Goal: Task Accomplishment & Management: Complete application form

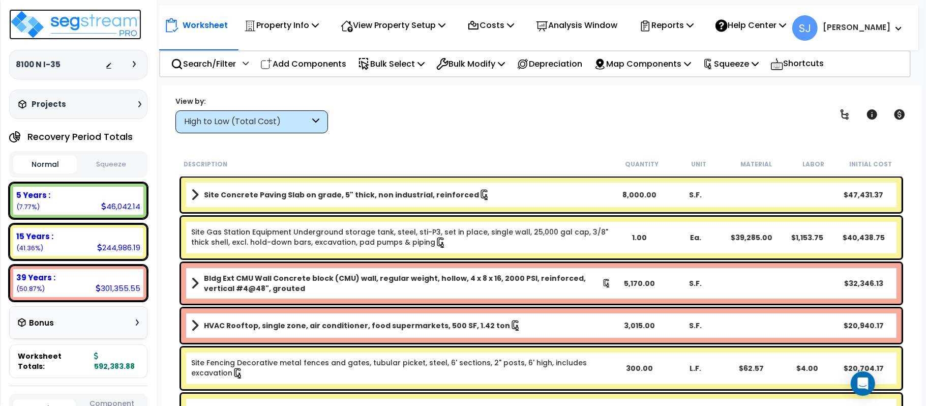
drag, startPoint x: 0, startPoint y: 0, endPoint x: 106, endPoint y: 26, distance: 109.1
click at [106, 26] on img at bounding box center [75, 24] width 132 height 31
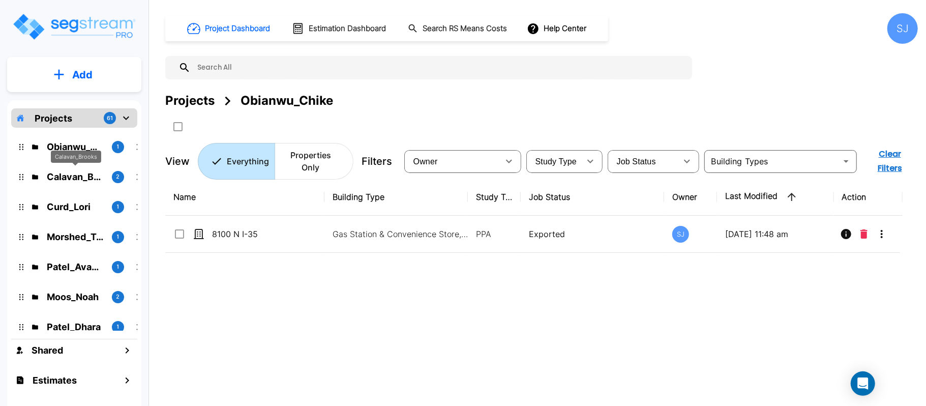
click at [78, 178] on p "Calavan_Brooks" at bounding box center [75, 177] width 57 height 14
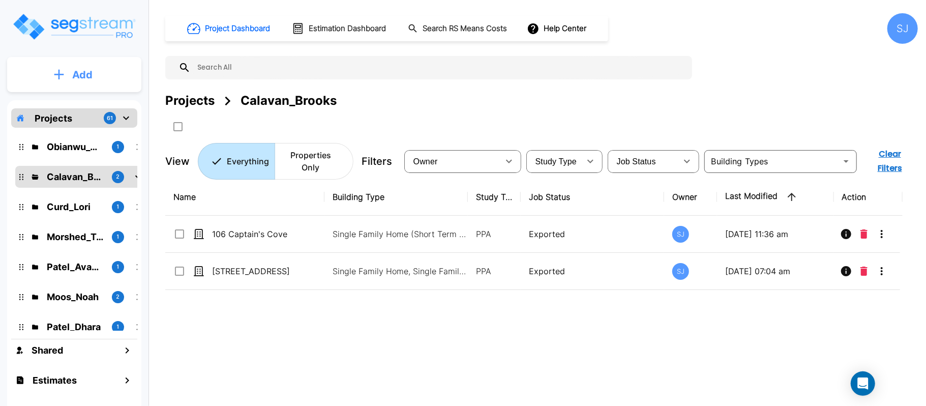
click at [107, 71] on button "Add" at bounding box center [74, 75] width 134 height 30
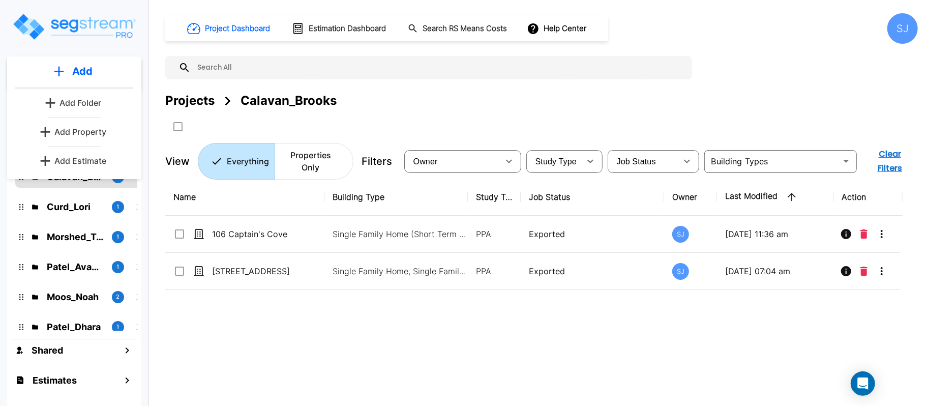
click at [92, 135] on p "Add Property" at bounding box center [80, 132] width 52 height 12
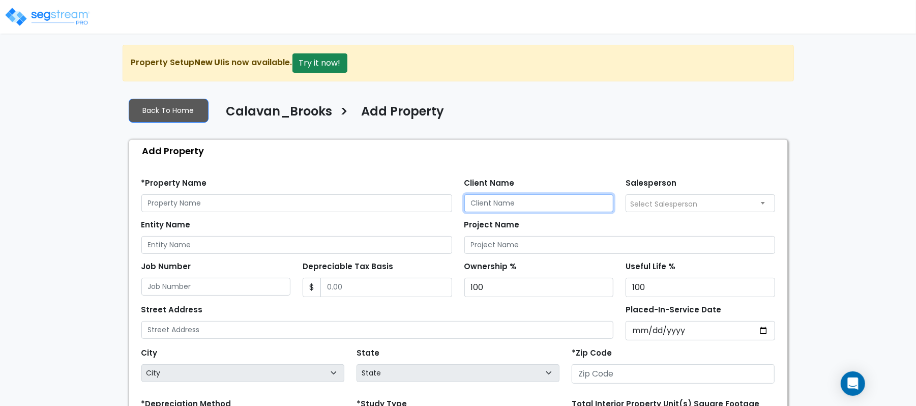
click at [554, 202] on input "Client Name" at bounding box center [540, 203] width 150 height 18
paste input "Calavan_Brooks"
type input "Calavan_Brooks"
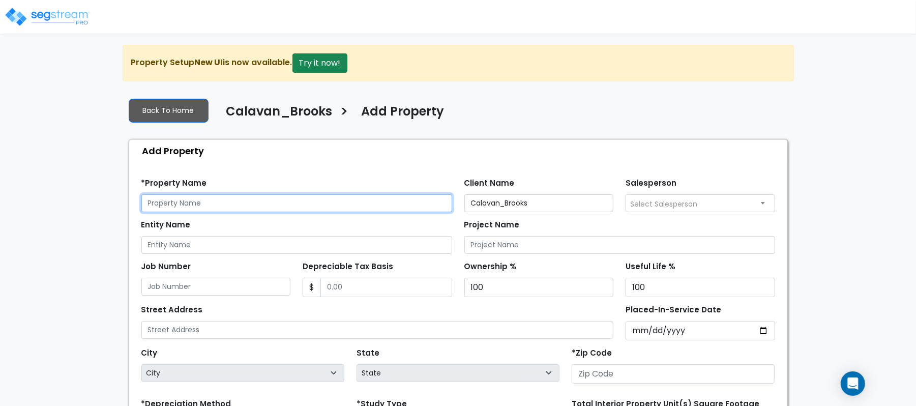
click at [302, 210] on input "text" at bounding box center [296, 203] width 311 height 18
paste input "[STREET_ADDRESS]"
type input "[STREET_ADDRESS]"
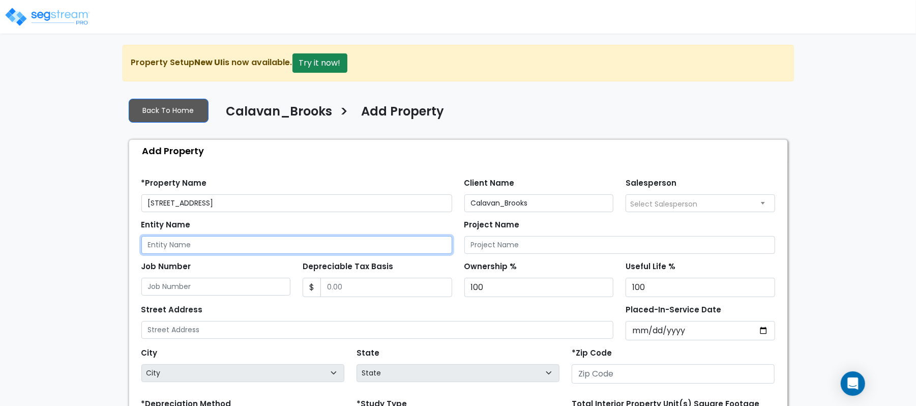
click at [266, 242] on input "Entity Name" at bounding box center [296, 245] width 311 height 18
paste input "[STREET_ADDRESS]"
type input "[STREET_ADDRESS]"
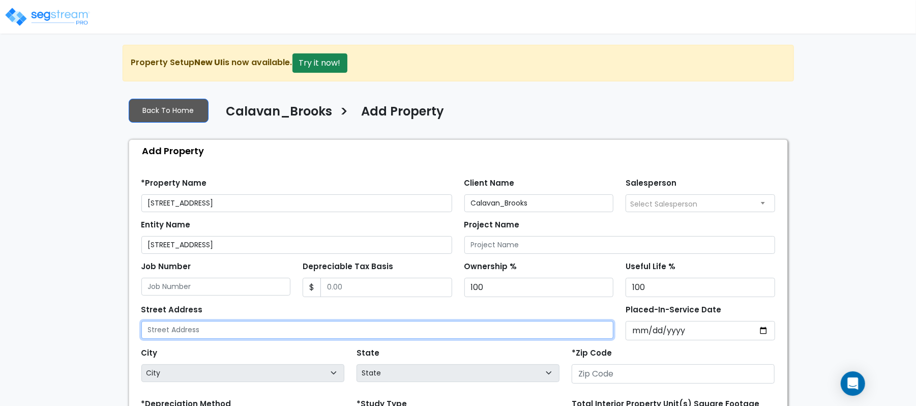
click at [228, 328] on input "text" at bounding box center [377, 330] width 473 height 18
paste input "1701 E MLK Blvd 108, 109, 202"
type input "1701 E MLK Blvd 108, 109, 202"
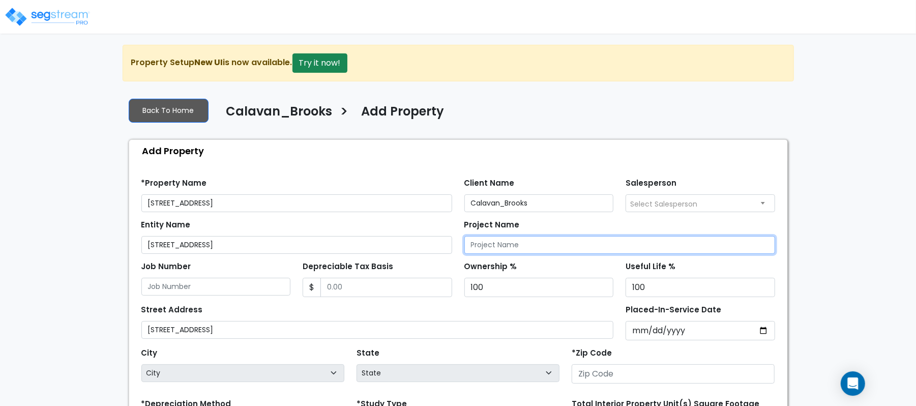
click at [543, 251] on input "Project Name" at bounding box center [620, 245] width 311 height 18
paste input "[STREET_ADDRESS]"
type input "[STREET_ADDRESS]"
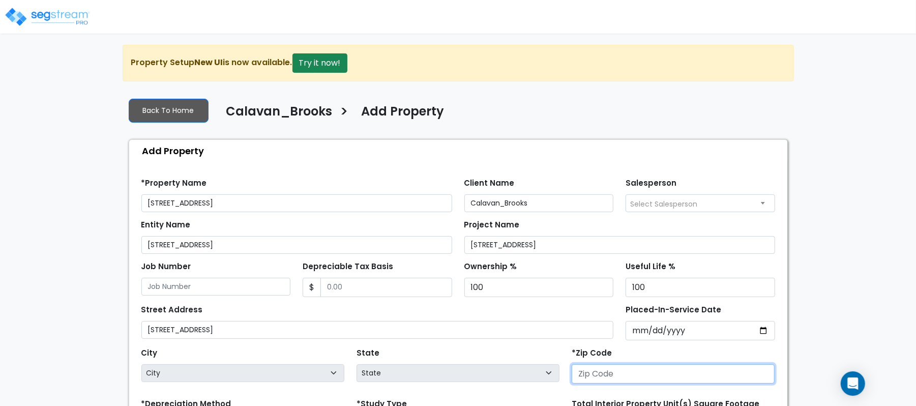
click at [623, 375] on input "number" at bounding box center [673, 373] width 203 height 19
paste input "78702"
type input "78702"
select select "TX"
type input "78702"
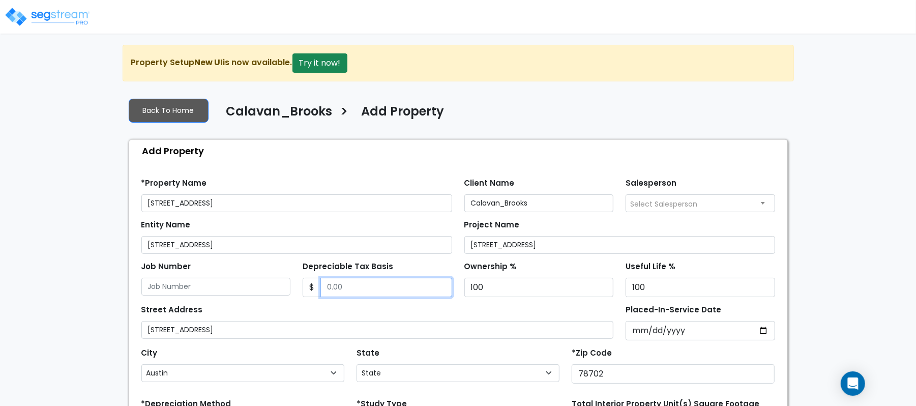
drag, startPoint x: 344, startPoint y: 291, endPoint x: 361, endPoint y: 287, distance: 17.2
click at [344, 291] on input "Depreciable Tax Basis" at bounding box center [387, 287] width 132 height 19
paste input "2,100,026"
type input "2,100,026"
click at [427, 260] on div "Depreciable Tax Basis $ 2,100,026" at bounding box center [378, 278] width 150 height 38
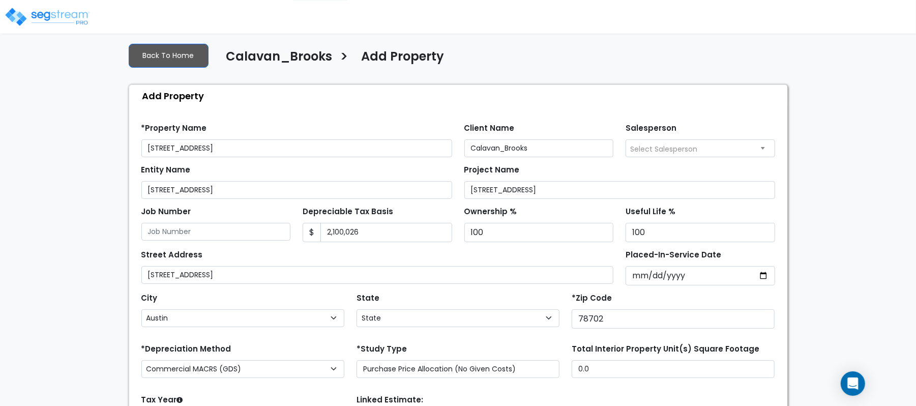
scroll to position [135, 0]
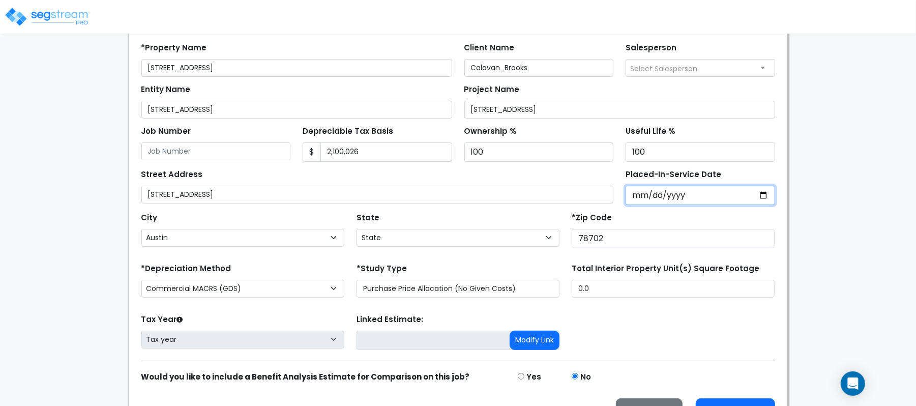
click at [636, 200] on input "Placed-In-Service Date" at bounding box center [701, 195] width 150 height 19
type input "2021-01-20"
select select "2021"
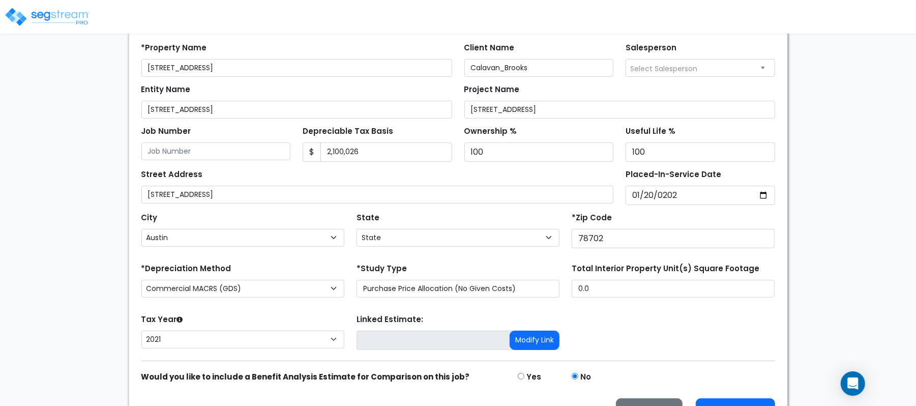
click at [514, 215] on div "State State National Average AB AK AL AR AZ BC CA CO CT DC DE FL GA HI" at bounding box center [458, 230] width 215 height 41
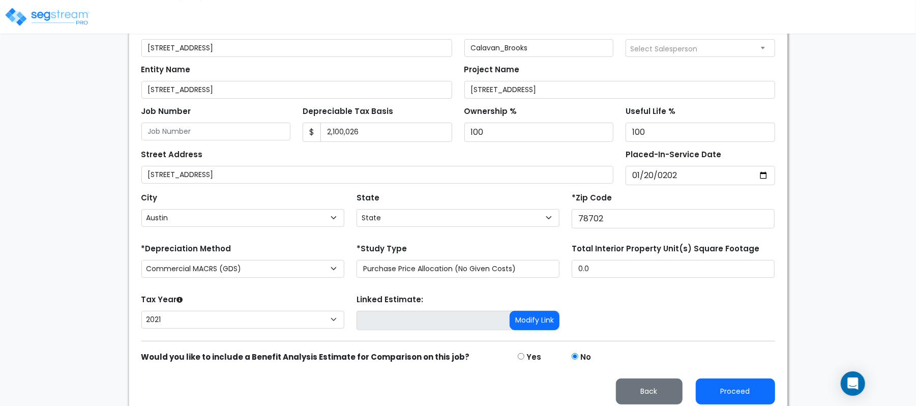
scroll to position [165, 0]
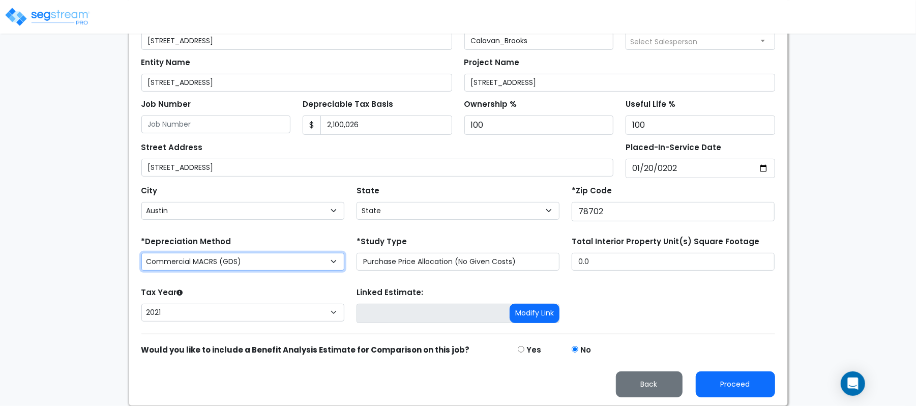
click at [324, 259] on select "Commercial MACRS (GDS) Commercial Residential MACRS (GDS) Commercial MACRS (GDS…" at bounding box center [242, 262] width 203 height 18
select select "CRM(_44"
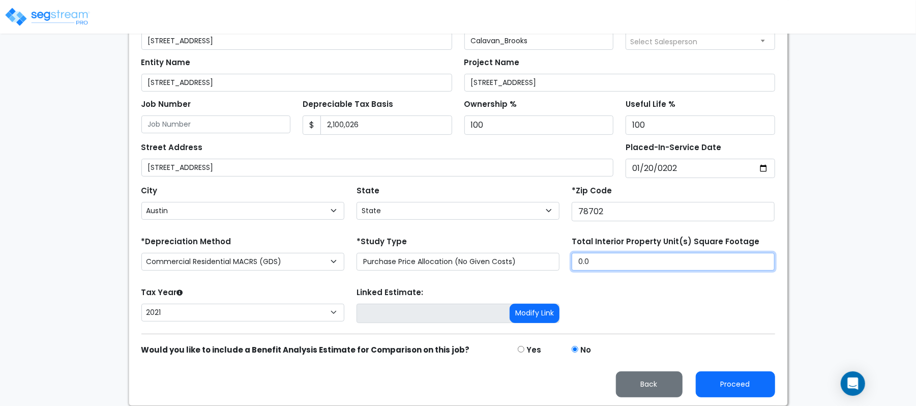
click at [633, 267] on input "0.0" at bounding box center [673, 262] width 203 height 18
paste input "2,368"
type input "2,368"
click at [265, 293] on div "Tax Year Please Enter The Placed In Service Date First. 2026 2025 2024 2023 202…" at bounding box center [242, 305] width 215 height 41
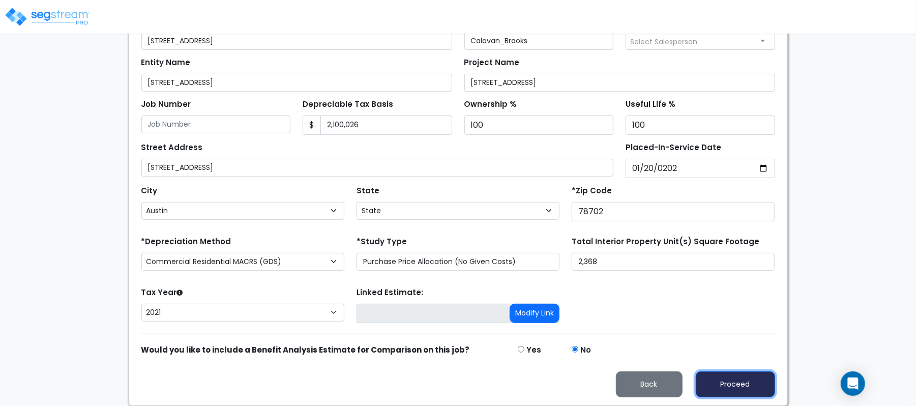
click at [741, 373] on button "Proceed" at bounding box center [735, 384] width 79 height 26
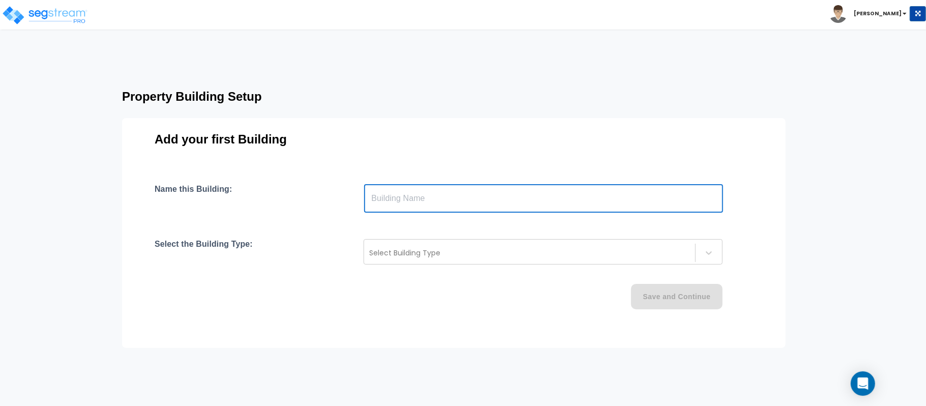
click at [449, 194] on input "text" at bounding box center [543, 198] width 359 height 28
type input "Building"
click at [428, 257] on div at bounding box center [529, 253] width 321 height 12
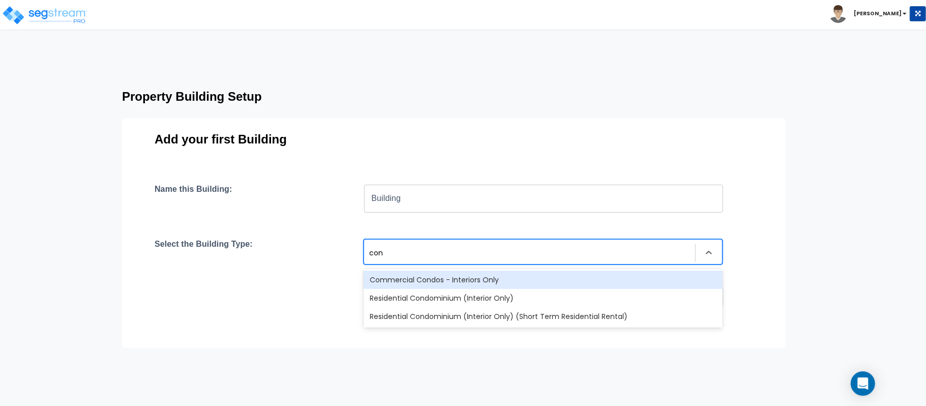
type input "cond"
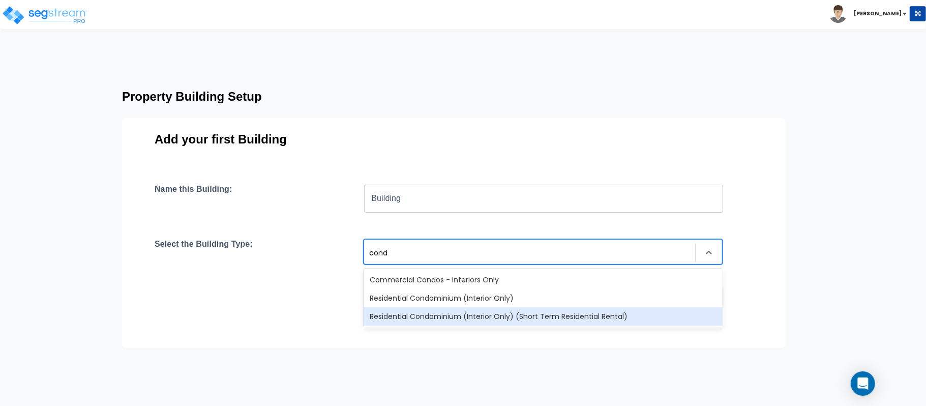
click at [458, 320] on div "Residential Condominium (Interior Only) (Short Term Residential Rental)" at bounding box center [543, 316] width 359 height 18
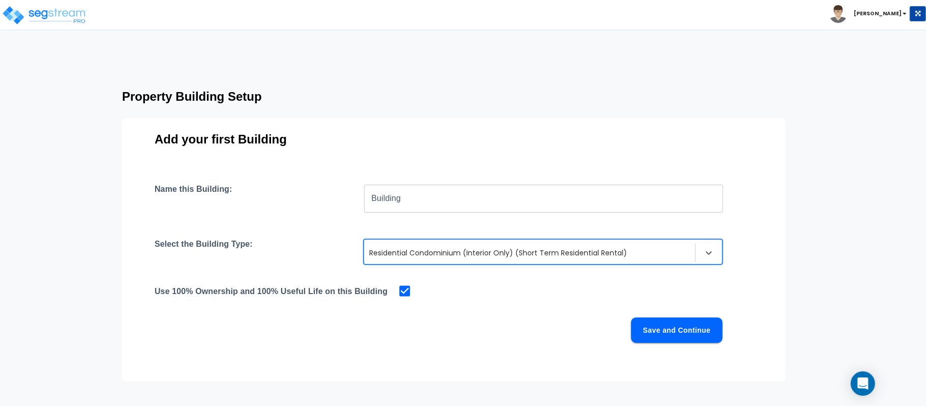
click at [668, 329] on button "Save and Continue" at bounding box center [677, 329] width 92 height 25
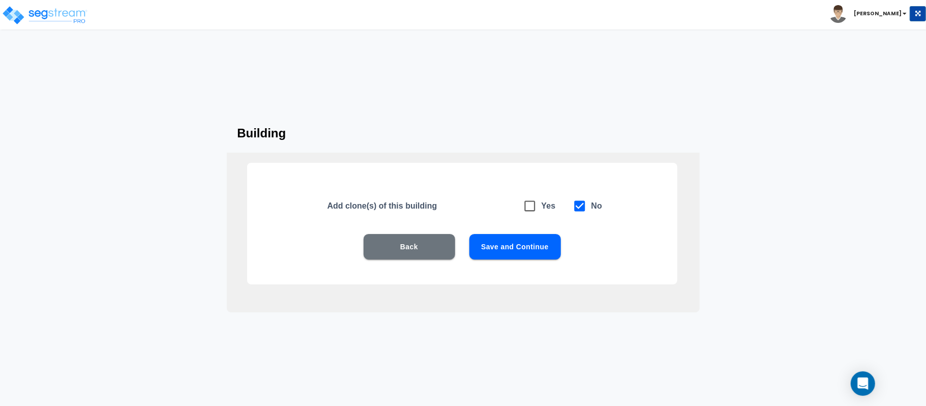
click at [535, 243] on button "Save and Continue" at bounding box center [516, 246] width 92 height 25
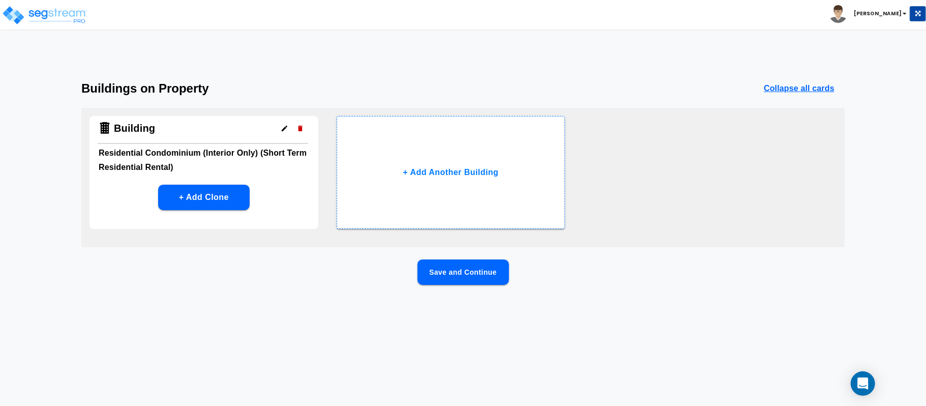
click at [497, 269] on button "Save and Continue" at bounding box center [464, 271] width 92 height 25
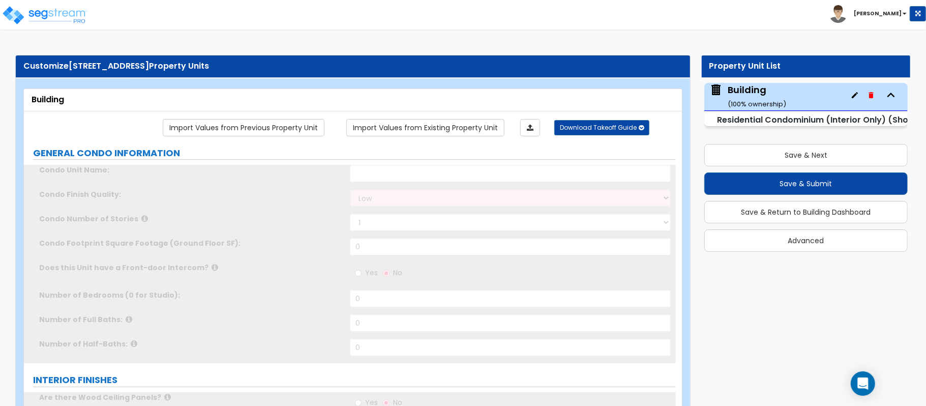
select select "1"
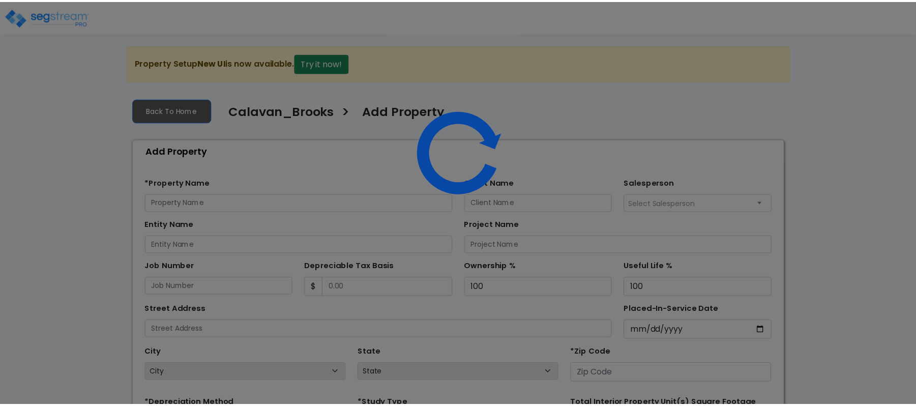
scroll to position [165, 0]
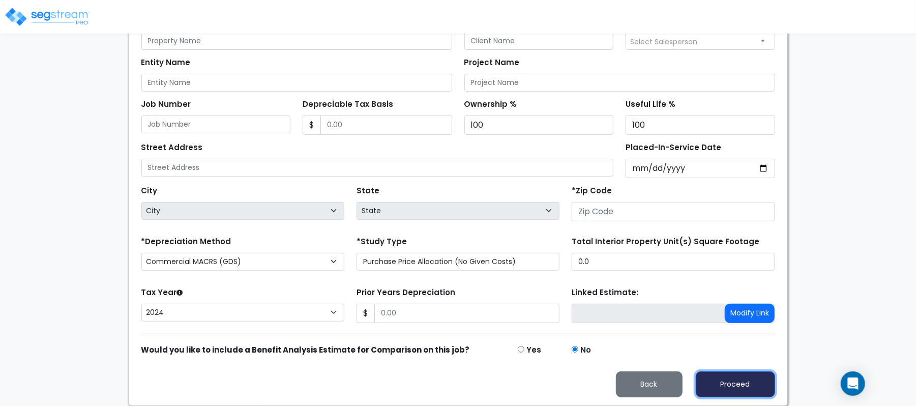
click at [748, 386] on button "Proceed" at bounding box center [735, 384] width 79 height 26
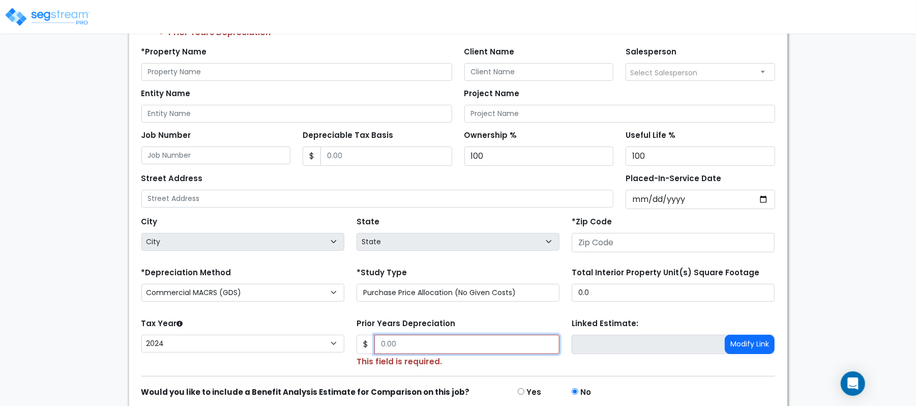
scroll to position [200, 0]
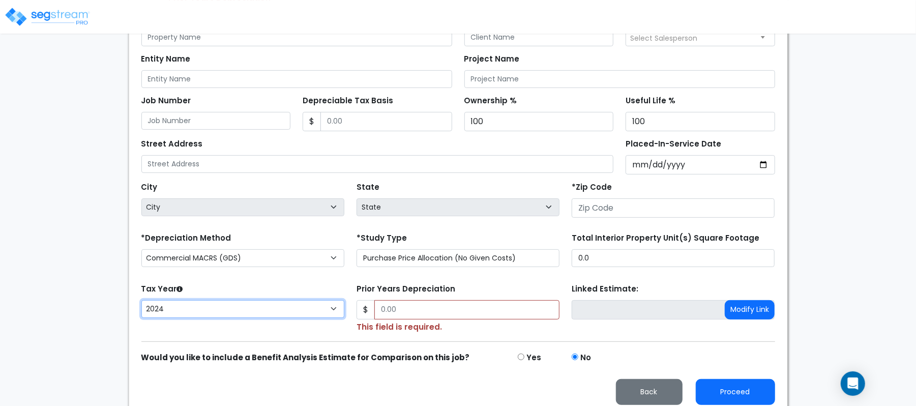
click at [327, 314] on select "2026 2025 2024 2023 2022 2021" at bounding box center [242, 309] width 203 height 18
select select "2021"
click at [141, 303] on select "2026 2025 2024 2023 2022 2021" at bounding box center [242, 309] width 203 height 18
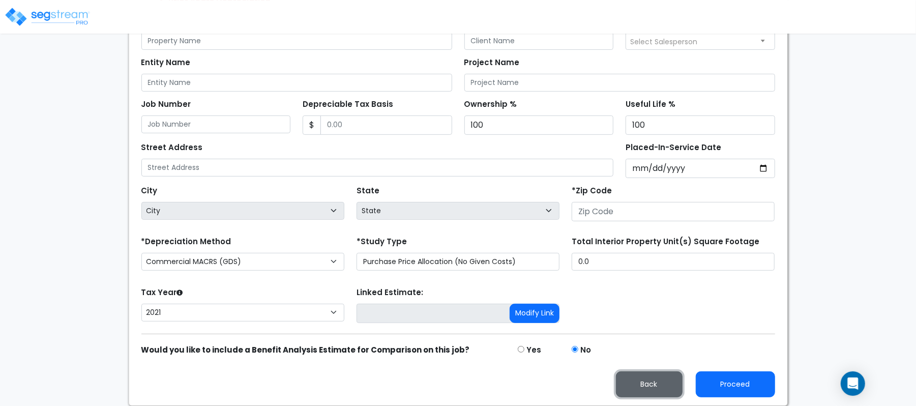
click at [645, 378] on button "Back" at bounding box center [649, 384] width 67 height 26
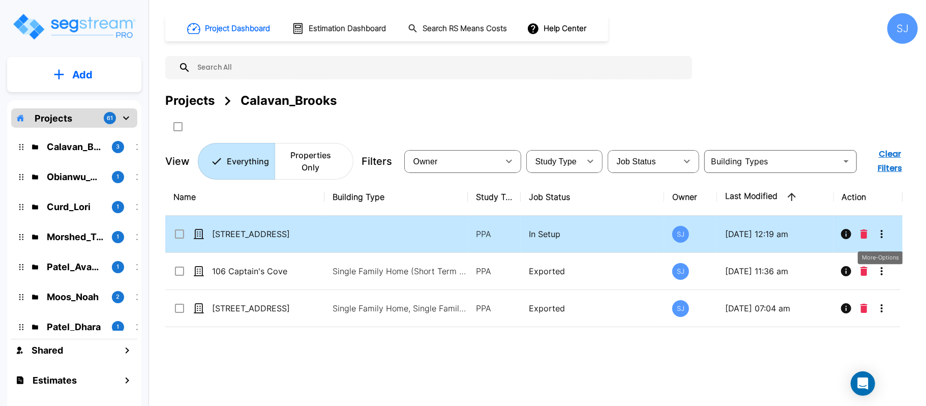
click at [883, 235] on icon "More-Options" at bounding box center [882, 234] width 12 height 12
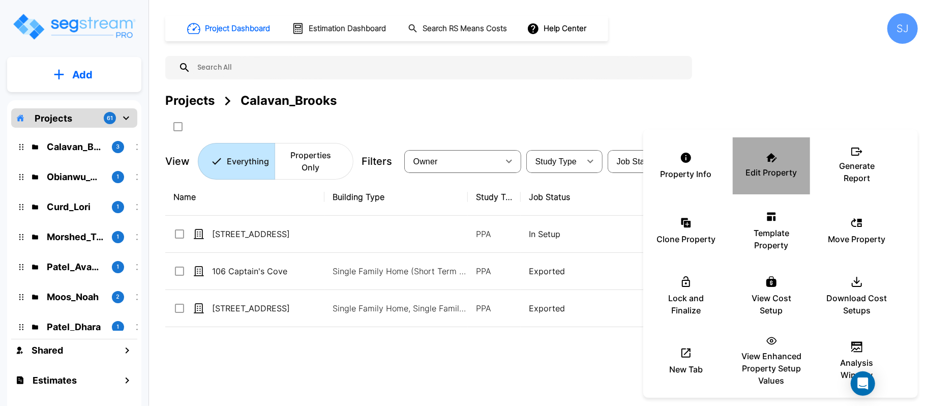
click at [767, 175] on p "Edit Property" at bounding box center [771, 172] width 51 height 12
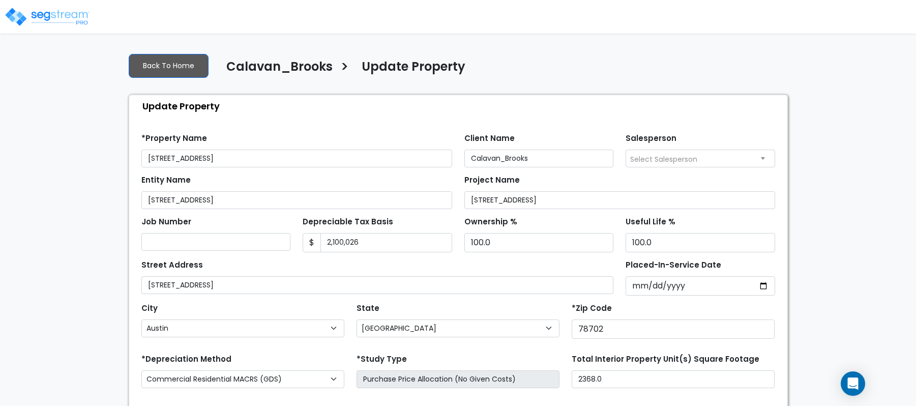
select select "[GEOGRAPHIC_DATA]"
select select "2021"
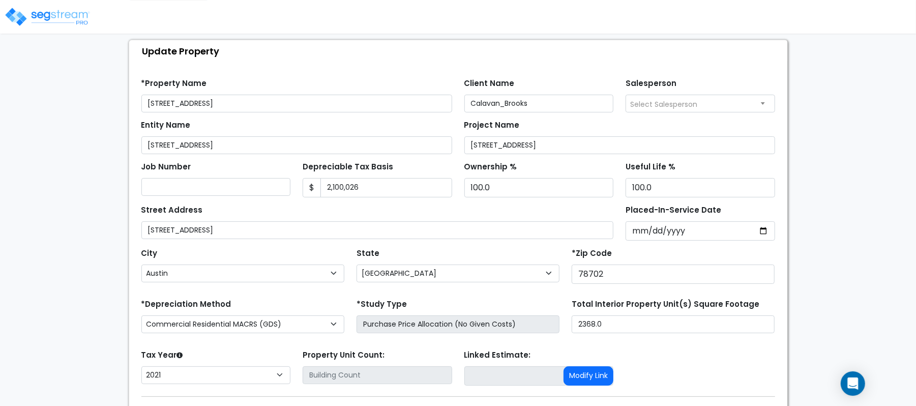
scroll to position [120, 0]
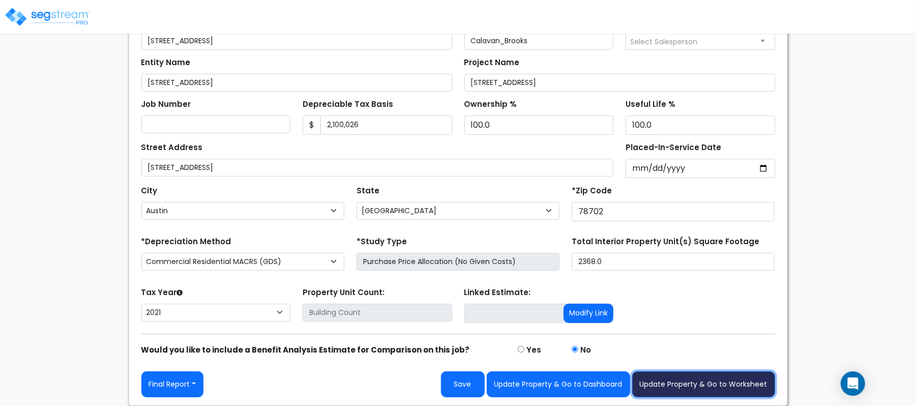
click at [738, 379] on button "Update Property & Go to Worksheet" at bounding box center [703, 384] width 143 height 26
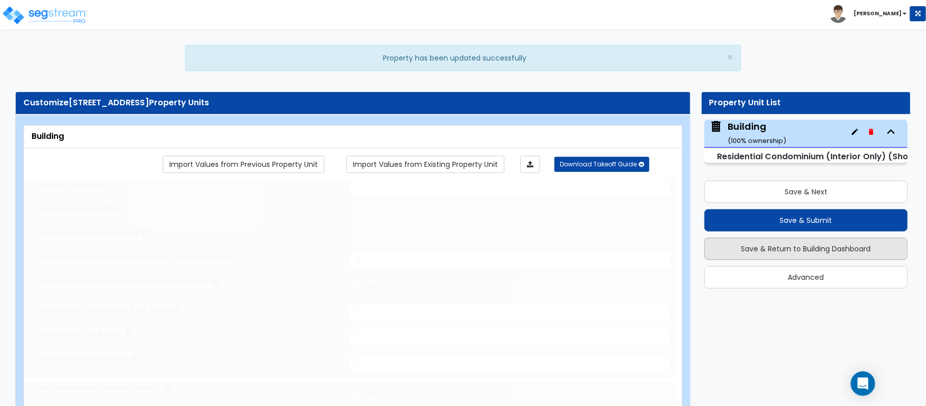
select select "1"
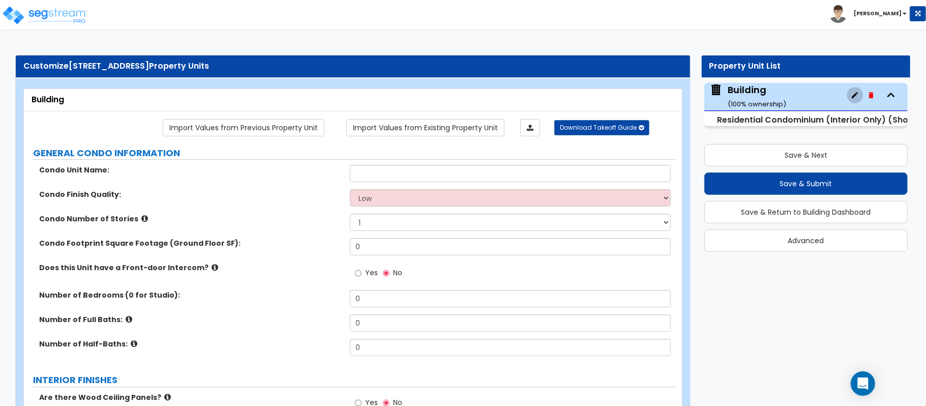
click at [855, 92] on icon "button" at bounding box center [855, 95] width 8 height 8
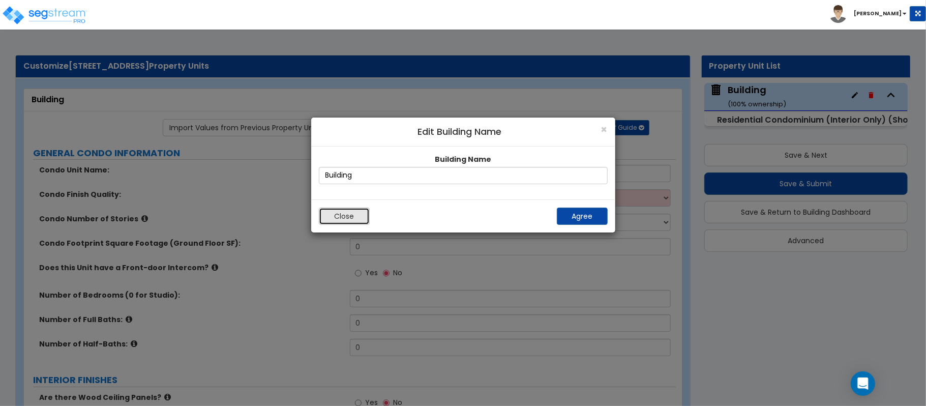
click at [356, 209] on button "Close" at bounding box center [344, 216] width 51 height 17
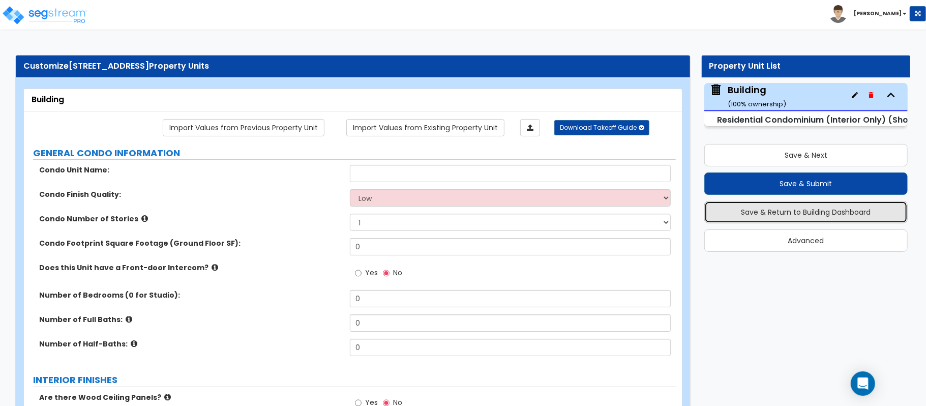
click at [844, 218] on button "Save & Return to Building Dashboard" at bounding box center [807, 212] width 204 height 22
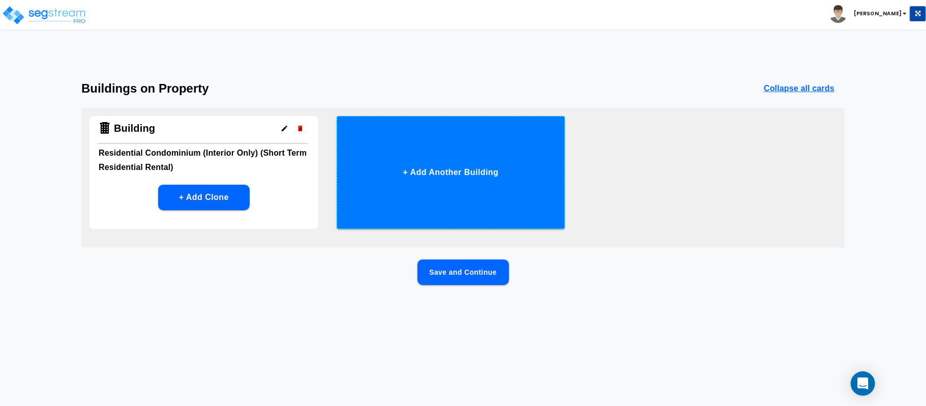
click at [459, 173] on button "+ Add Another Building" at bounding box center [451, 172] width 229 height 113
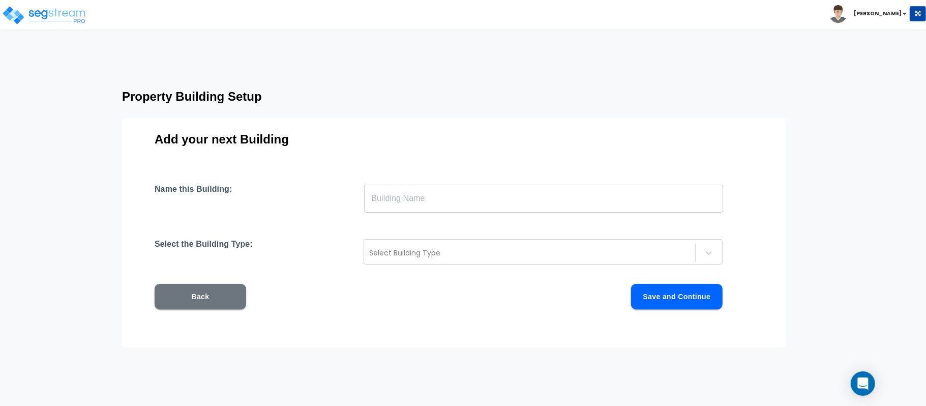
click at [460, 191] on input "text" at bounding box center [543, 198] width 359 height 28
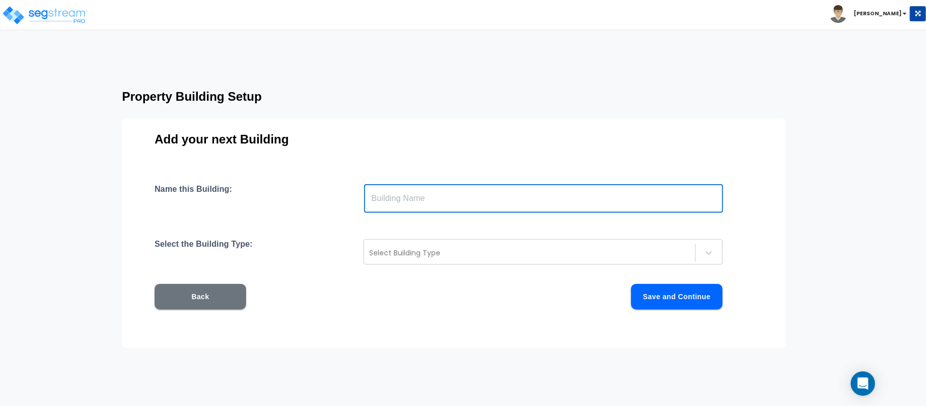
type input "Building 2"
click at [704, 252] on icon at bounding box center [709, 253] width 10 height 10
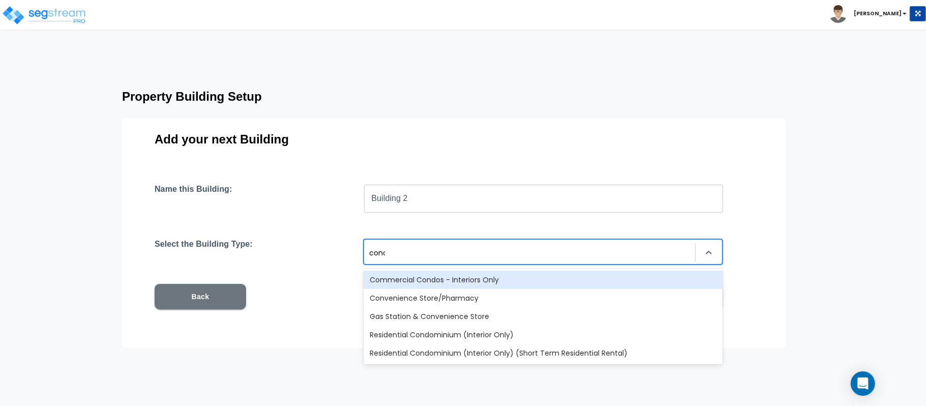
type input "condo"
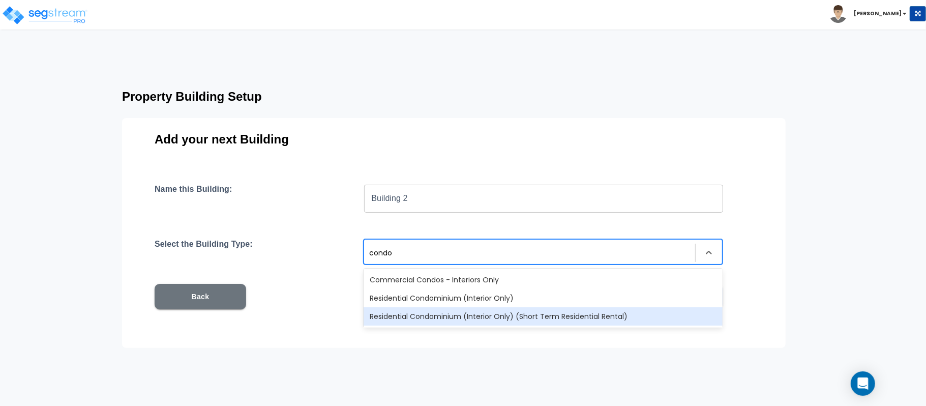
click at [508, 310] on div "Residential Condominium (Interior Only) (Short Term Residential Rental)" at bounding box center [543, 316] width 359 height 18
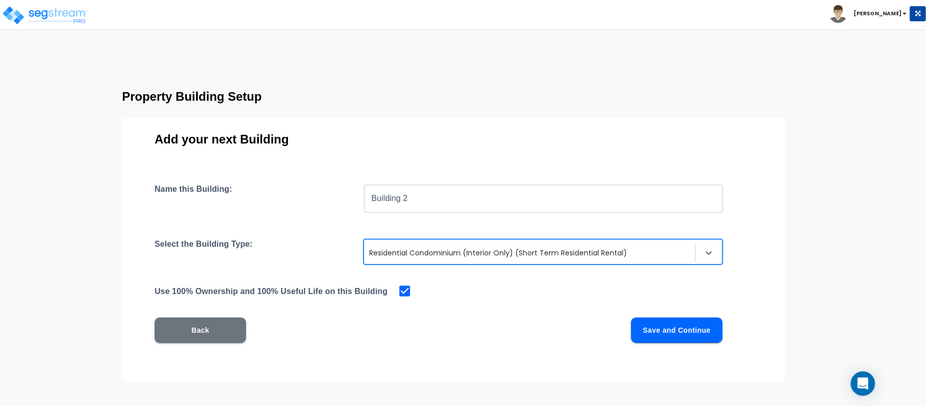
click at [658, 323] on button "Save and Continue" at bounding box center [677, 329] width 92 height 25
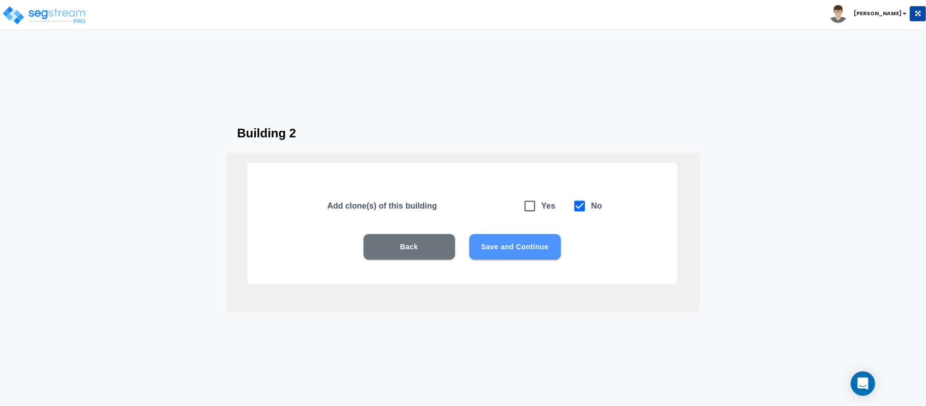
click at [528, 245] on button "Save and Continue" at bounding box center [516, 246] width 92 height 25
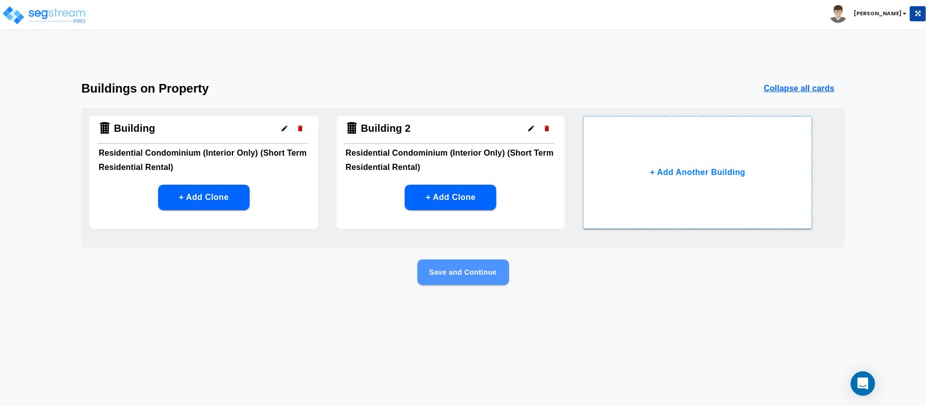
click at [494, 269] on button "Save and Continue" at bounding box center [464, 271] width 92 height 25
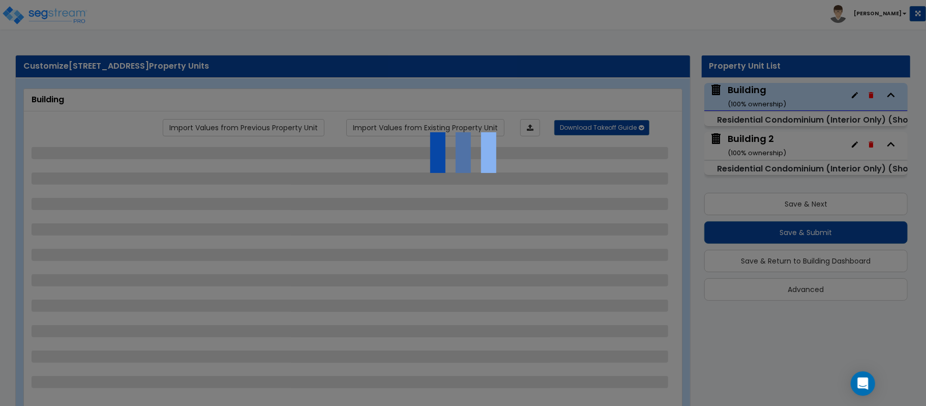
select select "1"
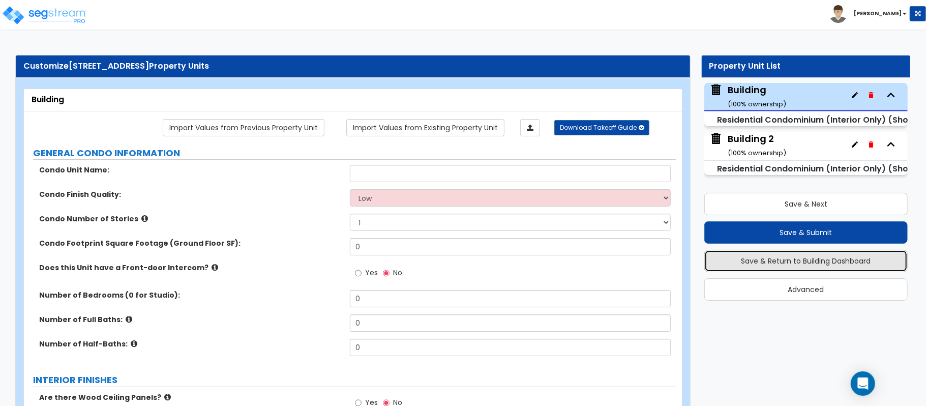
click at [845, 257] on button "Save & Return to Building Dashboard" at bounding box center [807, 261] width 204 height 22
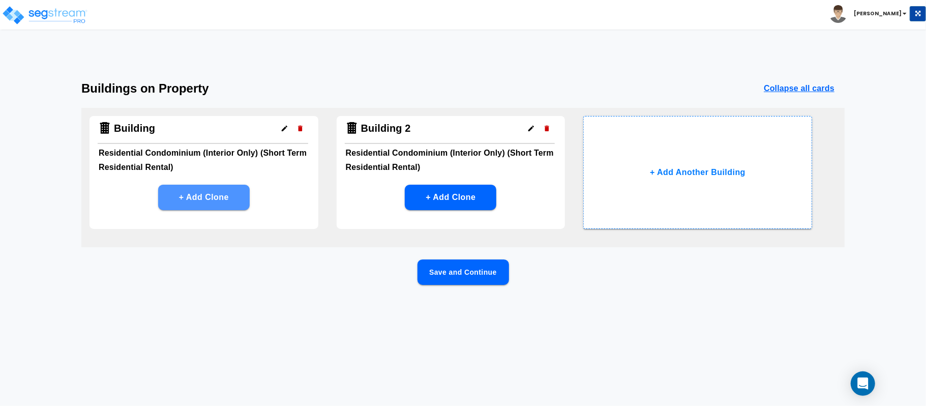
click at [224, 202] on button "+ Add Clone" at bounding box center [204, 197] width 92 height 25
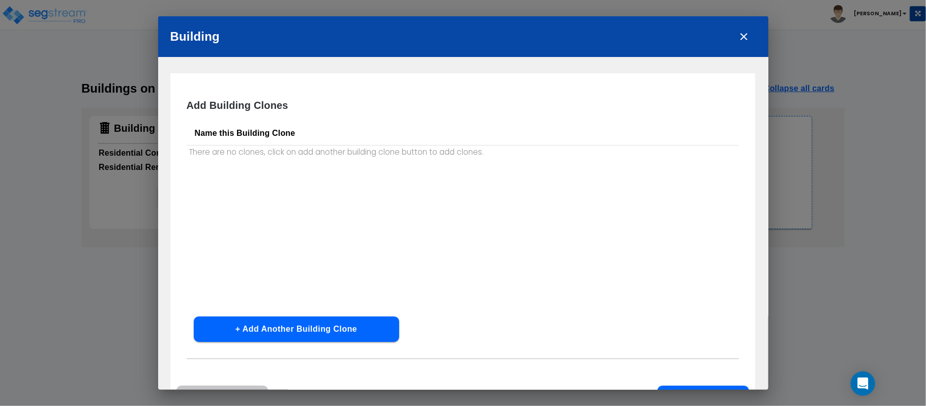
click at [743, 40] on icon "close" at bounding box center [744, 37] width 12 height 12
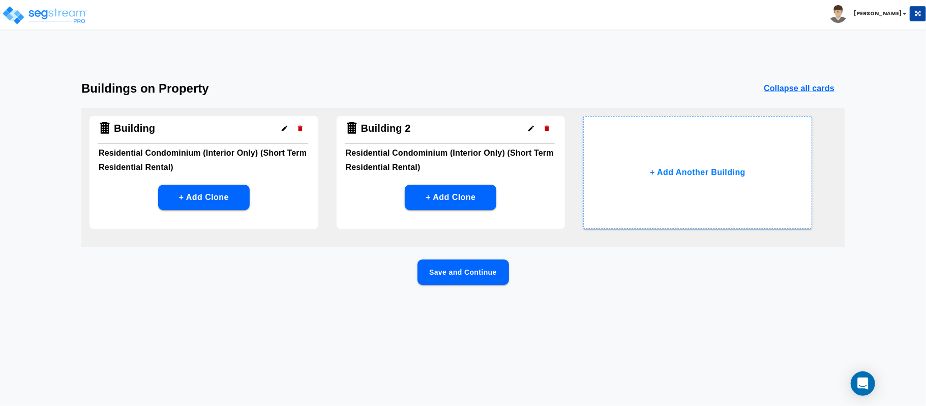
click at [467, 275] on button "Save and Continue" at bounding box center [464, 271] width 92 height 25
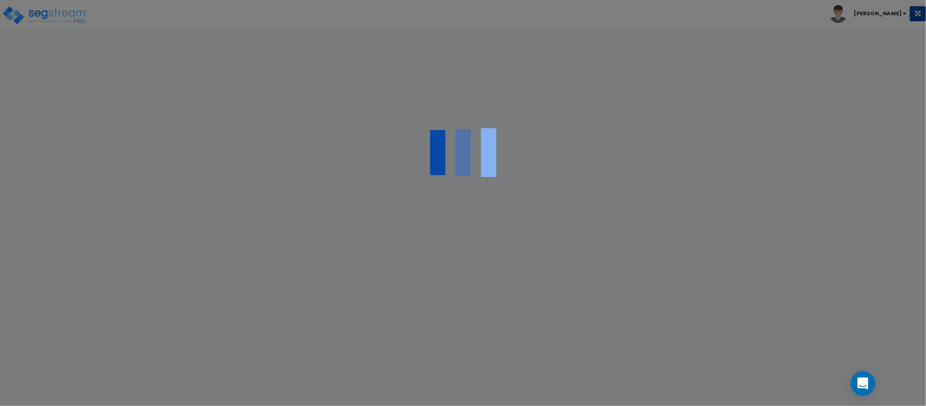
click at [467, 275] on div at bounding box center [463, 203] width 926 height 406
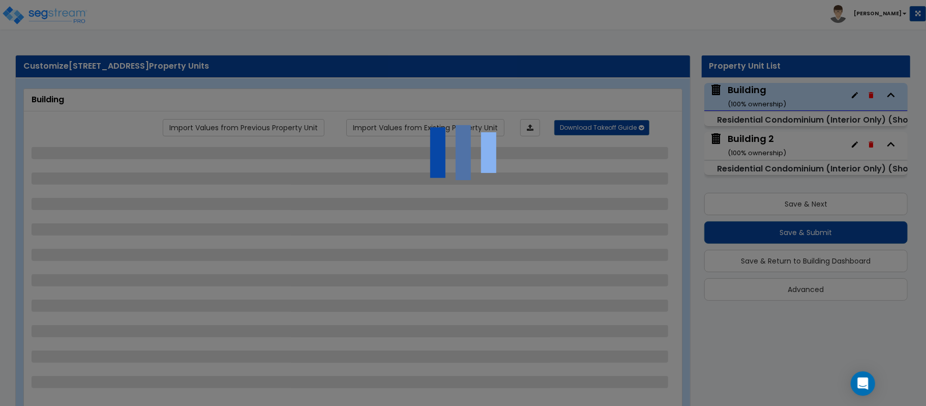
select select "1"
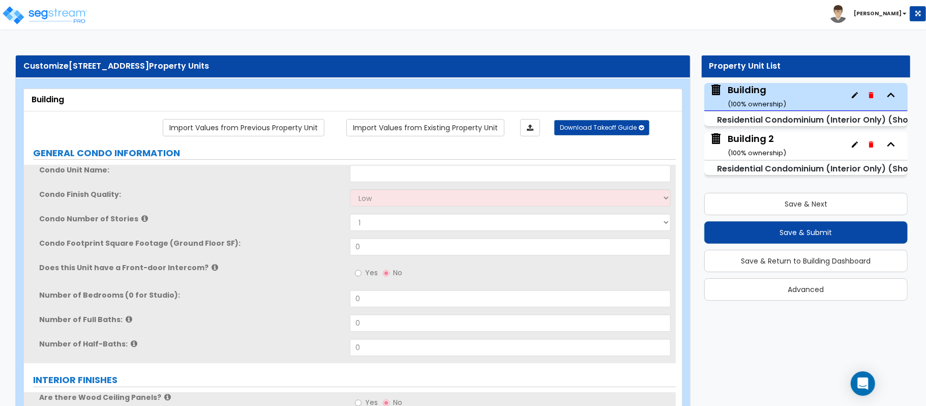
click at [854, 143] on icon "button" at bounding box center [855, 144] width 8 height 8
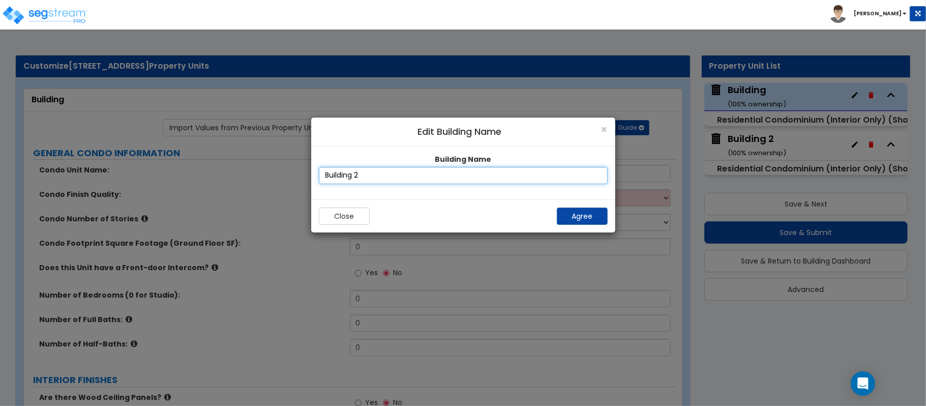
click at [395, 182] on input "Building 2" at bounding box center [463, 175] width 289 height 17
type input "Building 3"
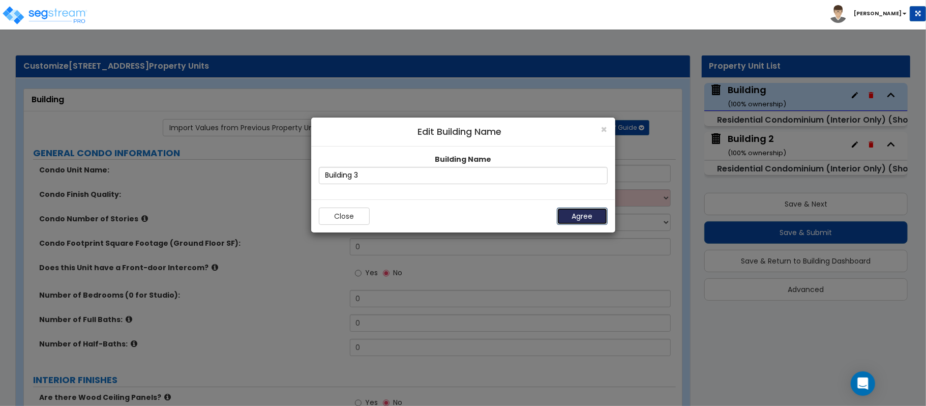
click at [574, 215] on button "Agree" at bounding box center [582, 216] width 51 height 17
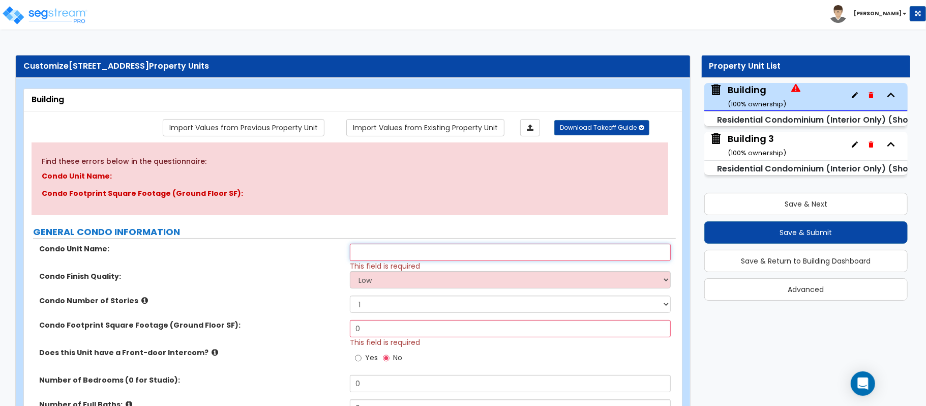
click at [475, 249] on input "text" at bounding box center [510, 252] width 321 height 17
type input "Unit 108"
select select "1"
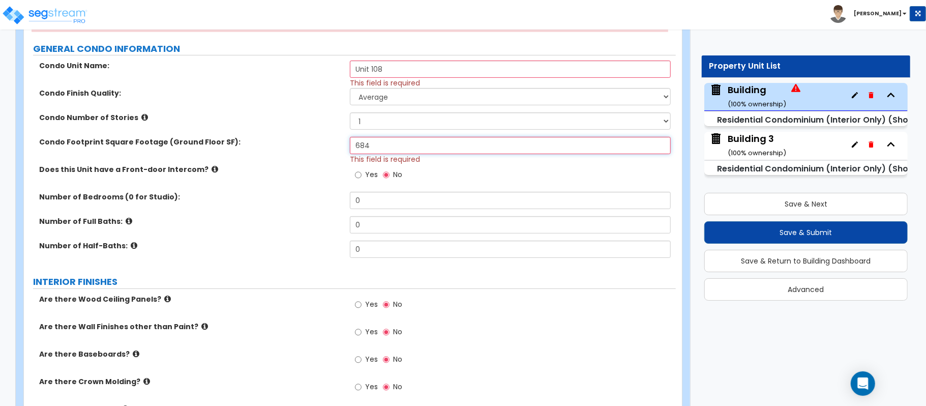
scroll to position [204, 0]
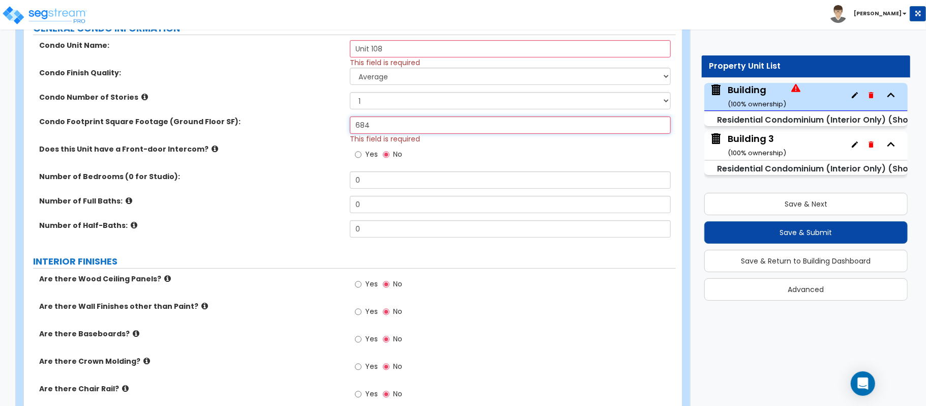
type input "684"
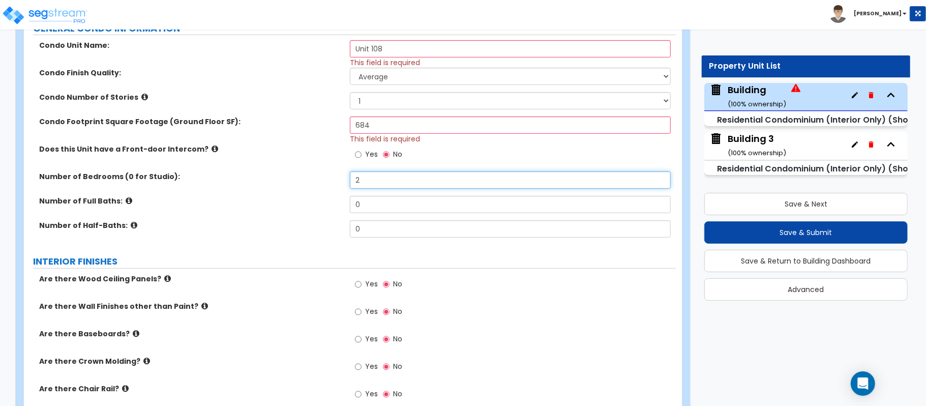
type input "2"
type input "1"
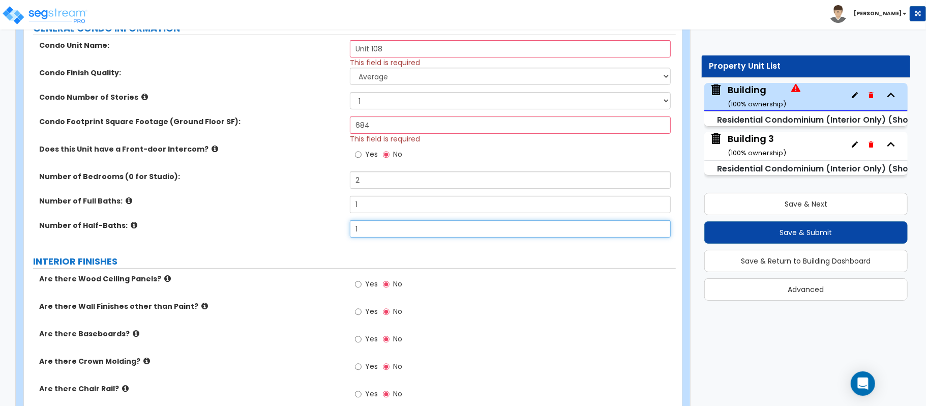
type input "1"
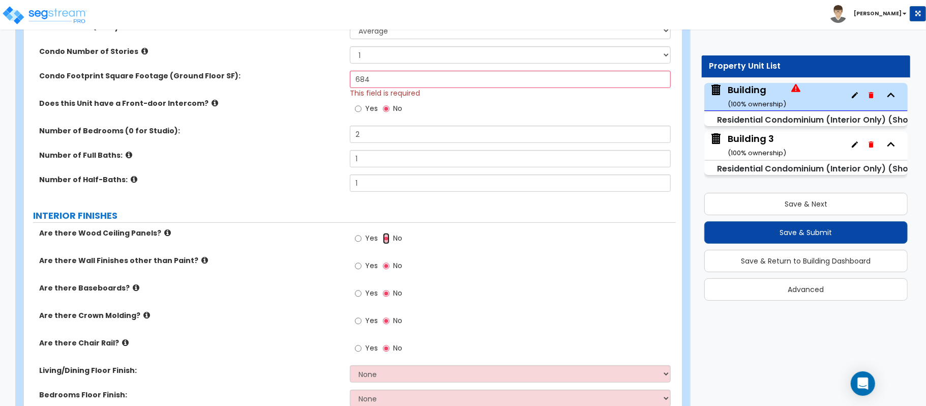
scroll to position [271, 0]
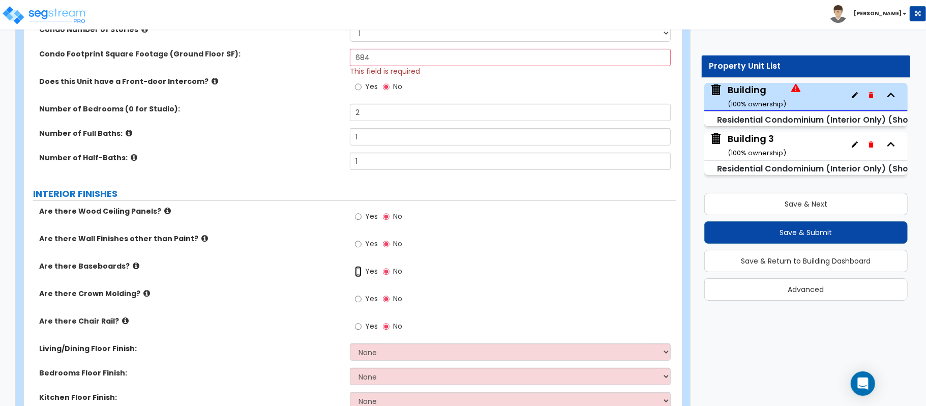
click at [358, 274] on input "Yes" at bounding box center [358, 271] width 7 height 11
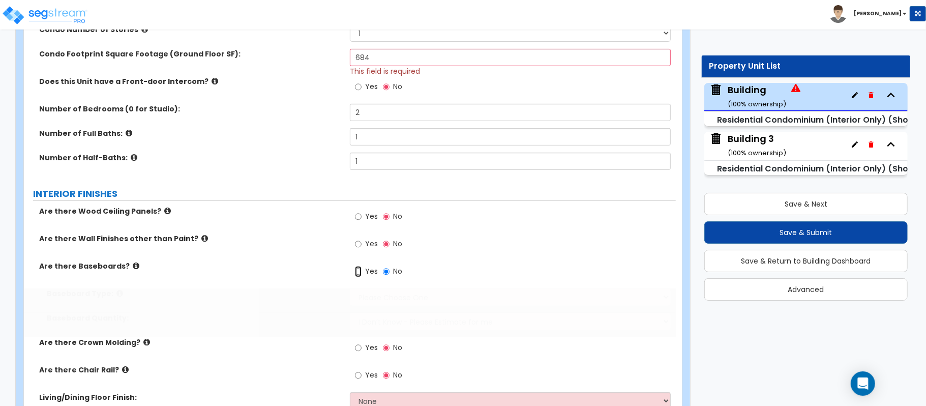
radio input "true"
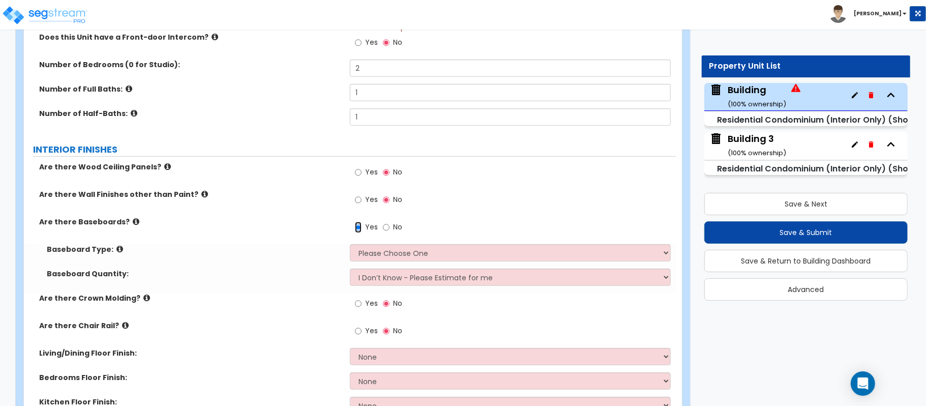
scroll to position [339, 0]
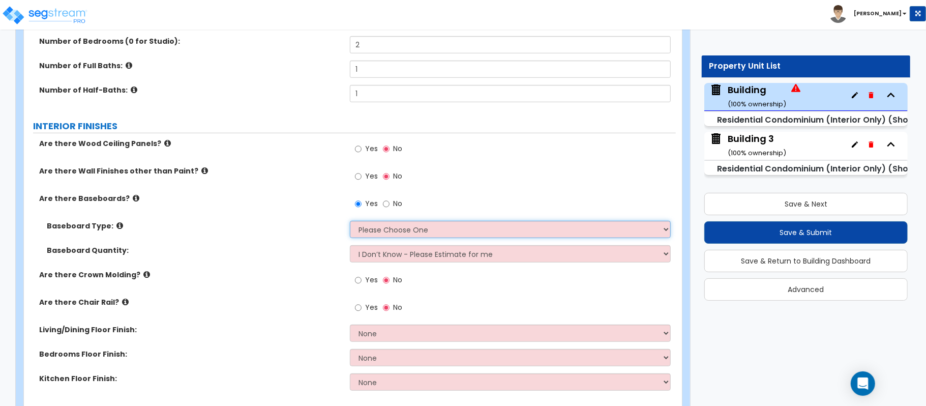
click at [403, 233] on select "Please Choose One Wood Vinyl Carpet Tile" at bounding box center [510, 229] width 321 height 17
select select "1"
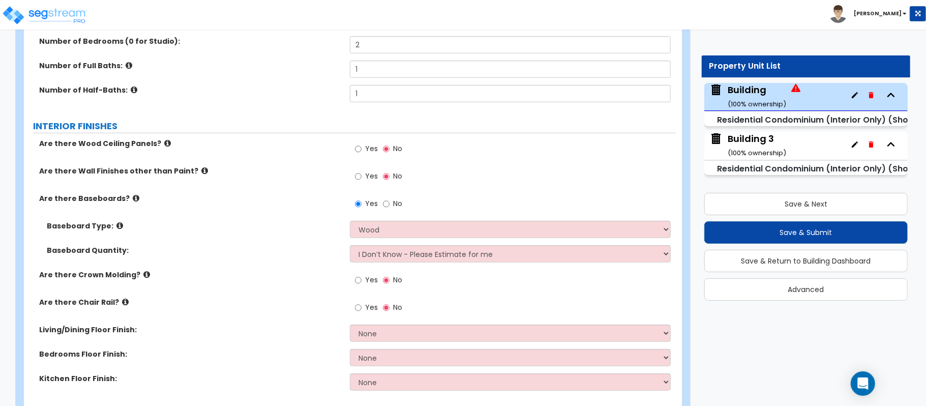
click at [288, 235] on div "Baseboard Type: Please Choose One Wood Vinyl Carpet Tile" at bounding box center [350, 233] width 652 height 24
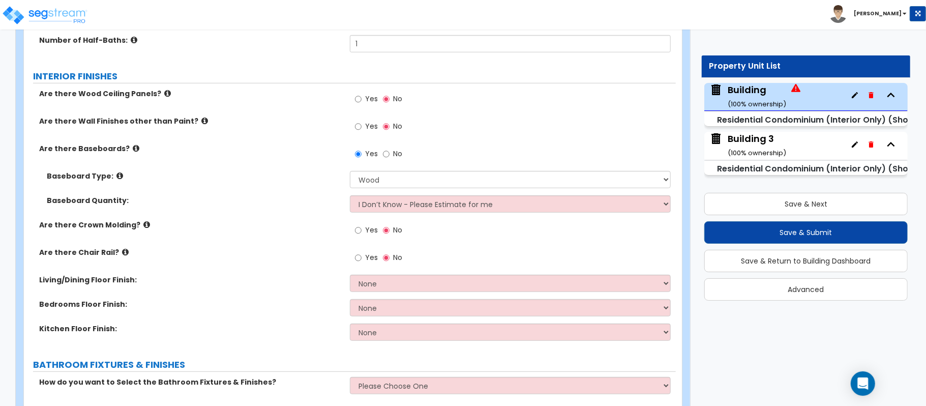
scroll to position [475, 0]
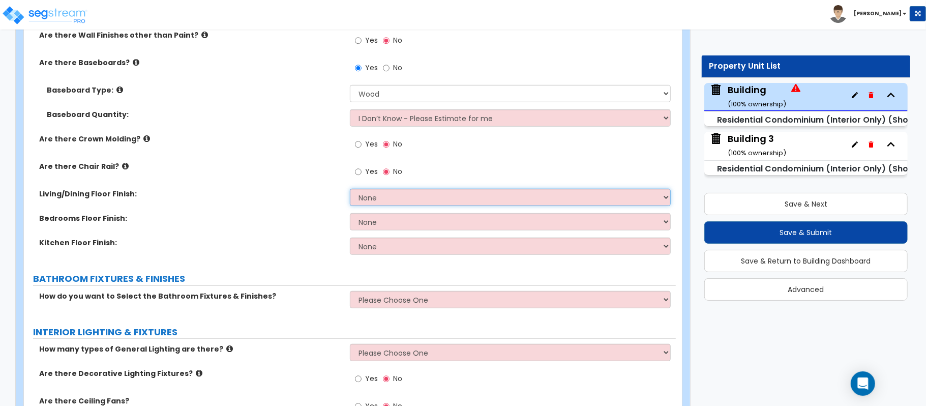
click at [395, 200] on select "None Tile Flooring Hardwood Flooring Resilient Laminate Flooring VCT Flooring S…" at bounding box center [510, 197] width 321 height 17
select select "2"
click at [350, 190] on select "None Tile Flooring Hardwood Flooring Resilient Laminate Flooring VCT Flooring S…" at bounding box center [510, 197] width 321 height 17
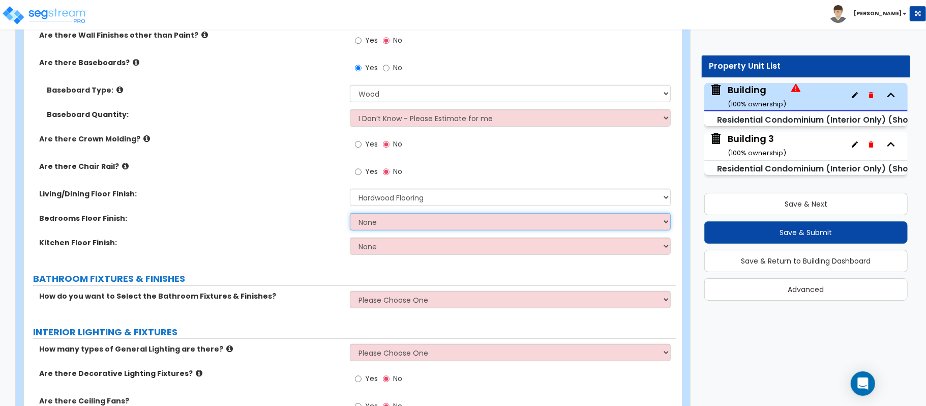
click at [397, 226] on select "None Tile Flooring Hardwood Flooring Resilient Laminate Flooring VCT Flooring S…" at bounding box center [510, 221] width 321 height 17
select select "2"
click at [350, 214] on select "None Tile Flooring Hardwood Flooring Resilient Laminate Flooring VCT Flooring S…" at bounding box center [510, 221] width 321 height 17
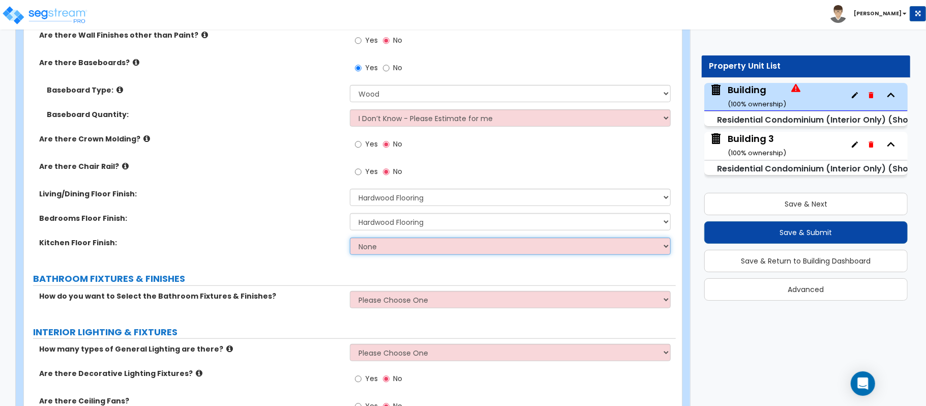
click at [383, 251] on select "None Tile Flooring Hardwood Flooring Resilient Laminate Flooring VCT Flooring S…" at bounding box center [510, 246] width 321 height 17
select select "2"
click at [350, 239] on select "None Tile Flooring Hardwood Flooring Resilient Laminate Flooring VCT Flooring S…" at bounding box center [510, 246] width 321 height 17
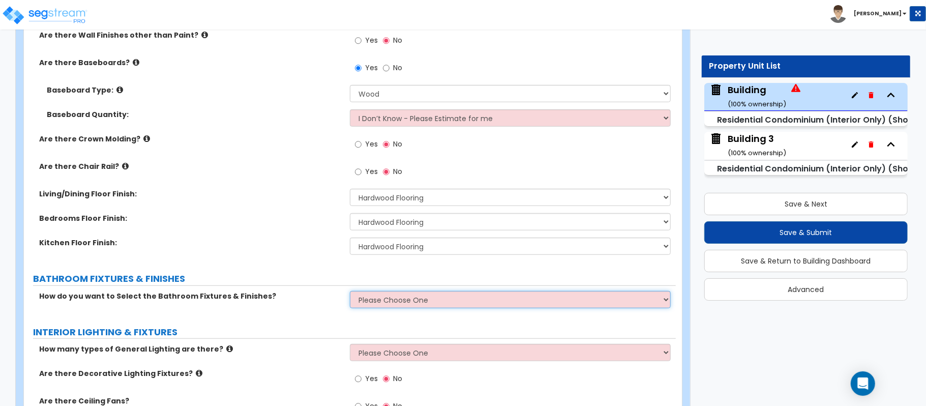
click at [383, 298] on select "Please Choose One Select Fixtures and Finishes only for one Bath and assume thi…" at bounding box center [510, 299] width 321 height 17
select select "2"
click at [350, 292] on select "Please Choose One Select Fixtures and Finishes only for one Bath and assume thi…" at bounding box center [510, 299] width 321 height 17
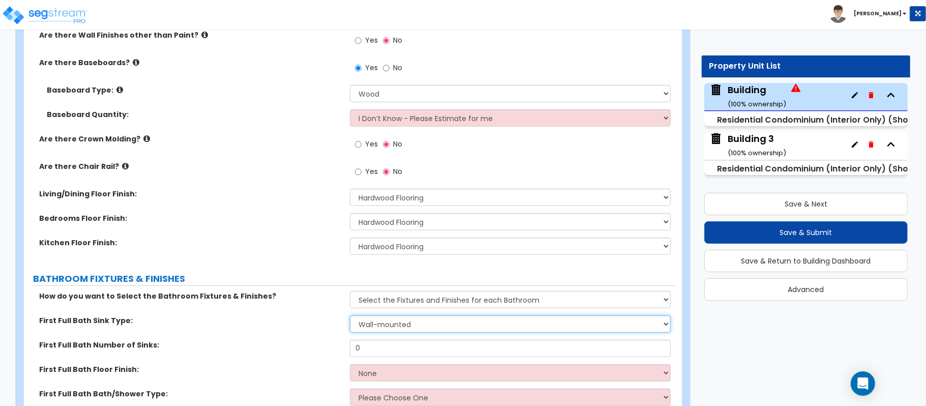
click at [358, 323] on select "Wall-mounted Pedestal-mounted Vanity-mounted" at bounding box center [510, 323] width 321 height 17
select select "3"
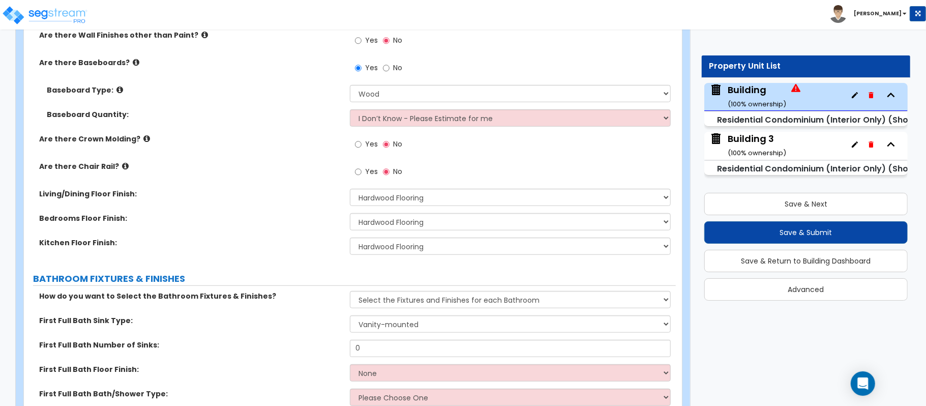
click at [285, 310] on div "How do you want to Select the Bathroom Fixtures & Finishes? Please Choose One S…" at bounding box center [350, 303] width 652 height 24
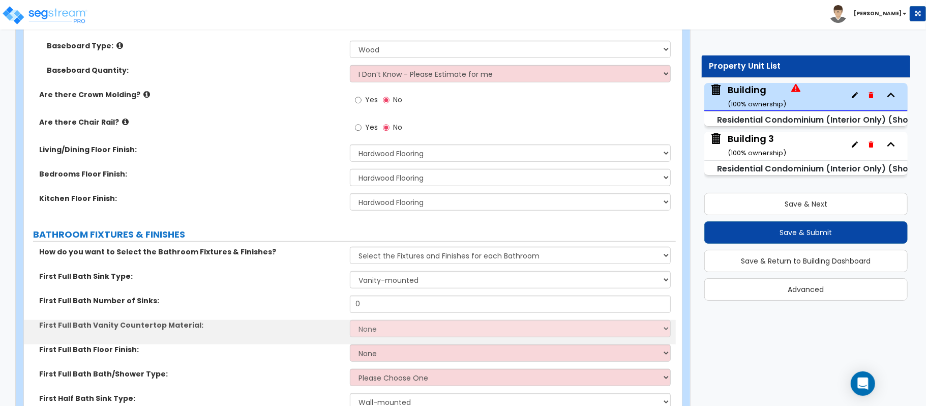
scroll to position [542, 0]
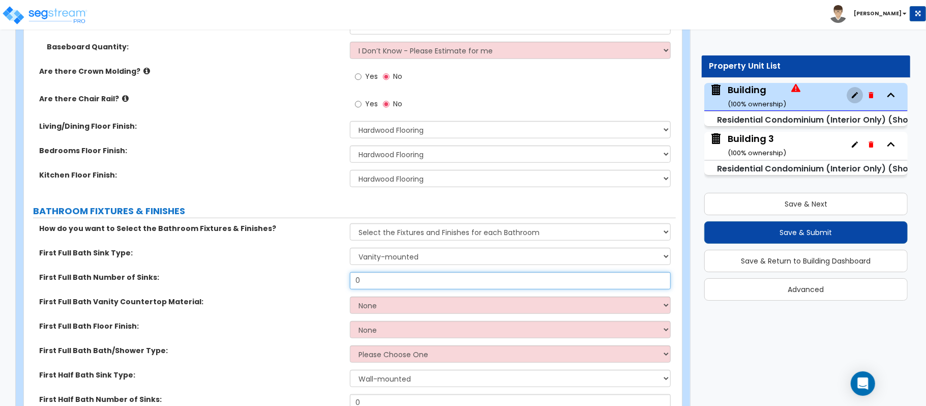
drag, startPoint x: 368, startPoint y: 283, endPoint x: 300, endPoint y: 285, distance: 68.7
click at [300, 285] on div "First Full Bath Number of Sinks: 0" at bounding box center [350, 284] width 652 height 24
type input "1"
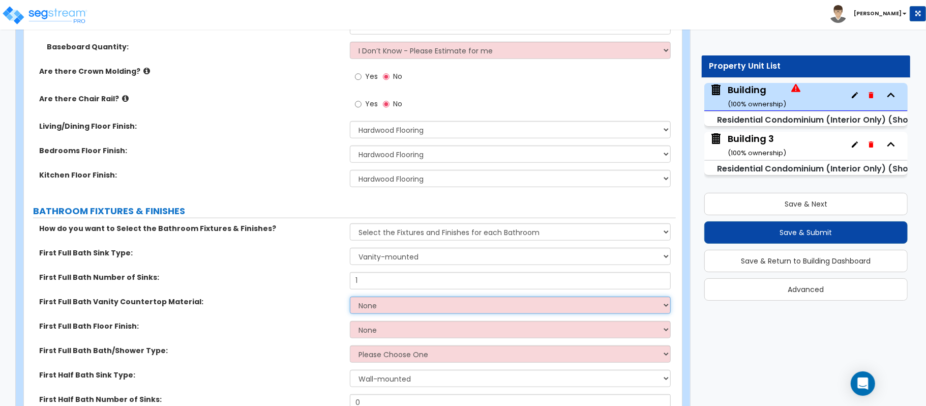
select select "2"
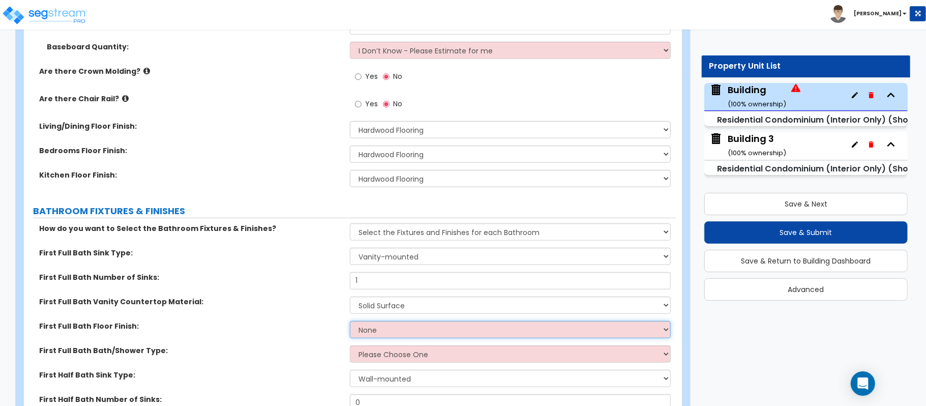
select select "1"
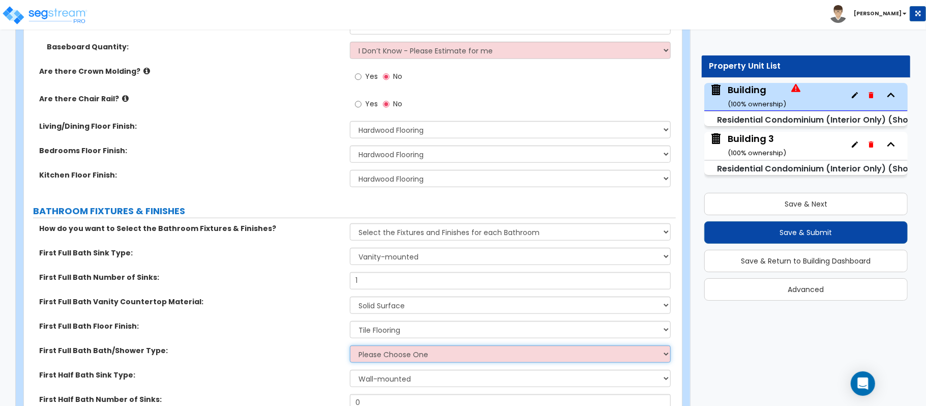
click at [387, 349] on select "Please Choose One Standalone Shower Bathtub - Shower Combo" at bounding box center [510, 353] width 321 height 17
select select "2"
click at [350, 346] on select "Please Choose One Standalone Shower Bathtub - Shower Combo" at bounding box center [510, 353] width 321 height 17
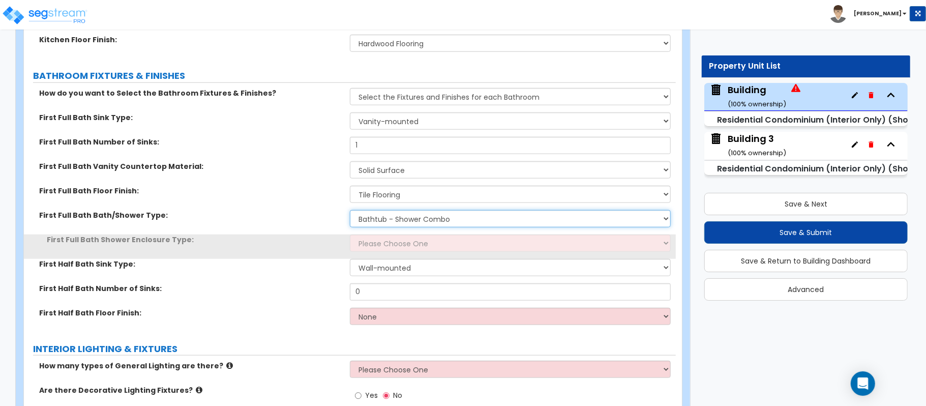
scroll to position [678, 0]
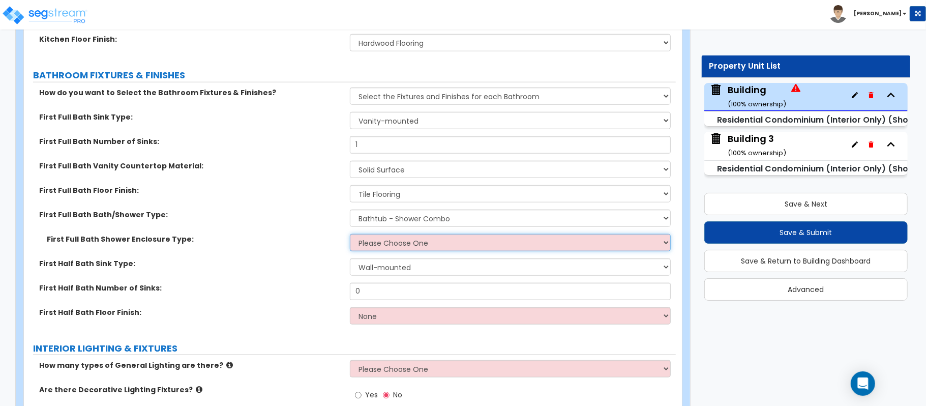
click at [373, 243] on select "Please Choose One Curtain & Rod Glass Sliding Doors Glass Hinged Doors" at bounding box center [510, 242] width 321 height 17
select select "1"
click at [350, 235] on select "Please Choose One Curtain & Rod Glass Sliding Doors Glass Hinged Doors" at bounding box center [510, 242] width 321 height 17
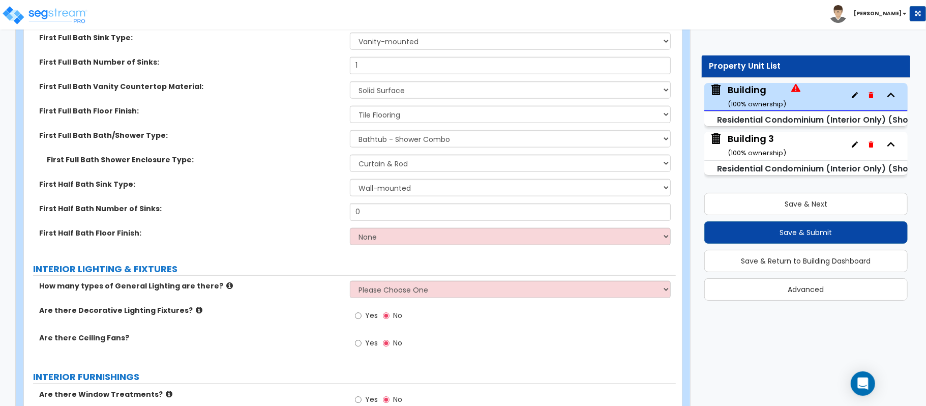
scroll to position [738, 0]
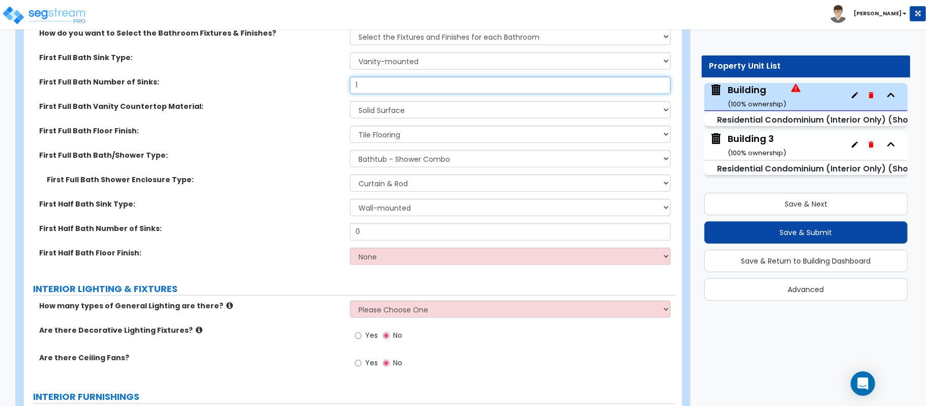
drag, startPoint x: 384, startPoint y: 84, endPoint x: 306, endPoint y: 83, distance: 77.3
click at [306, 83] on div "First Full Bath Number of Sinks: 1" at bounding box center [350, 89] width 652 height 24
type input "2"
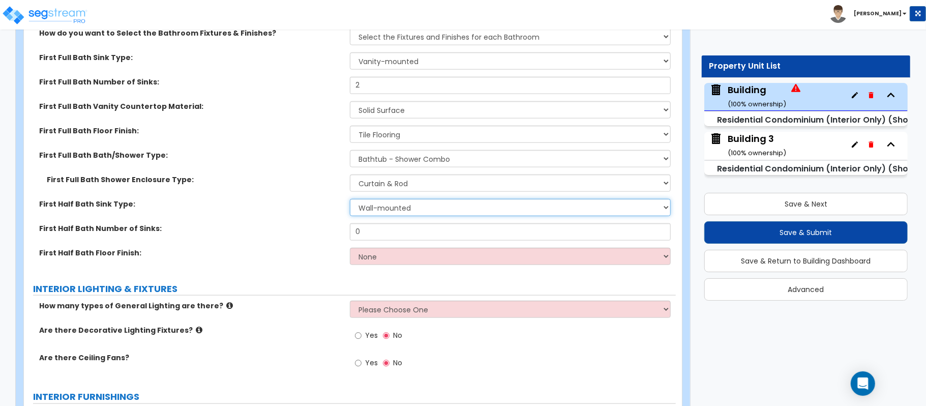
click at [386, 211] on select "Wall-mounted Pedestal-mounted Vanity-mounted" at bounding box center [510, 207] width 321 height 17
select select "3"
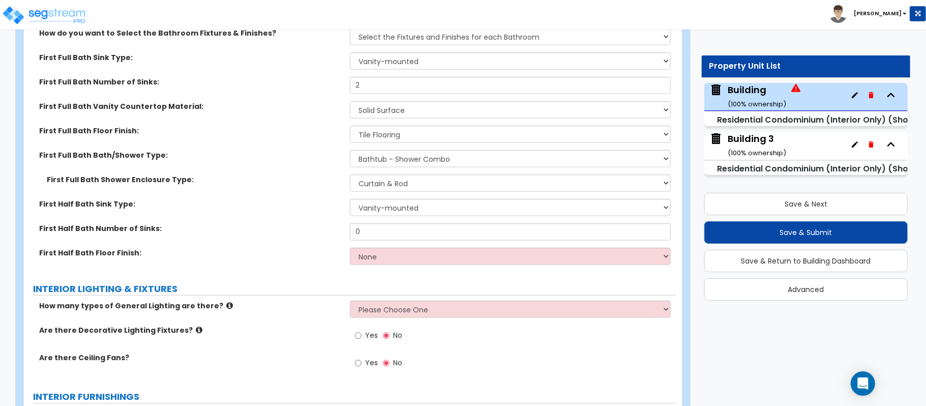
drag, startPoint x: 306, startPoint y: 212, endPoint x: 338, endPoint y: 239, distance: 41.9
click at [307, 213] on div "First Half Bath Sink Type: Wall-mounted Pedestal-mounted Vanity-mounted" at bounding box center [350, 211] width 652 height 24
click at [338, 239] on div "First Half Bath Number of Sinks: 0" at bounding box center [350, 235] width 652 height 24
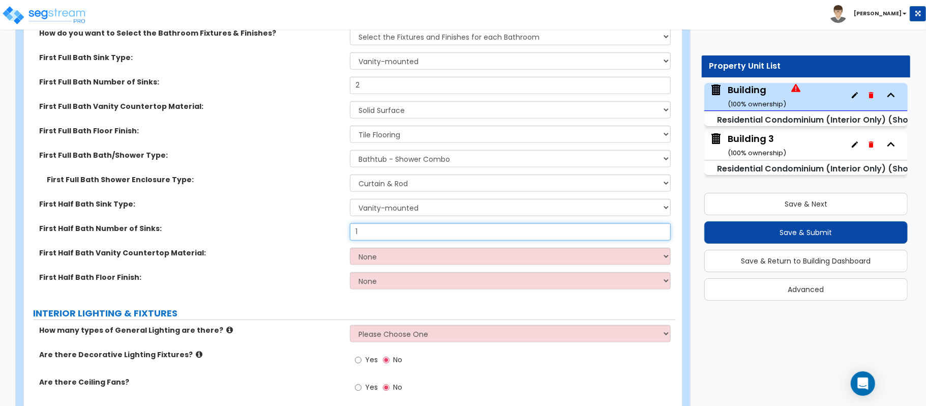
type input "1"
select select "2"
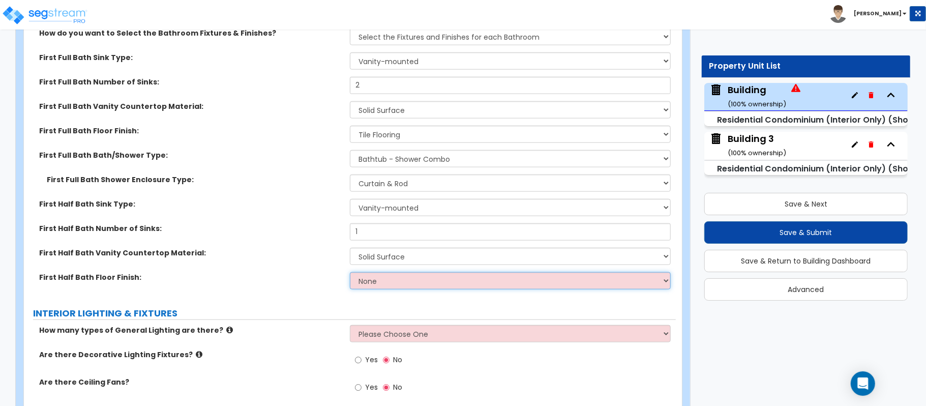
select select "1"
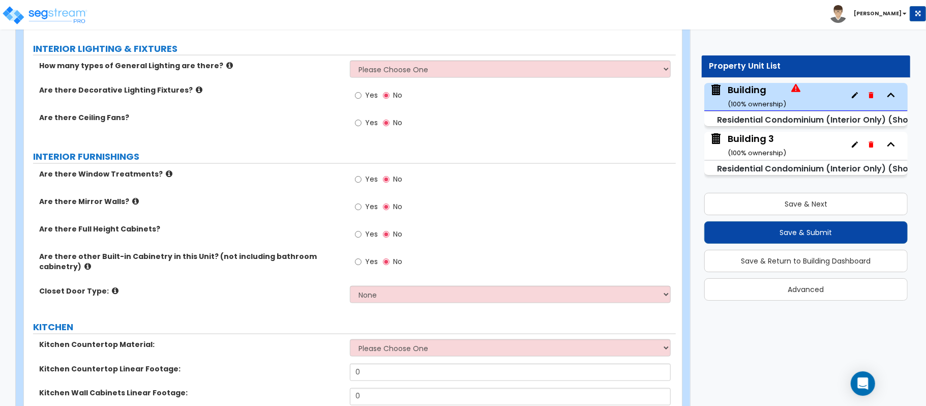
scroll to position [1009, 0]
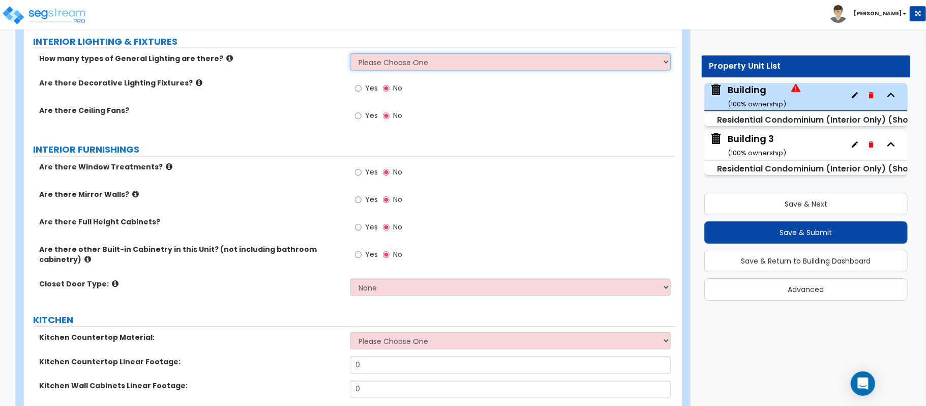
click at [413, 60] on select "Please Choose One 1 2 3" at bounding box center [510, 61] width 321 height 17
select select "1"
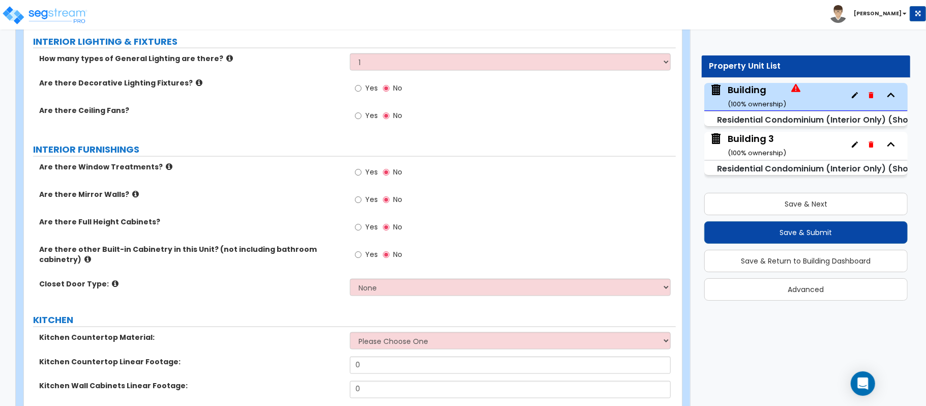
click at [328, 96] on div "How many types of General Lighting are there? Please Choose One 1 2 3 Are there…" at bounding box center [350, 92] width 637 height 79
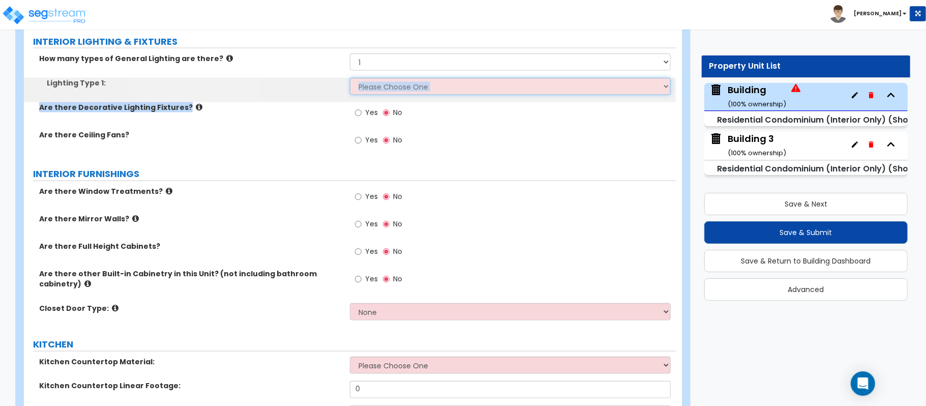
click at [379, 91] on select "Please Choose One LED Surface-Mounted LED Recessed Fluorescent Surface-Mounted …" at bounding box center [510, 86] width 321 height 17
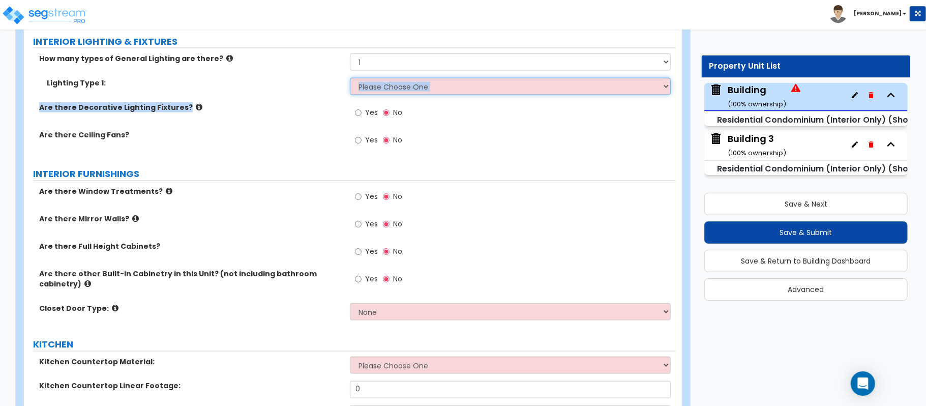
select select "5"
click at [350, 79] on select "Please Choose One LED Surface-Mounted LED Recessed Fluorescent Surface-Mounted …" at bounding box center [510, 86] width 321 height 17
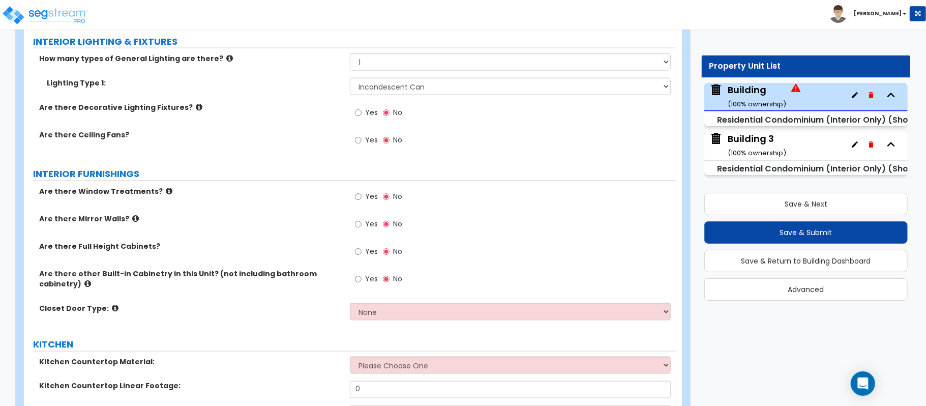
click at [306, 149] on div "Are there Ceiling Fans? Yes No" at bounding box center [350, 143] width 652 height 27
click at [359, 114] on input "Yes" at bounding box center [358, 112] width 7 height 11
radio input "true"
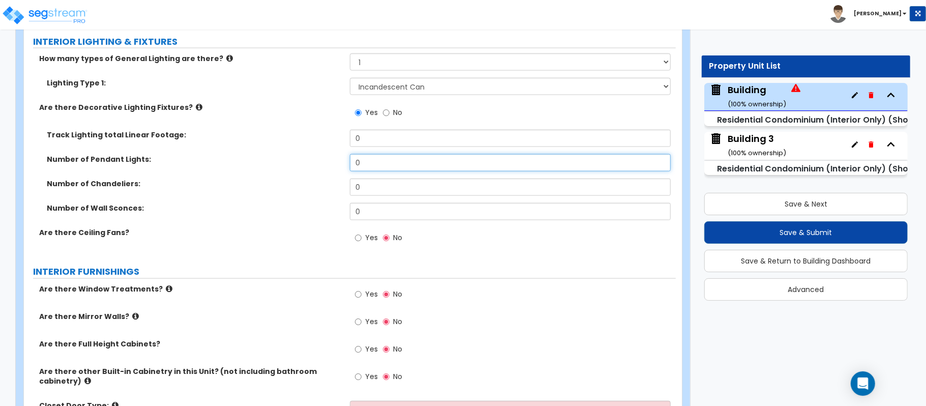
drag, startPoint x: 369, startPoint y: 166, endPoint x: 289, endPoint y: 166, distance: 79.9
click at [289, 165] on div "Number of Pendant Lights: 0" at bounding box center [350, 166] width 652 height 24
drag, startPoint x: 370, startPoint y: 167, endPoint x: 310, endPoint y: 167, distance: 60.5
click at [310, 167] on div "Number of Pendant Lights: 4" at bounding box center [350, 166] width 652 height 24
type input "5"
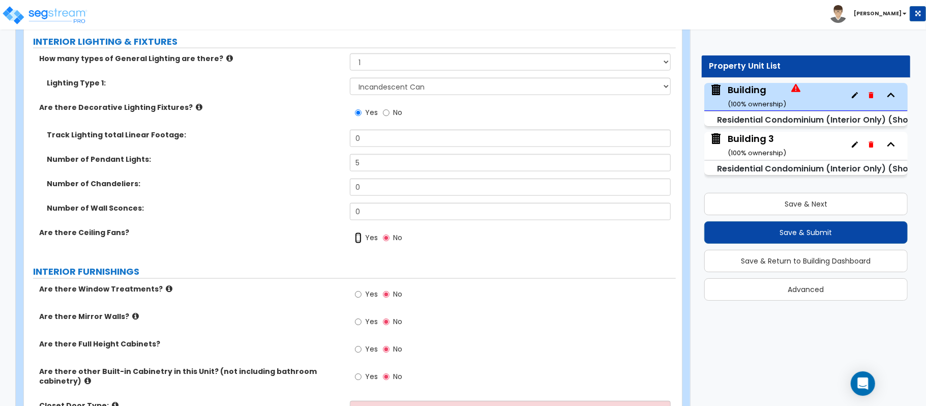
click at [357, 240] on input "Yes" at bounding box center [358, 238] width 7 height 11
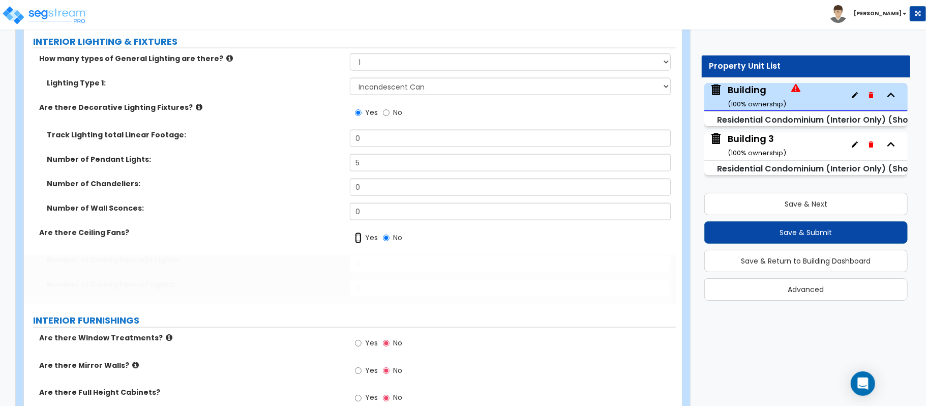
radio input "true"
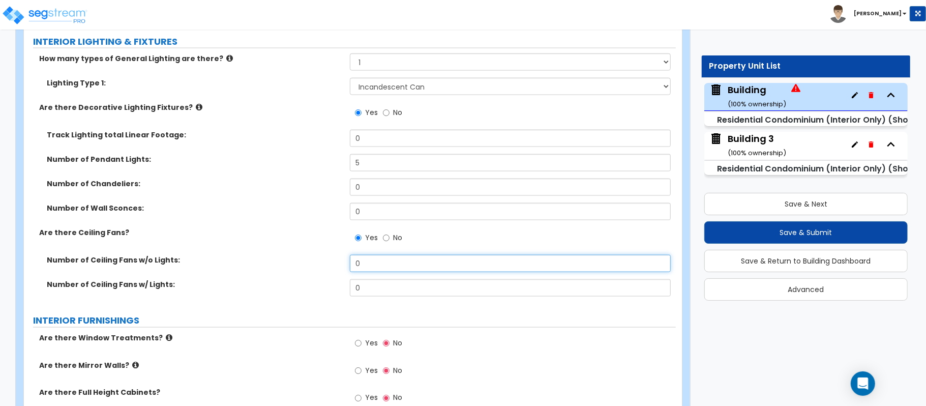
drag, startPoint x: 381, startPoint y: 265, endPoint x: 307, endPoint y: 249, distance: 75.1
click at [307, 249] on div "How many types of General Lighting are there? Please Choose One 1 2 3 Lighting …" at bounding box center [350, 178] width 637 height 250
type input "2"
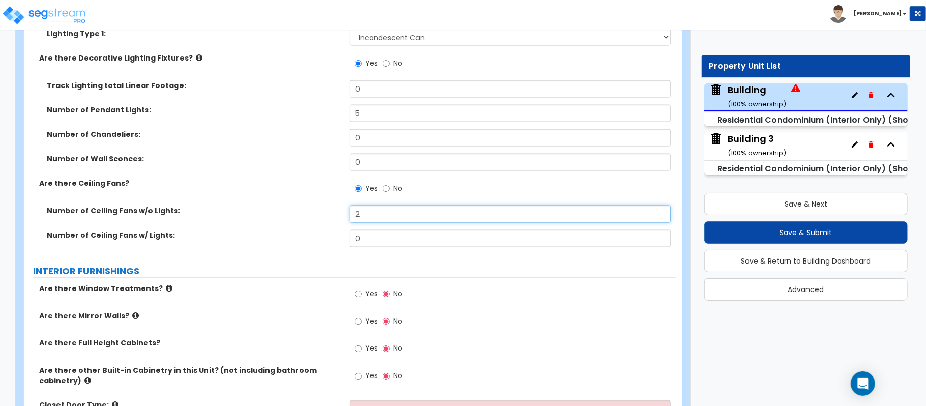
scroll to position [1145, 0]
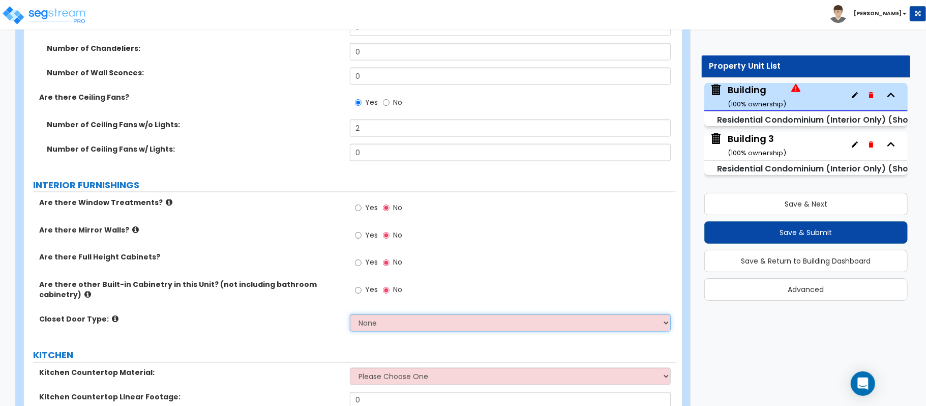
click at [380, 323] on select "None Bi-fold Louvered Doors Bi-fold Panel Doors Sliding Doors Hinged Wood Door" at bounding box center [510, 322] width 321 height 17
click at [409, 318] on select "None Bi-fold Louvered Doors Bi-fold Panel Doors Sliding Doors Hinged Wood Door" at bounding box center [510, 322] width 321 height 17
select select "2"
click at [350, 316] on select "None Bi-fold Louvered Doors Bi-fold Panel Doors Sliding Doors Hinged Wood Door" at bounding box center [510, 322] width 321 height 17
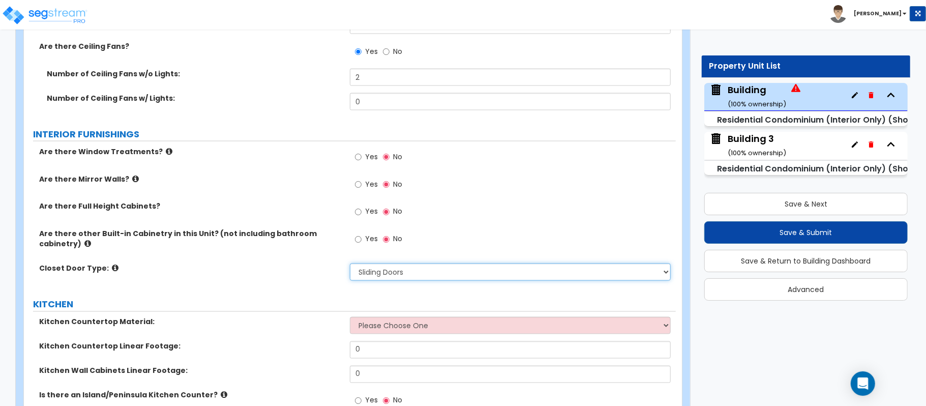
scroll to position [1281, 0]
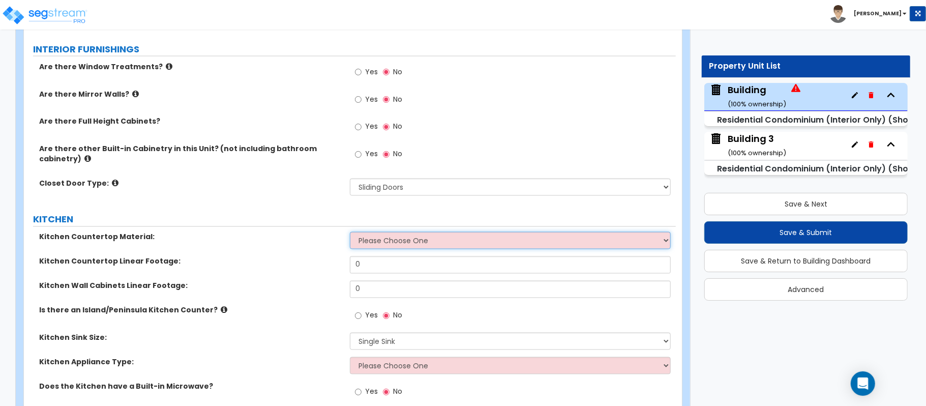
click at [388, 239] on select "Please Choose One Plastic Laminate Solid Surface Stone Quartz Marble Tile Wood …" at bounding box center [510, 240] width 321 height 17
select select "2"
click at [350, 234] on select "Please Choose One Plastic Laminate Solid Surface Stone Quartz Marble Tile Wood …" at bounding box center [510, 240] width 321 height 17
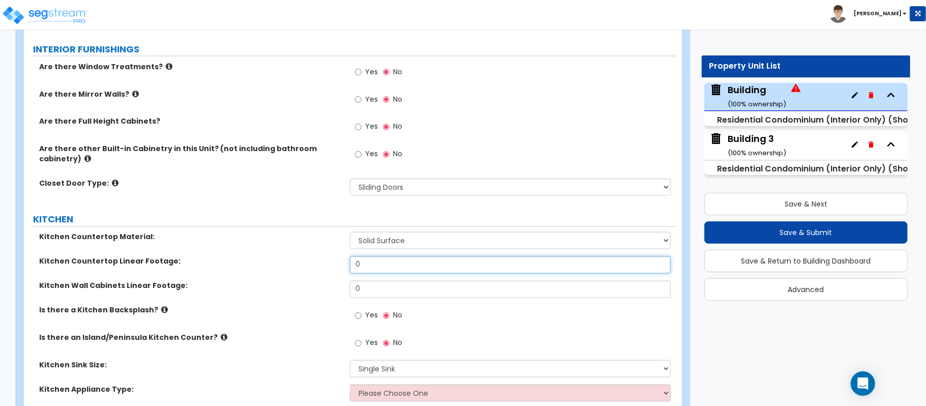
drag, startPoint x: 376, startPoint y: 266, endPoint x: 308, endPoint y: 269, distance: 68.2
click at [308, 269] on div "Kitchen Countertop Linear Footage: 0" at bounding box center [350, 268] width 652 height 24
type input "25"
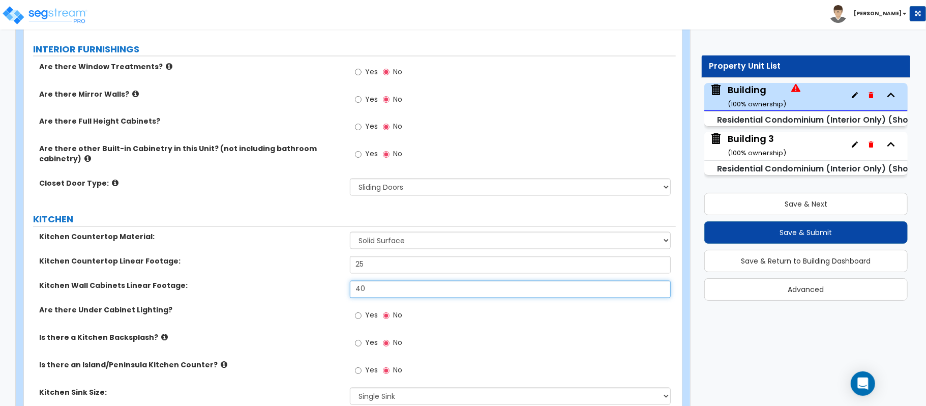
type input "40"
click at [359, 346] on input "Yes" at bounding box center [358, 343] width 7 height 11
radio input "true"
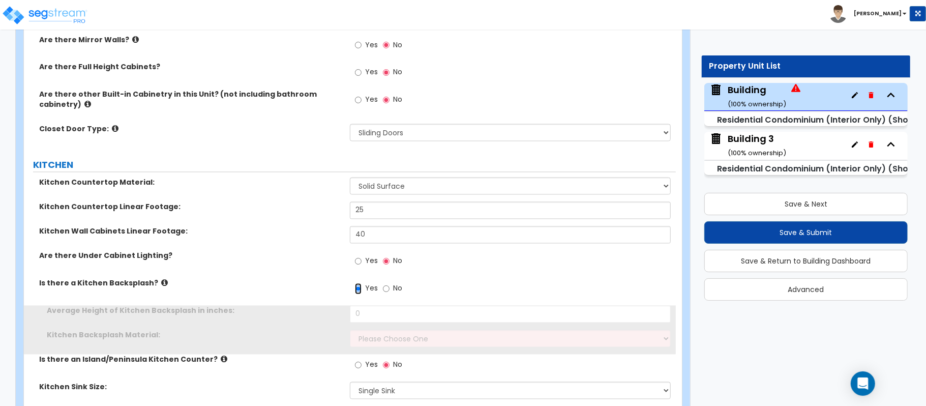
scroll to position [1348, 0]
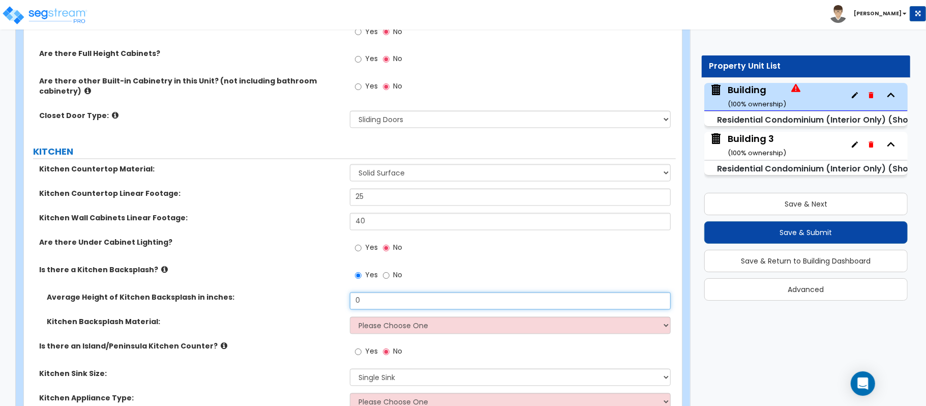
drag, startPoint x: 386, startPoint y: 304, endPoint x: 322, endPoint y: 308, distance: 63.7
click at [322, 308] on div "Average Height of Kitchen Backsplash in inches: 0" at bounding box center [350, 305] width 652 height 24
type input "24"
select select "6"
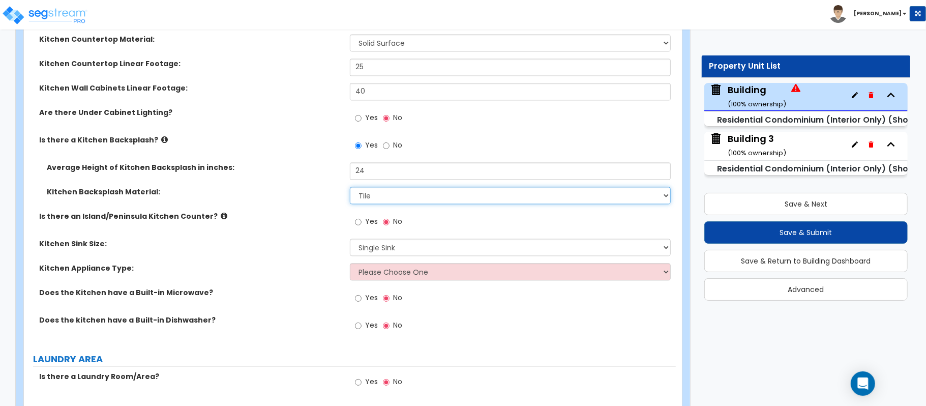
scroll to position [1484, 0]
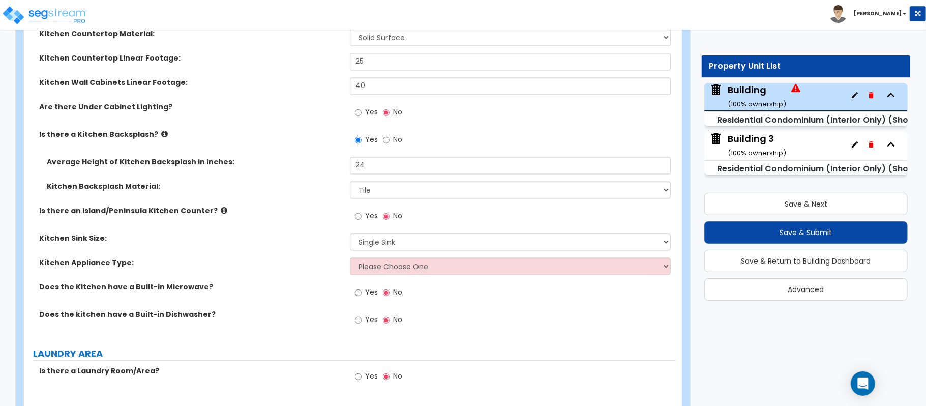
click at [221, 212] on icon at bounding box center [224, 211] width 7 height 8
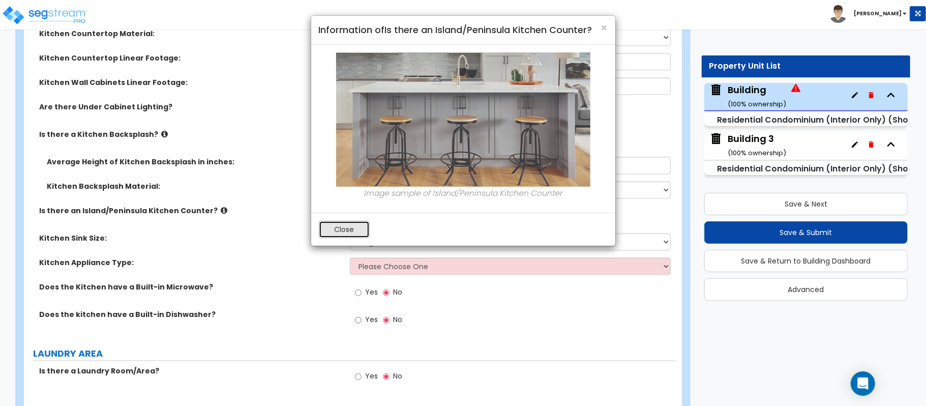
click at [342, 224] on button "Close" at bounding box center [344, 229] width 51 height 17
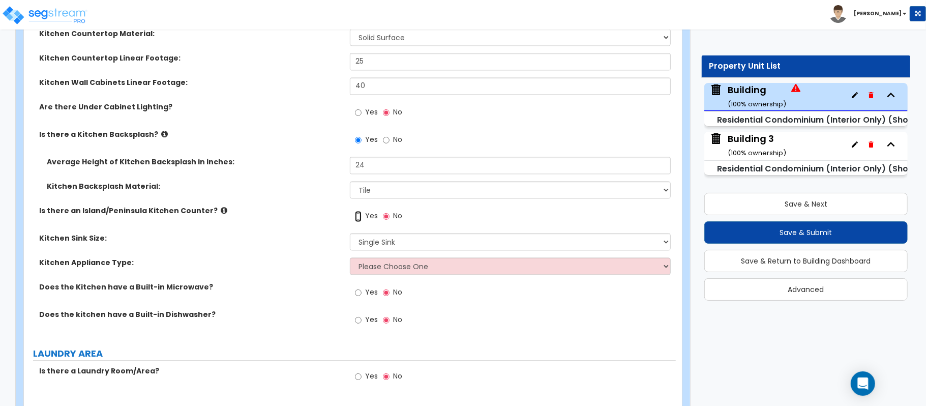
click at [357, 215] on input "Yes" at bounding box center [358, 216] width 7 height 11
radio input "true"
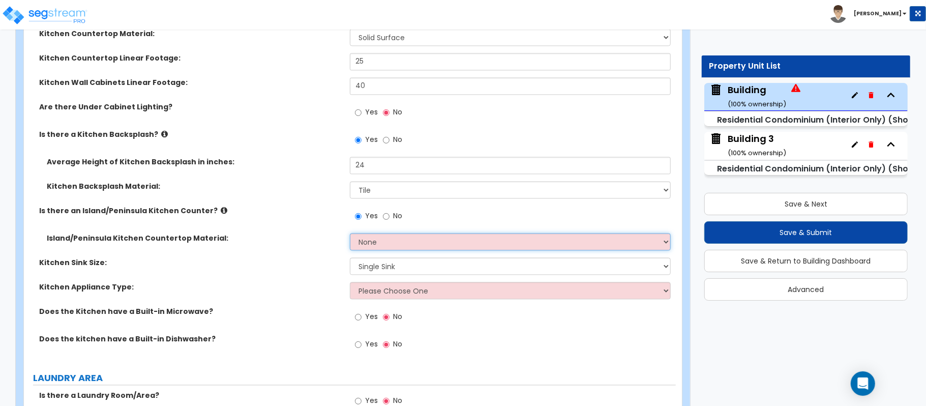
click at [368, 243] on select "None Plastic Laminate Solid Surface Stone Quartz Marble Tile Wood Stainless Ste…" at bounding box center [510, 241] width 321 height 17
select select "2"
click at [317, 249] on div "Island/Peninsula Kitchen Countertop Material: None Plastic Laminate Solid Surfa…" at bounding box center [350, 245] width 652 height 24
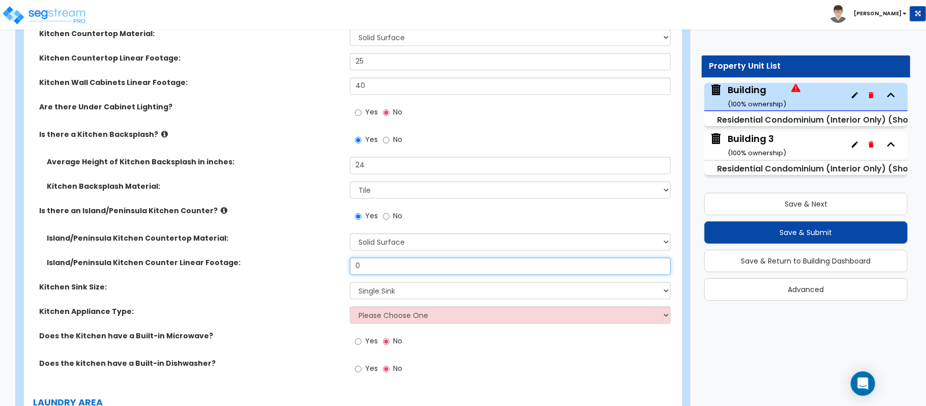
drag, startPoint x: 372, startPoint y: 268, endPoint x: 333, endPoint y: 265, distance: 39.8
click at [333, 265] on div "Island/Peninsula Kitchen Counter Linear Footage: 0" at bounding box center [350, 269] width 652 height 24
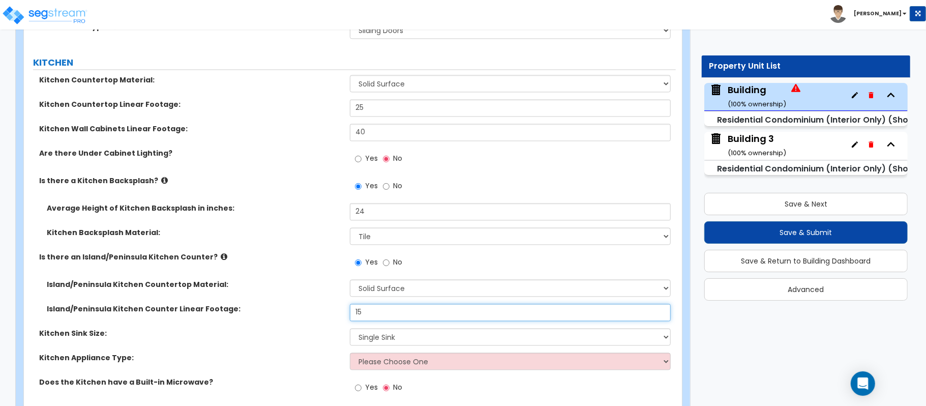
scroll to position [1416, 0]
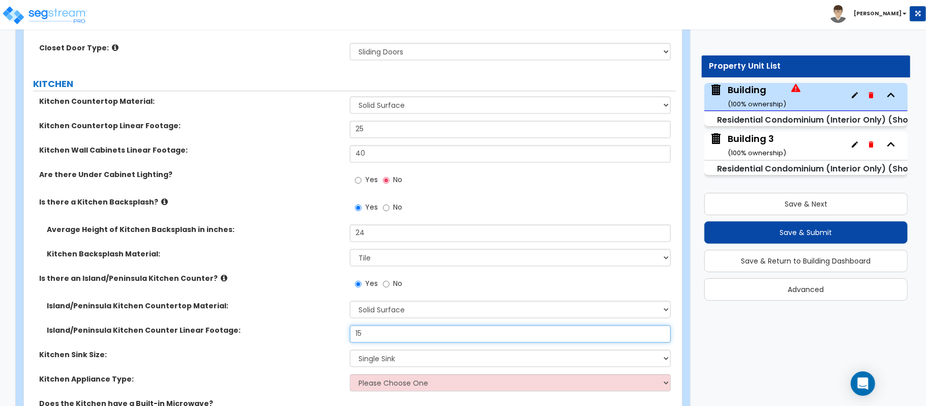
type input "15"
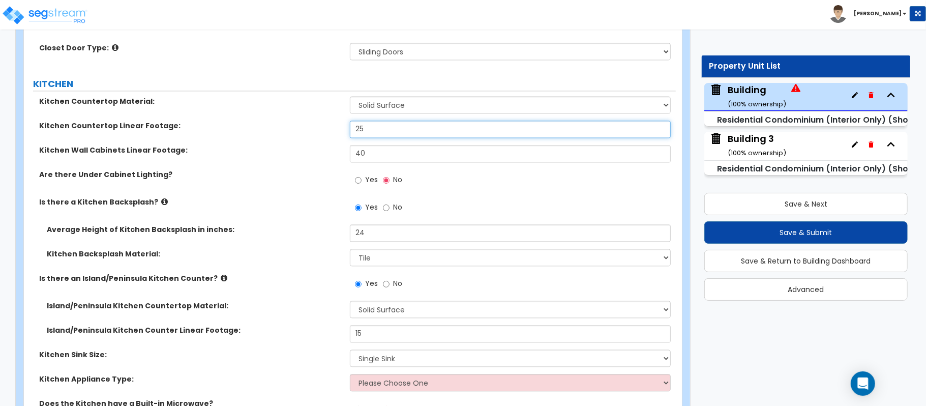
drag, startPoint x: 394, startPoint y: 131, endPoint x: 307, endPoint y: 129, distance: 86.5
click at [307, 129] on div "Kitchen Countertop Linear Footage: 25" at bounding box center [350, 133] width 652 height 24
type input "10"
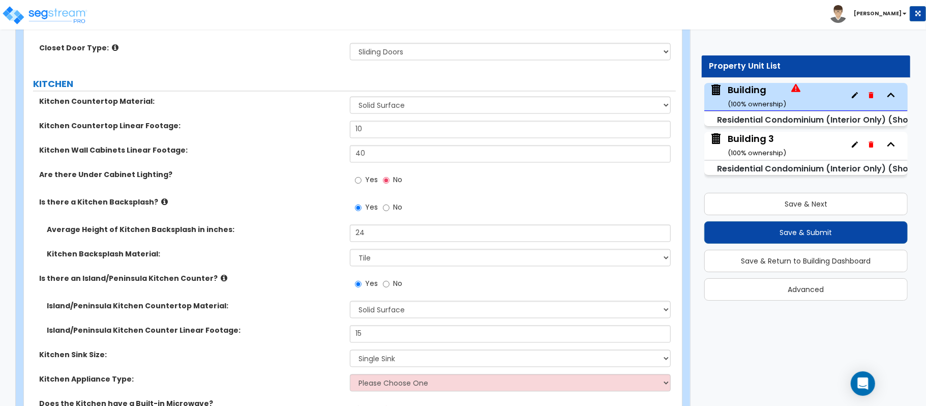
click at [303, 172] on label "Are there Under Cabinet Lighting?" at bounding box center [190, 174] width 303 height 10
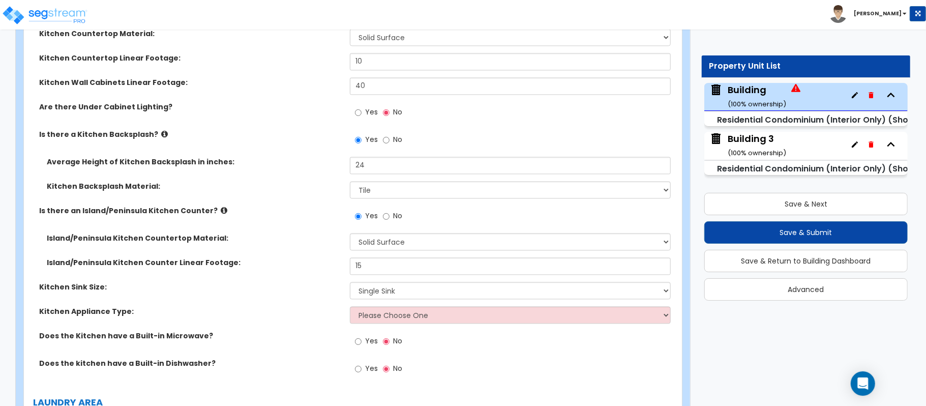
scroll to position [1552, 0]
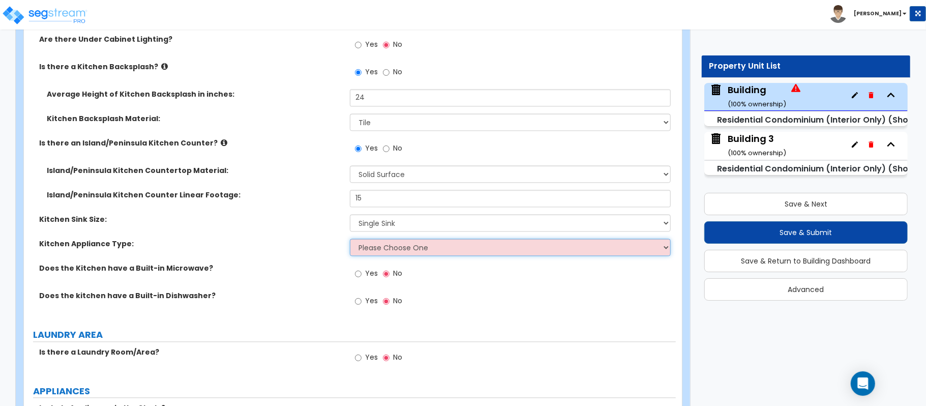
click at [412, 251] on select "Please Choose One Gas Electric" at bounding box center [510, 247] width 321 height 17
select select "1"
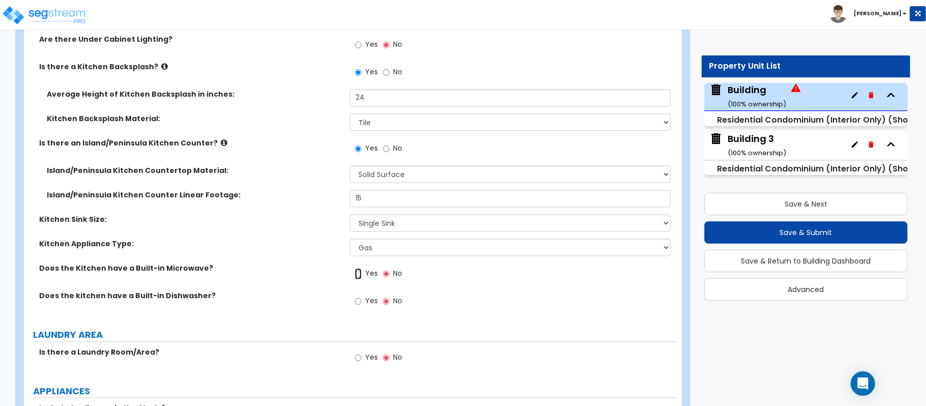
click at [357, 276] on input "Yes" at bounding box center [358, 273] width 7 height 11
radio input "true"
click at [355, 304] on input "Yes" at bounding box center [358, 301] width 7 height 11
radio input "true"
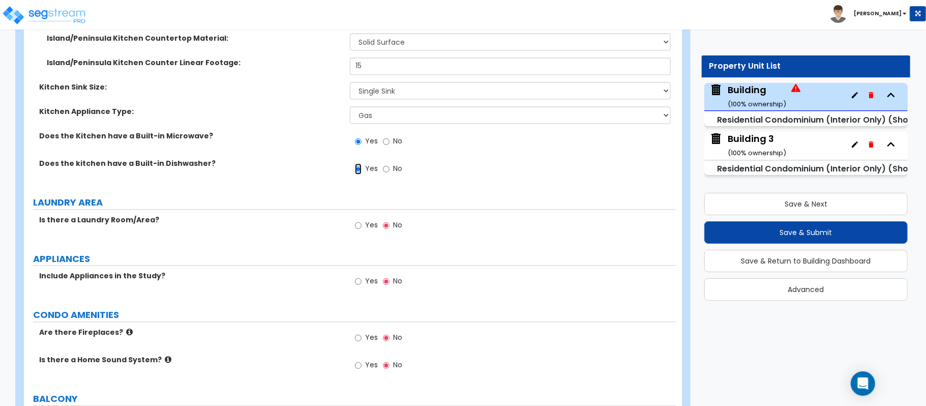
scroll to position [1688, 0]
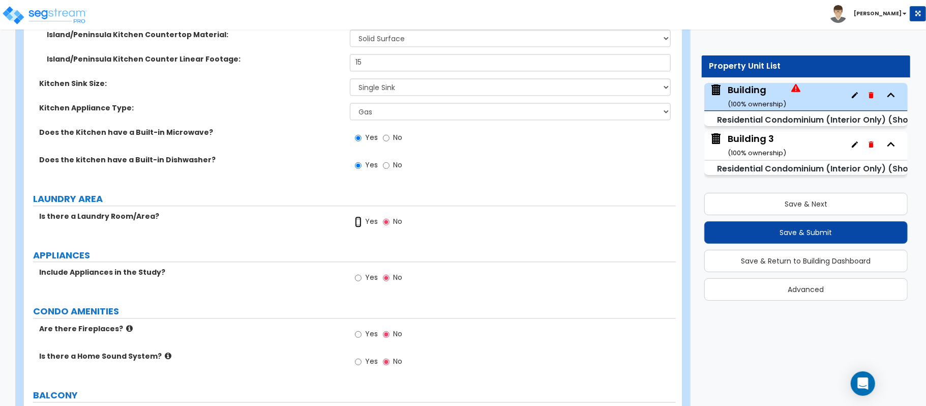
click at [359, 222] on div "Yes No" at bounding box center [378, 222] width 57 height 23
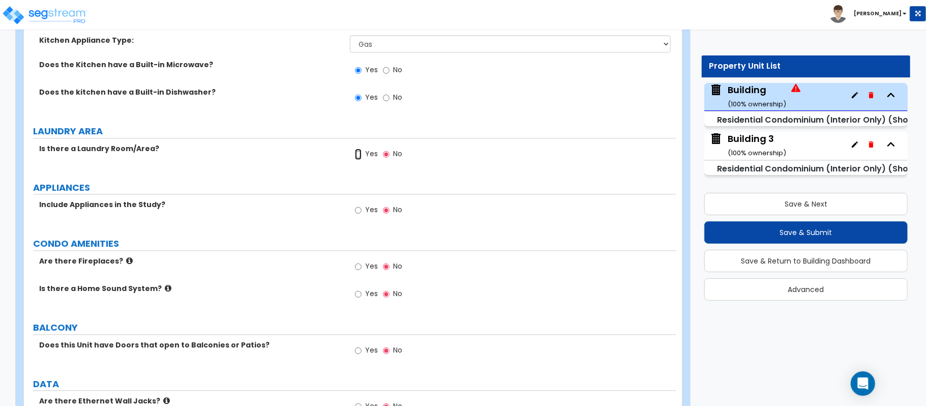
click at [361, 155] on input "Yes" at bounding box center [358, 154] width 7 height 11
radio input "true"
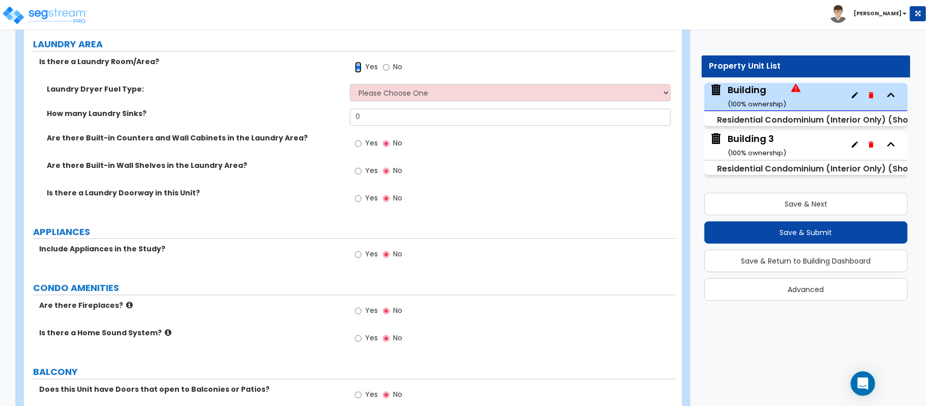
scroll to position [1819, 0]
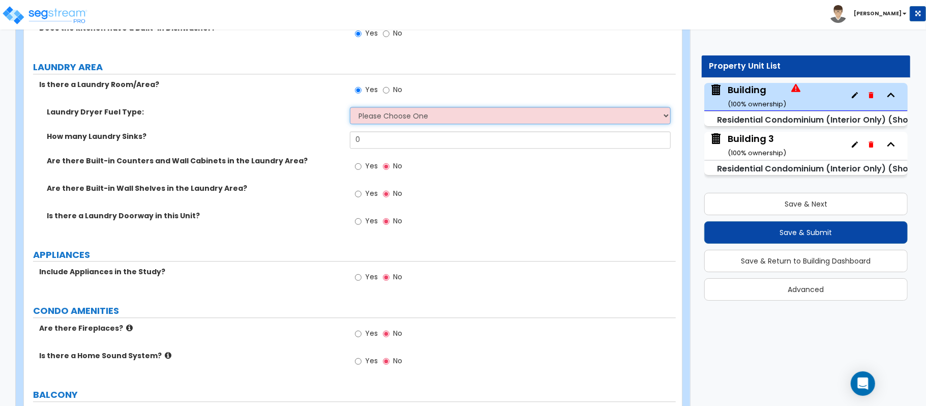
click at [405, 119] on select "Please Choose One Gas Electric" at bounding box center [510, 115] width 321 height 17
click at [395, 121] on select "Please Choose One Gas Electric" at bounding box center [510, 115] width 321 height 17
select select "1"
click at [350, 108] on select "Please Choose One Gas Electric" at bounding box center [510, 115] width 321 height 17
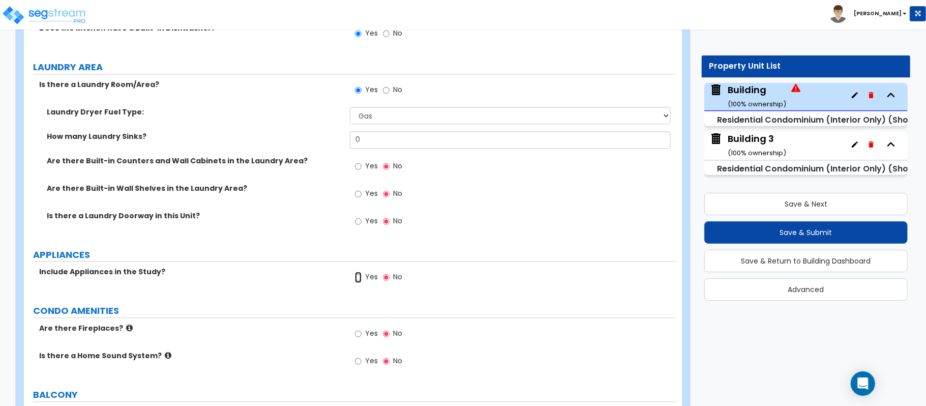
click at [359, 279] on input "Yes" at bounding box center [358, 277] width 7 height 11
radio input "true"
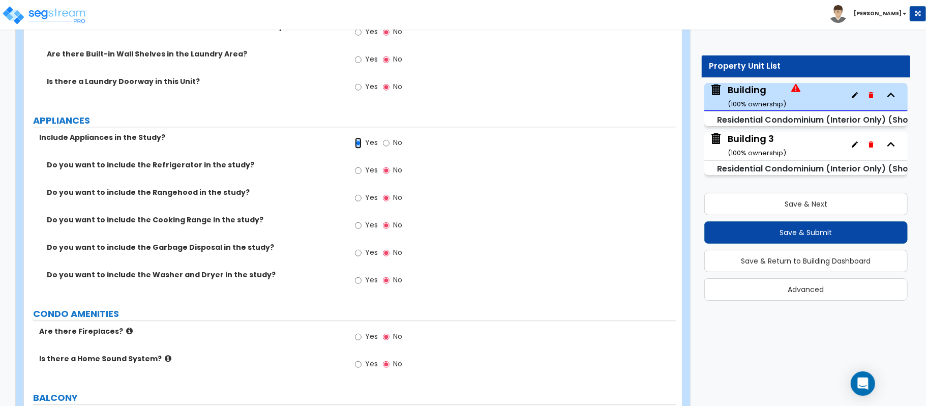
scroll to position [1955, 0]
click at [359, 173] on input "Yes" at bounding box center [358, 169] width 7 height 11
radio input "true"
click at [358, 199] on input "Yes" at bounding box center [358, 196] width 7 height 11
radio input "true"
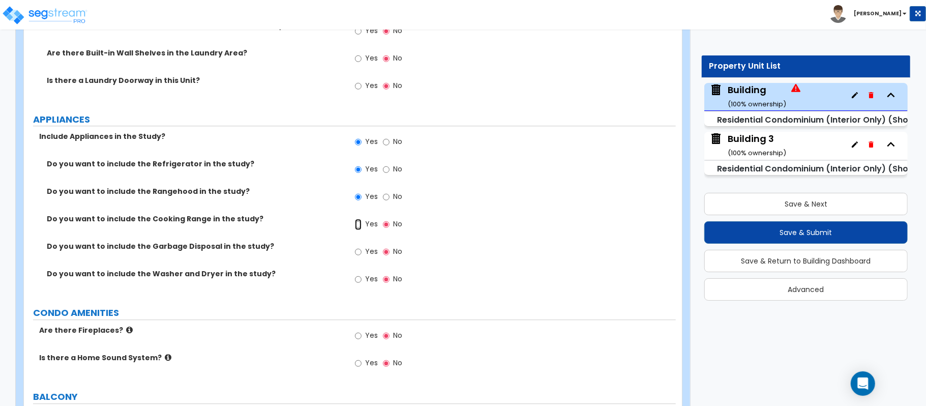
click at [360, 222] on input "Yes" at bounding box center [358, 224] width 7 height 11
radio input "true"
click at [359, 228] on input "Yes" at bounding box center [358, 224] width 7 height 11
click at [359, 249] on input "Yes" at bounding box center [358, 251] width 7 height 11
radio input "true"
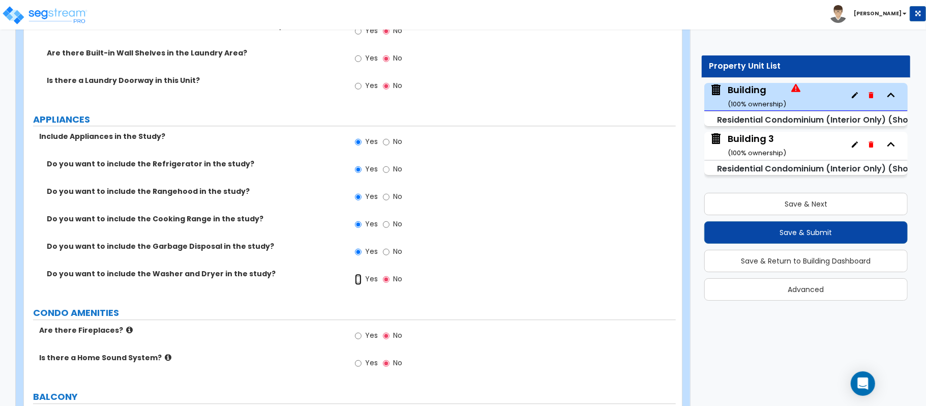
click at [361, 279] on input "Yes" at bounding box center [358, 279] width 7 height 11
radio input "true"
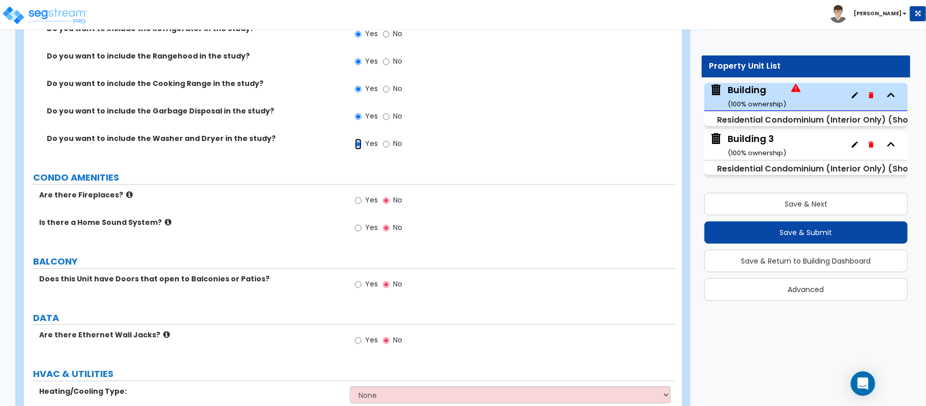
scroll to position [2091, 0]
click at [363, 286] on label "Yes" at bounding box center [366, 284] width 23 height 17
click at [362, 286] on input "Yes" at bounding box center [358, 283] width 7 height 11
radio input "true"
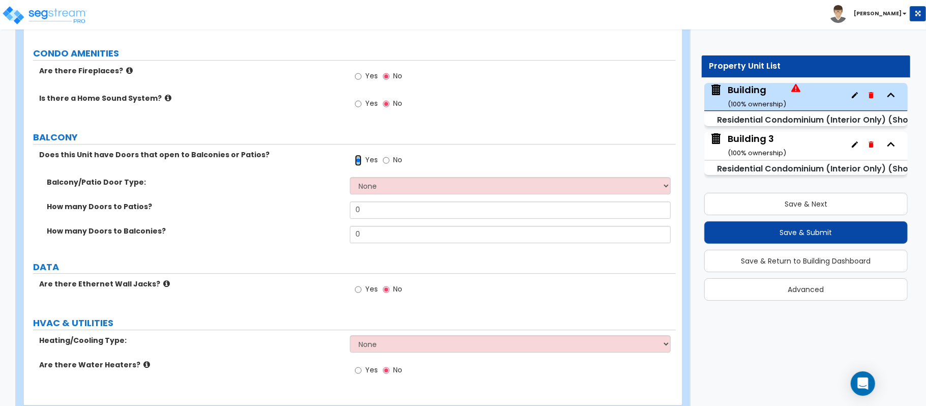
scroll to position [2226, 0]
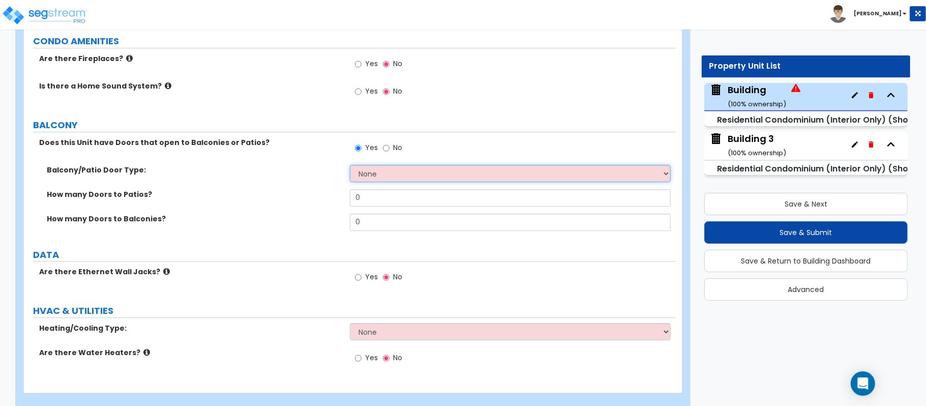
click at [391, 173] on select "None Single Hinged Doors Double Hinged Doors Single French Doors Double French …" at bounding box center [510, 173] width 321 height 17
select select "3"
click at [350, 167] on select "None Single Hinged Doors Double Hinged Doors Single French Doors Double French …" at bounding box center [510, 173] width 321 height 17
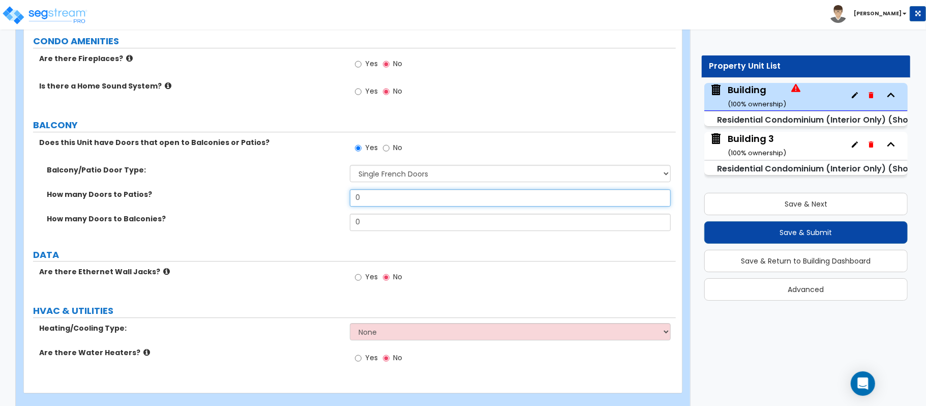
drag, startPoint x: 365, startPoint y: 202, endPoint x: 334, endPoint y: 201, distance: 31.5
click at [334, 201] on div "How many Doors to Patios? 0" at bounding box center [350, 201] width 652 height 24
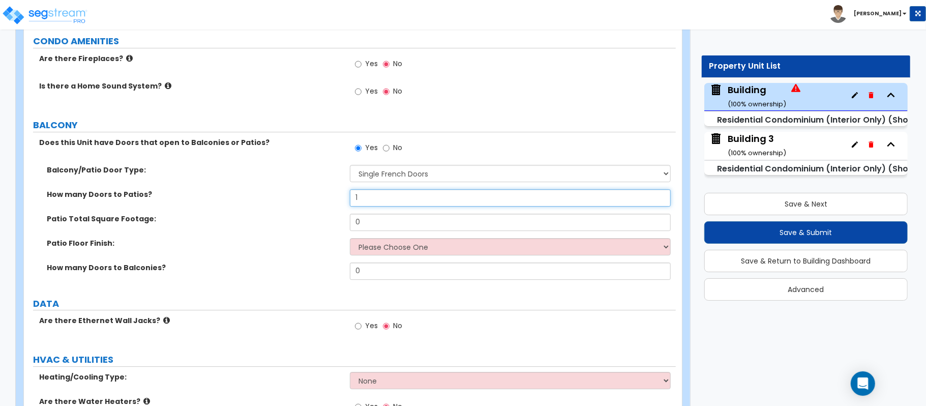
type input "1"
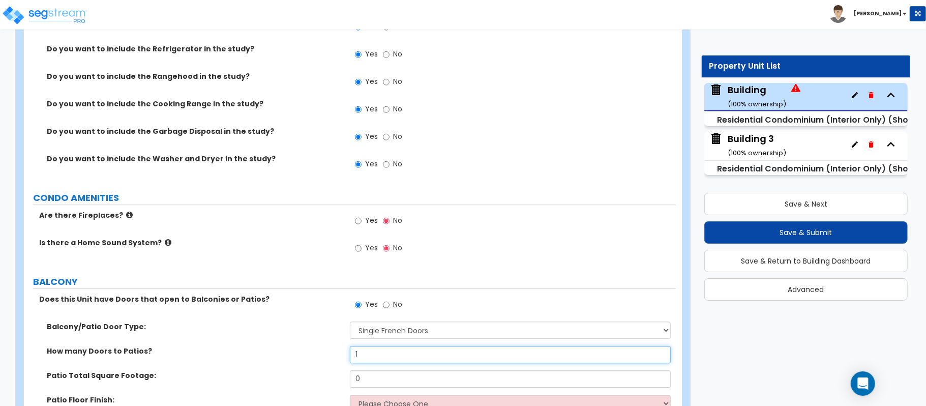
scroll to position [2091, 0]
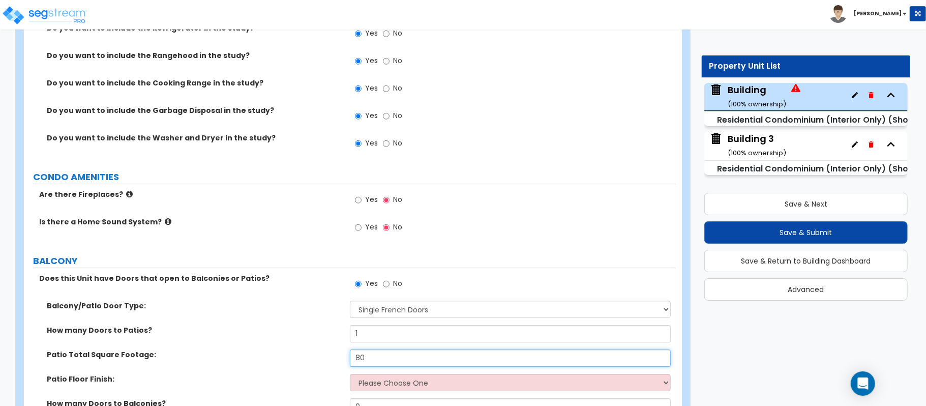
type input "80"
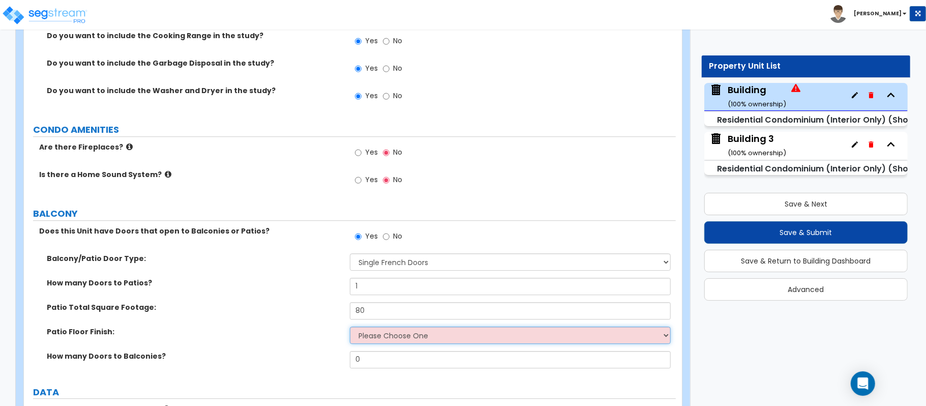
scroll to position [2158, 0]
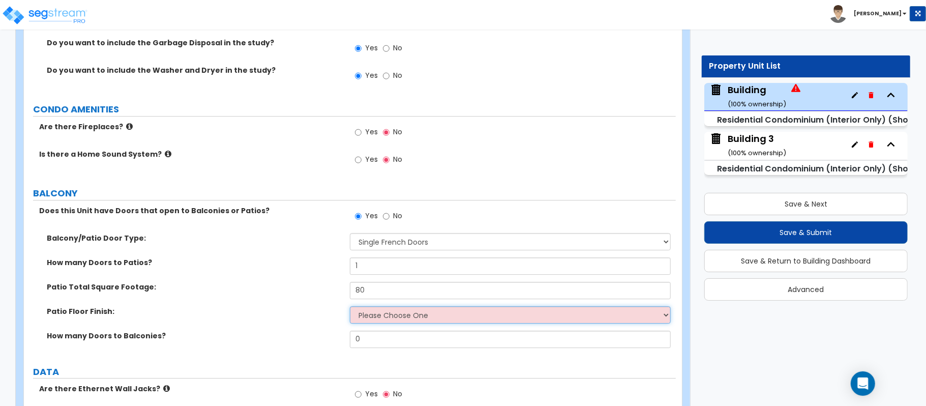
click at [410, 321] on select "Please Choose One Bare Concrete Brick Pavers Stamped Concrete Stone Pavers Wood…" at bounding box center [510, 314] width 321 height 17
click at [350, 308] on select "Please Choose One Bare Concrete Brick Pavers Stamped Concrete Stone Pavers Wood…" at bounding box center [510, 314] width 321 height 17
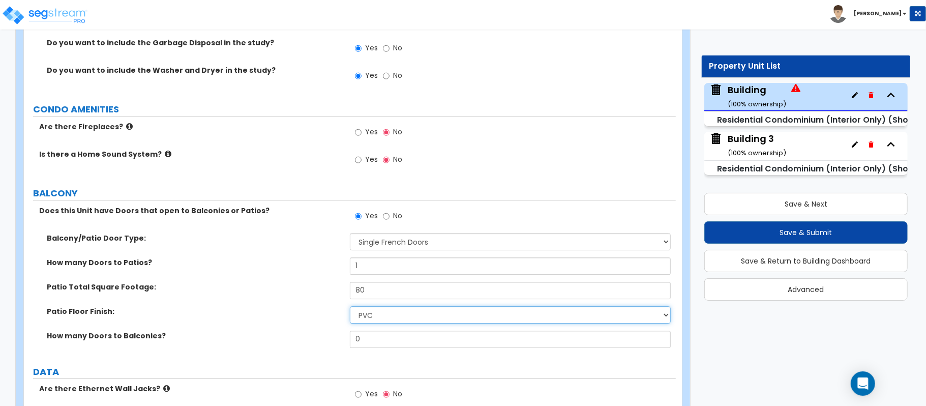
select select "5"
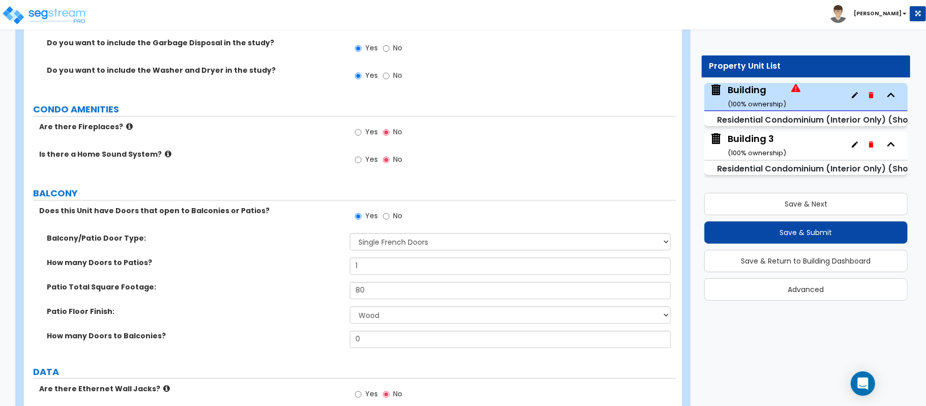
click at [323, 330] on div "Patio Floor Finish: Please Choose One Bare Concrete Brick Pavers Stamped Concre…" at bounding box center [350, 318] width 652 height 24
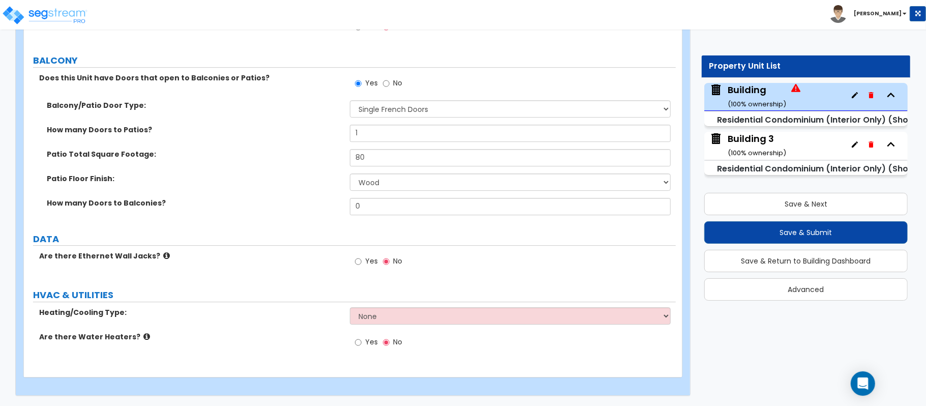
scroll to position [2294, 0]
click at [361, 263] on input "Yes" at bounding box center [358, 261] width 7 height 11
radio input "true"
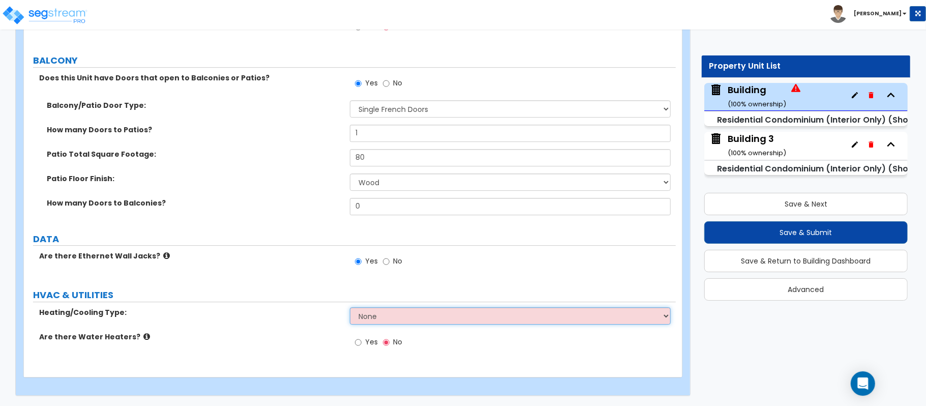
click at [393, 314] on select "None Heat Only Central HVAC Thru Wall HVAC Mini Split HVAC" at bounding box center [510, 315] width 321 height 17
select select "2"
click at [350, 307] on select "None Heat Only Central HVAC Thru Wall HVAC Mini Split HVAC" at bounding box center [510, 315] width 321 height 17
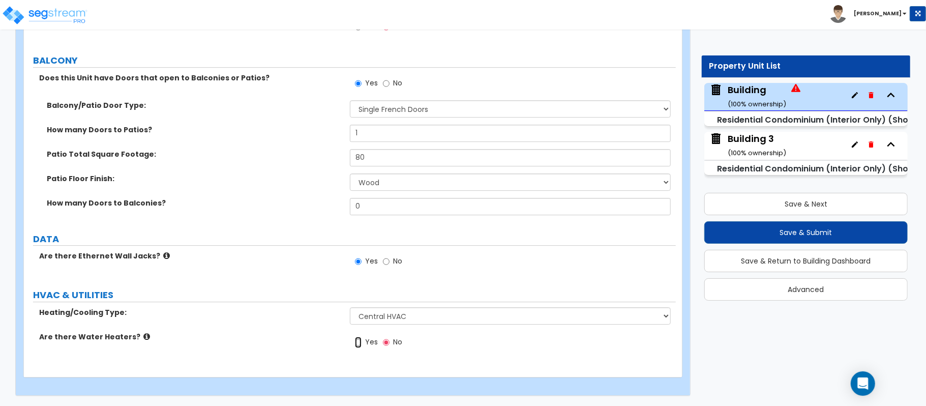
click at [357, 340] on input "Yes" at bounding box center [358, 342] width 7 height 11
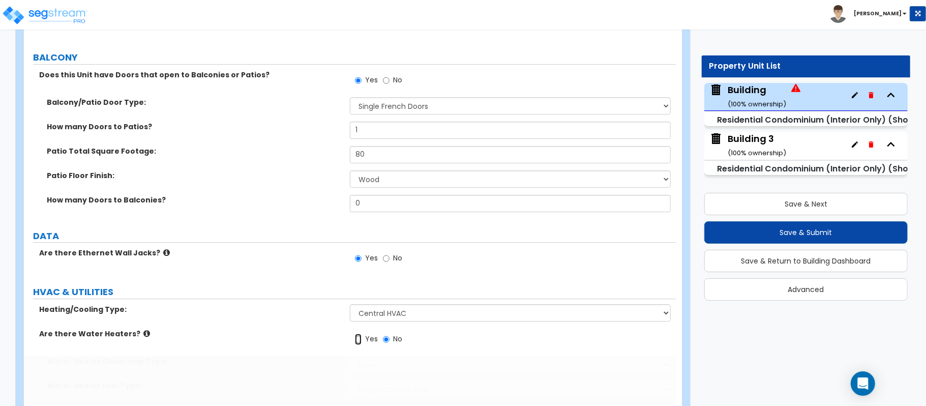
radio input "true"
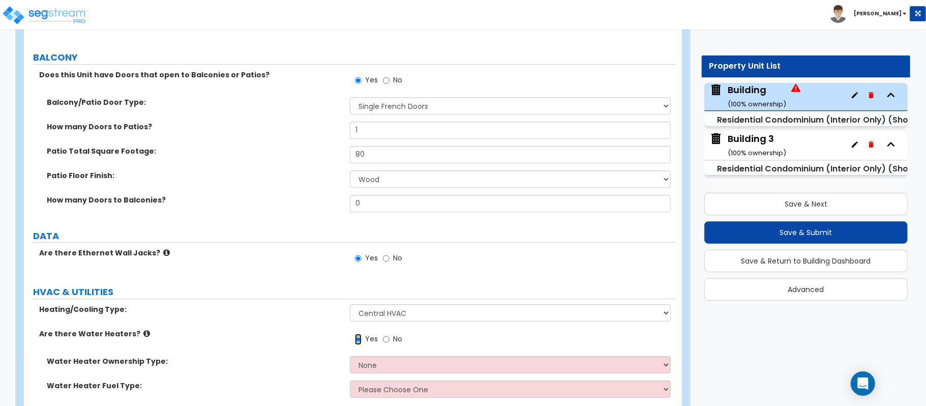
scroll to position [2343, 0]
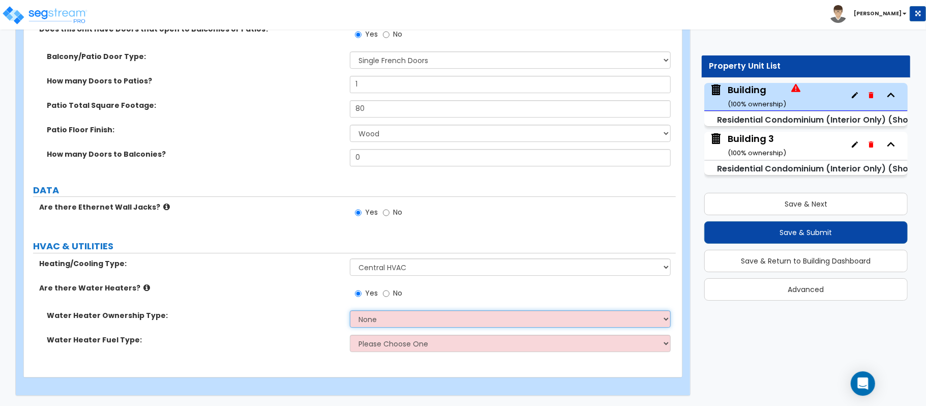
click at [387, 316] on select "None Water Heater for Multiple Units Water Heater for Individual Units" at bounding box center [510, 318] width 321 height 17
select select "2"
click at [350, 310] on select "None Water Heater for Multiple Units Water Heater for Individual Units" at bounding box center [510, 318] width 321 height 17
click at [397, 347] on select "Please Choose One Gas Electric" at bounding box center [510, 343] width 321 height 17
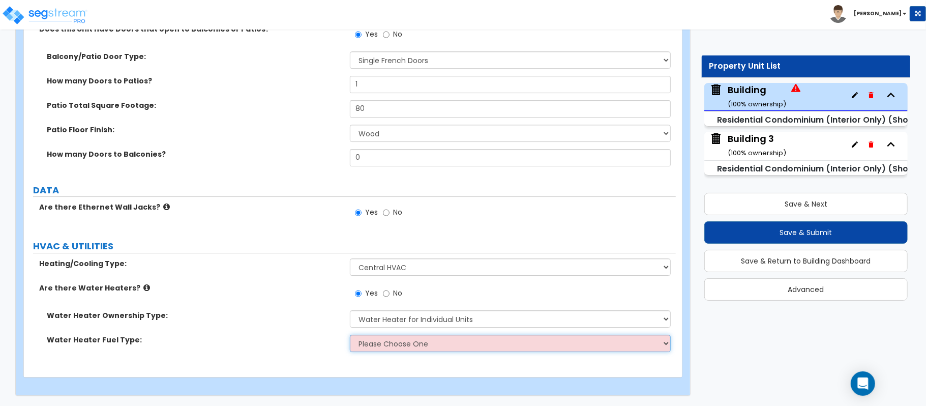
select select "1"
click at [350, 335] on select "Please Choose One Gas Electric" at bounding box center [510, 343] width 321 height 17
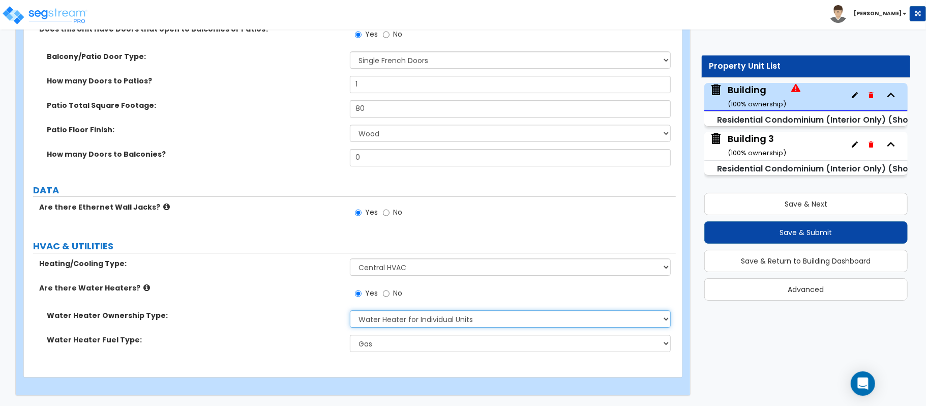
click at [375, 323] on select "None Water Heater for Multiple Units Water Heater for Individual Units" at bounding box center [510, 318] width 321 height 17
select select "1"
click at [350, 310] on select "None Water Heater for Multiple Units Water Heater for Individual Units" at bounding box center [510, 318] width 321 height 17
click at [294, 329] on div "Water Heater Ownership Type: None Water Heater for Multiple Units Water Heater …" at bounding box center [350, 322] width 652 height 24
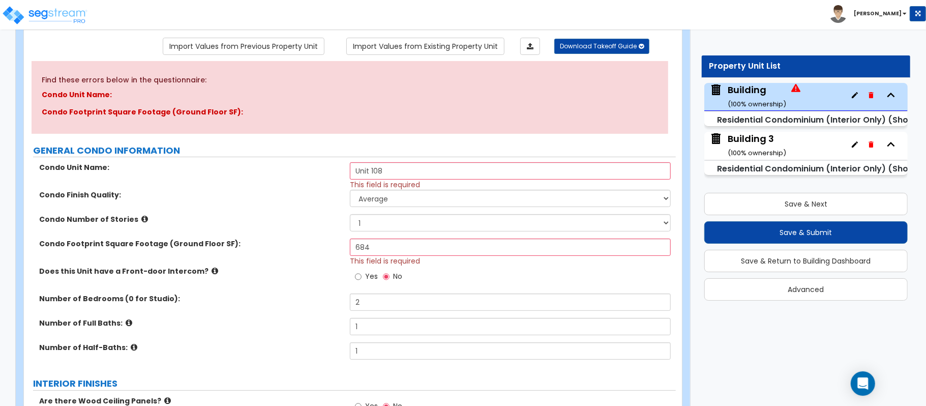
scroll to position [104, 0]
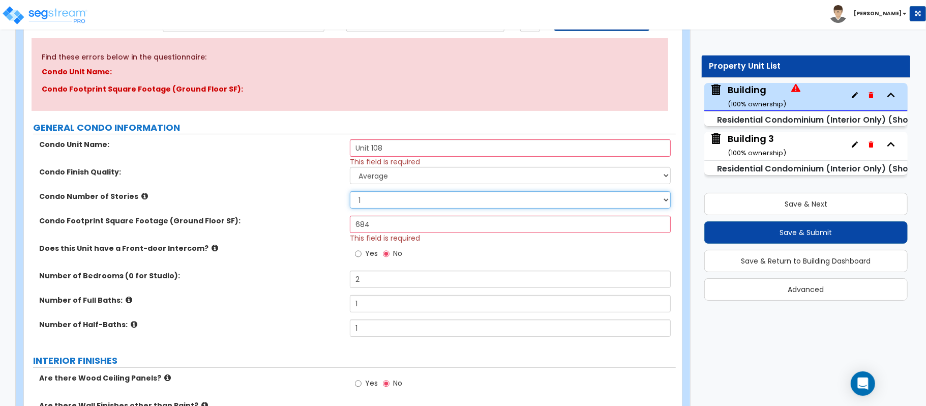
click at [372, 200] on select "1 2 3" at bounding box center [510, 199] width 321 height 17
click at [350, 192] on select "1 2 3" at bounding box center [510, 199] width 321 height 17
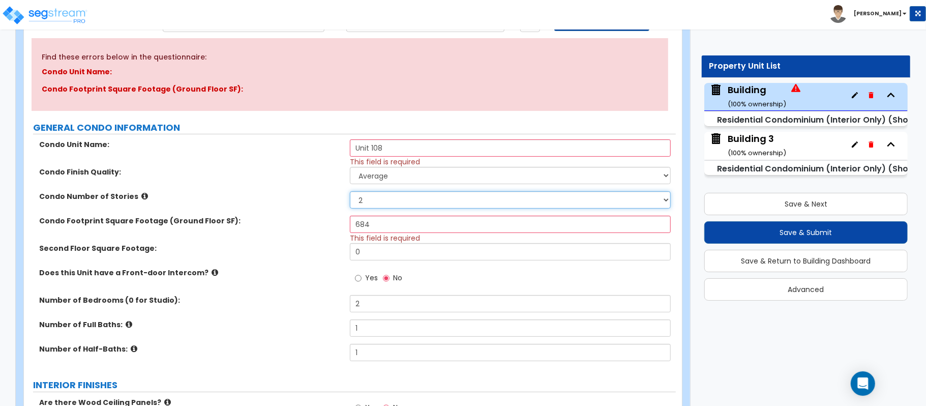
click at [381, 201] on select "1 2 3" at bounding box center [510, 199] width 321 height 17
select select "1"
click at [350, 192] on select "1 2 3" at bounding box center [510, 199] width 321 height 17
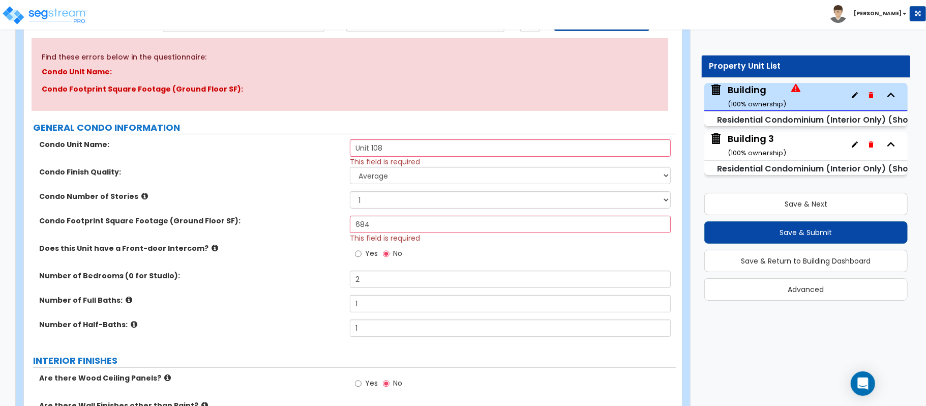
click at [320, 230] on div "Condo Footprint Square Footage (Ground Floor SF): 684 This field is required" at bounding box center [350, 229] width 652 height 27
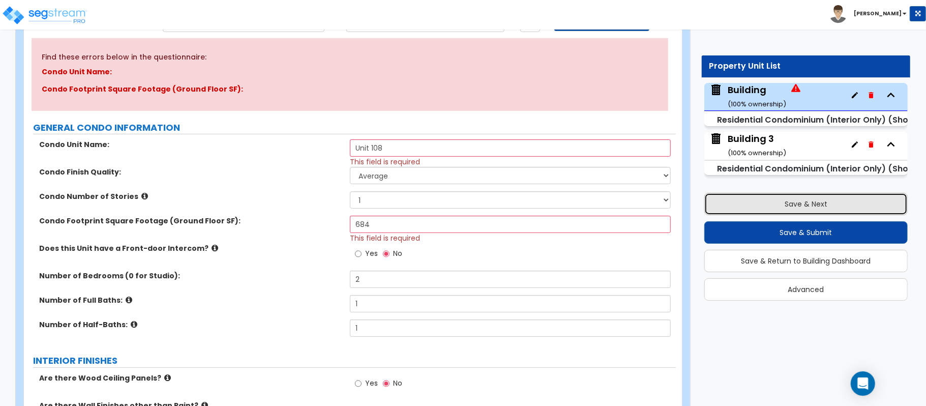
click at [844, 206] on button "Save & Next" at bounding box center [807, 204] width 204 height 22
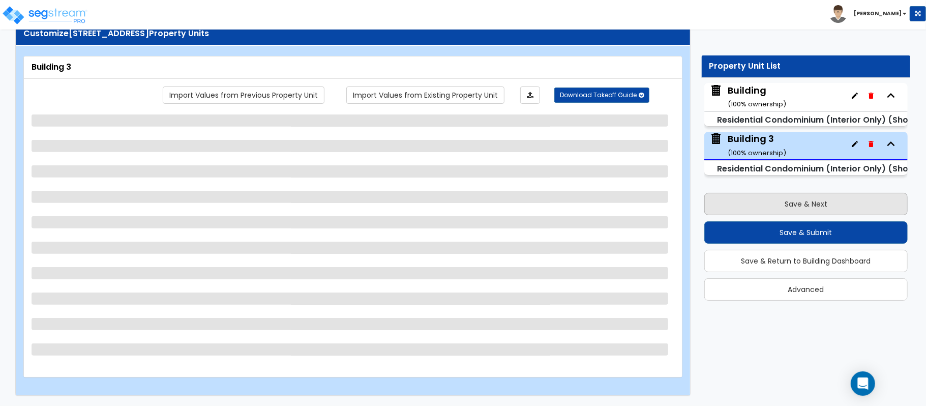
scroll to position [33, 0]
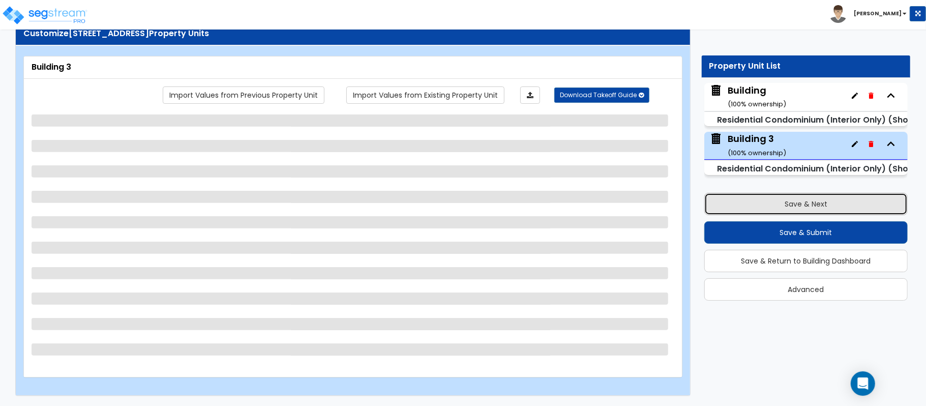
click at [844, 206] on button "Save & Next" at bounding box center [807, 204] width 204 height 22
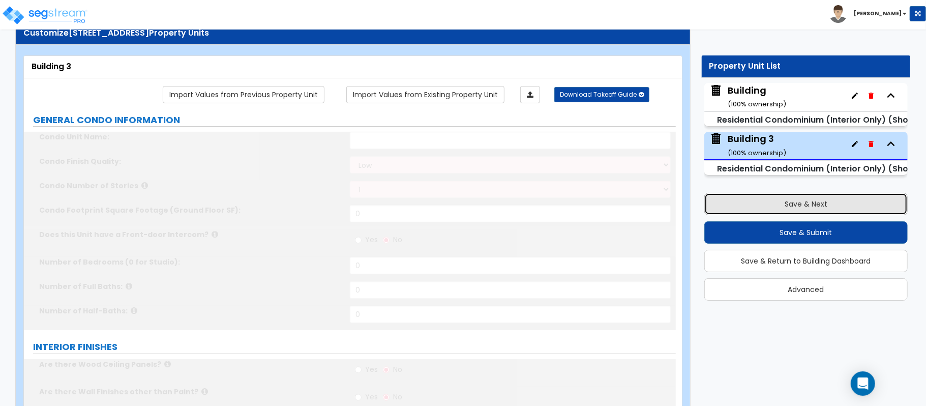
select select "1"
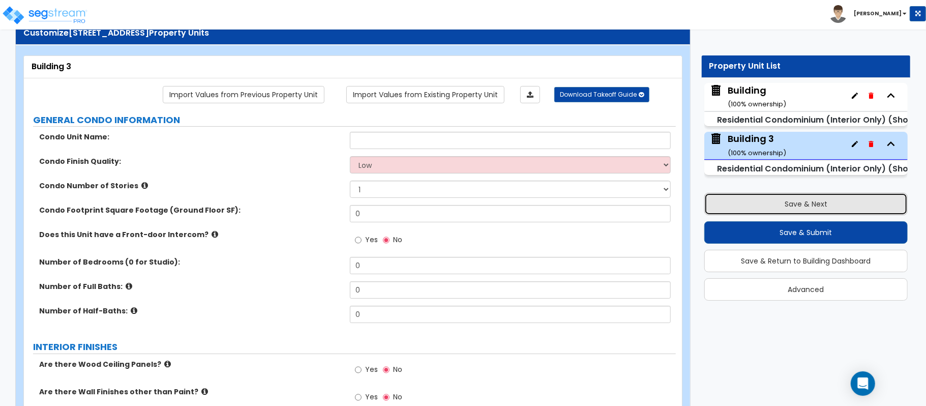
click at [844, 206] on button "Save & Next" at bounding box center [807, 204] width 204 height 22
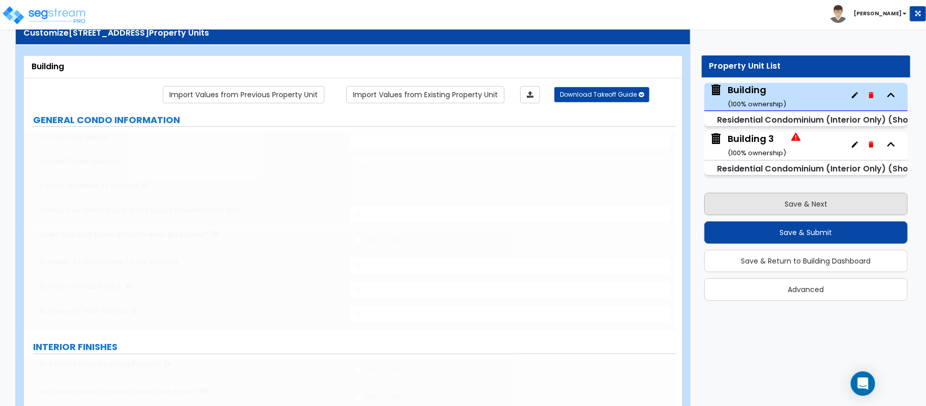
type input "Unit 108"
select select "1"
type input "684"
type input "2"
type input "1"
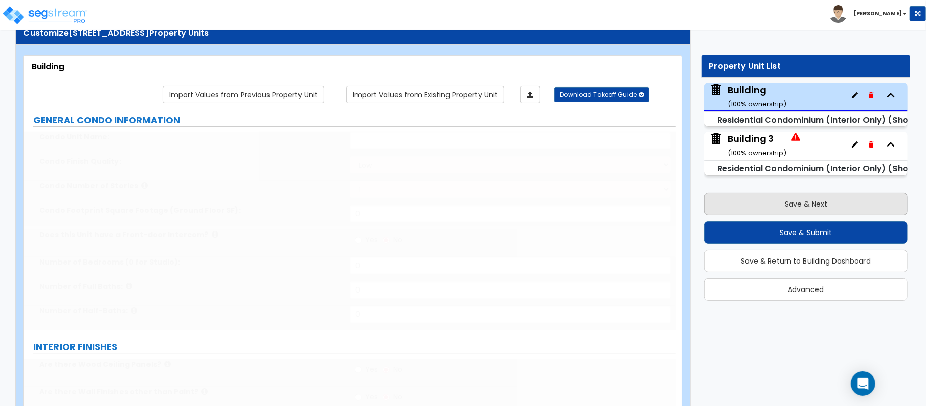
type input "1"
radio input "true"
select select "2"
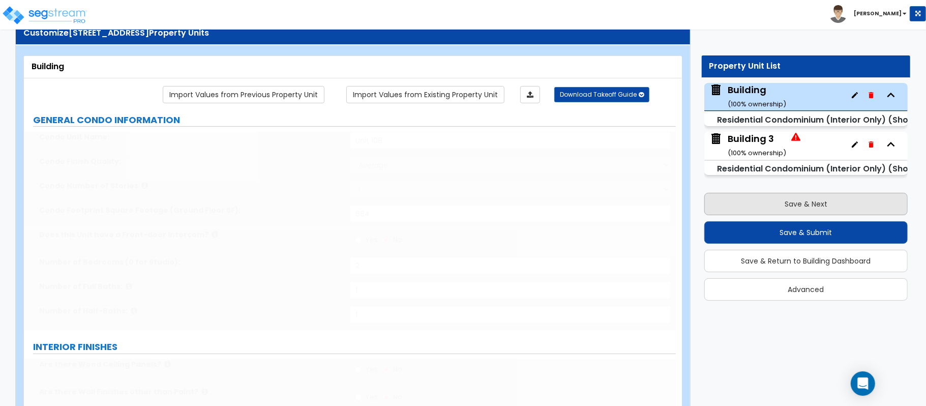
select select "2"
select select "1"
radio input "true"
select select "2"
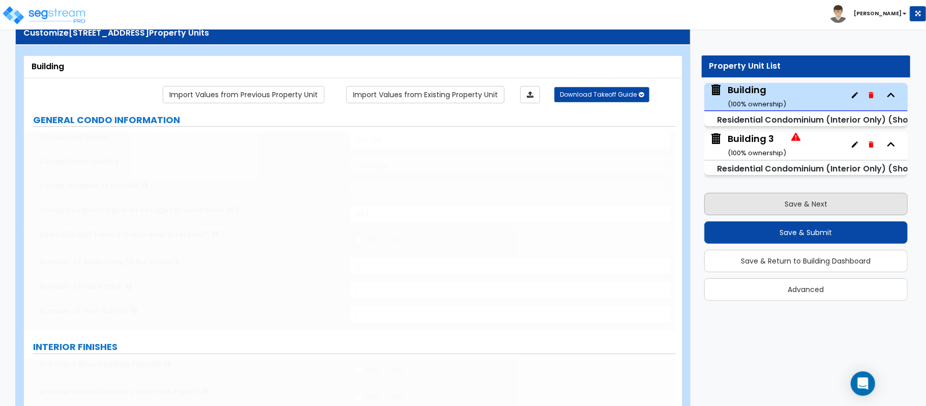
select select "2"
type input "10"
type input "40"
radio input "true"
select select "1"
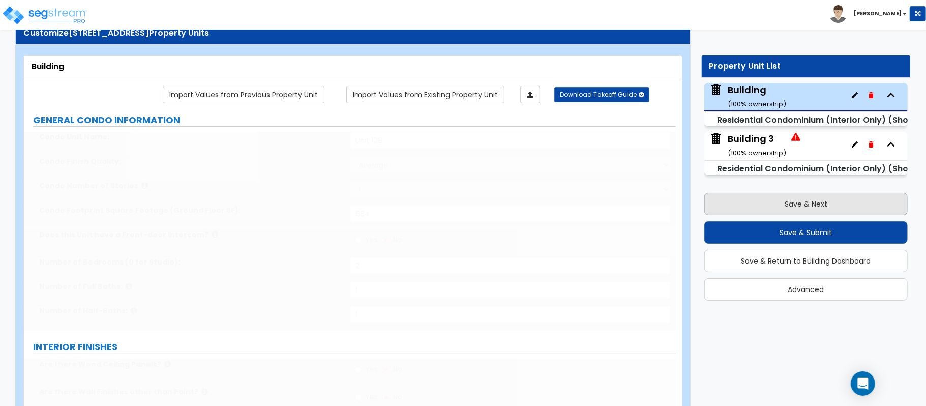
select select "1"
radio input "true"
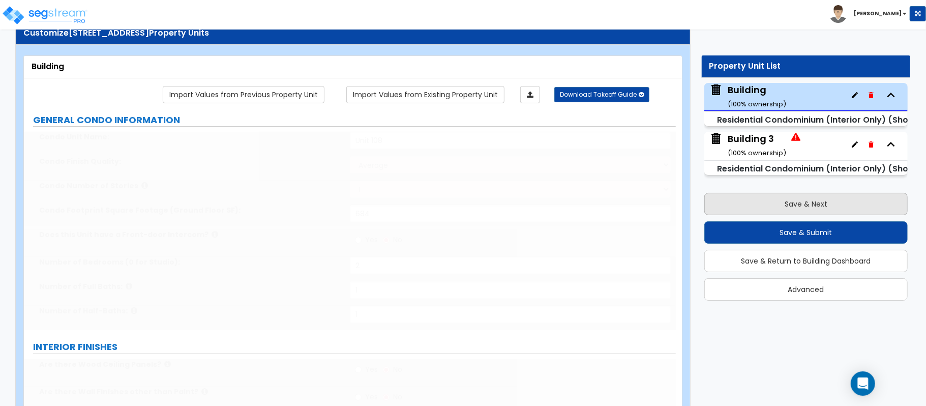
radio input "true"
select select "2"
radio input "true"
select select "1"
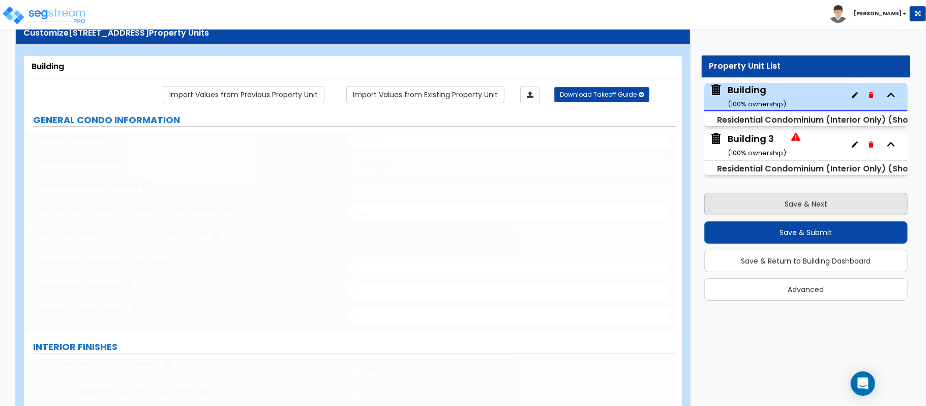
select select "3"
select select "2"
select select "1"
select select "2"
select select "3"
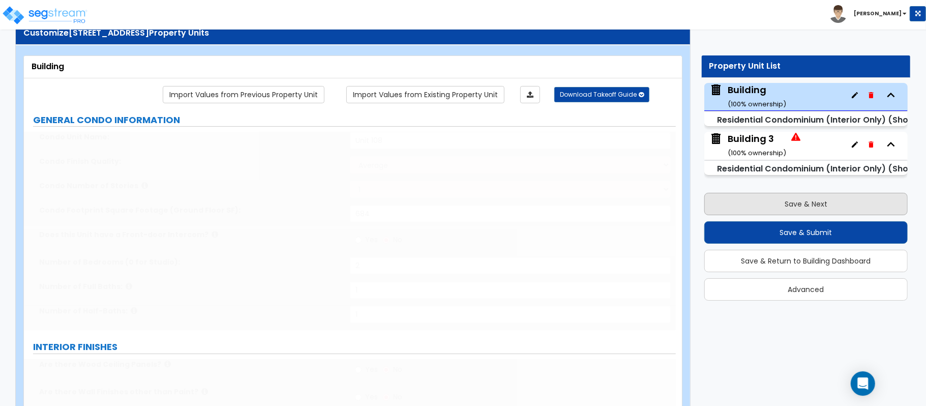
select select "2"
select select "1"
select select "5"
select select "6"
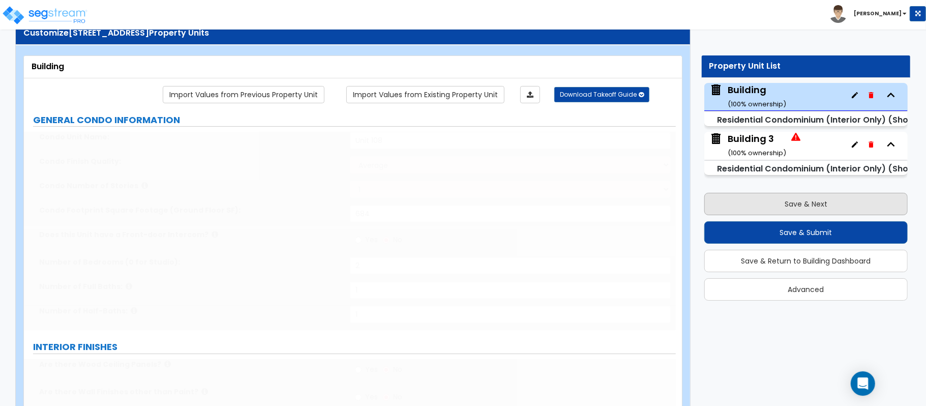
select select "2"
select select "1"
select select "3"
select select "5"
select select "1"
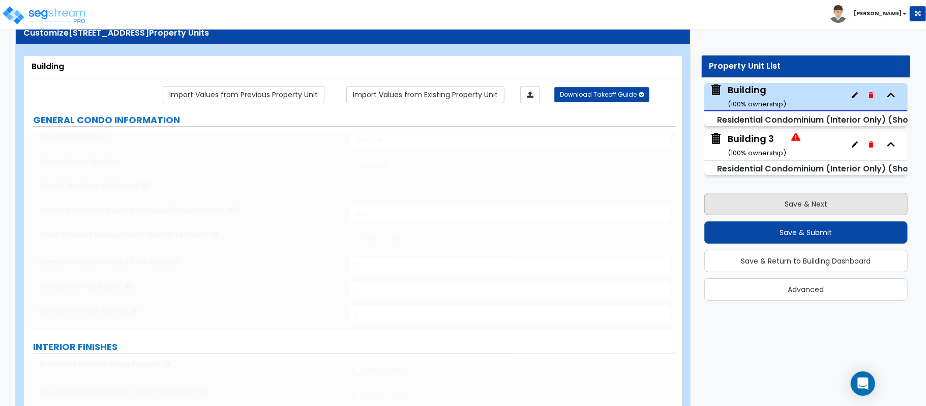
select select "1"
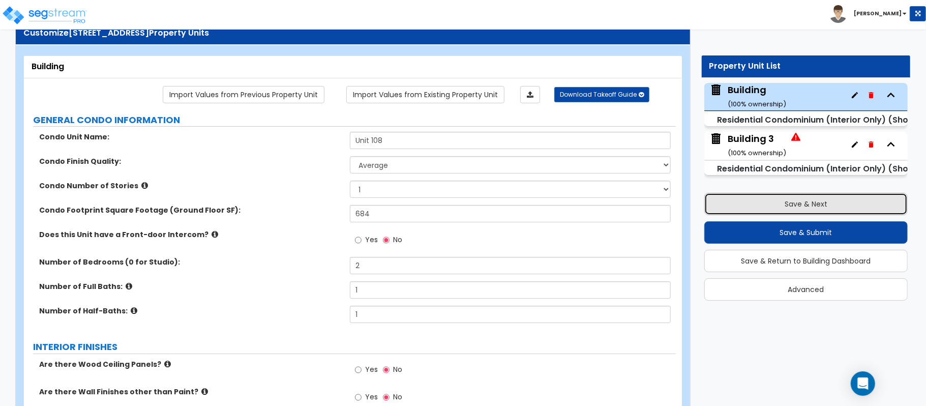
click at [844, 206] on button "Save & Next" at bounding box center [807, 204] width 204 height 22
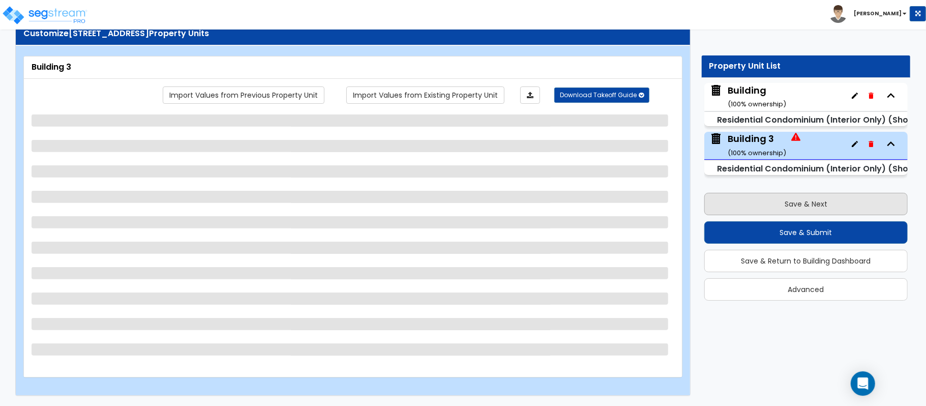
select select "1"
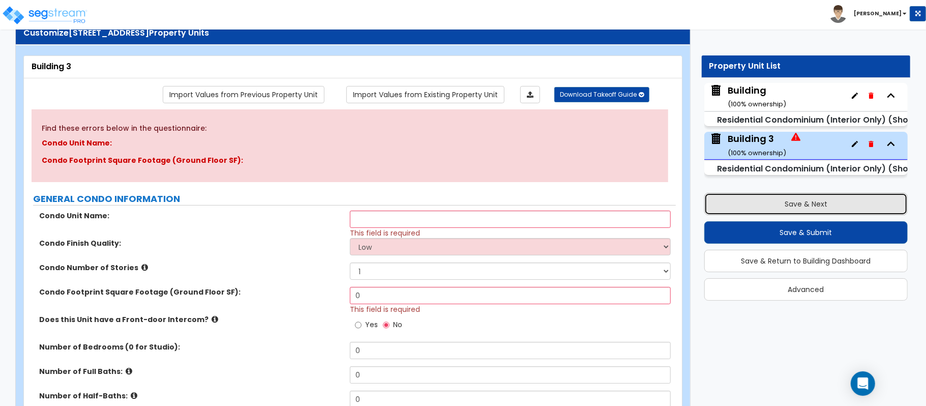
click at [844, 206] on button "Save & Next" at bounding box center [807, 204] width 204 height 22
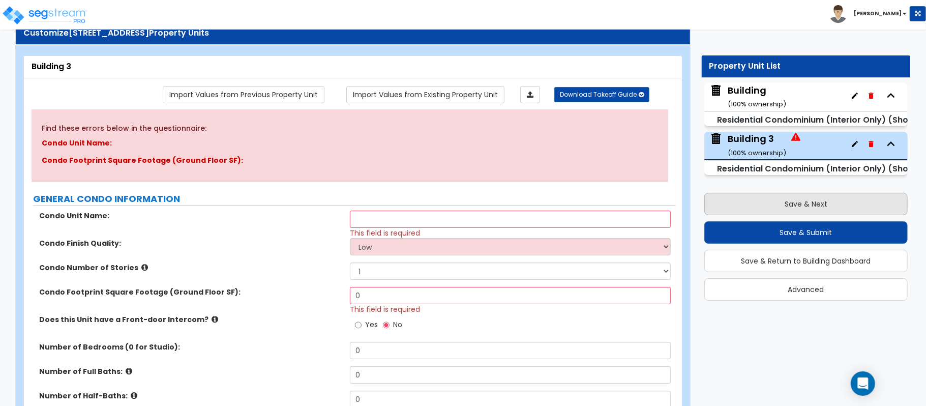
select select "1"
select select "2"
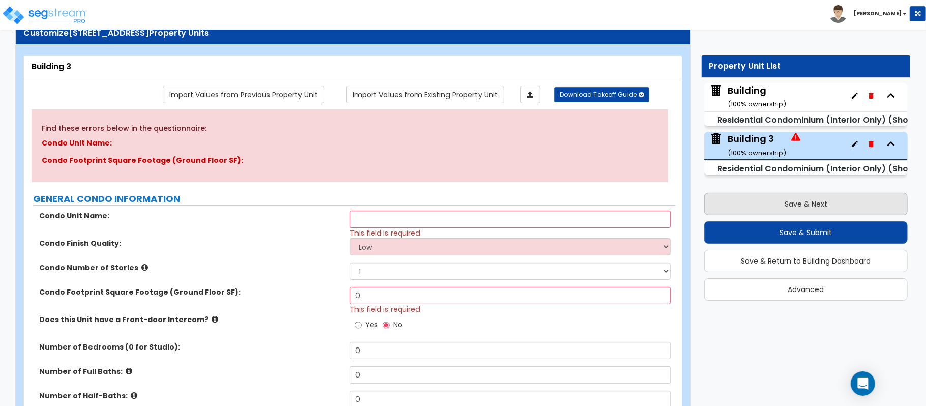
select select "1"
select select "2"
select select "1"
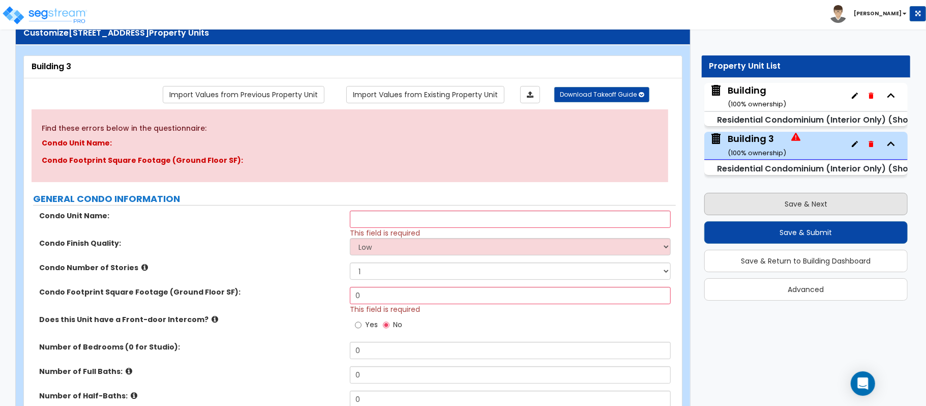
select select "2"
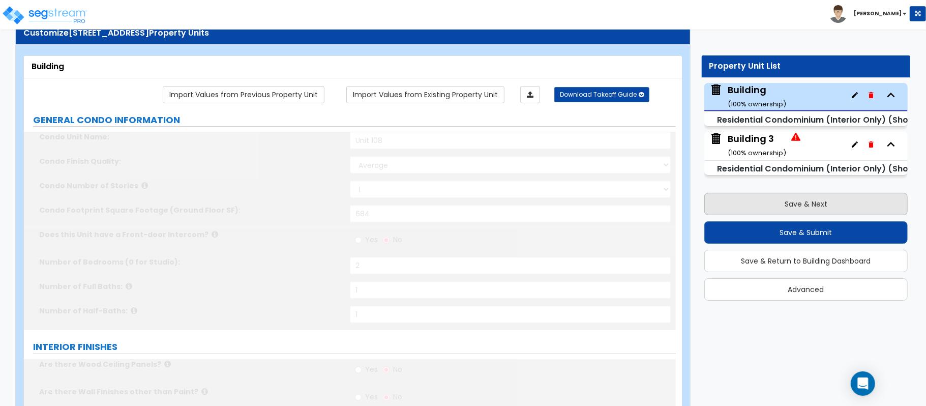
select select "1"
select select "3"
type input "2"
select select "2"
select select "1"
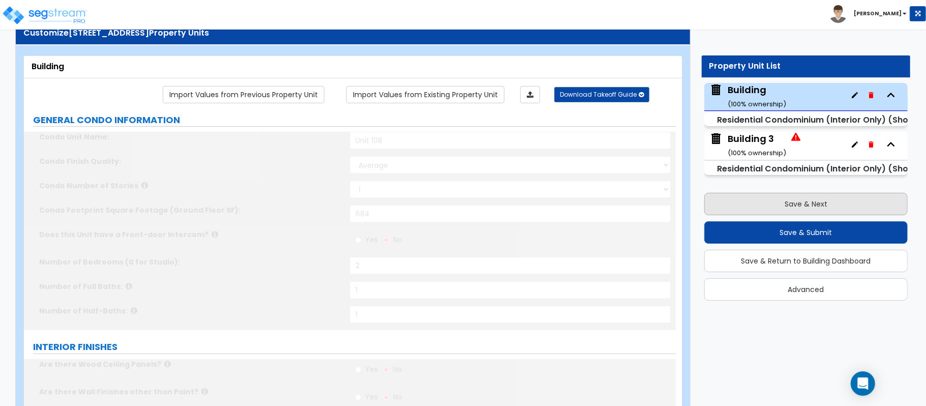
select select "2"
select select "1"
select select "3"
type input "1"
select select "2"
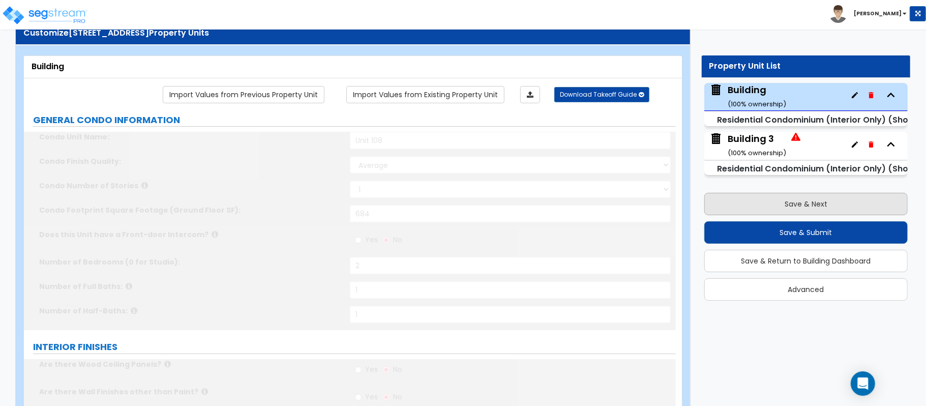
select select "1"
select select "5"
type input "5"
type input "2"
radio input "true"
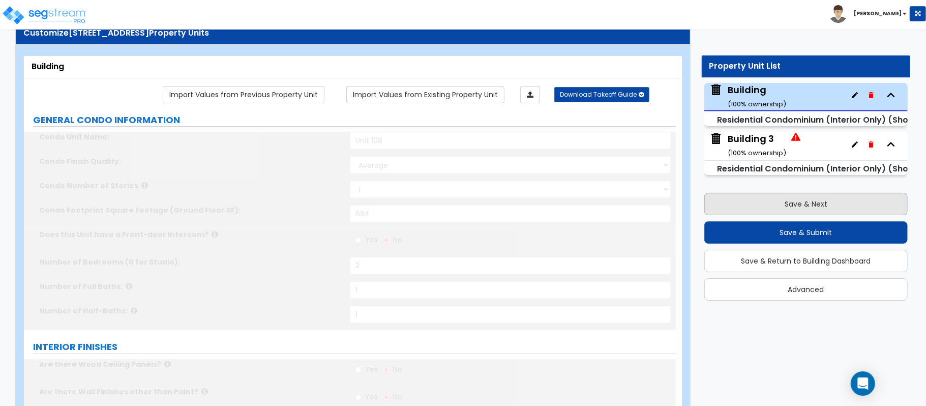
type input "24"
select select "6"
select select "2"
type input "15"
select select "1"
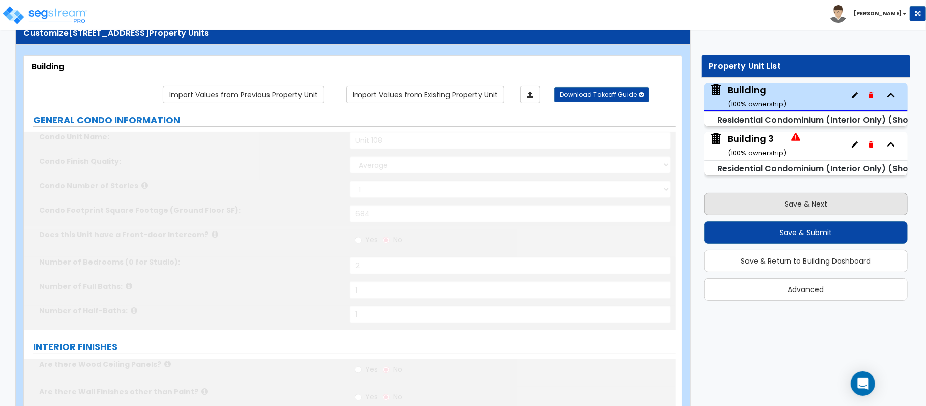
radio input "true"
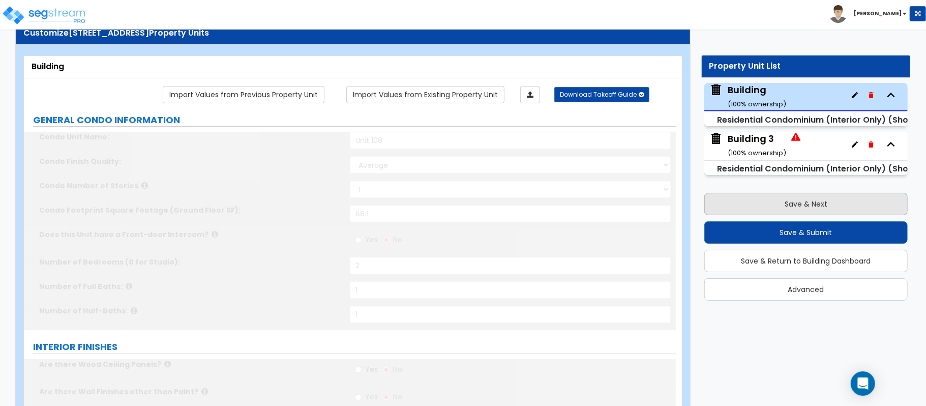
select select "3"
type input "1"
type input "80"
select select "5"
select select "1"
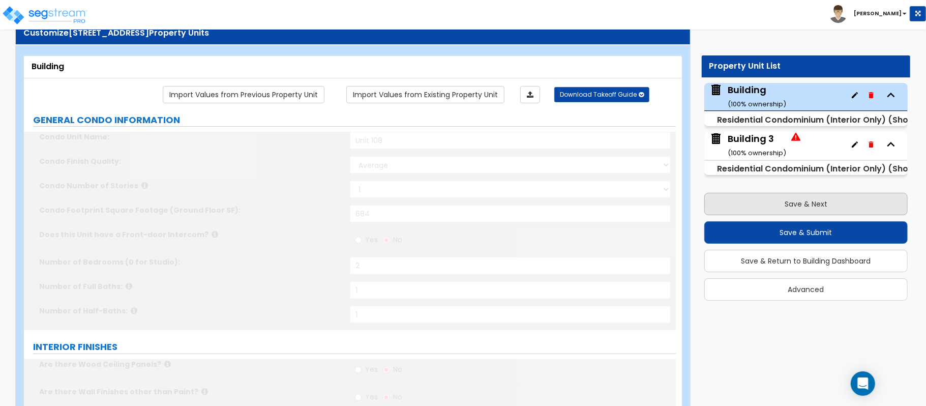
select select "1"
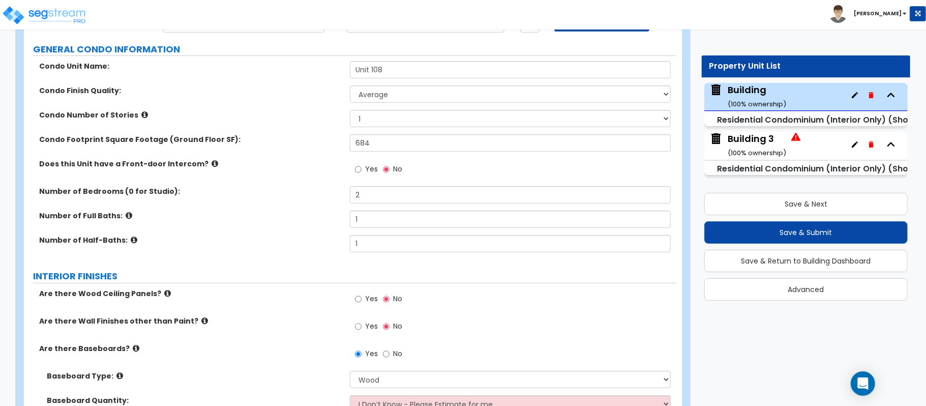
scroll to position [271, 0]
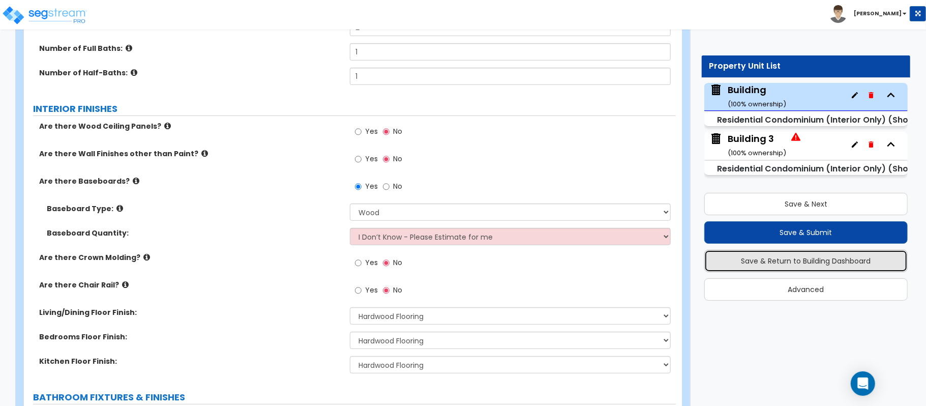
click at [838, 259] on button "Save & Return to Building Dashboard" at bounding box center [807, 261] width 204 height 22
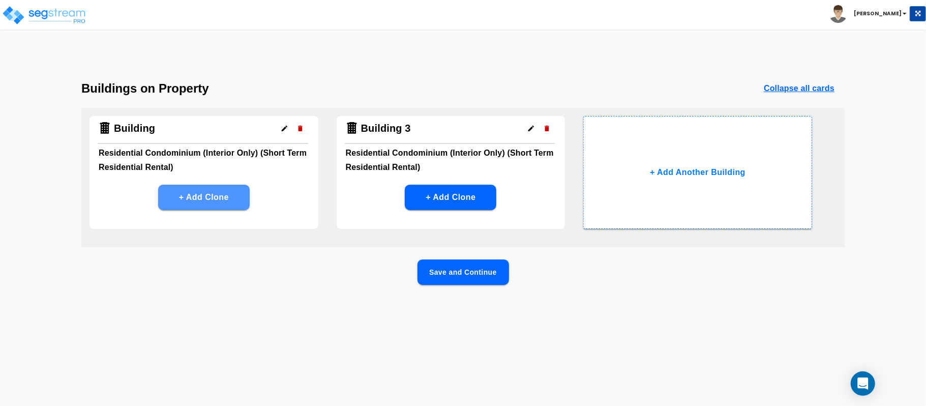
click at [211, 196] on button "+ Add Clone" at bounding box center [204, 197] width 92 height 25
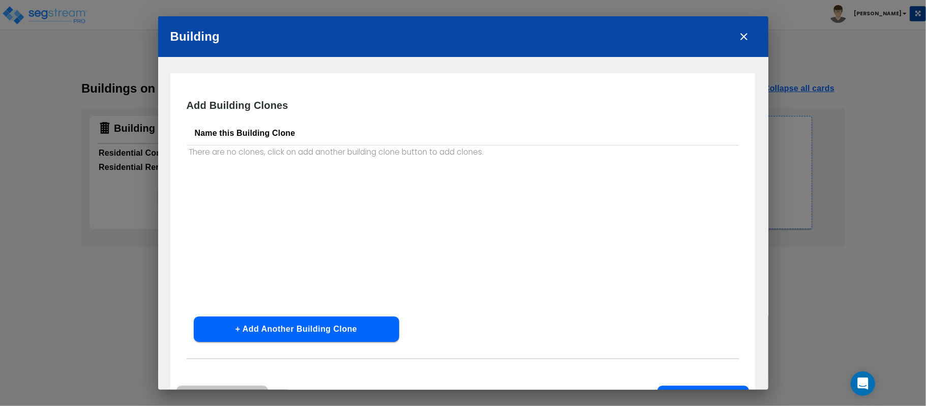
scroll to position [39, 0]
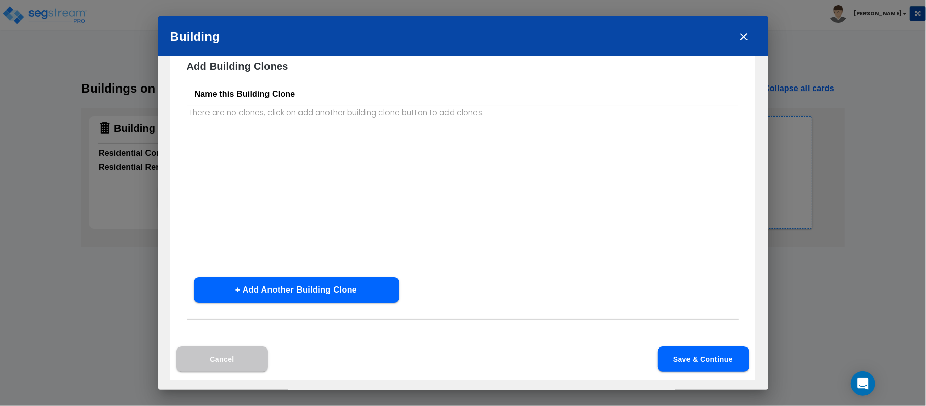
click at [399, 92] on th "Name this Building Clone" at bounding box center [463, 94] width 553 height 24
click at [301, 114] on p "There are no clones, click on add another building clone button to add clones." at bounding box center [463, 112] width 553 height 13
click at [267, 65] on p "Add Building Clones" at bounding box center [463, 66] width 553 height 15
click at [353, 292] on button "+ Add Another Building Clone" at bounding box center [297, 289] width 206 height 25
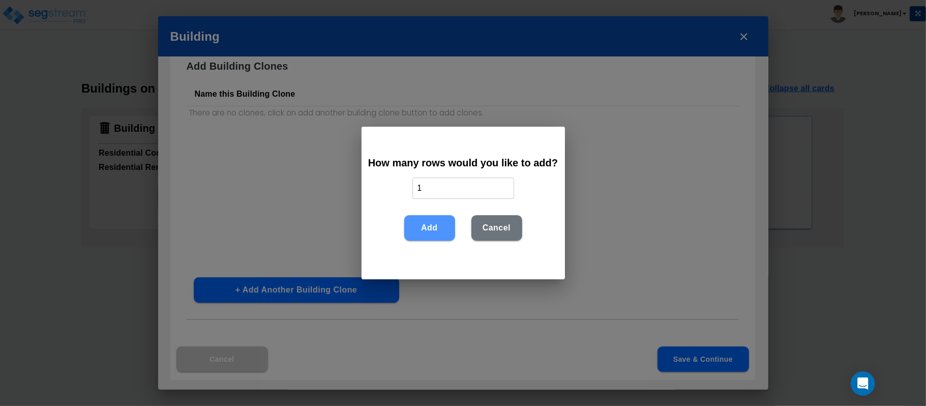
click at [436, 231] on button "Add" at bounding box center [429, 227] width 51 height 25
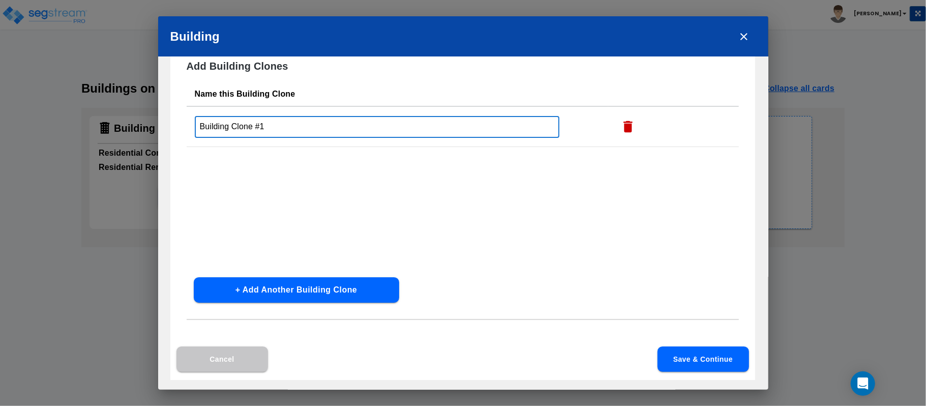
drag, startPoint x: 324, startPoint y: 129, endPoint x: 153, endPoint y: 125, distance: 171.0
click at [153, 125] on div "Building Add Building Clones Name this Building Clone Building Clone #1 ​ + Add…" at bounding box center [463, 203] width 926 height 406
type input "Unit 109"
click at [718, 361] on button "Save & Continue" at bounding box center [704, 358] width 92 height 25
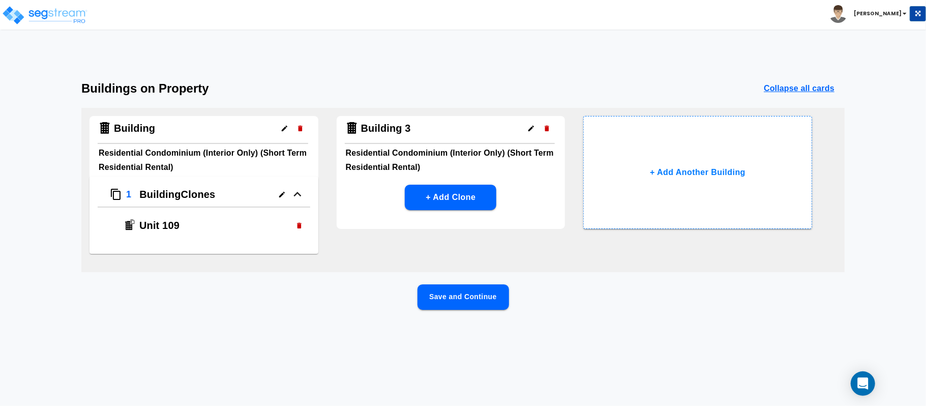
click at [279, 194] on icon "button" at bounding box center [282, 195] width 8 height 8
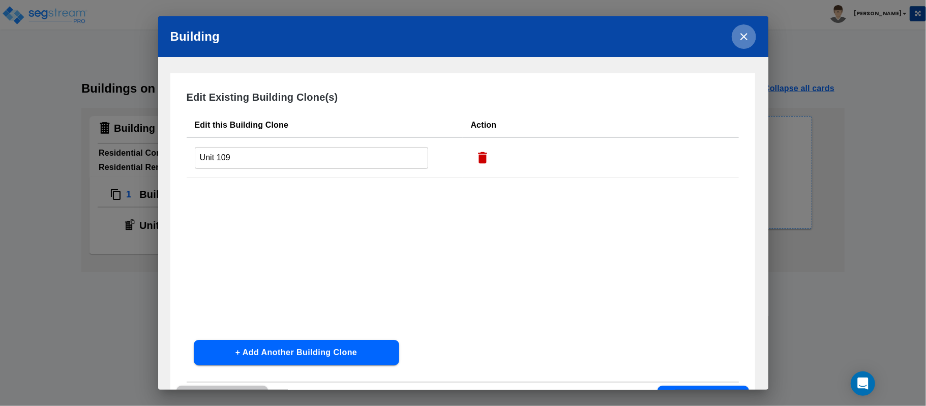
click at [743, 34] on icon "close" at bounding box center [744, 37] width 12 height 12
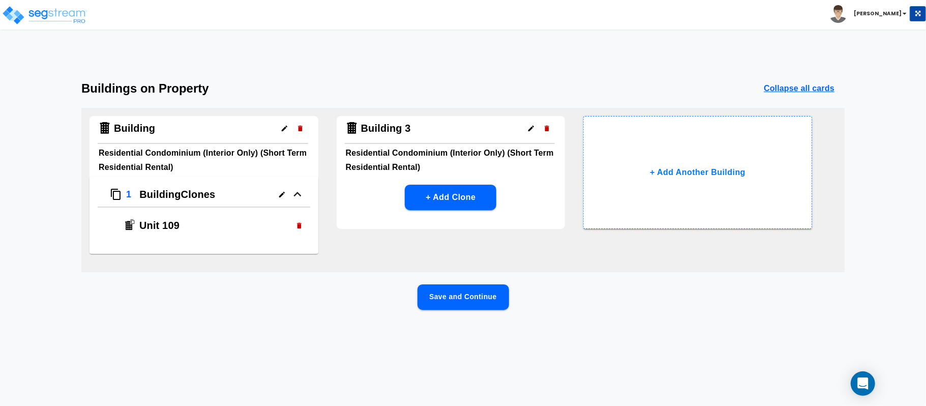
click at [284, 127] on icon "button" at bounding box center [285, 129] width 6 height 6
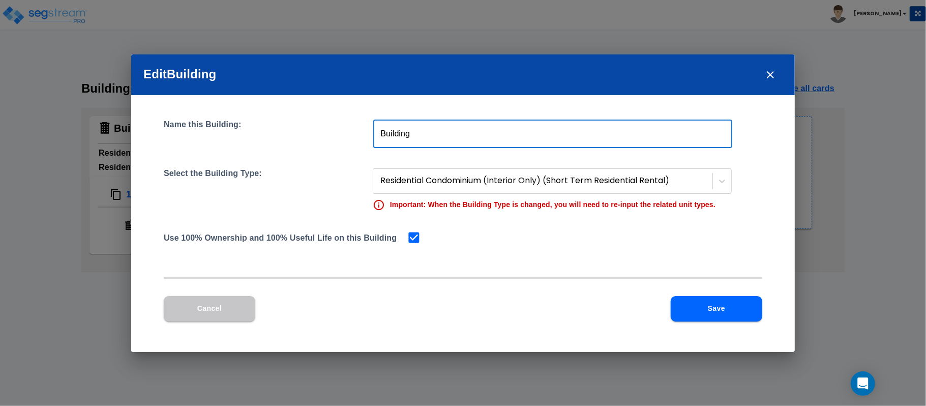
drag, startPoint x: 433, startPoint y: 137, endPoint x: 287, endPoint y: 141, distance: 146.6
click at [287, 141] on div "Name this Building: Building ​" at bounding box center [463, 134] width 599 height 28
type input "Unit 108"
click at [614, 257] on div "Name this Building: Unit 108 ​ Select the Building Type: Residential Condominiu…" at bounding box center [463, 192] width 599 height 144
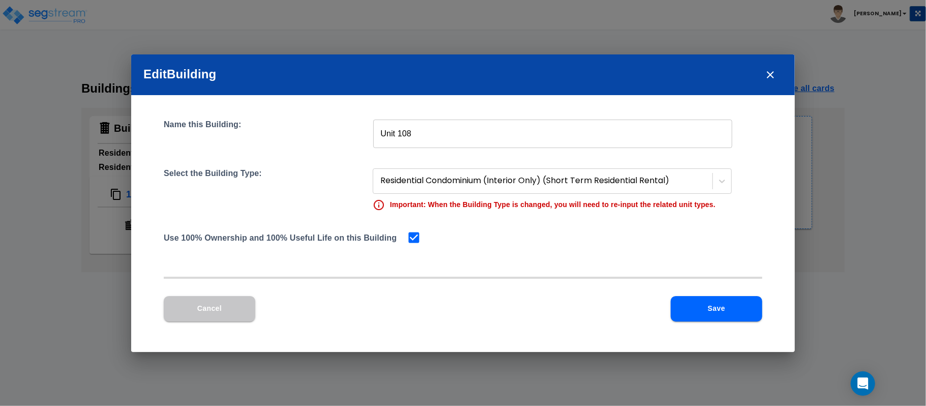
click at [699, 304] on button "Save" at bounding box center [717, 308] width 92 height 25
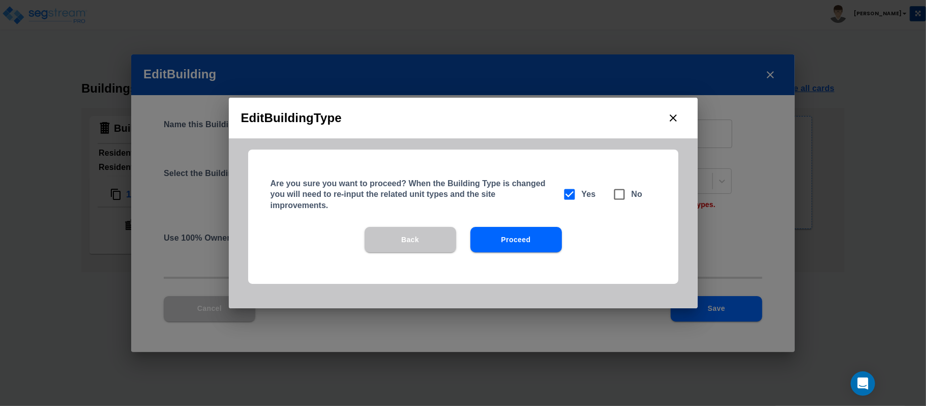
click at [546, 243] on button "Proceed" at bounding box center [517, 239] width 92 height 25
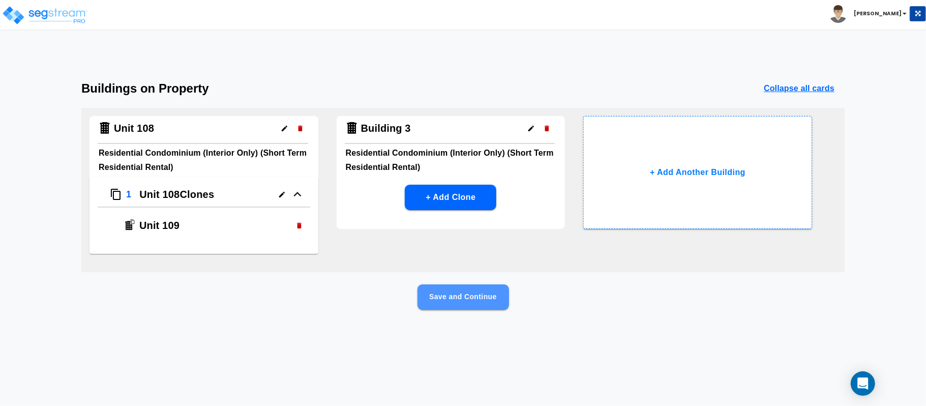
click at [498, 293] on button "Save and Continue" at bounding box center [464, 296] width 92 height 25
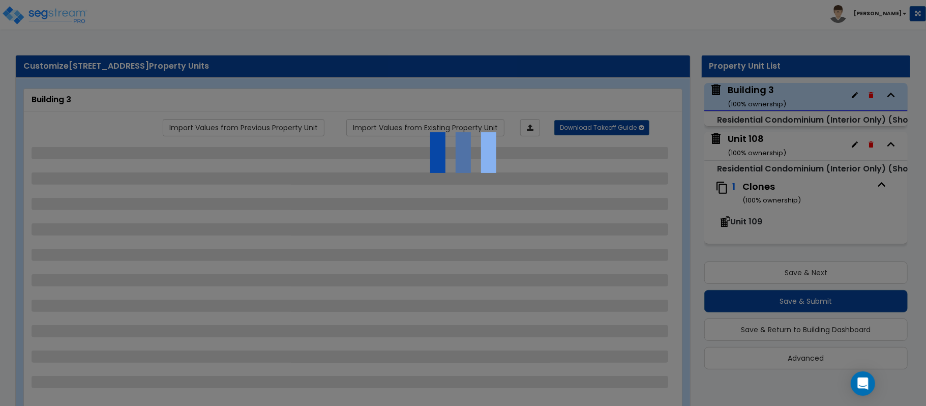
select select "1"
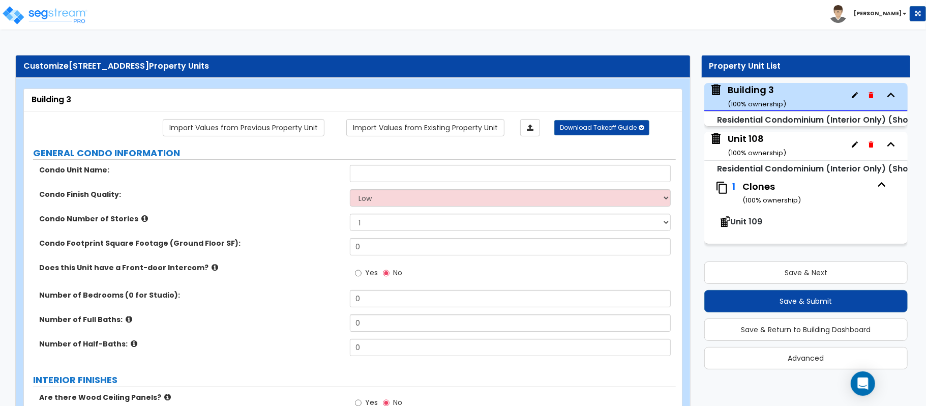
click at [765, 142] on div "Unit 108 ( 100 % ownership)" at bounding box center [757, 145] width 59 height 26
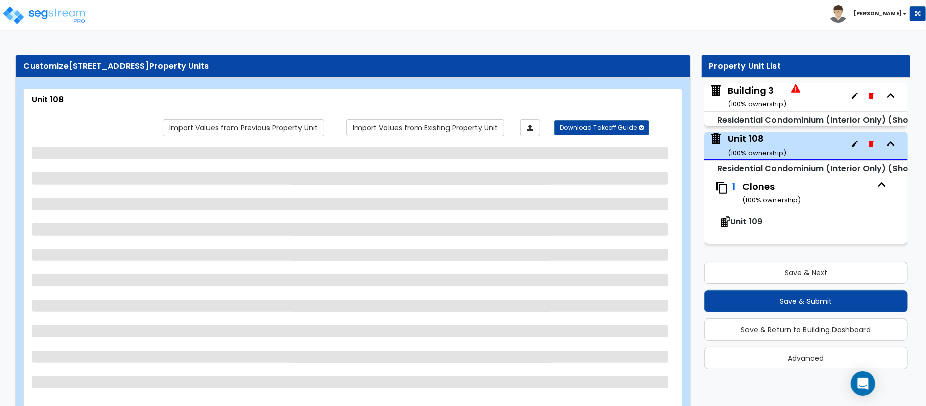
select select "1"
select select "2"
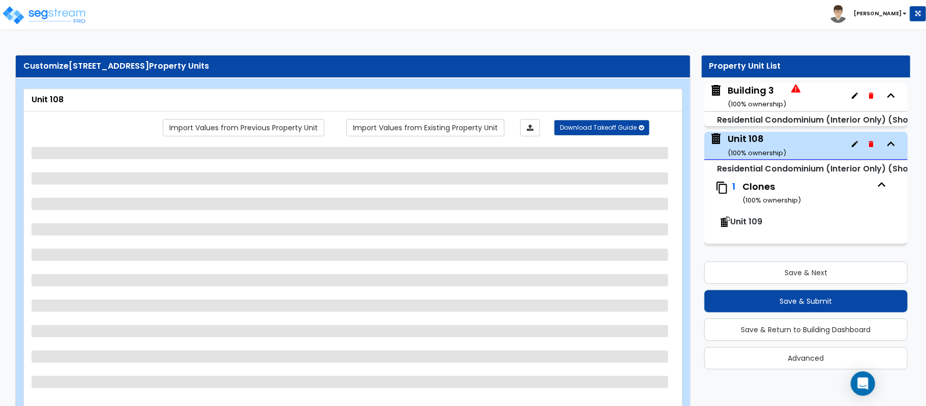
select select "1"
select select "2"
select select "1"
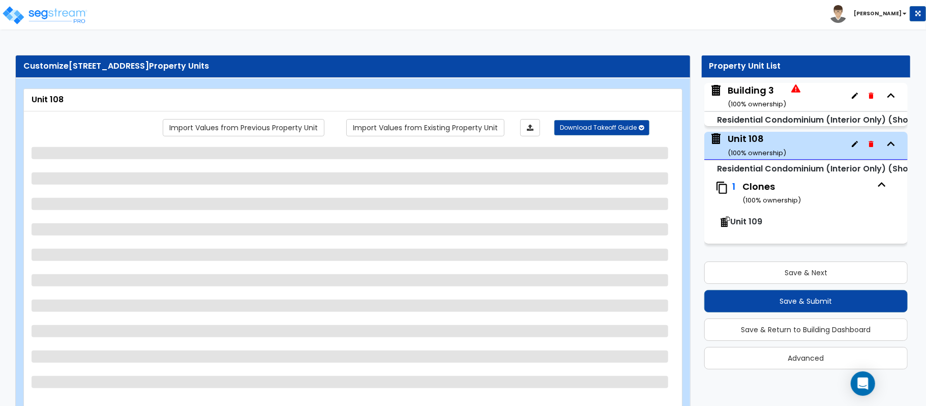
select select "2"
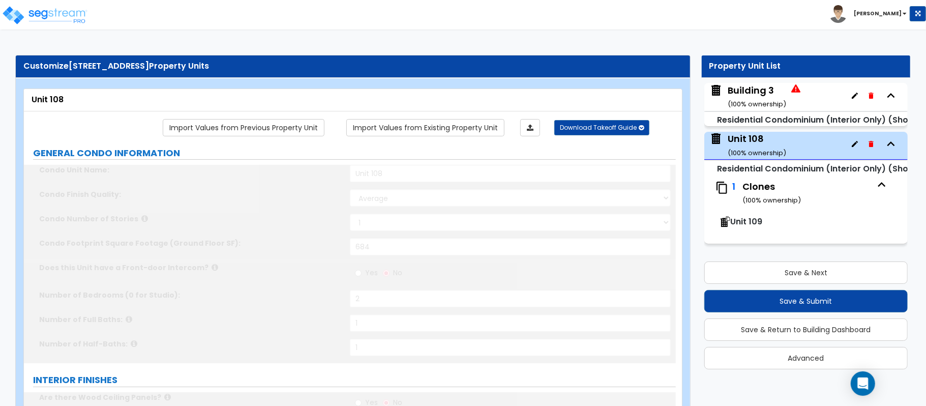
select select "1"
select select "3"
type input "2"
select select "2"
select select "1"
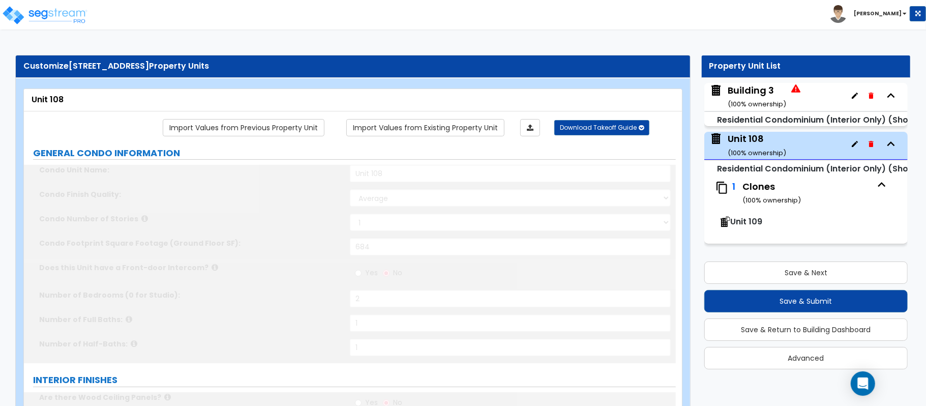
select select "2"
select select "1"
select select "3"
type input "1"
select select "2"
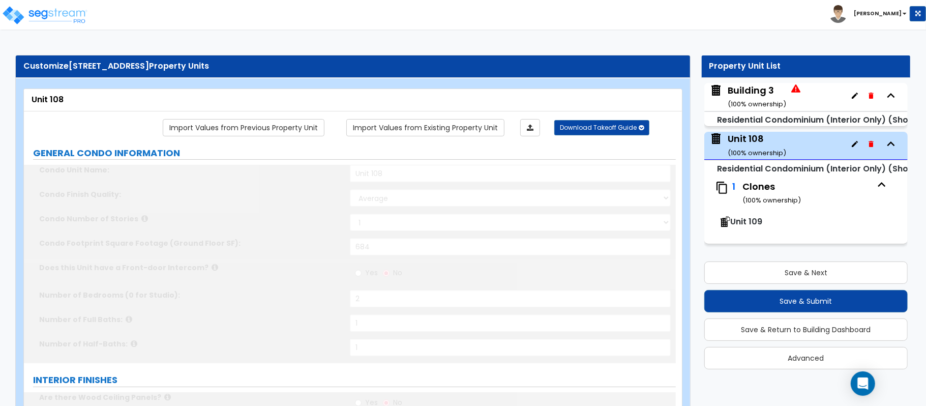
select select "1"
select select "5"
type input "5"
type input "2"
radio input "true"
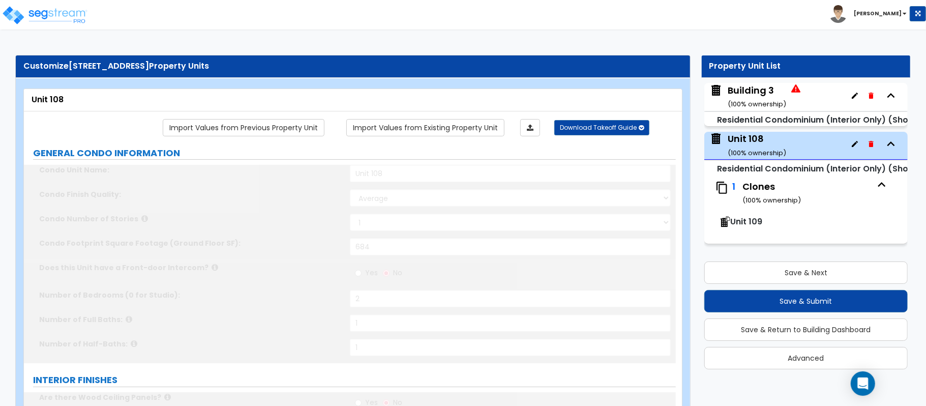
type input "24"
select select "6"
select select "2"
type input "15"
select select "1"
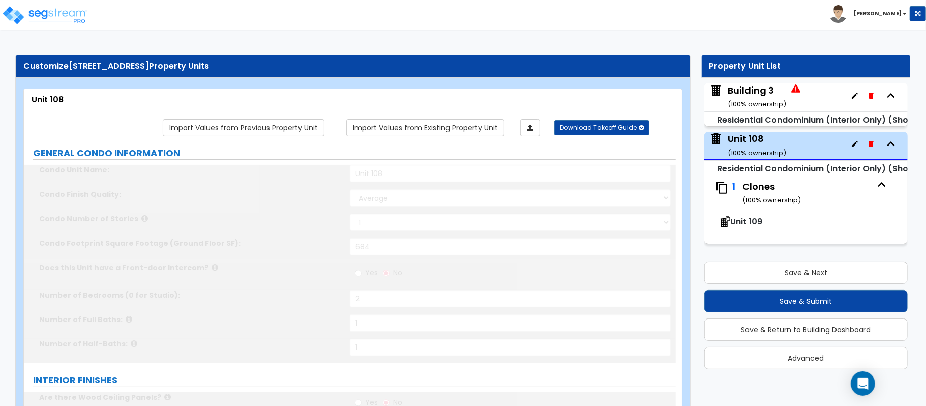
radio input "true"
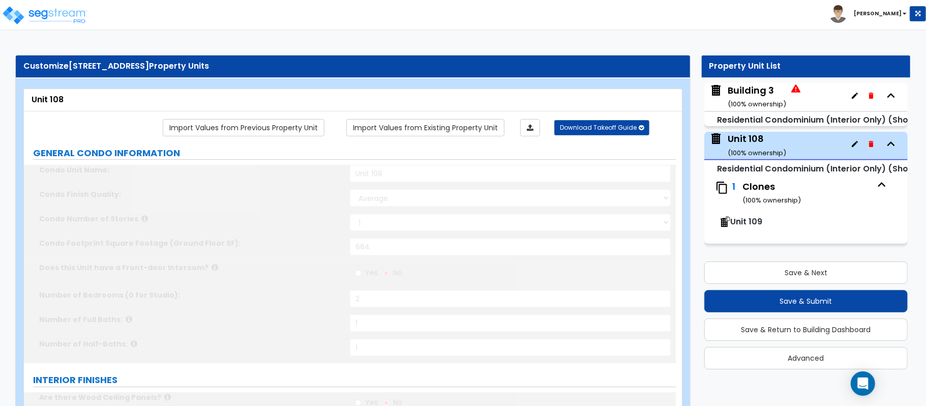
select select "3"
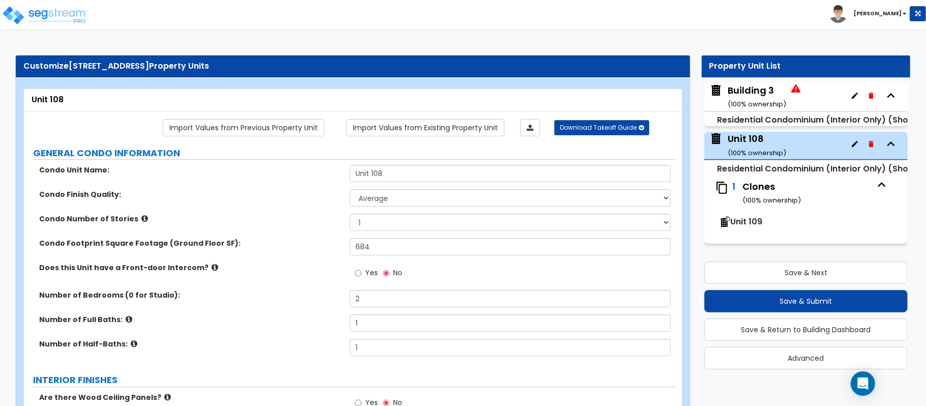
click at [770, 187] on div "Clones ( 100 % ownership)" at bounding box center [807, 193] width 129 height 26
click at [756, 217] on span "Unit 109" at bounding box center [747, 222] width 32 height 12
click at [745, 223] on span "Unit 109" at bounding box center [747, 222] width 32 height 12
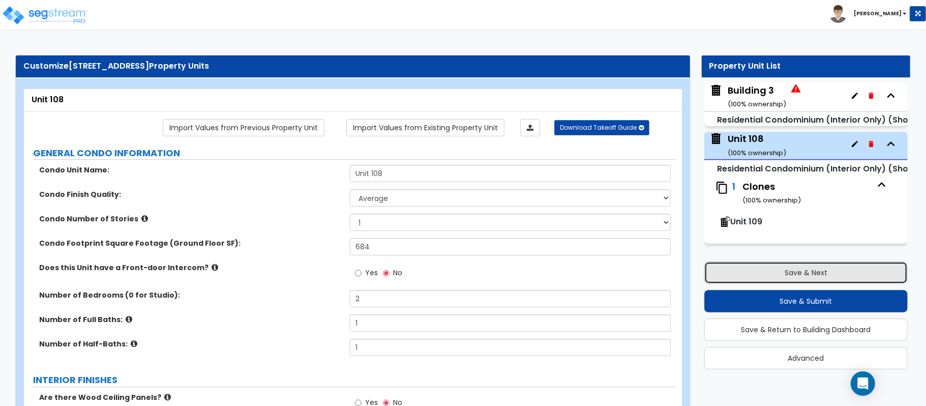
click at [803, 273] on button "Save & Next" at bounding box center [807, 273] width 204 height 22
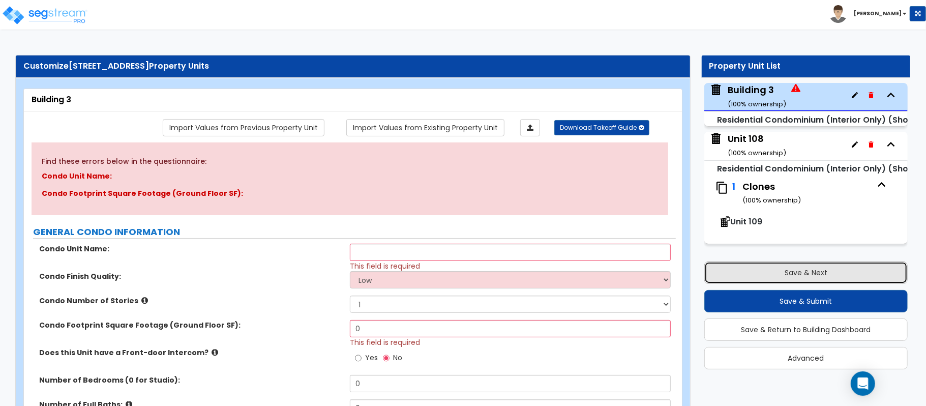
click at [803, 273] on button "Save & Next" at bounding box center [807, 273] width 204 height 22
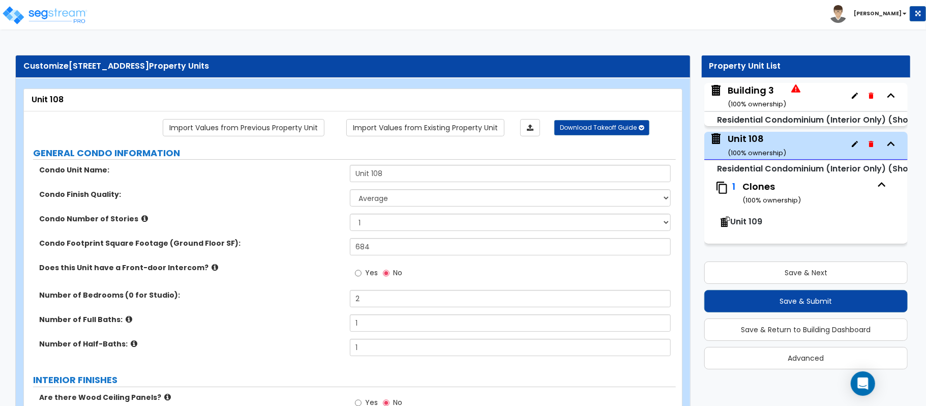
click at [772, 192] on div "Clones ( 100 % ownership)" at bounding box center [807, 193] width 129 height 26
click at [756, 225] on span "Unit 109" at bounding box center [747, 222] width 32 height 12
click at [747, 226] on span "Unit 109" at bounding box center [747, 222] width 32 height 12
click at [855, 143] on icon "button" at bounding box center [855, 144] width 6 height 6
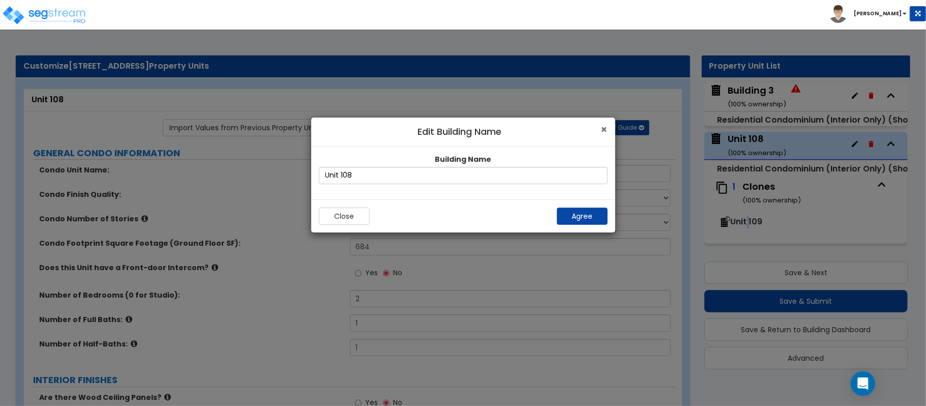
click at [603, 127] on span "×" at bounding box center [604, 129] width 7 height 15
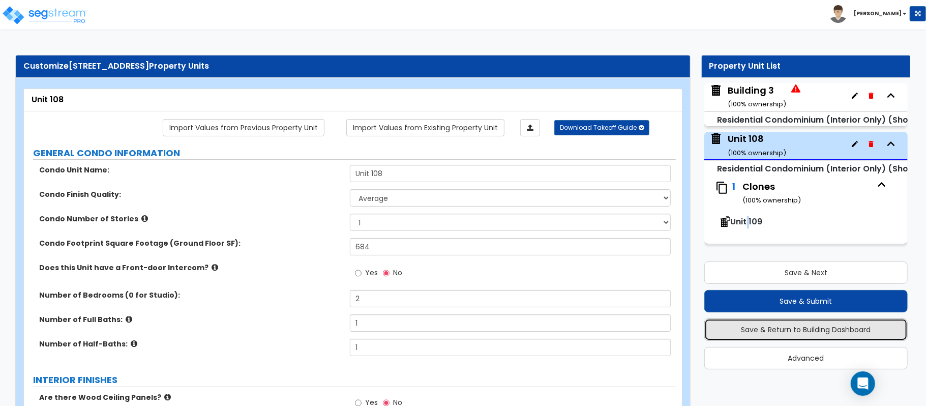
click at [749, 326] on button "Save & Return to Building Dashboard" at bounding box center [807, 329] width 204 height 22
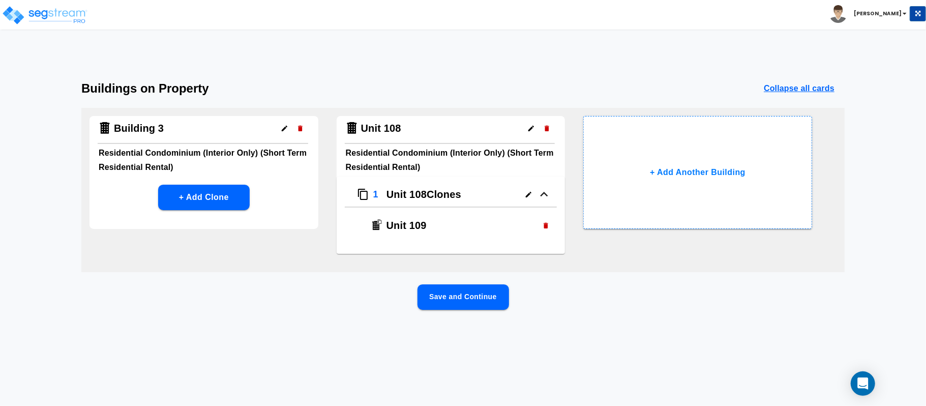
click at [544, 224] on icon "button" at bounding box center [546, 226] width 5 height 6
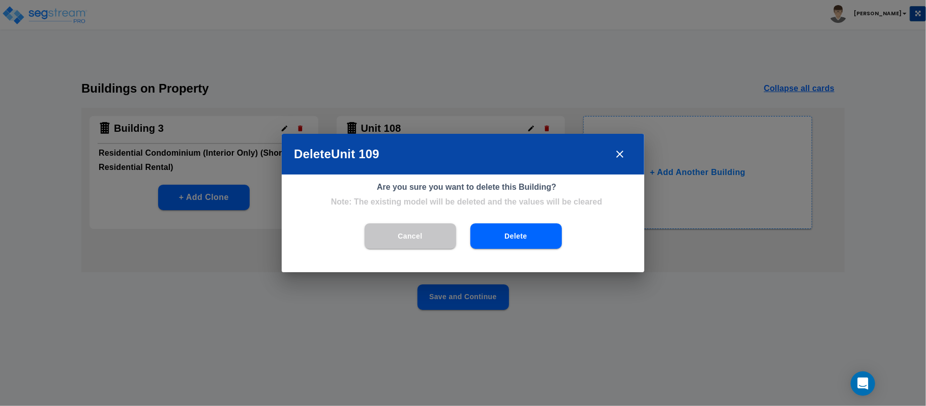
click at [619, 157] on icon "close" at bounding box center [620, 154] width 7 height 7
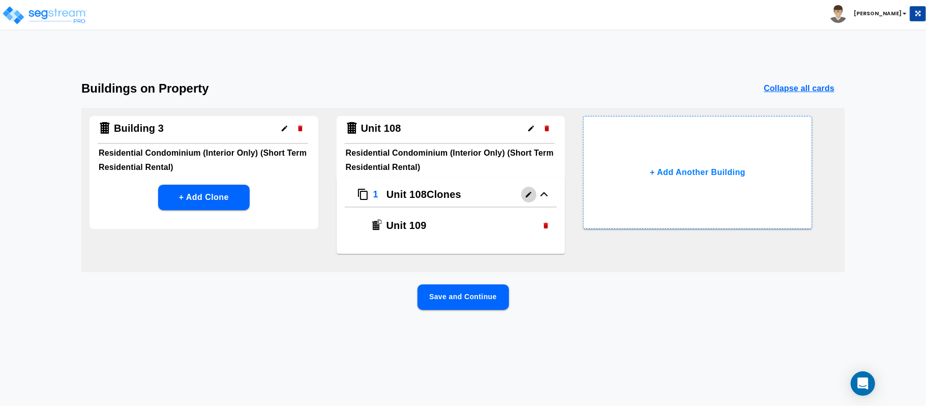
click at [528, 194] on icon "button" at bounding box center [529, 195] width 6 height 6
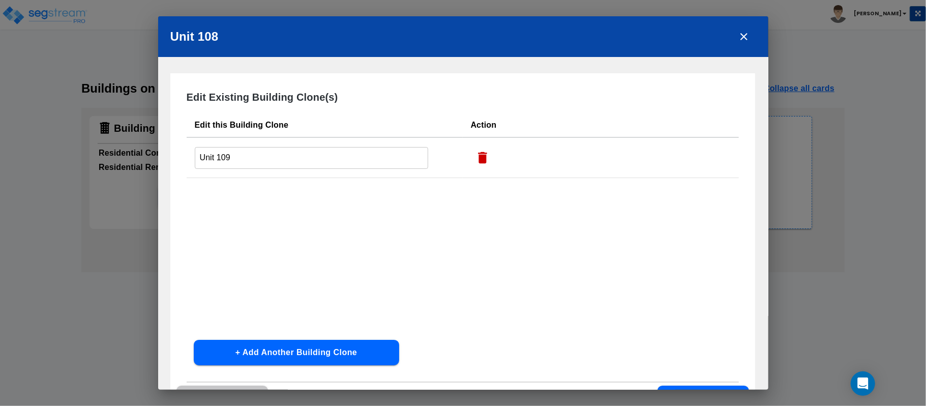
click at [285, 125] on th "Edit this Building Clone" at bounding box center [325, 125] width 276 height 24
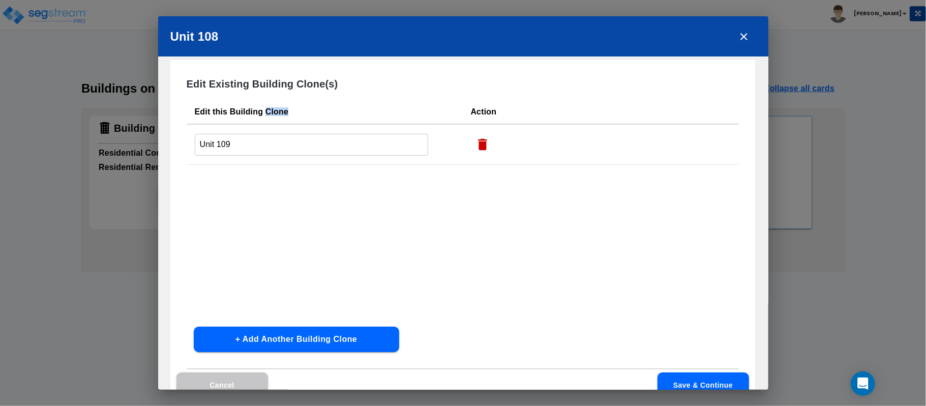
scroll to position [0, 0]
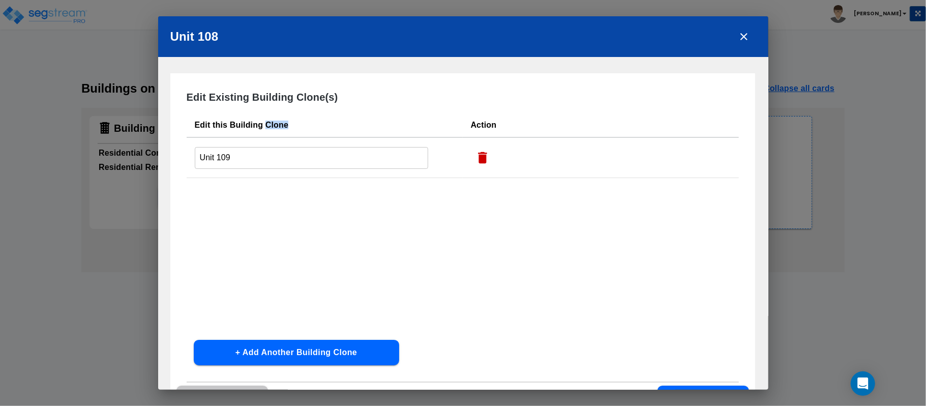
click at [742, 39] on icon "close" at bounding box center [744, 36] width 7 height 7
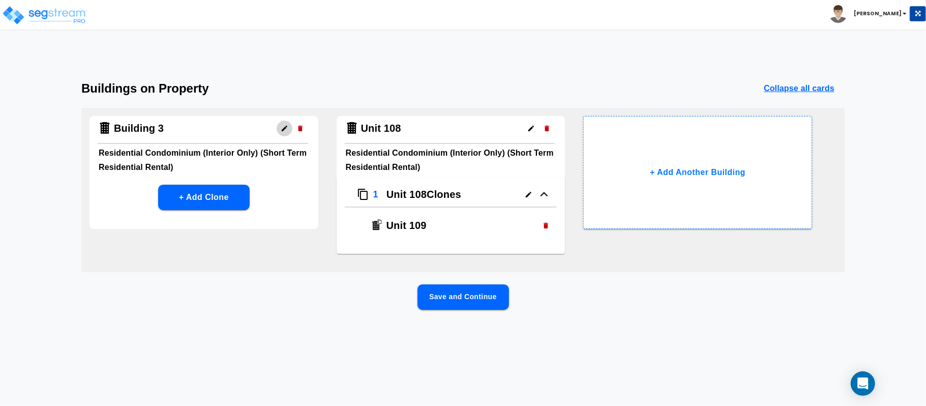
click at [284, 127] on icon "button" at bounding box center [285, 129] width 6 height 6
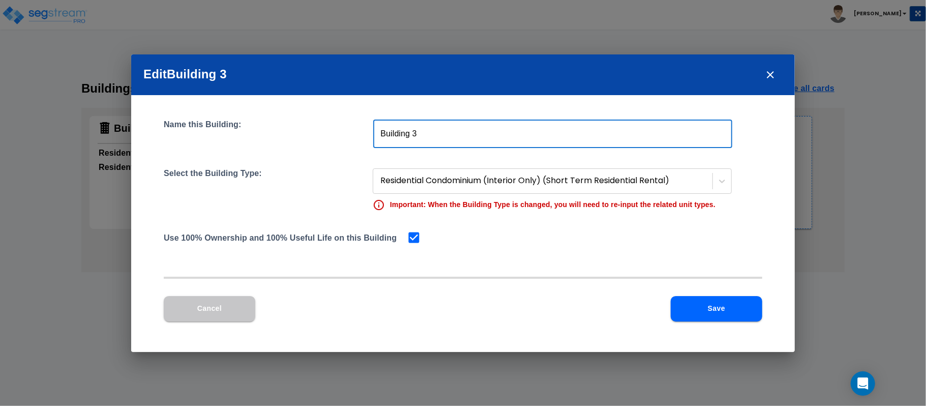
drag, startPoint x: 447, startPoint y: 138, endPoint x: 310, endPoint y: 133, distance: 137.0
click at [310, 133] on div "Name this Building: Building 3 ​" at bounding box center [463, 134] width 599 height 28
click at [602, 326] on div "Cancel Save" at bounding box center [463, 317] width 599 height 42
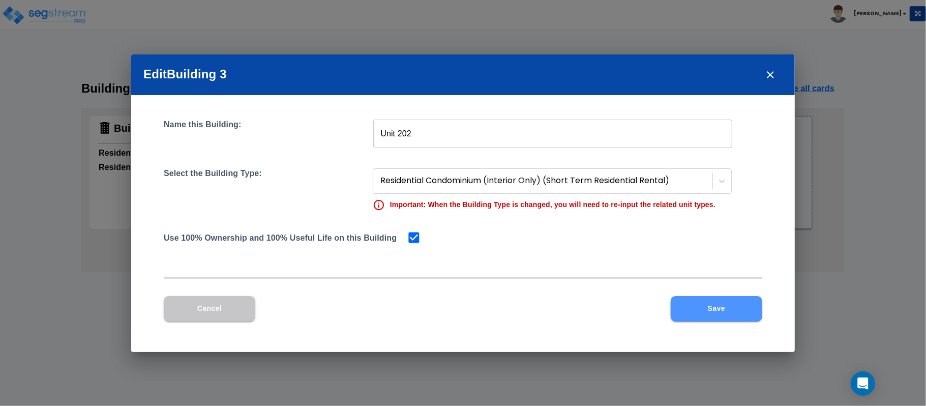
click at [729, 308] on button "Save" at bounding box center [717, 308] width 92 height 25
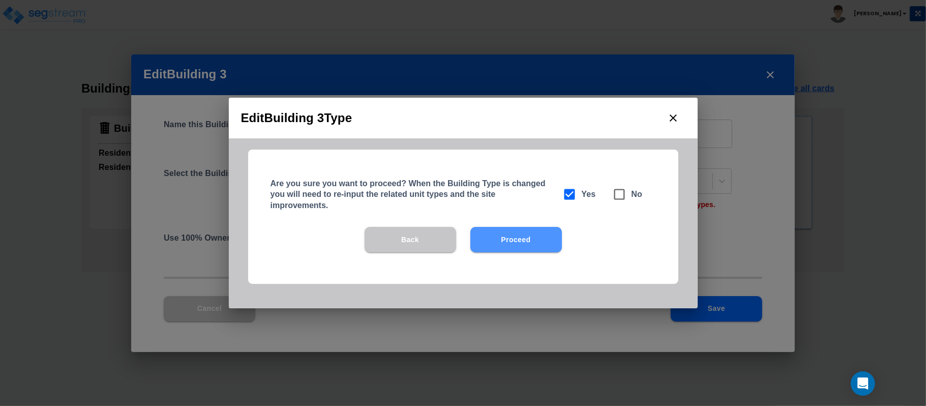
click at [518, 235] on button "Proceed" at bounding box center [517, 239] width 92 height 25
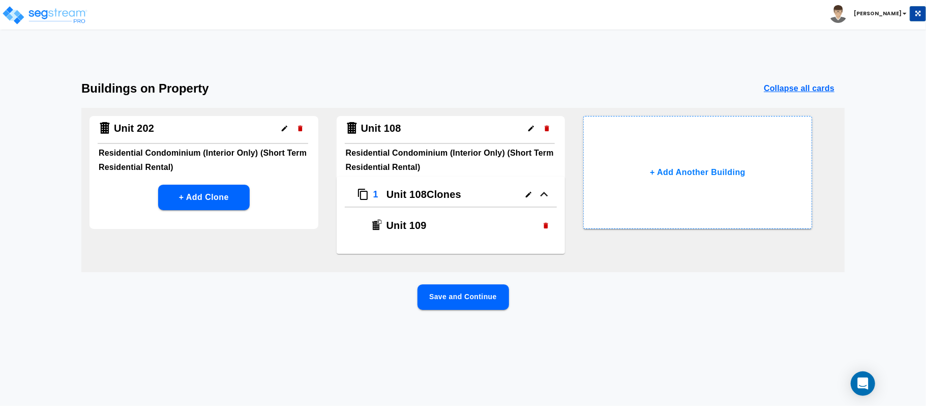
click at [498, 297] on button "Save and Continue" at bounding box center [464, 296] width 92 height 25
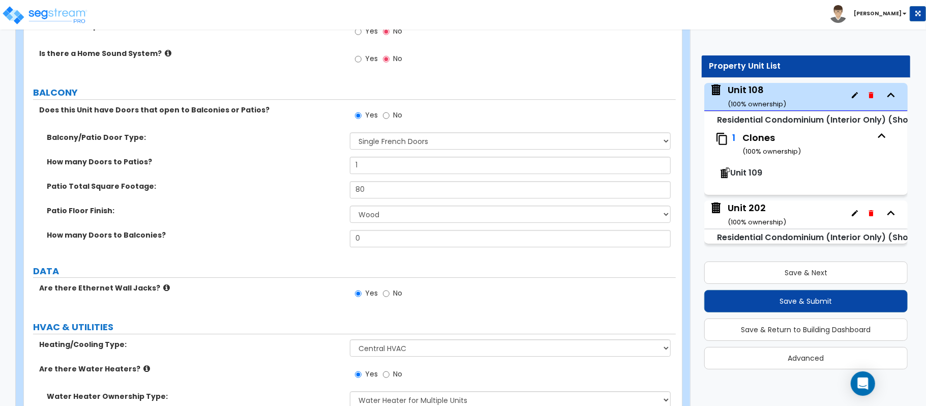
scroll to position [2258, 0]
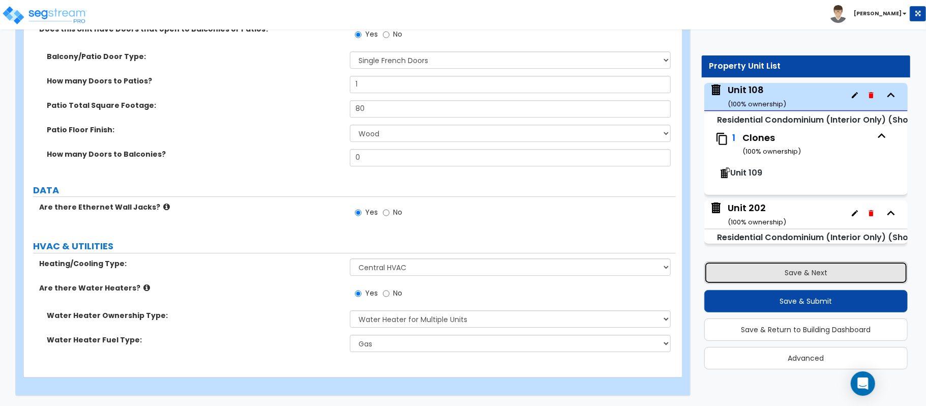
click at [778, 274] on button "Save & Next" at bounding box center [807, 273] width 204 height 22
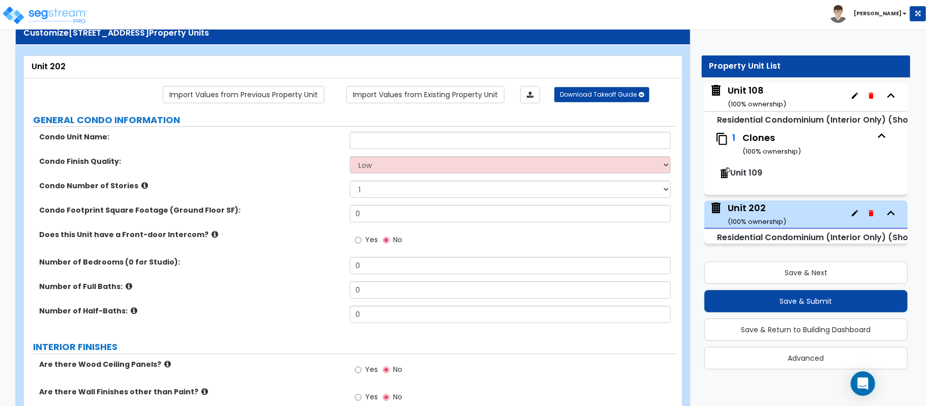
click at [758, 173] on span "Unit 109" at bounding box center [747, 173] width 32 height 12
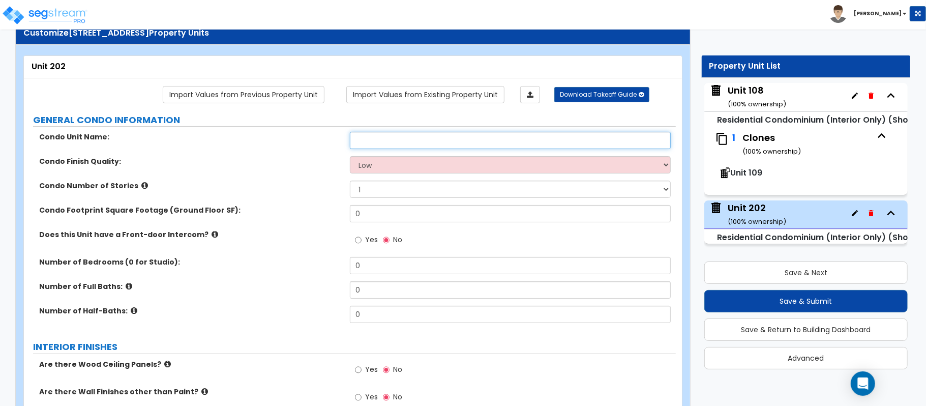
click at [408, 142] on input "text" at bounding box center [510, 140] width 321 height 17
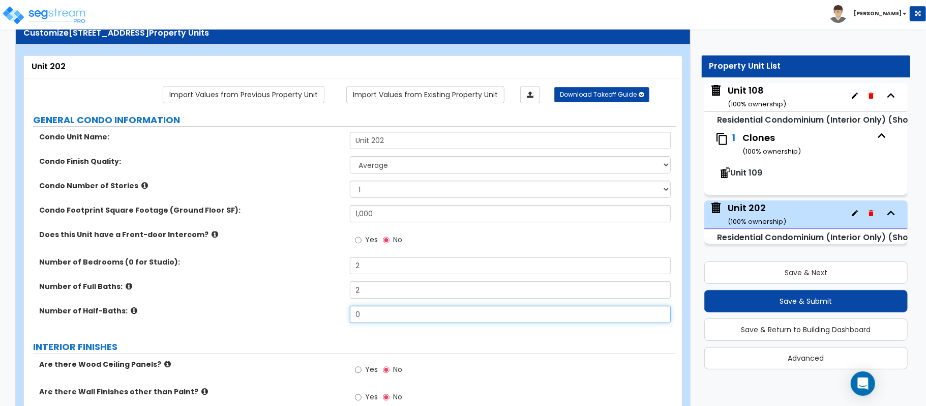
scroll to position [169, 0]
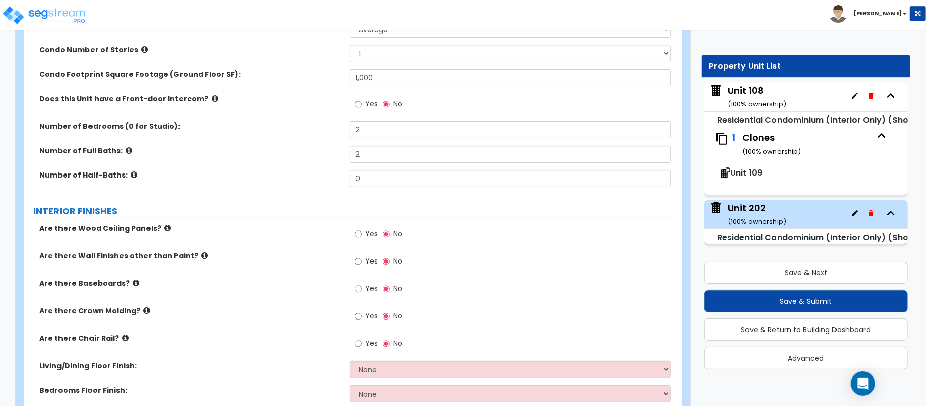
click at [362, 289] on label "Yes" at bounding box center [366, 289] width 23 height 17
click at [362, 289] on input "Yes" at bounding box center [358, 288] width 7 height 11
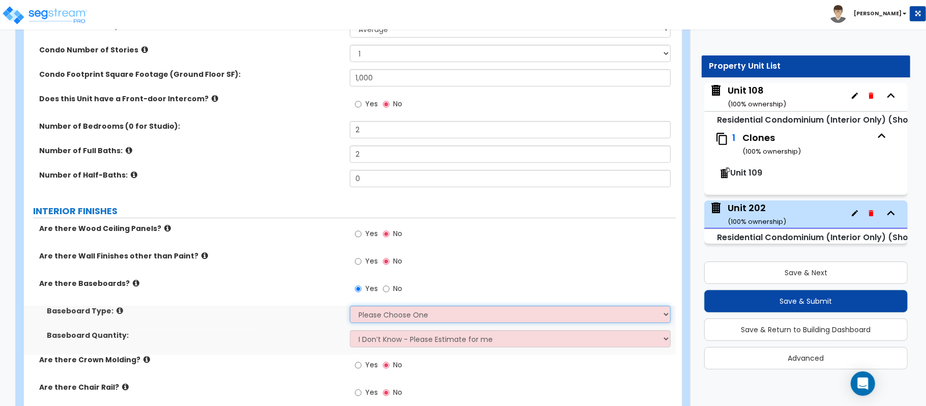
click at [371, 315] on select "Please Choose One Wood Vinyl Carpet Tile" at bounding box center [510, 314] width 321 height 17
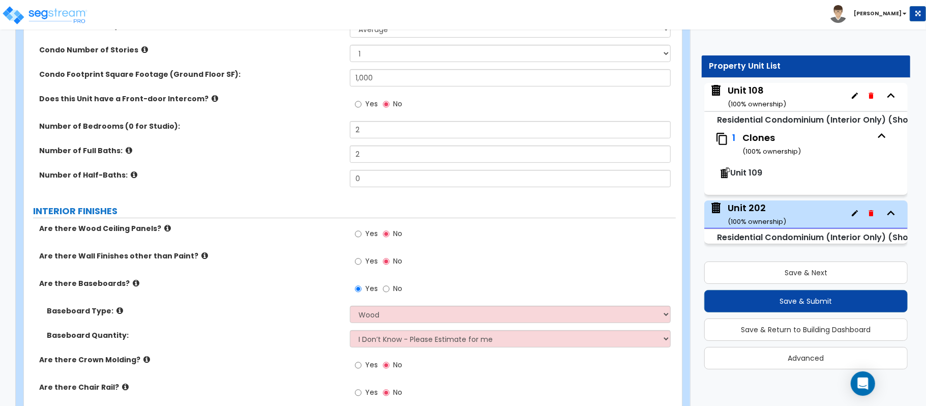
click at [307, 322] on div "Baseboard Type: Please Choose One Wood Vinyl Carpet Tile" at bounding box center [350, 318] width 652 height 24
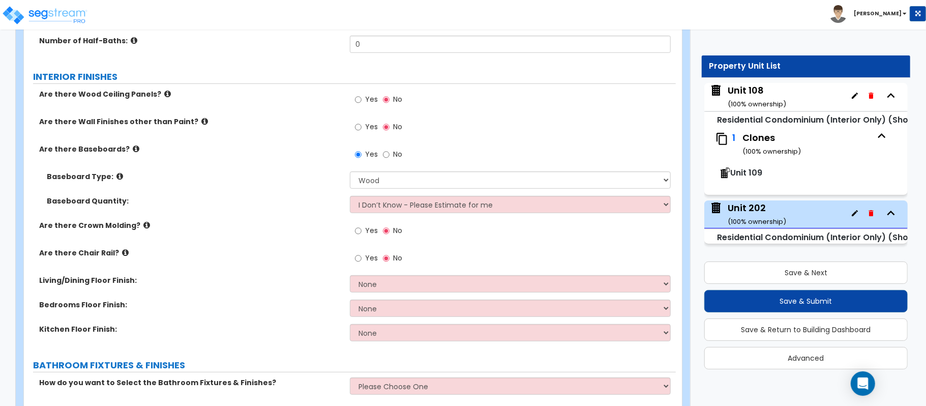
scroll to position [304, 0]
click at [379, 285] on select "None Tile Flooring Hardwood Flooring Resilient Laminate Flooring VCT Flooring S…" at bounding box center [510, 282] width 321 height 17
drag, startPoint x: 317, startPoint y: 314, endPoint x: 346, endPoint y: 314, distance: 28.5
click at [317, 314] on div "Bedrooms Floor Finish: None Tile Flooring Hardwood Flooring Resilient Laminate …" at bounding box center [350, 311] width 652 height 24
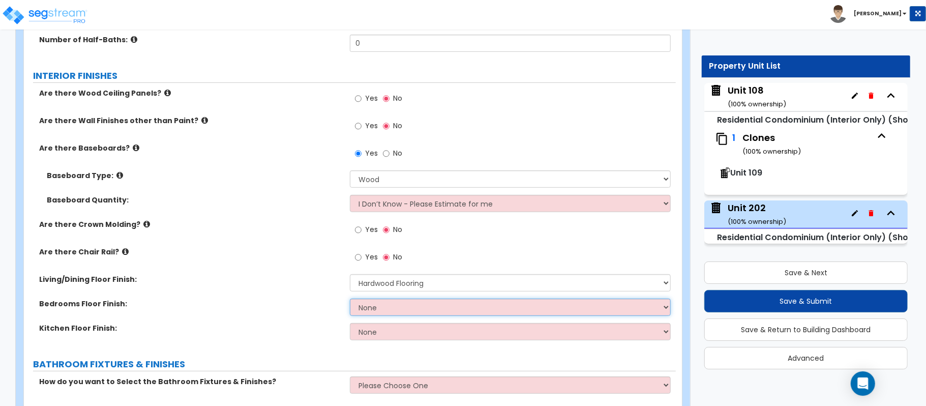
drag, startPoint x: 361, startPoint y: 308, endPoint x: 316, endPoint y: 322, distance: 46.3
click at [362, 308] on select "None Tile Flooring Hardwood Flooring Resilient Laminate Flooring VCT Flooring S…" at bounding box center [510, 307] width 321 height 17
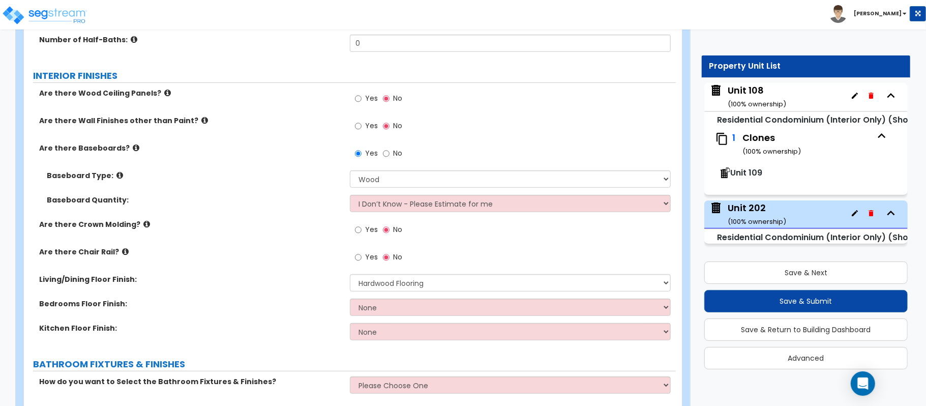
click at [300, 308] on label "Bedrooms Floor Finish:" at bounding box center [190, 304] width 303 height 10
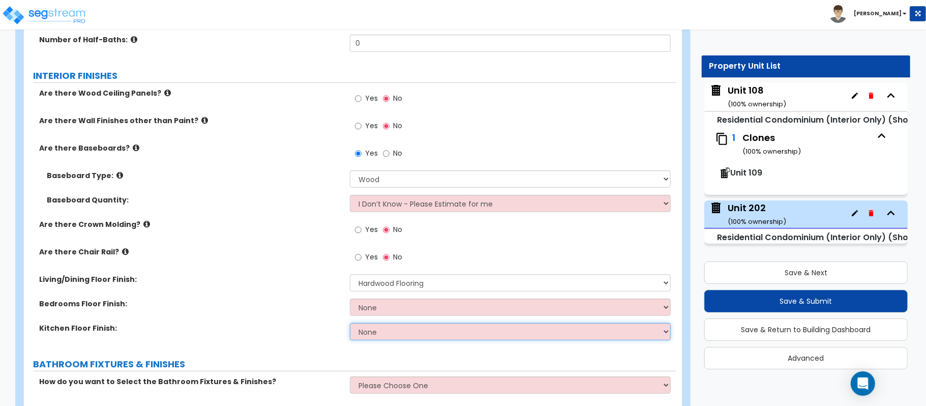
click at [388, 330] on select "None Tile Flooring Hardwood Flooring Resilient Laminate Flooring VCT Flooring S…" at bounding box center [510, 331] width 321 height 17
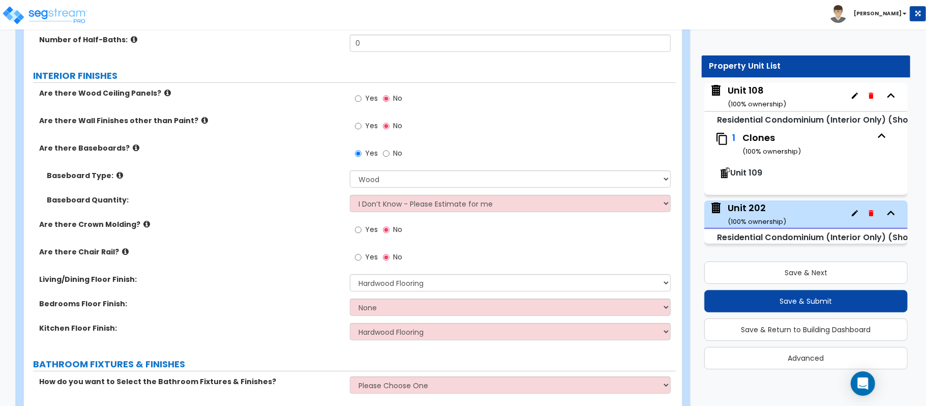
click at [318, 316] on div "Bedrooms Floor Finish: None Tile Flooring Hardwood Flooring Resilient Laminate …" at bounding box center [350, 311] width 652 height 24
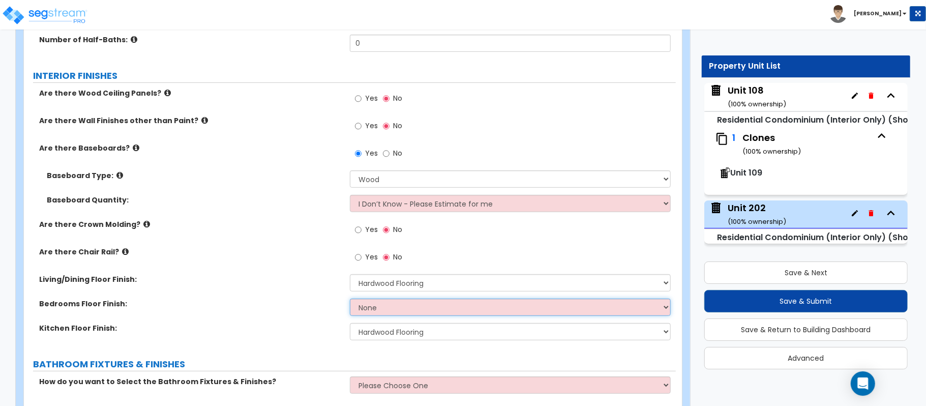
click at [389, 308] on select "None Tile Flooring Hardwood Flooring Resilient Laminate Flooring VCT Flooring S…" at bounding box center [510, 307] width 321 height 17
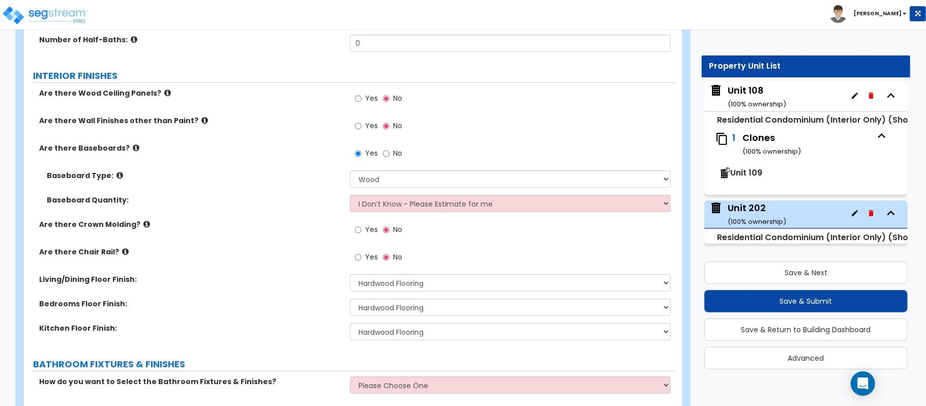
click at [308, 294] on div "Living/Dining Floor Finish: None Tile Flooring Hardwood Flooring Resilient Lami…" at bounding box center [350, 286] width 652 height 24
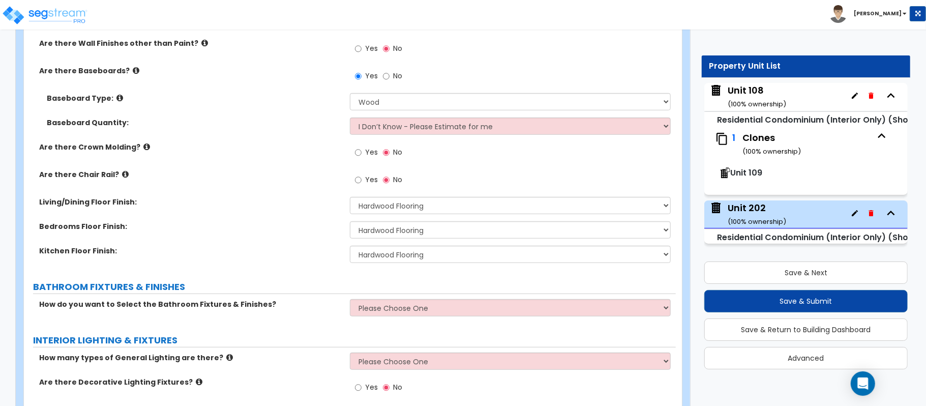
scroll to position [440, 0]
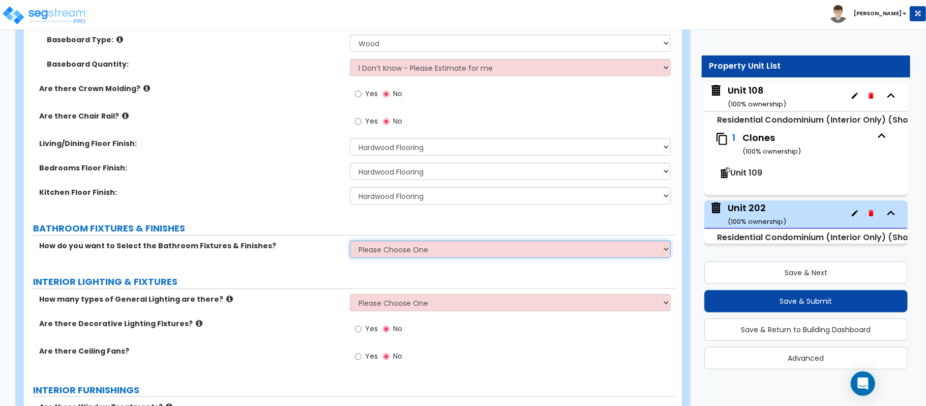
click at [395, 245] on select "Please Choose One Select Fixtures and Finishes only for one Bath and assume thi…" at bounding box center [510, 249] width 321 height 17
click at [350, 242] on select "Please Choose One Select Fixtures and Finishes only for one Bath and assume thi…" at bounding box center [510, 249] width 321 height 17
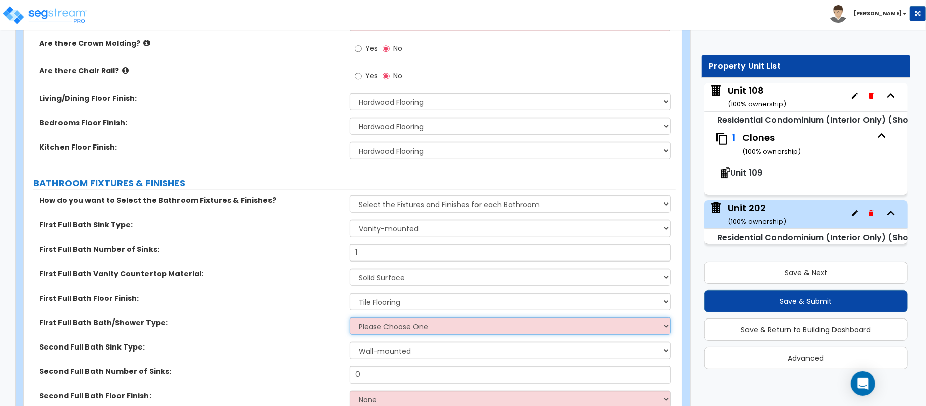
scroll to position [508, 0]
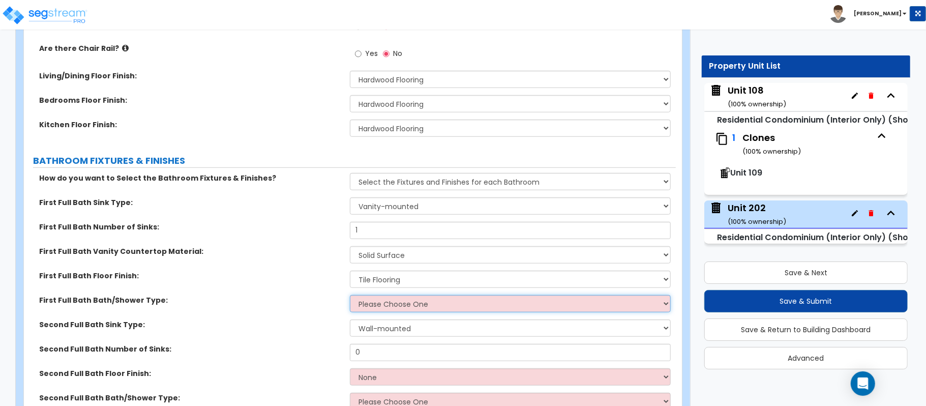
click at [365, 307] on select "Please Choose One Standalone Shower Bathtub - Shower Combo" at bounding box center [510, 303] width 321 height 17
click at [350, 296] on select "Please Choose One Standalone Shower Bathtub - Shower Combo" at bounding box center [510, 303] width 321 height 17
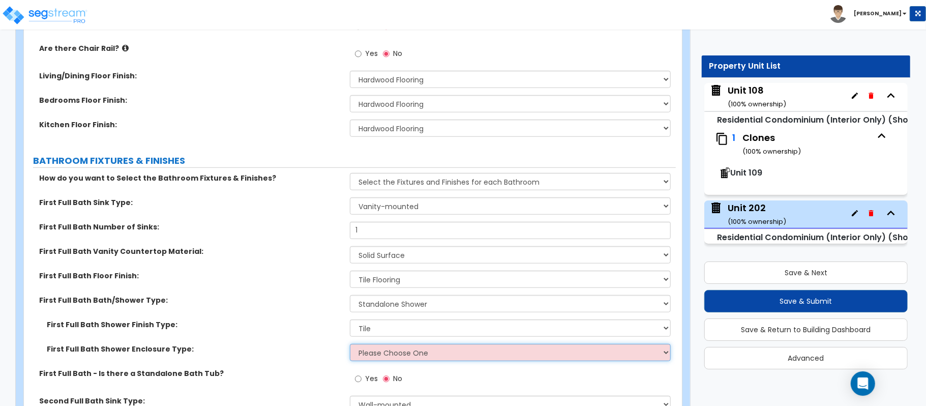
click at [390, 355] on select "Please Choose One Curtain & Rod Glass Sliding Doors Glass Hinged Doors" at bounding box center [510, 352] width 321 height 17
click at [350, 345] on select "Please Choose One Curtain & Rod Glass Sliding Doors Glass Hinged Doors" at bounding box center [510, 352] width 321 height 17
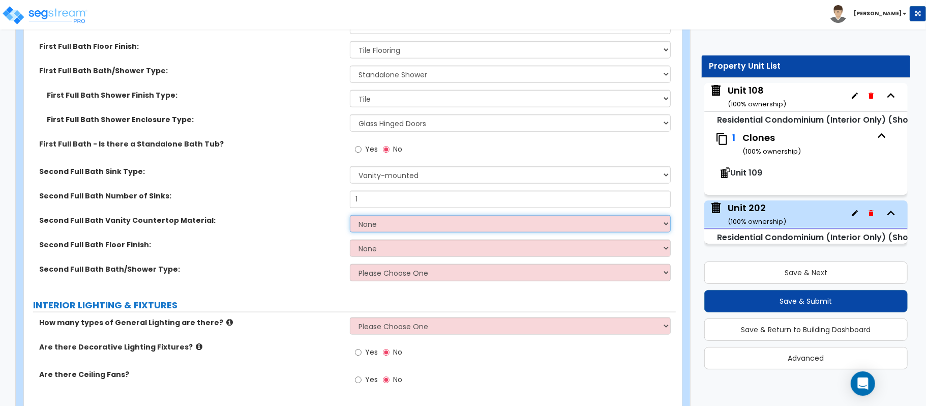
scroll to position [779, 0]
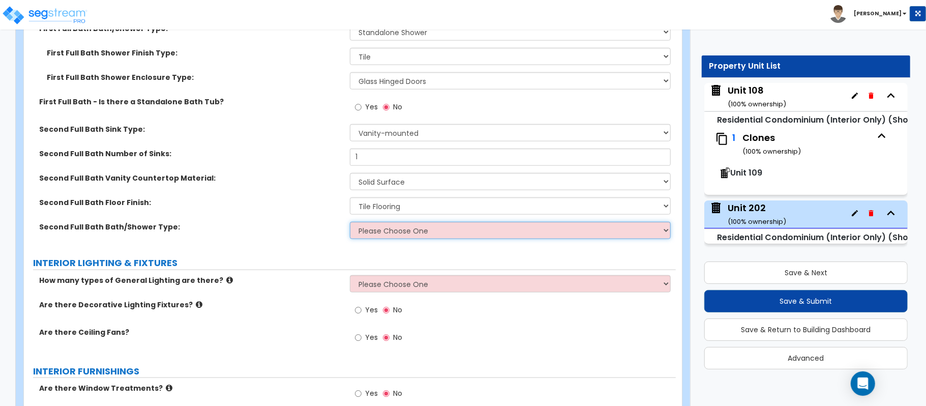
drag, startPoint x: 376, startPoint y: 227, endPoint x: 376, endPoint y: 234, distance: 7.1
click at [376, 228] on select "Please Choose One Standalone Shower Bathtub - Shower Combo" at bounding box center [510, 230] width 321 height 17
click at [350, 223] on select "Please Choose One Standalone Shower Bathtub - Shower Combo" at bounding box center [510, 230] width 321 height 17
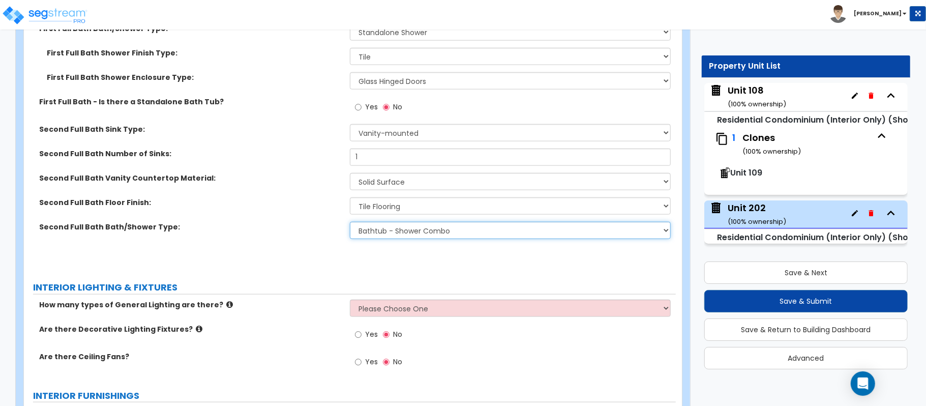
click at [406, 232] on select "Please Choose One Standalone Shower Bathtub - Shower Combo" at bounding box center [510, 230] width 321 height 17
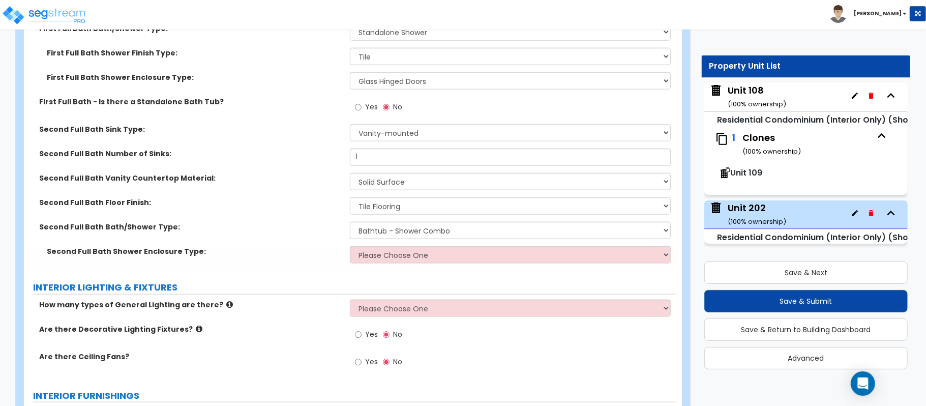
click at [298, 216] on div "Second Full Bath Floor Finish: None Tile Flooring Hardwood Flooring Resilient L…" at bounding box center [350, 209] width 652 height 24
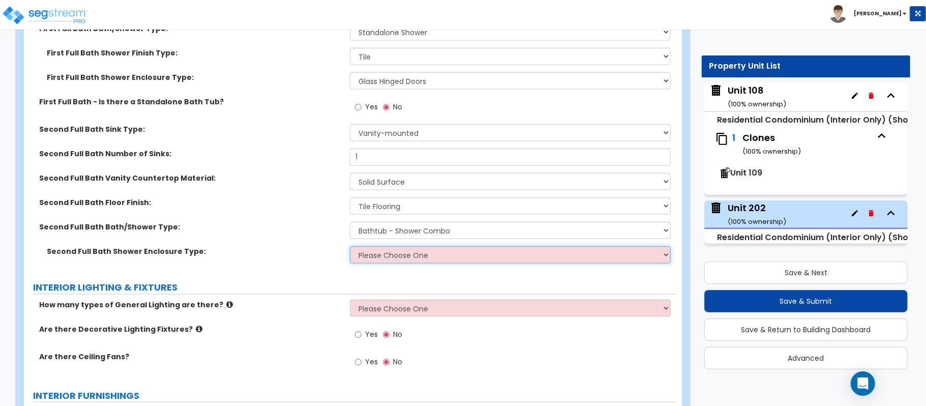
click at [387, 257] on select "Please Choose One Curtain & Rod Glass Sliding Doors Glass Hinged Doors" at bounding box center [510, 254] width 321 height 17
click at [350, 247] on select "Please Choose One Curtain & Rod Glass Sliding Doors Glass Hinged Doors" at bounding box center [510, 254] width 321 height 17
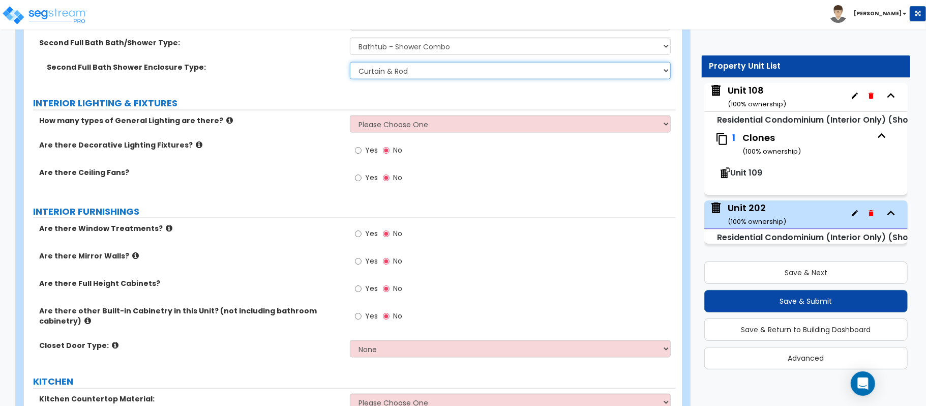
scroll to position [983, 0]
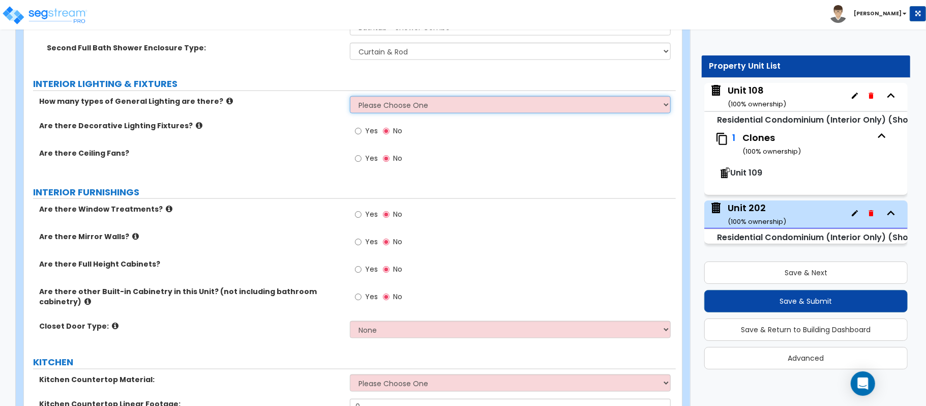
click at [374, 110] on select "Please Choose One 1 2 3" at bounding box center [510, 104] width 321 height 17
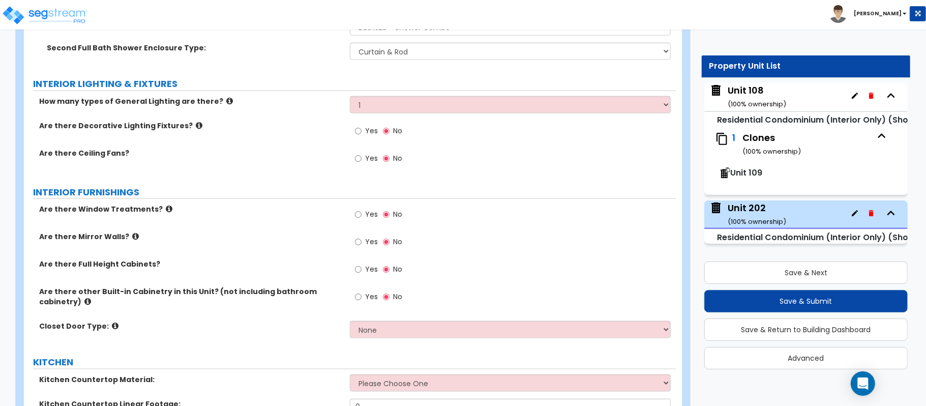
click at [324, 134] on div "Are there Decorative Lighting Fixtures? Yes No" at bounding box center [350, 134] width 652 height 27
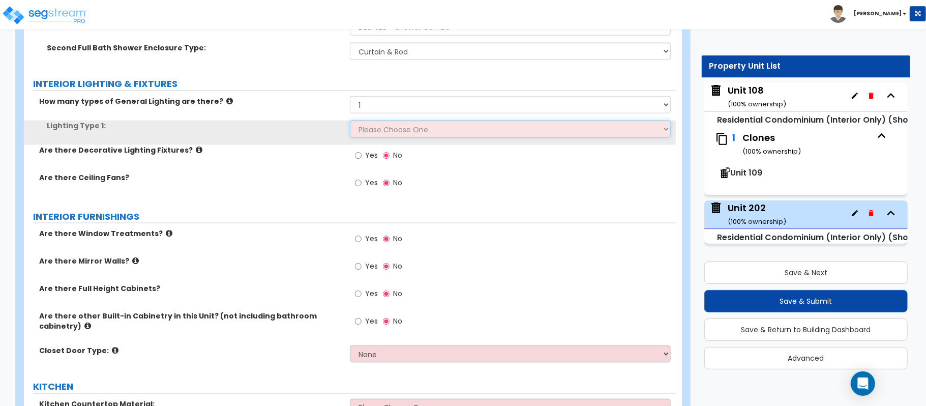
drag, startPoint x: 385, startPoint y: 132, endPoint x: 386, endPoint y: 138, distance: 6.1
click at [385, 132] on select "Please Choose One LED Surface-Mounted LED Recessed Fluorescent Surface-Mounted …" at bounding box center [510, 129] width 321 height 17
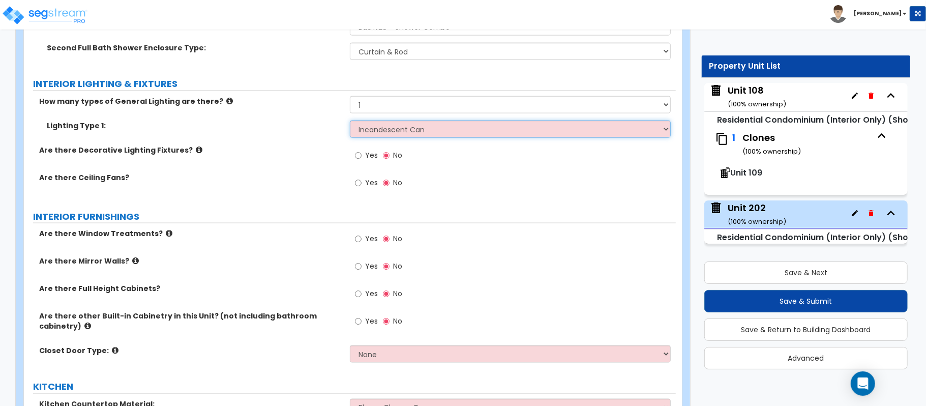
click at [350, 122] on select "Please Choose One LED Surface-Mounted LED Recessed Fluorescent Surface-Mounted …" at bounding box center [510, 129] width 321 height 17
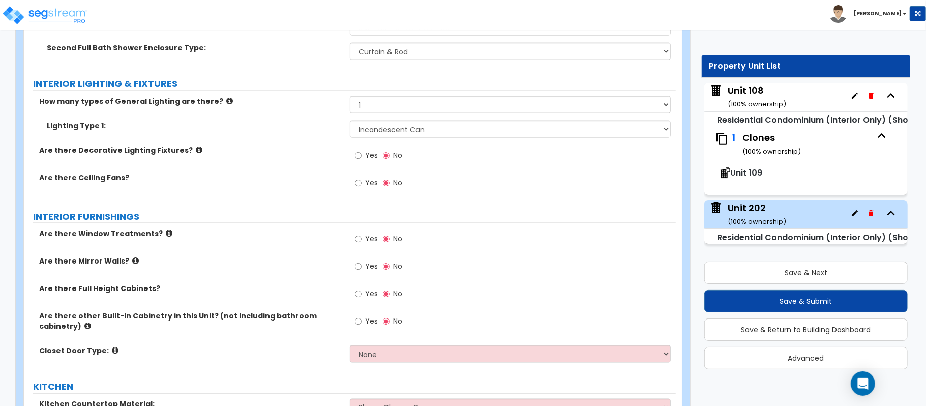
click at [363, 157] on label "Yes" at bounding box center [366, 156] width 23 height 17
click at [362, 157] on input "Yes" at bounding box center [358, 155] width 7 height 11
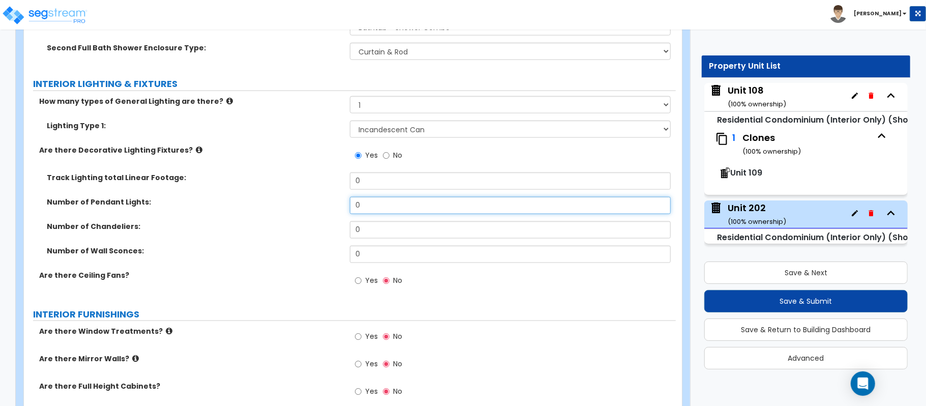
drag, startPoint x: 379, startPoint y: 208, endPoint x: 304, endPoint y: 209, distance: 74.8
click at [304, 209] on div "Number of Pendant Lights: 0" at bounding box center [350, 209] width 652 height 24
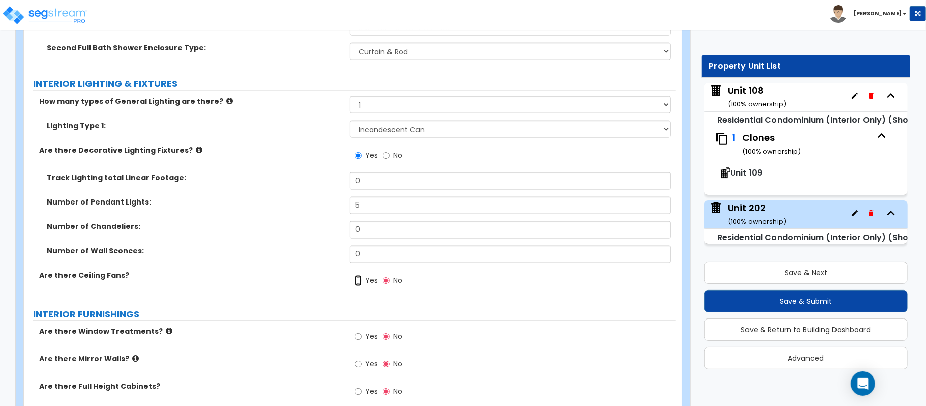
click at [356, 283] on input "Yes" at bounding box center [358, 280] width 7 height 11
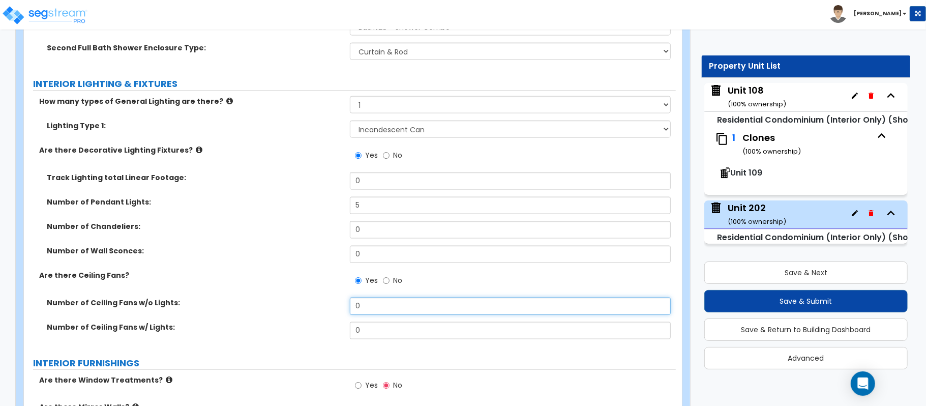
drag, startPoint x: 377, startPoint y: 307, endPoint x: 334, endPoint y: 308, distance: 42.7
click at [334, 308] on div "Number of Ceiling Fans w/o Lights: 0" at bounding box center [350, 310] width 652 height 24
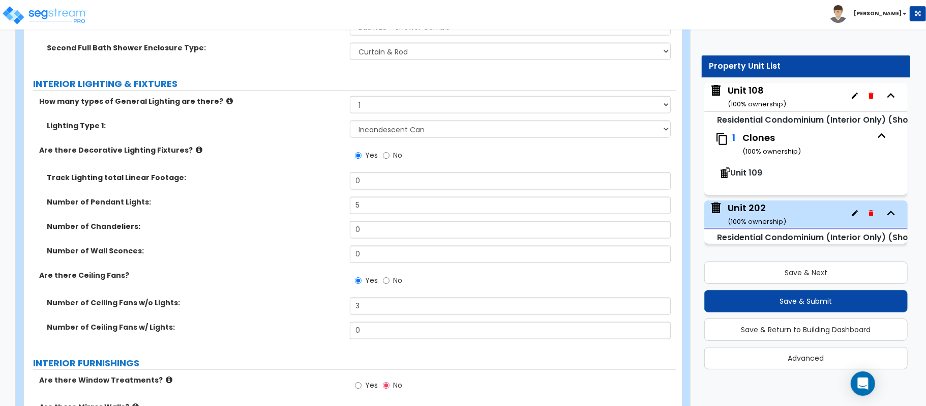
click at [299, 267] on div "Number of Wall Sconces: 0" at bounding box center [350, 258] width 652 height 24
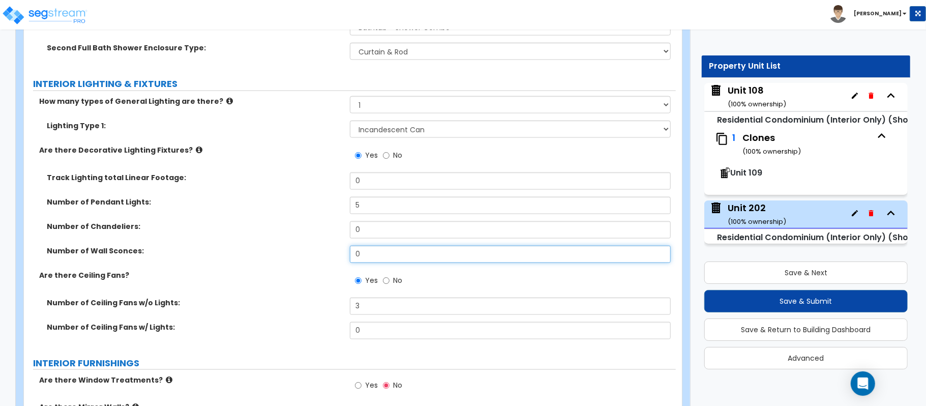
drag, startPoint x: 370, startPoint y: 254, endPoint x: 330, endPoint y: 249, distance: 41.1
click at [317, 258] on div "Number of Wall Sconces: 0" at bounding box center [350, 258] width 652 height 24
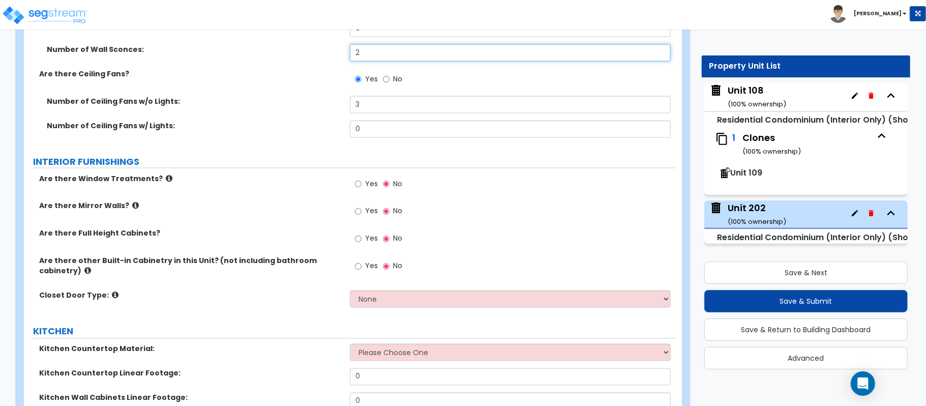
scroll to position [1186, 0]
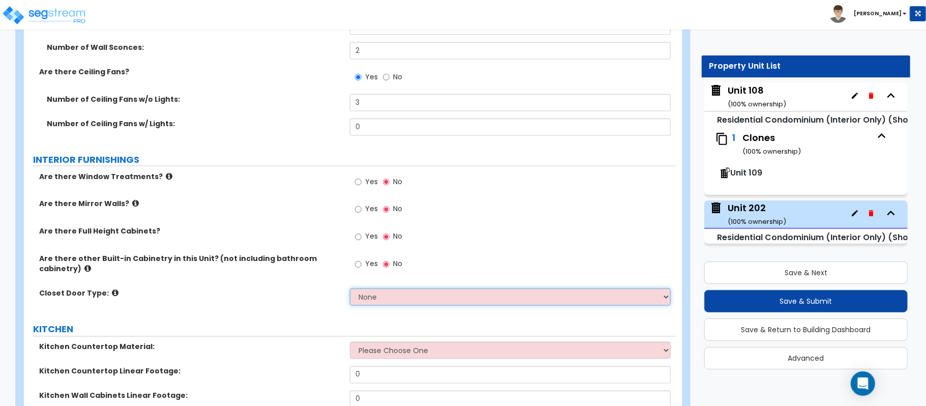
click at [385, 296] on select "None Bi-fold Louvered Doors Bi-fold Panel Doors Sliding Doors Hinged Wood Door" at bounding box center [510, 296] width 321 height 17
click at [350, 290] on select "None Bi-fold Louvered Doors Bi-fold Panel Doors Sliding Doors Hinged Wood Door" at bounding box center [510, 296] width 321 height 17
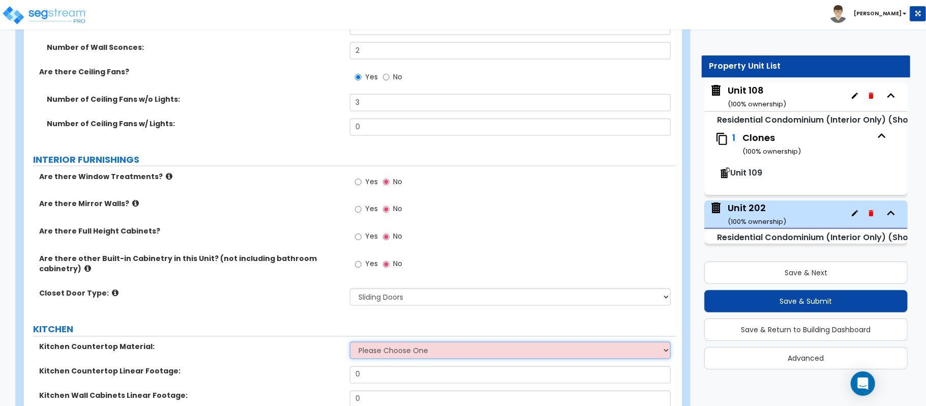
click at [375, 352] on select "Please Choose One Plastic Laminate Solid Surface Stone Quartz Marble Tile Wood …" at bounding box center [510, 350] width 321 height 17
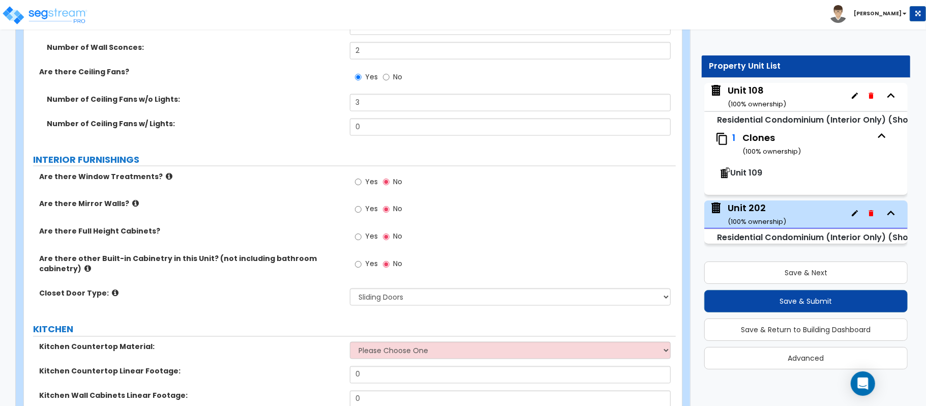
click at [294, 349] on label "Kitchen Countertop Material:" at bounding box center [190, 347] width 303 height 10
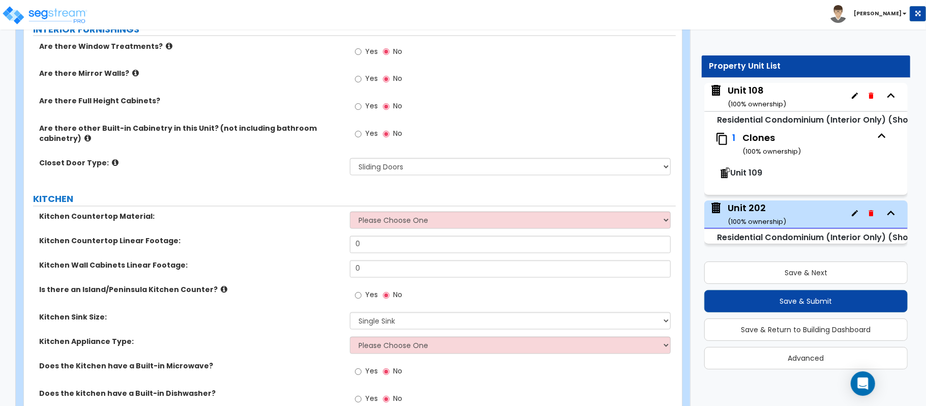
scroll to position [1322, 0]
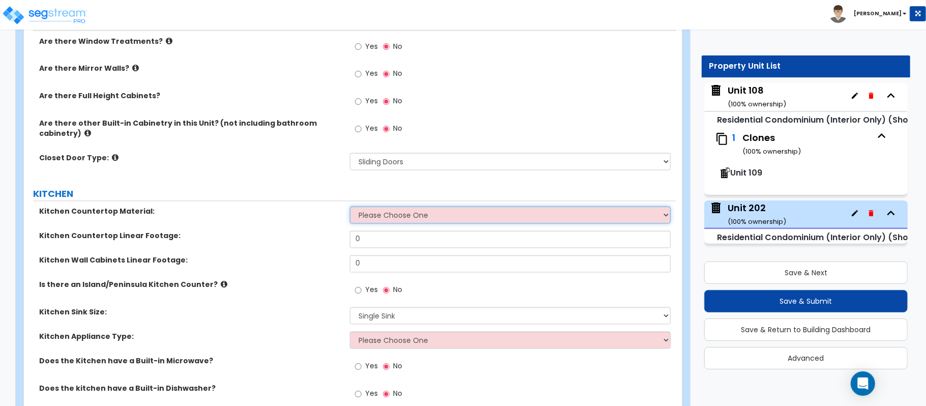
drag, startPoint x: 405, startPoint y: 214, endPoint x: 339, endPoint y: 230, distance: 68.0
click at [405, 214] on select "Please Choose One Plastic Laminate Solid Surface Stone Quartz Marble Tile Wood …" at bounding box center [510, 215] width 321 height 17
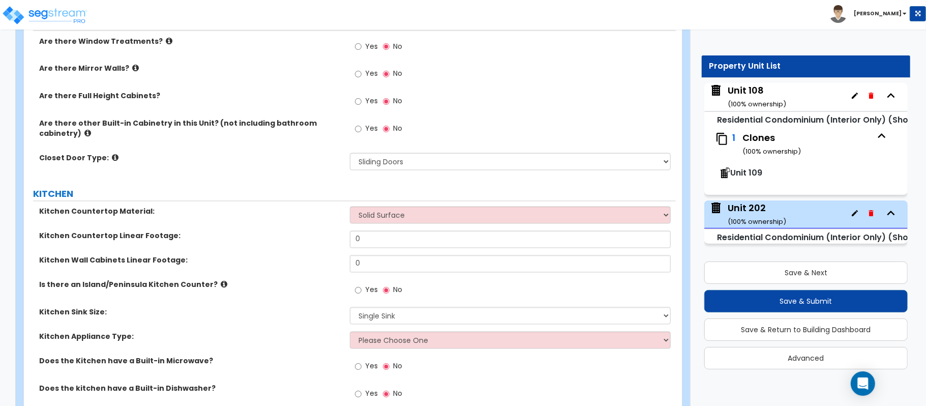
click at [310, 238] on label "Kitchen Countertop Linear Footage:" at bounding box center [190, 236] width 303 height 10
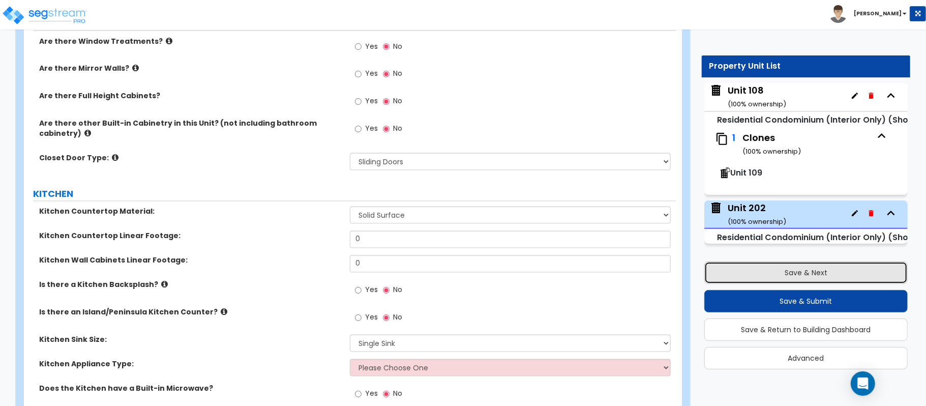
click at [832, 272] on button "Save & Next" at bounding box center [807, 273] width 204 height 22
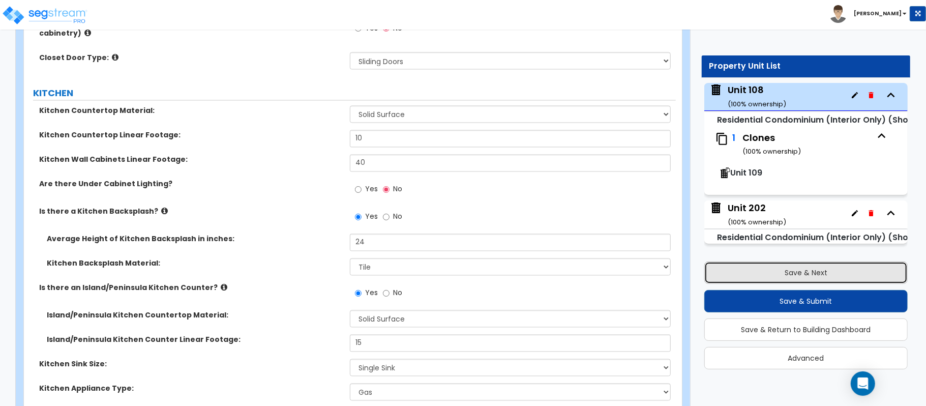
click at [832, 272] on button "Save & Next" at bounding box center [807, 273] width 204 height 22
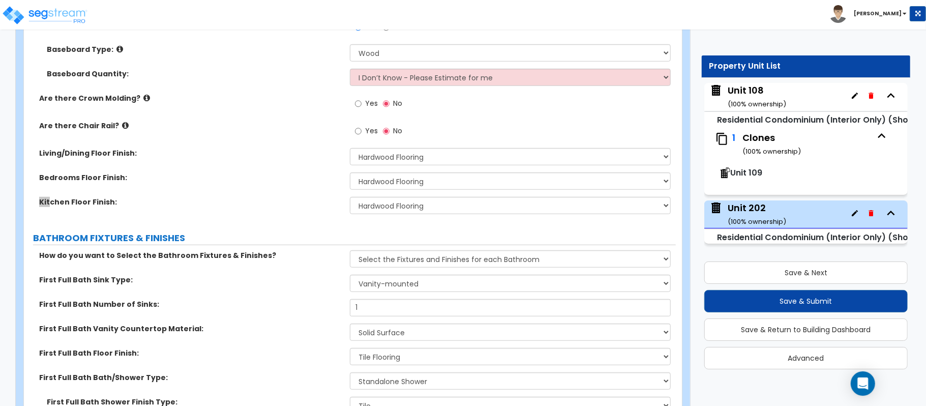
scroll to position [1315, 0]
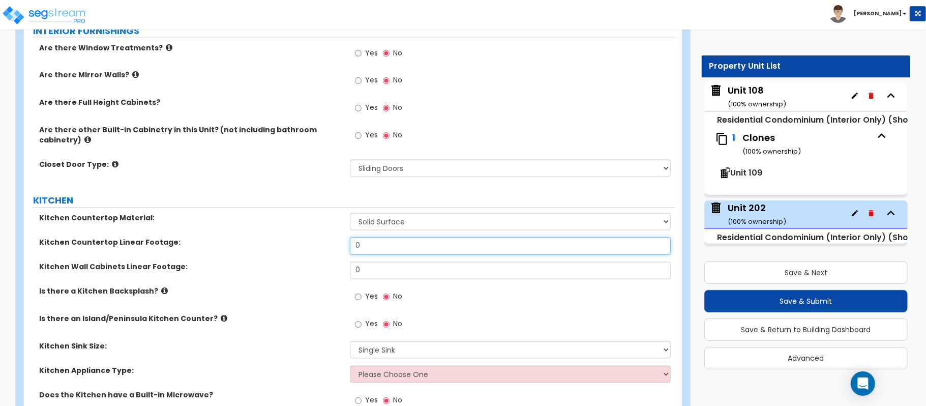
drag, startPoint x: 395, startPoint y: 254, endPoint x: 300, endPoint y: 259, distance: 94.7
click at [300, 259] on div "Kitchen Countertop Linear Footage: 0" at bounding box center [350, 250] width 652 height 24
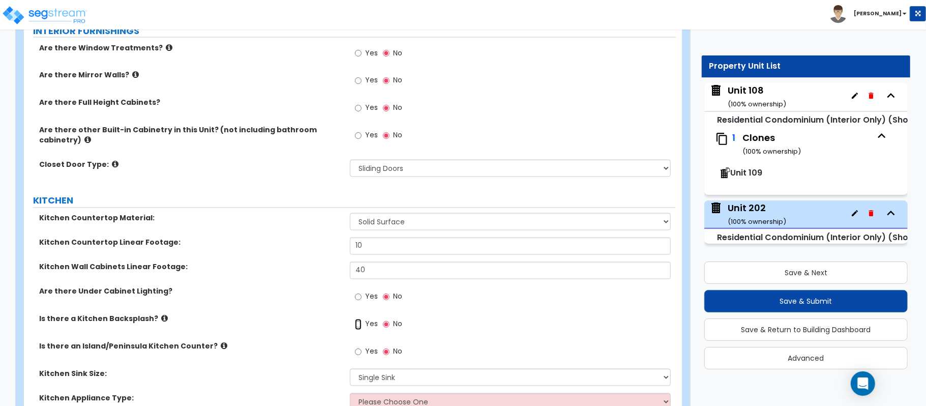
click at [359, 328] on input "Yes" at bounding box center [358, 324] width 7 height 11
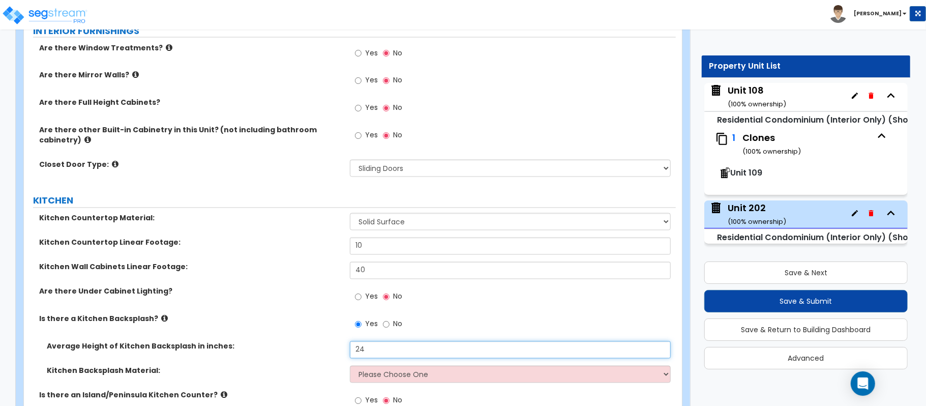
scroll to position [1383, 0]
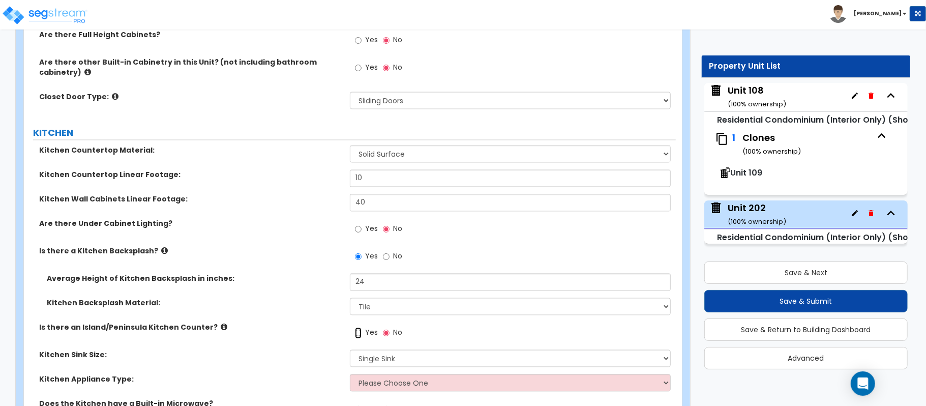
click at [358, 333] on input "Yes" at bounding box center [358, 333] width 7 height 11
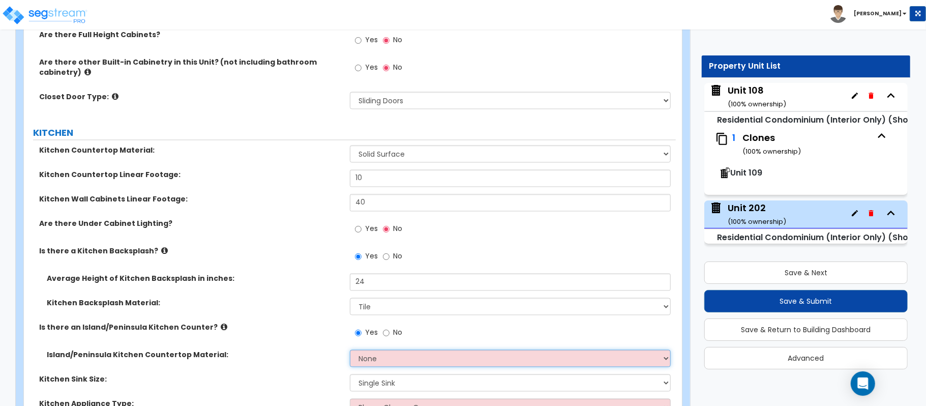
click at [396, 365] on select "None Plastic Laminate Solid Surface Stone Quartz Marble Tile Wood Stainless Ste…" at bounding box center [510, 358] width 321 height 17
click at [350, 352] on select "None Plastic Laminate Solid Surface Stone Quartz Marble Tile Wood Stainless Ste…" at bounding box center [510, 358] width 321 height 17
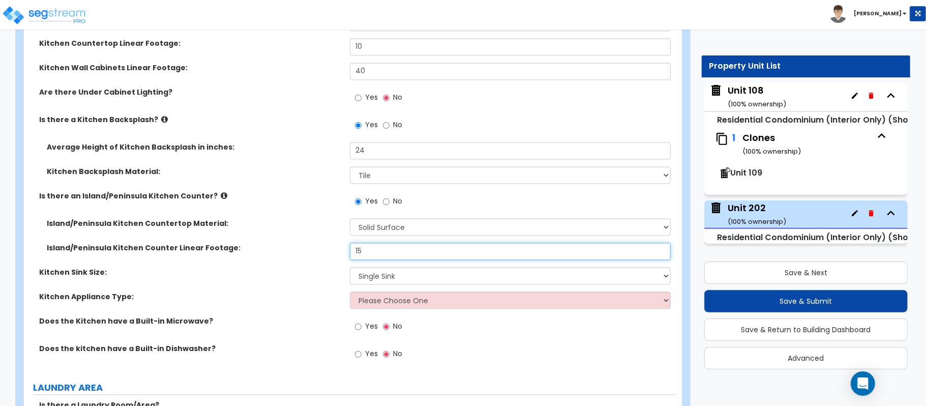
scroll to position [1519, 0]
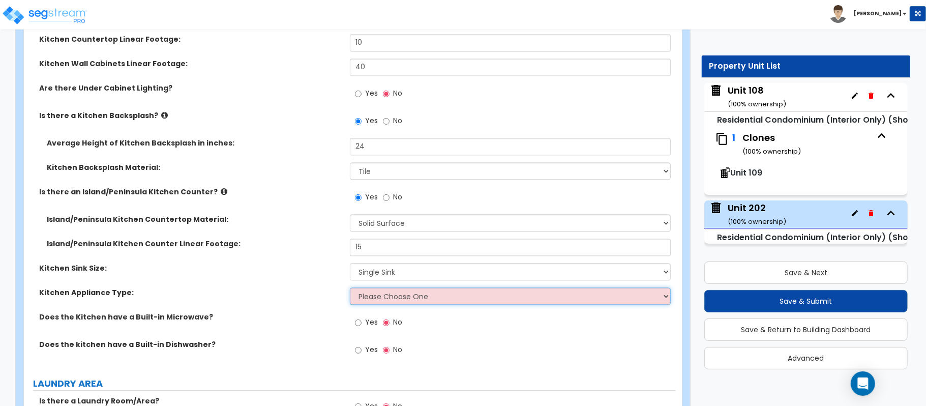
click at [365, 304] on select "Please Choose One Gas Electric" at bounding box center [510, 295] width 321 height 17
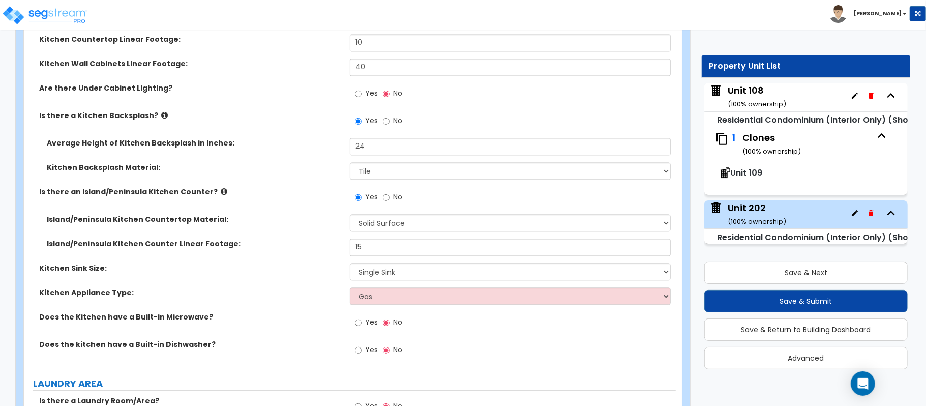
click at [270, 330] on div "Does the Kitchen have a Built-in Microwave? Yes No" at bounding box center [350, 325] width 652 height 27
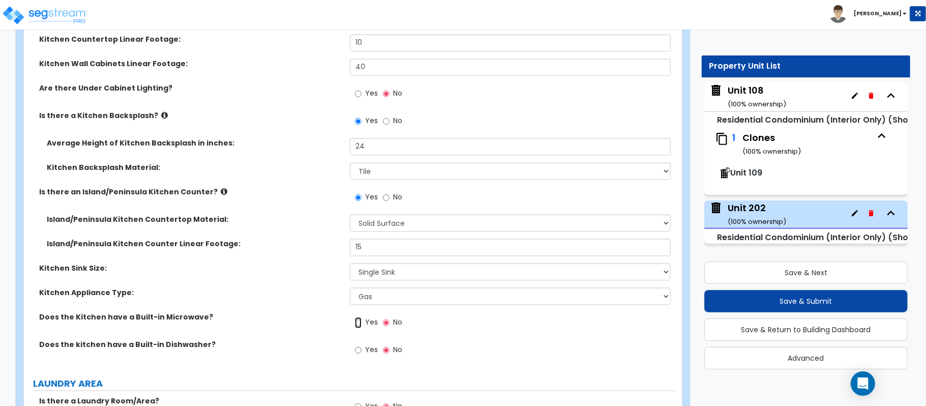
click at [357, 326] on input "Yes" at bounding box center [358, 322] width 7 height 11
click at [359, 350] on input "Yes" at bounding box center [358, 349] width 7 height 11
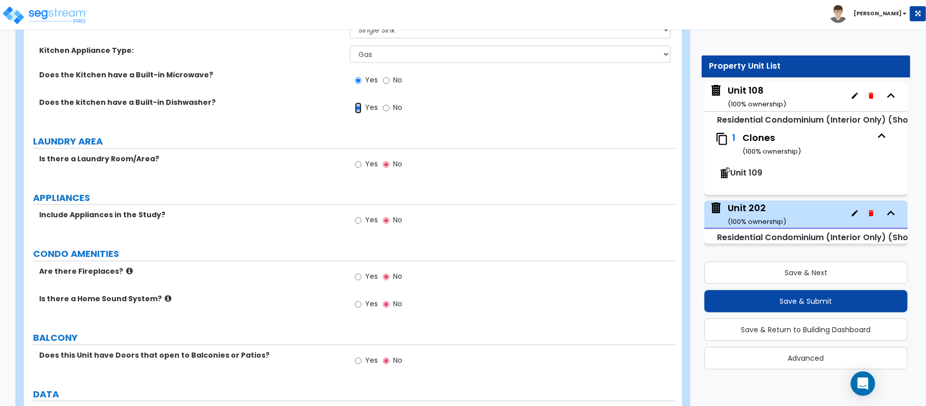
scroll to position [1790, 0]
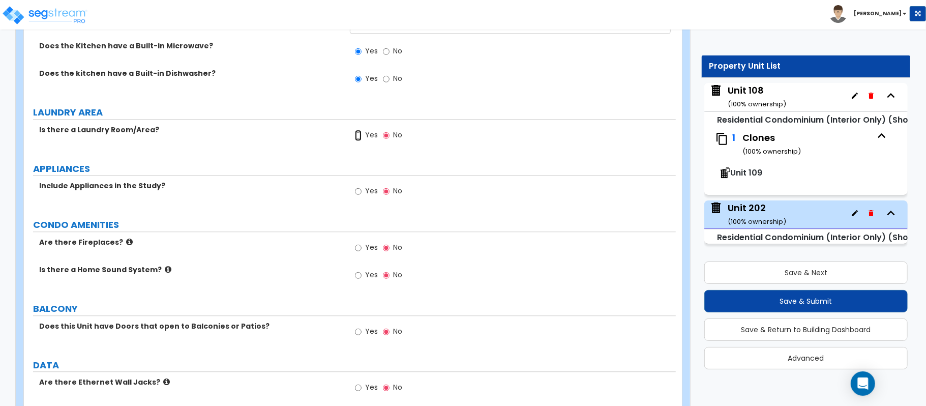
click at [358, 136] on input "Yes" at bounding box center [358, 135] width 7 height 11
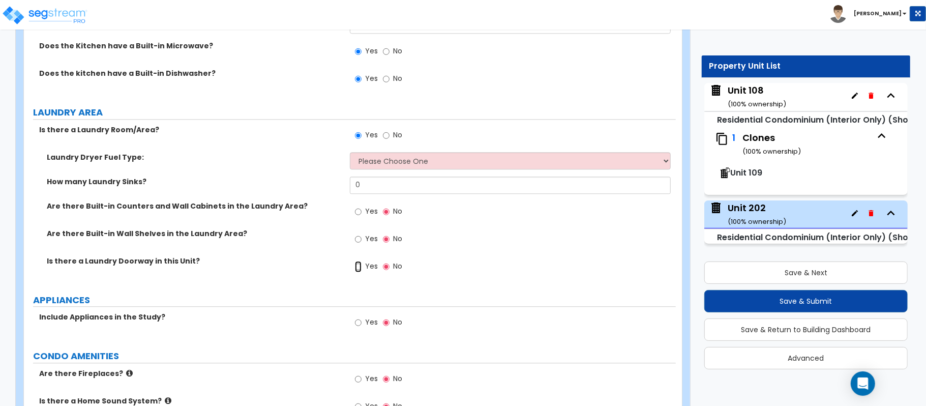
click at [358, 269] on input "Yes" at bounding box center [358, 266] width 7 height 11
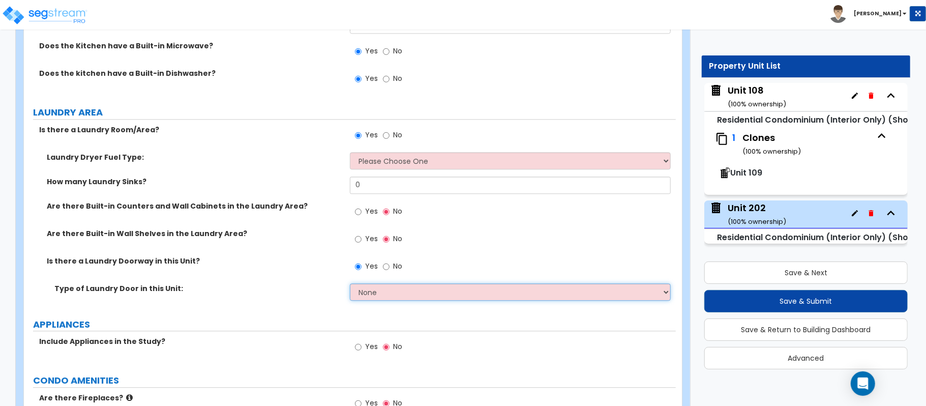
click at [365, 287] on select "None Bi-Fold Louvered Paneled Wood Passage" at bounding box center [510, 291] width 321 height 17
click at [389, 265] on input "No" at bounding box center [386, 266] width 7 height 11
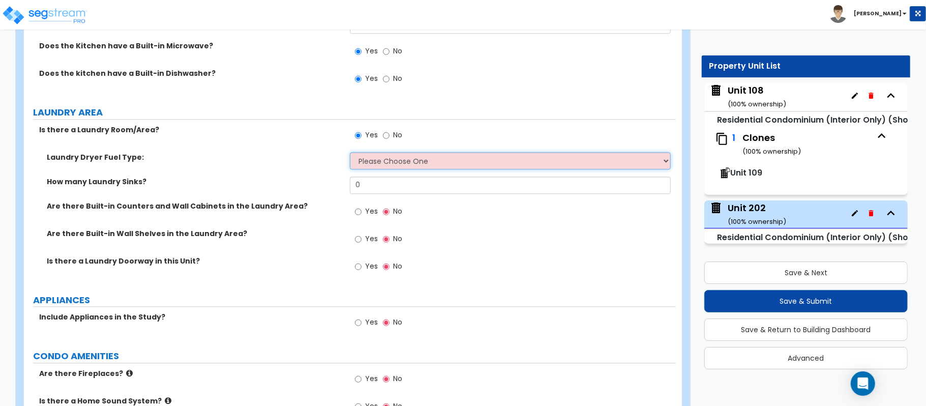
click at [385, 156] on select "Please Choose One Gas Electric" at bounding box center [510, 160] width 321 height 17
click at [350, 154] on select "Please Choose One Gas Electric" at bounding box center [510, 160] width 321 height 17
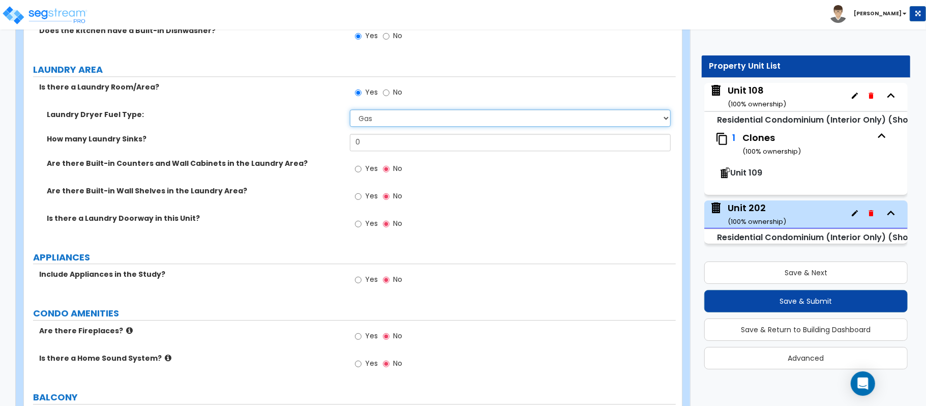
scroll to position [1858, 0]
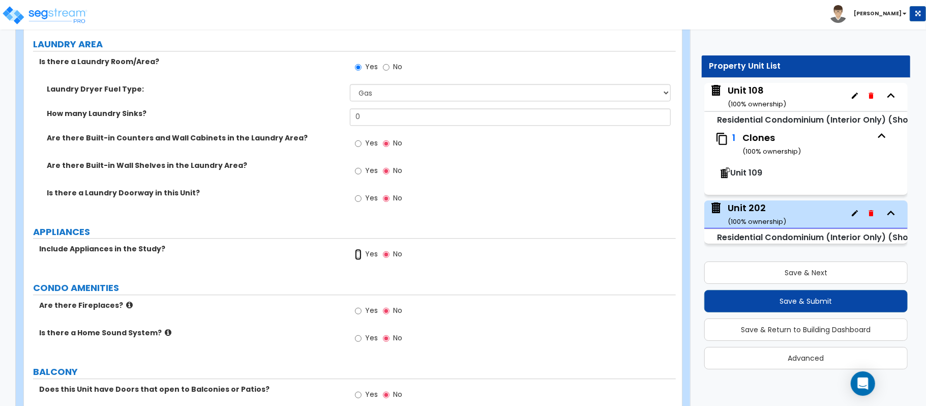
click at [360, 254] on input "Yes" at bounding box center [358, 254] width 7 height 11
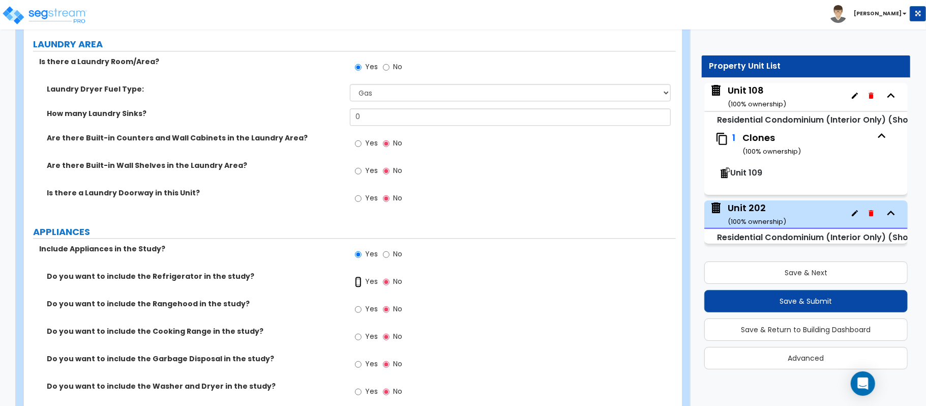
click at [361, 280] on input "Yes" at bounding box center [358, 281] width 7 height 11
click at [355, 313] on input "Yes" at bounding box center [358, 309] width 7 height 11
click at [355, 337] on input "Yes" at bounding box center [358, 336] width 7 height 11
click at [361, 367] on input "Yes" at bounding box center [358, 364] width 7 height 11
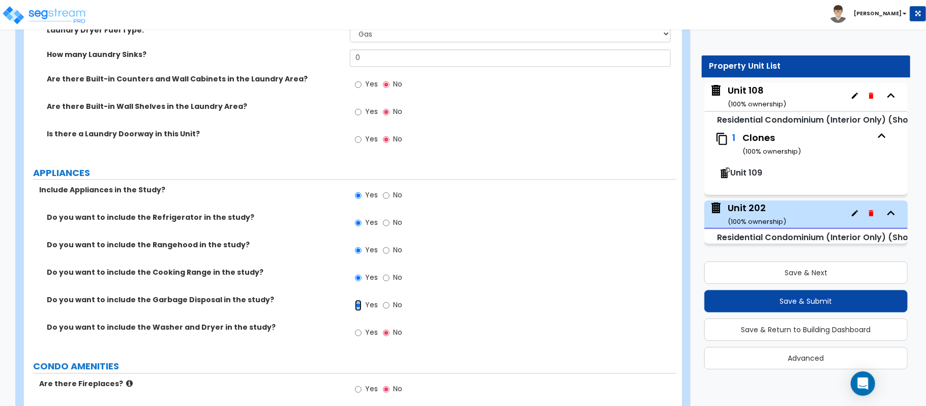
scroll to position [1993, 0]
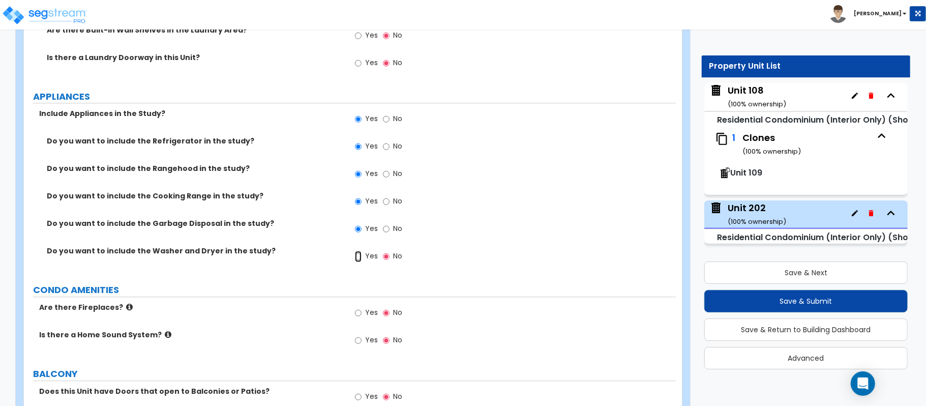
click at [361, 260] on input "Yes" at bounding box center [358, 256] width 7 height 11
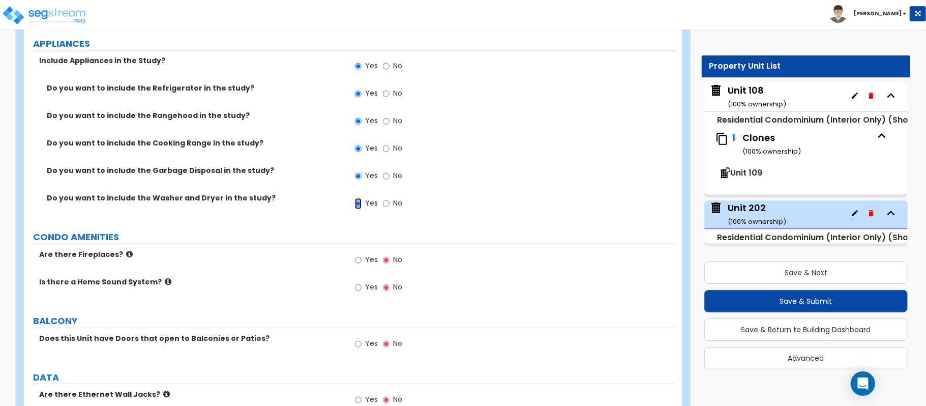
scroll to position [2129, 0]
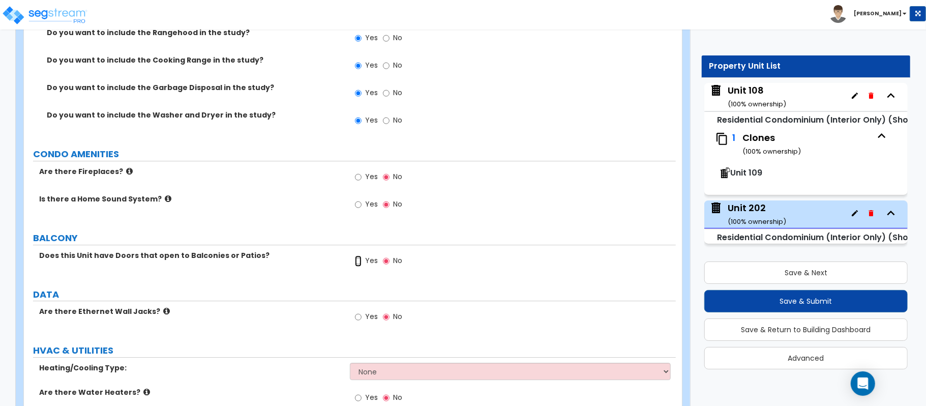
click at [358, 263] on input "Yes" at bounding box center [358, 260] width 7 height 11
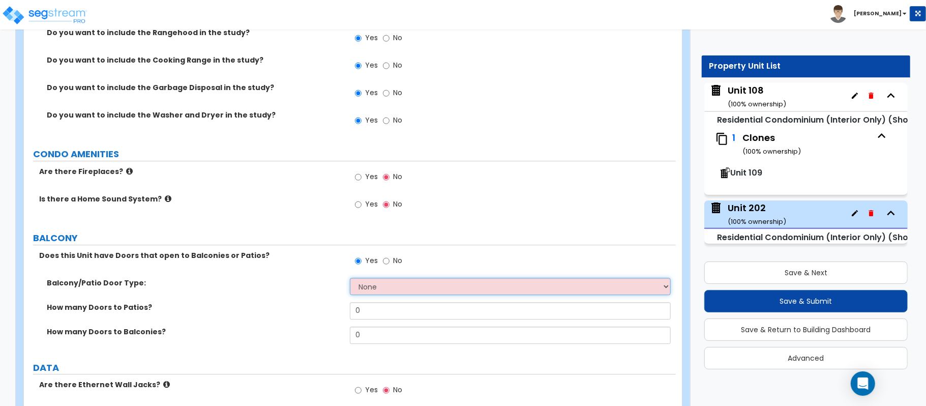
click at [377, 292] on select "None Single Hinged Doors Double Hinged Doors Single French Doors Double French …" at bounding box center [510, 286] width 321 height 17
click at [350, 280] on select "None Single Hinged Doors Double Hinged Doors Single French Doors Double French …" at bounding box center [510, 286] width 321 height 17
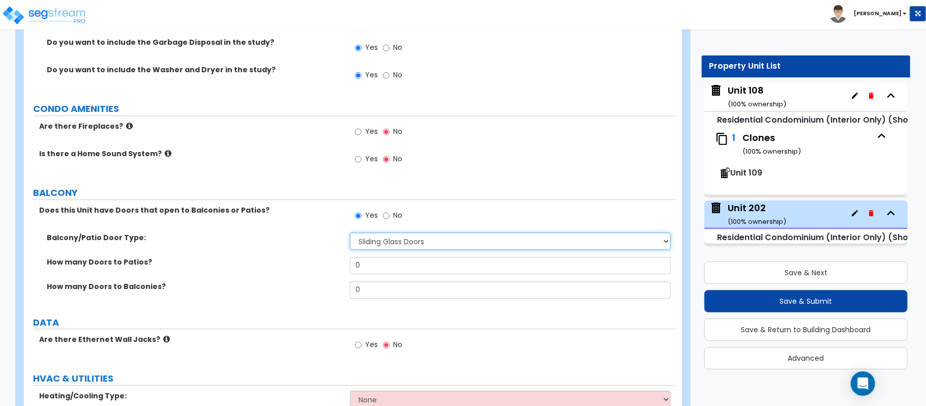
scroll to position [2197, 0]
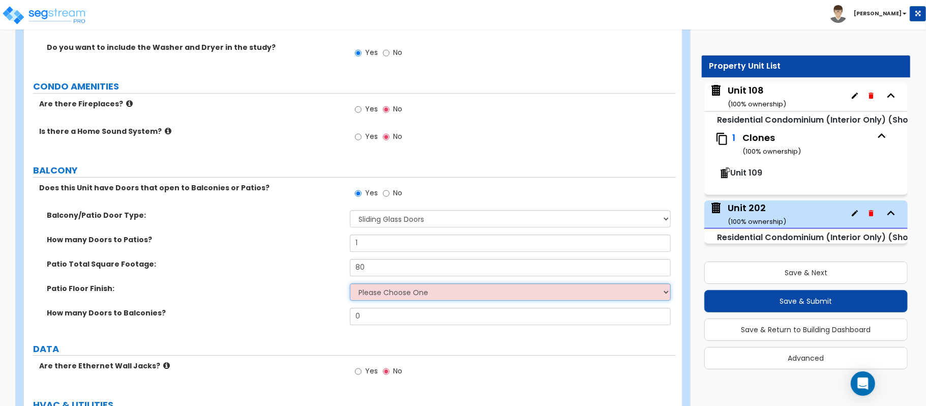
click at [415, 297] on select "Please Choose One Bare Concrete Brick Pavers Stamped Concrete Stone Pavers Wood…" at bounding box center [510, 291] width 321 height 17
click at [350, 285] on select "Please Choose One Bare Concrete Brick Pavers Stamped Concrete Stone Pavers Wood…" at bounding box center [510, 291] width 321 height 17
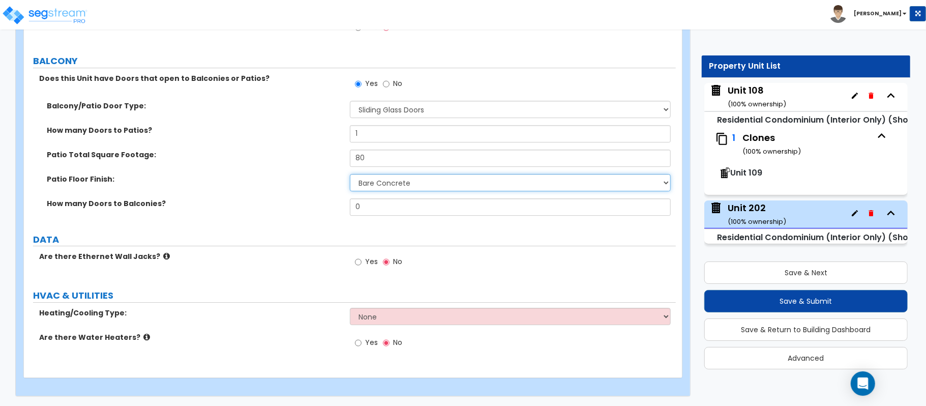
scroll to position [2310, 0]
click at [359, 263] on input "Yes" at bounding box center [358, 261] width 7 height 11
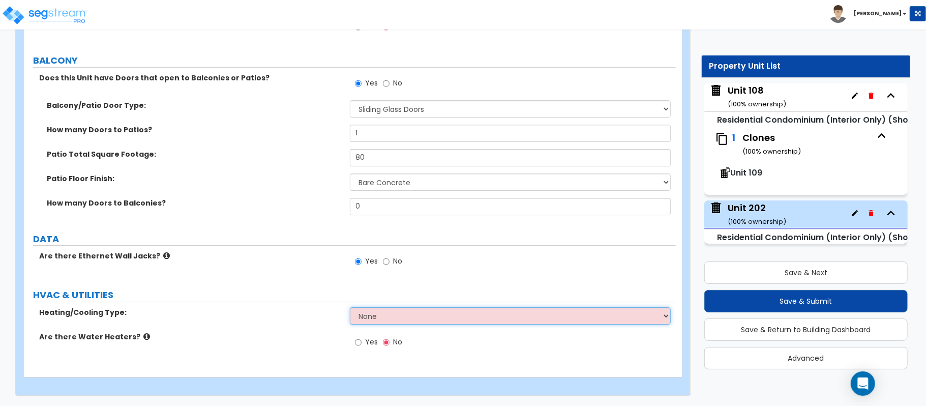
click at [371, 320] on select "None Heat Only Central HVAC Thru Wall HVAC Mini Split HVAC" at bounding box center [510, 315] width 321 height 17
click at [350, 307] on select "None Heat Only Central HVAC Thru Wall HVAC Mini Split HVAC" at bounding box center [510, 315] width 321 height 17
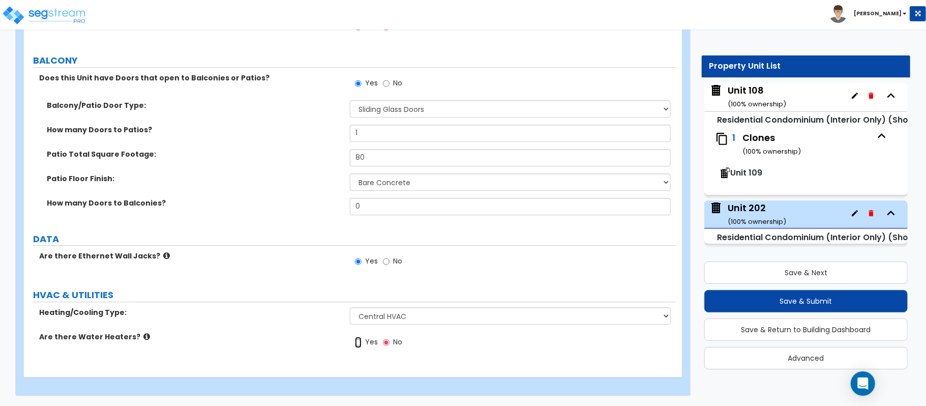
click at [358, 344] on input "Yes" at bounding box center [358, 342] width 7 height 11
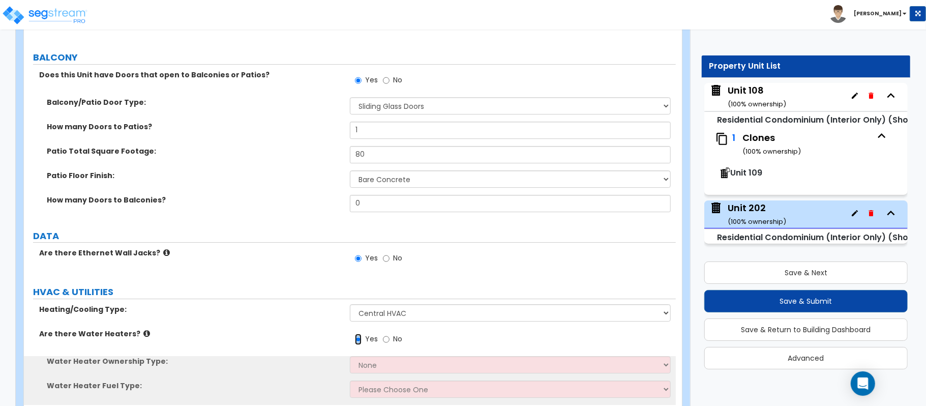
scroll to position [2359, 0]
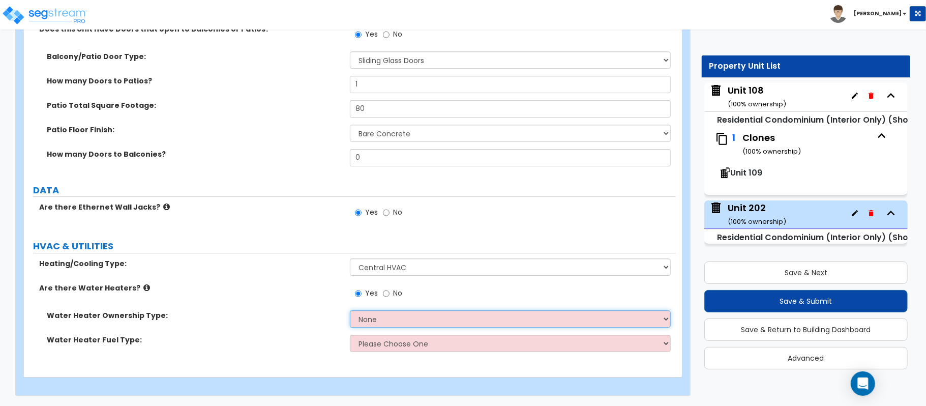
click at [376, 314] on select "None Water Heater for Multiple Units Water Heater for Individual Units" at bounding box center [510, 318] width 321 height 17
click at [350, 310] on select "None Water Heater for Multiple Units Water Heater for Individual Units" at bounding box center [510, 318] width 321 height 17
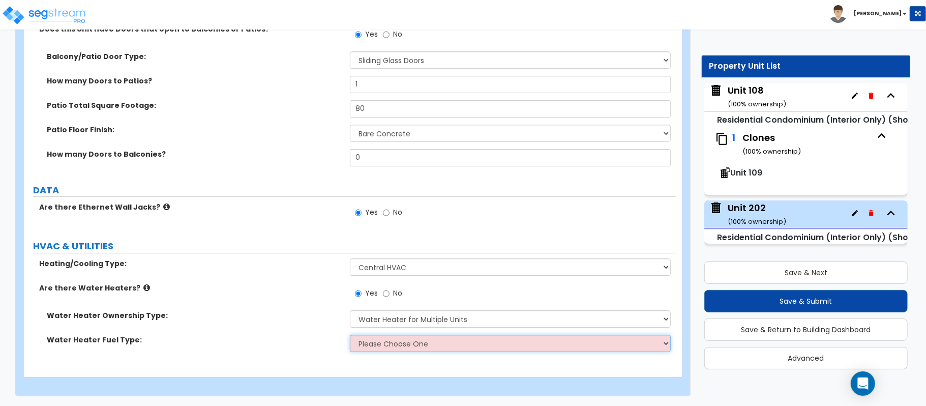
click at [386, 349] on select "Please Choose One Gas Electric" at bounding box center [510, 343] width 321 height 17
click at [350, 335] on select "Please Choose One Gas Electric" at bounding box center [510, 343] width 321 height 17
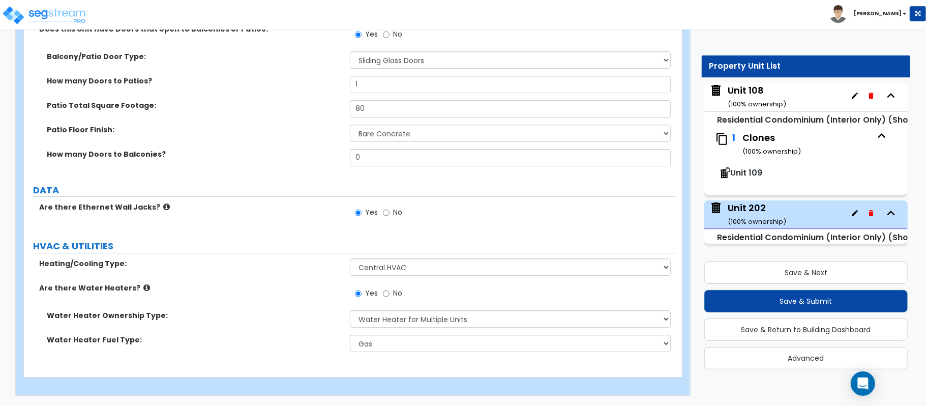
click at [296, 329] on div "Water Heater Ownership Type: None Water Heater for Multiple Units Water Heater …" at bounding box center [350, 322] width 652 height 24
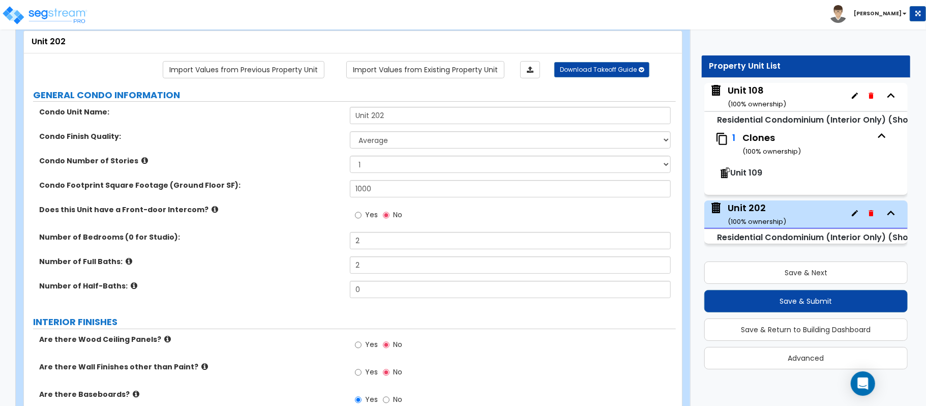
scroll to position [0, 0]
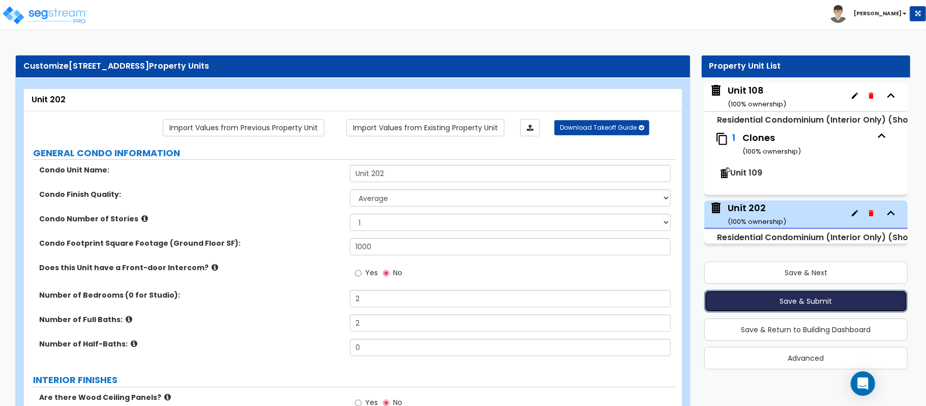
click at [883, 300] on button "Save & Submit" at bounding box center [807, 301] width 204 height 22
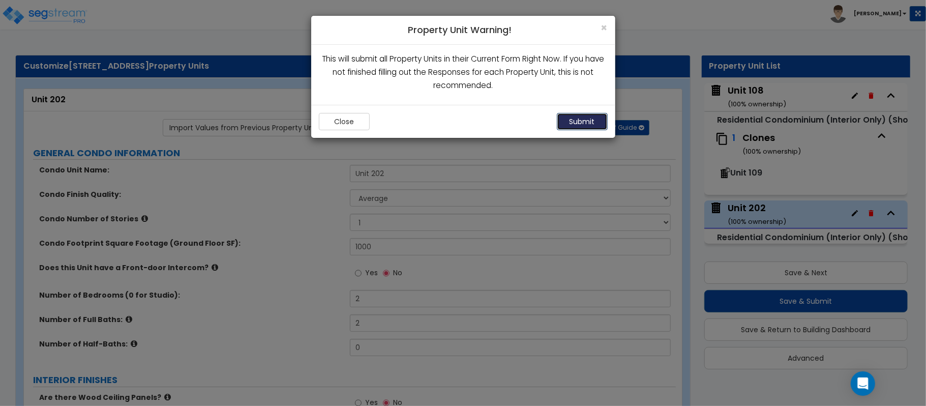
click at [585, 123] on button "Submit" at bounding box center [582, 121] width 51 height 17
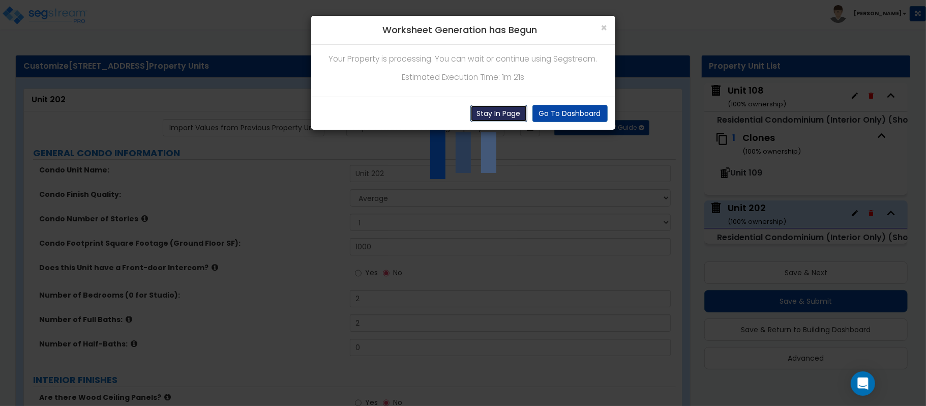
click at [507, 109] on button "Stay In Page" at bounding box center [499, 113] width 57 height 17
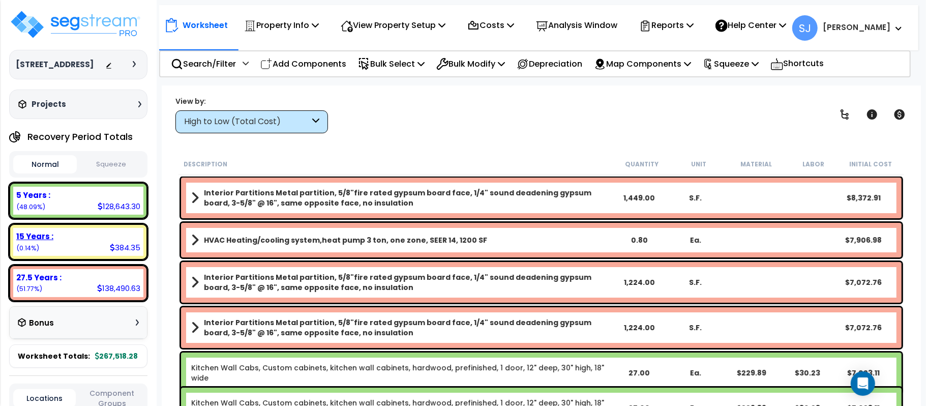
click at [90, 242] on div "15 Years :" at bounding box center [78, 236] width 124 height 11
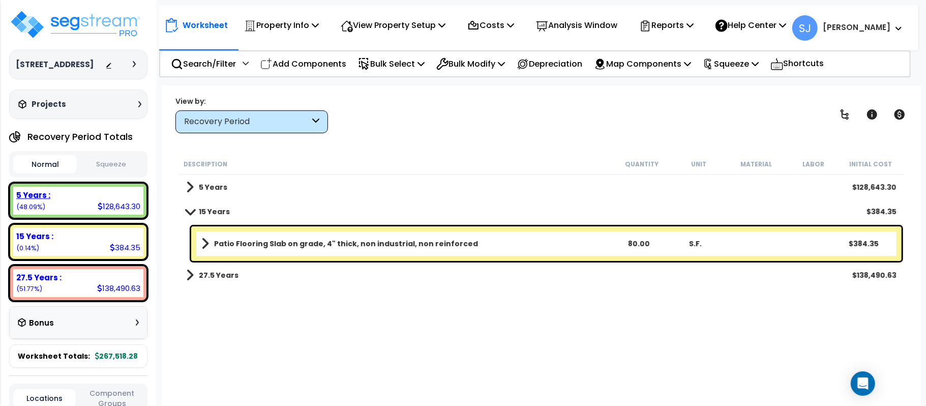
click at [80, 214] on div "5 Years : 128,643.30 (48.09%)" at bounding box center [78, 201] width 130 height 28
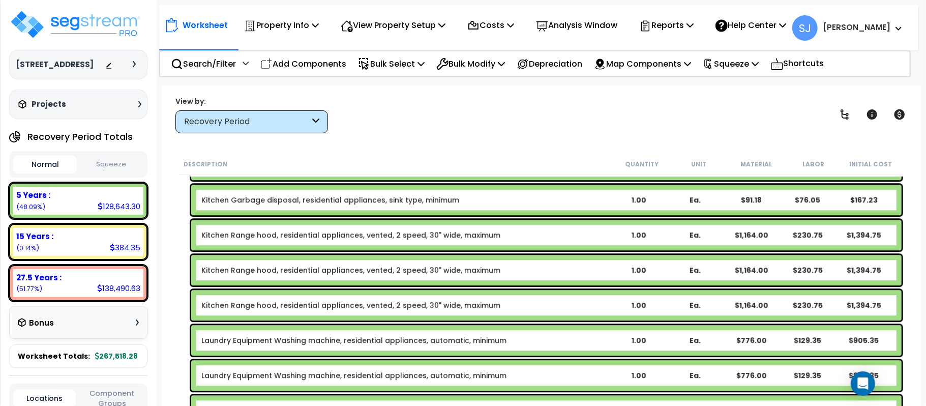
scroll to position [2019, 0]
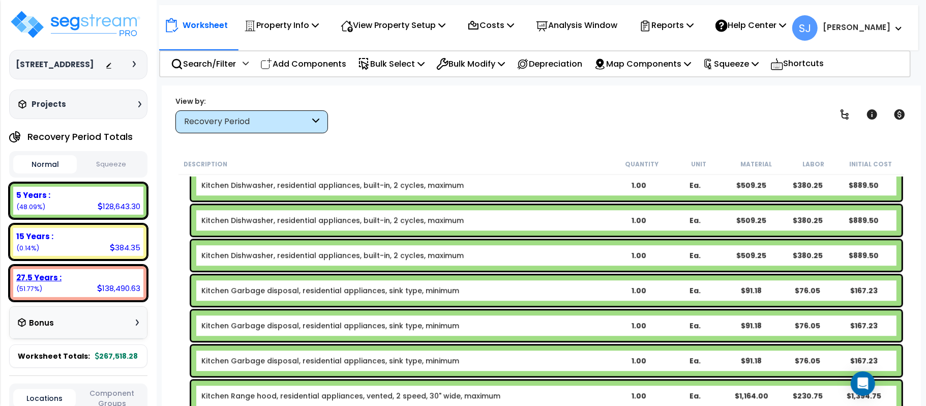
click at [74, 295] on div "27.5 Years : 138,490.63 (51.77%)" at bounding box center [78, 283] width 130 height 28
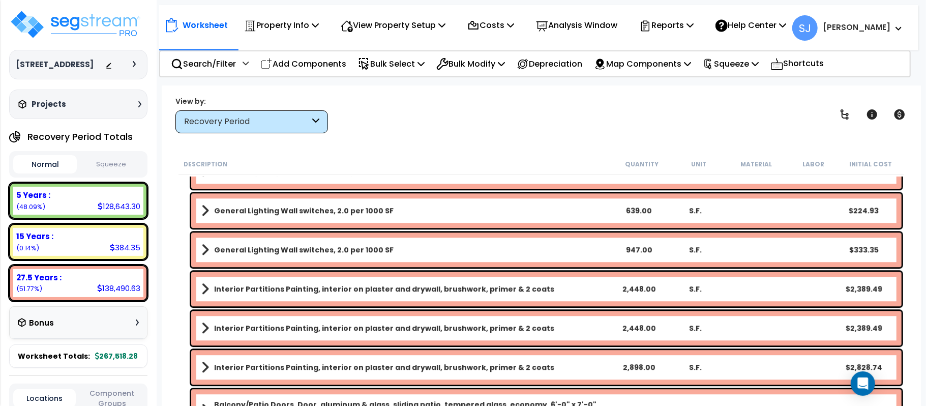
scroll to position [45, 0]
click at [280, 27] on p "Property Info" at bounding box center [281, 25] width 75 height 14
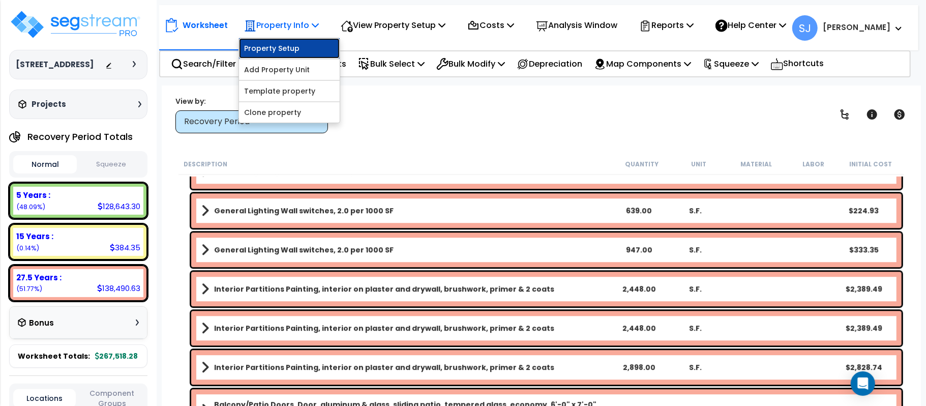
click at [286, 43] on link "Property Setup" at bounding box center [289, 48] width 101 height 20
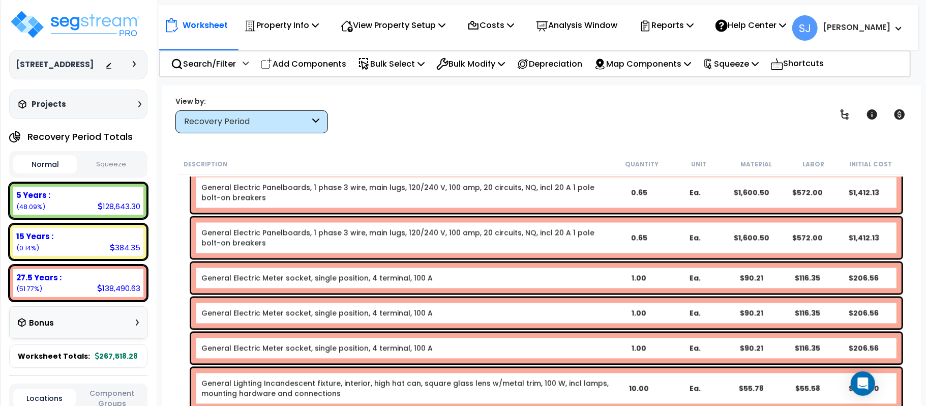
scroll to position [3984, 0]
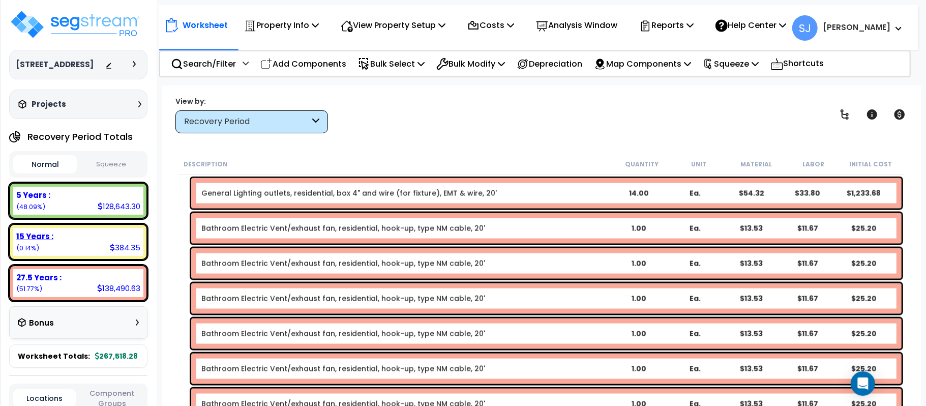
click at [88, 242] on div "15 Years :" at bounding box center [78, 236] width 124 height 11
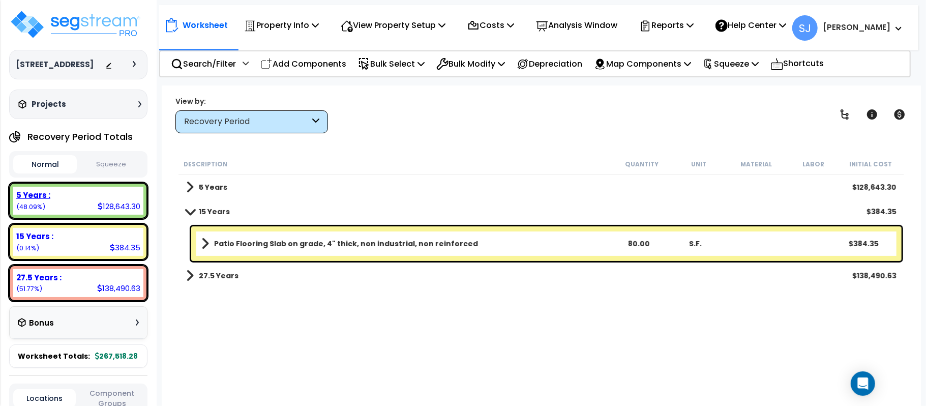
click at [89, 200] on div "5 Years :" at bounding box center [78, 195] width 124 height 11
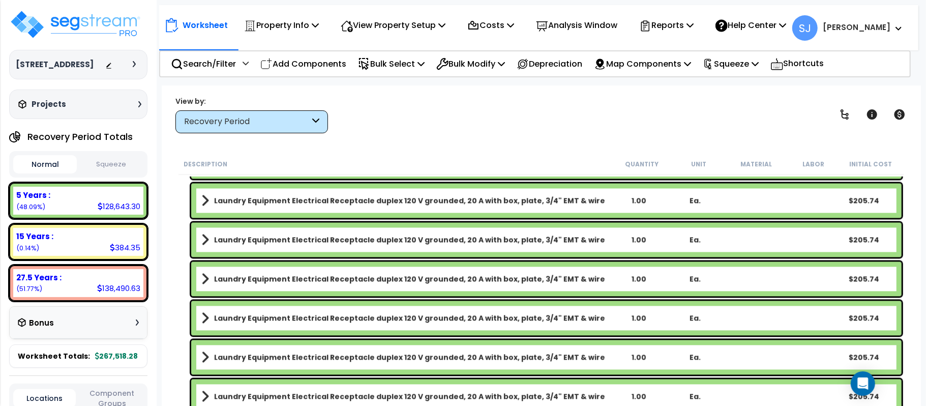
scroll to position [4565, 0]
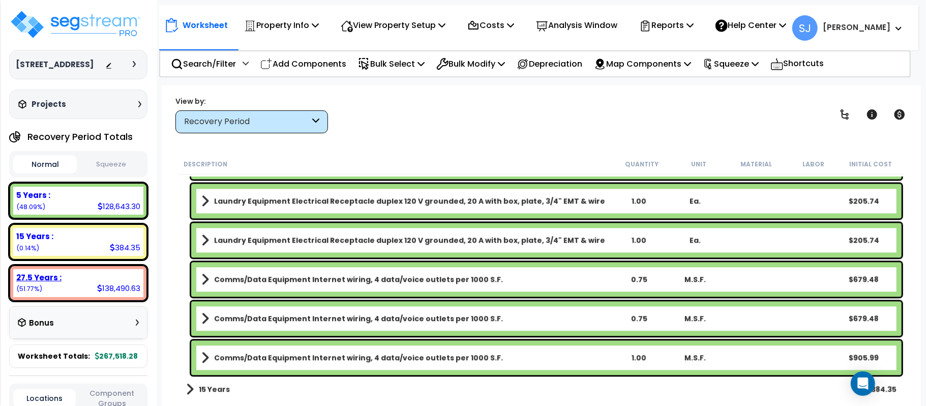
click at [98, 283] on div "27.5 Years :" at bounding box center [78, 277] width 124 height 11
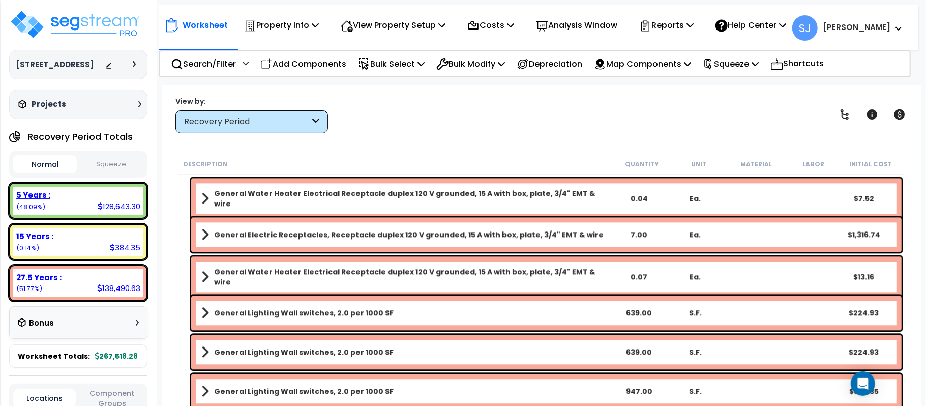
click at [79, 200] on div "5 Years :" at bounding box center [78, 195] width 124 height 11
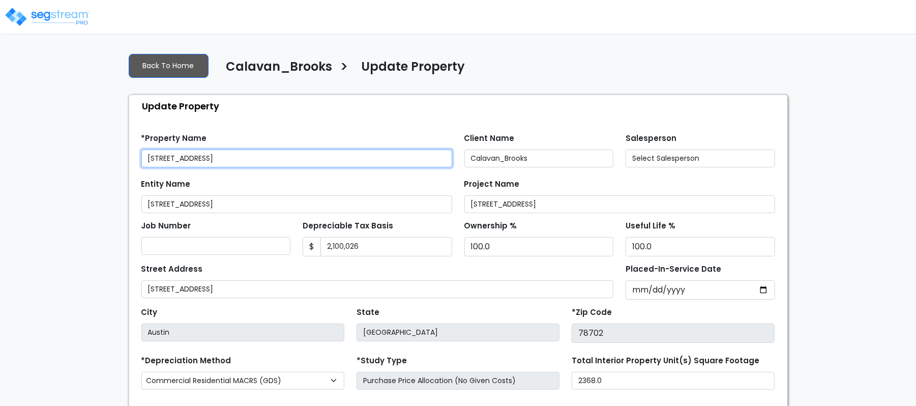
select select "2021"
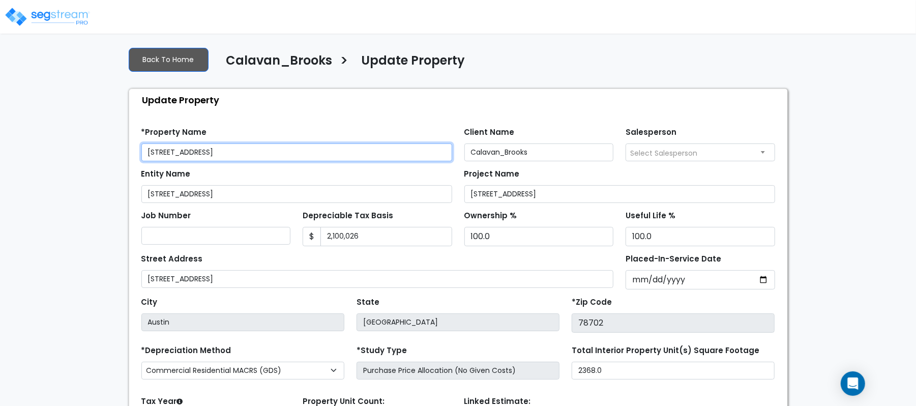
scroll to position [117, 0]
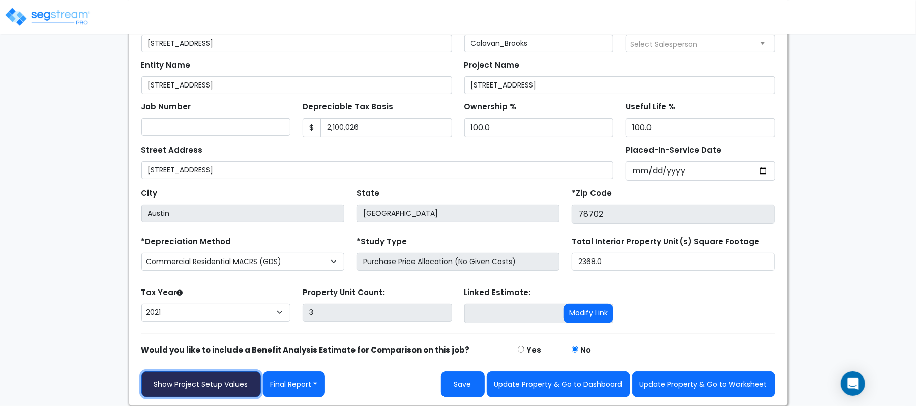
click at [210, 379] on link "Show Project Setup Values" at bounding box center [201, 384] width 120 height 26
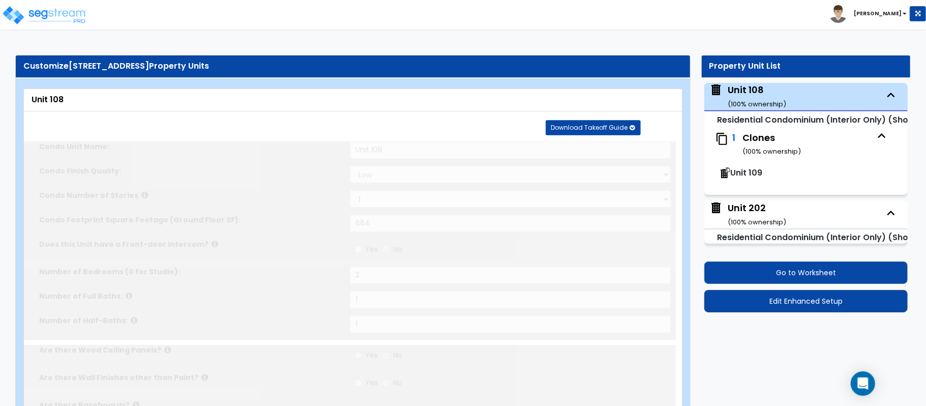
type input "Unit 108"
select select "1"
type input "684"
type input "2"
type input "1"
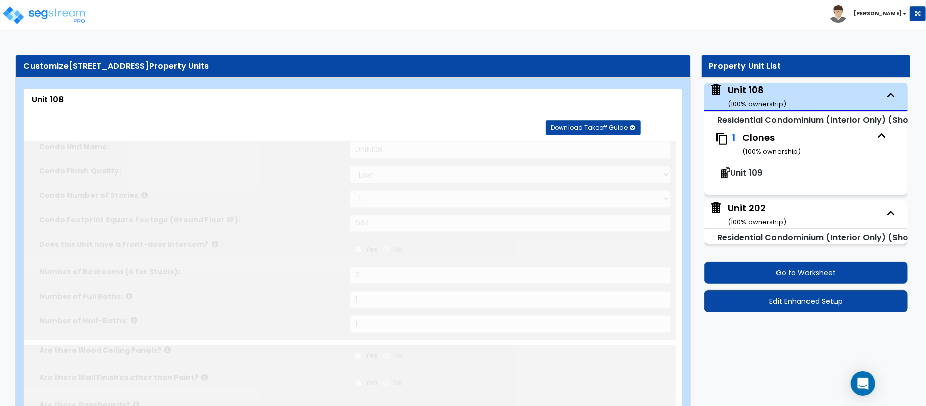
type input "1"
radio input "true"
select select "1"
select select "2"
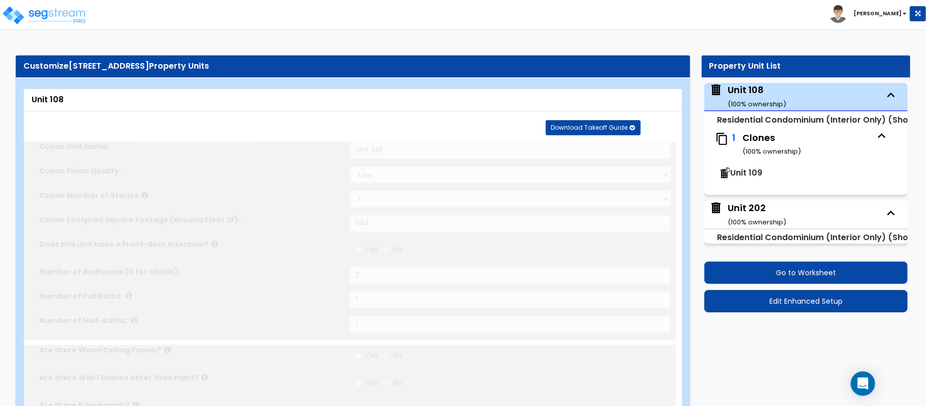
select select "2"
select select "3"
type input "2"
select select "2"
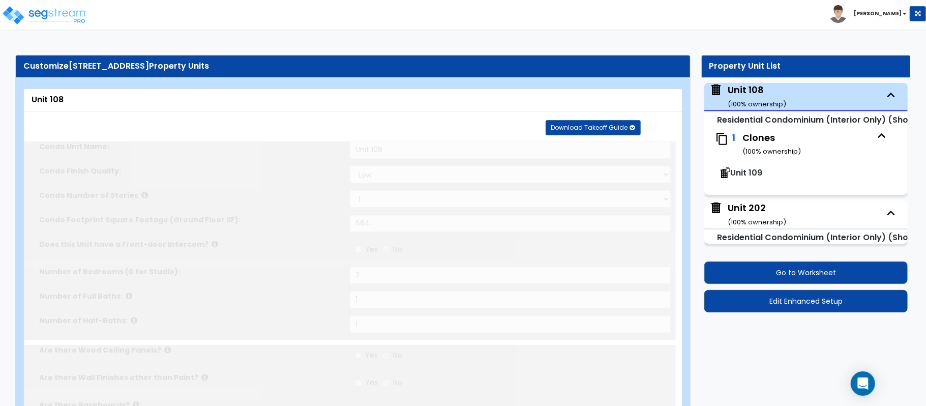
select select "1"
select select "2"
select select "1"
select select "3"
type input "1"
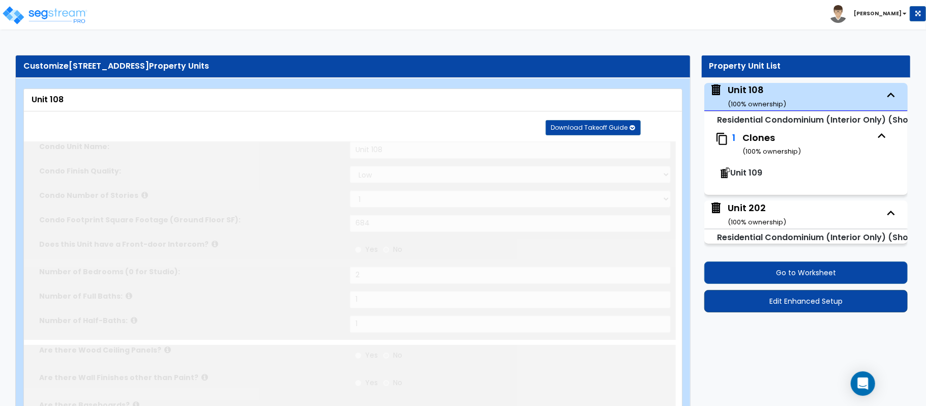
select select "2"
select select "1"
select select "5"
radio input "true"
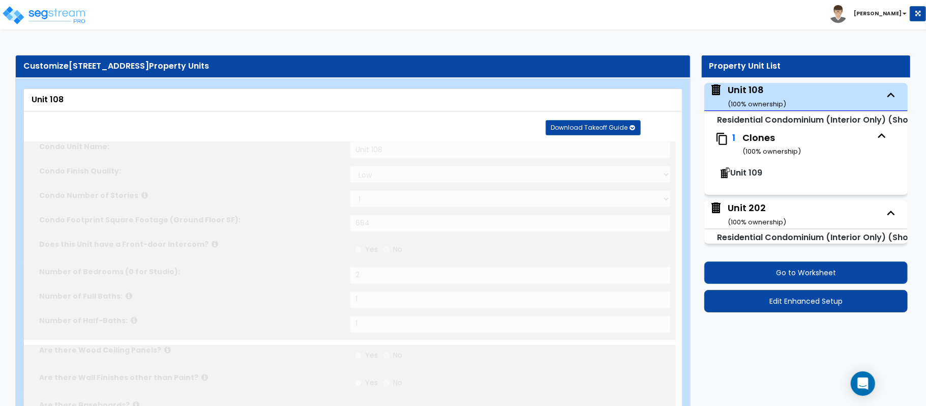
type input "5"
radio input "true"
type input "2"
select select "2"
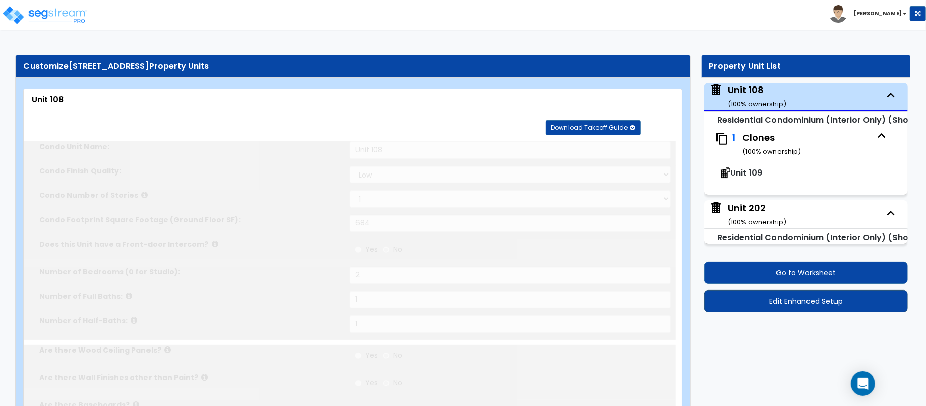
type input "10"
type input "40"
radio input "true"
type input "24"
select select "6"
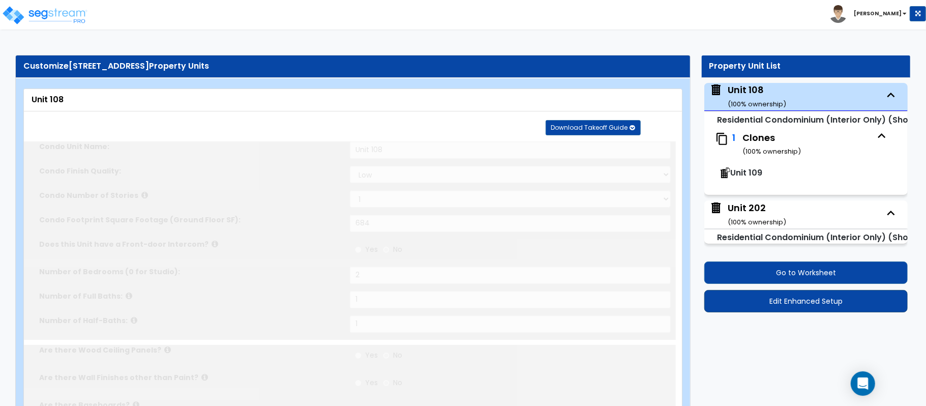
radio input "true"
select select "2"
type input "15"
select select "1"
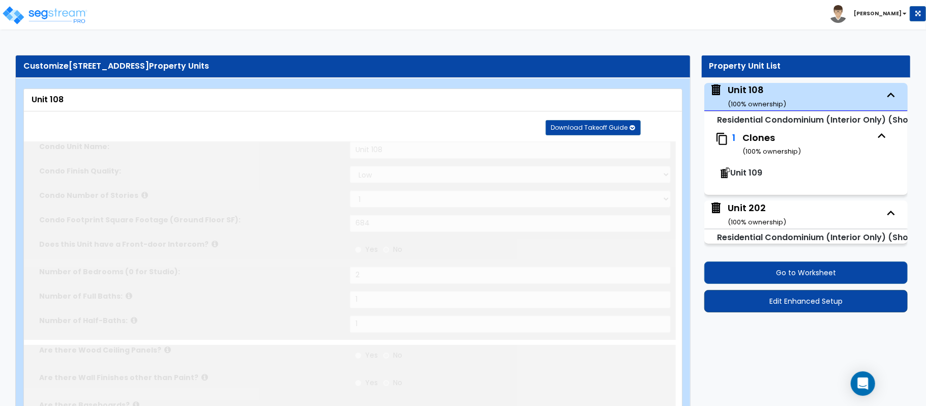
radio input "true"
select select "1"
radio input "true"
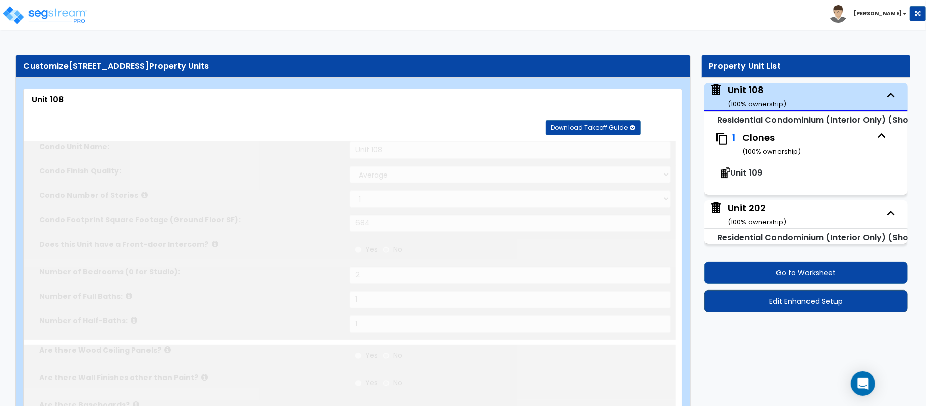
radio input "true"
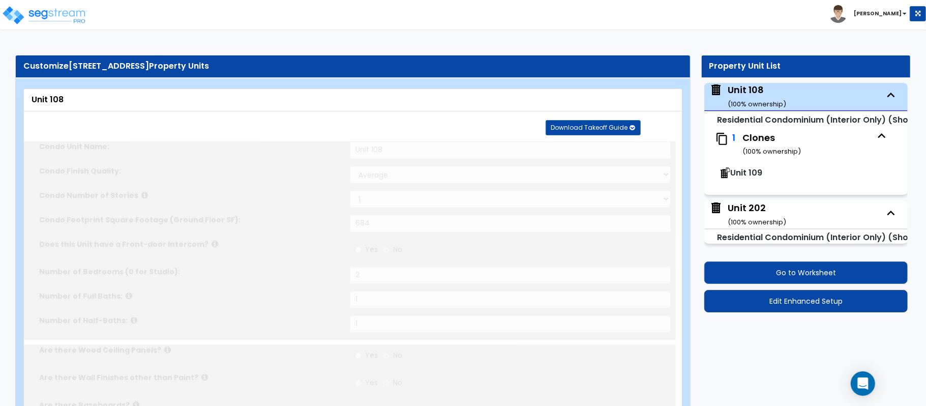
radio input "true"
select select "3"
type input "1"
type input "80"
select select "5"
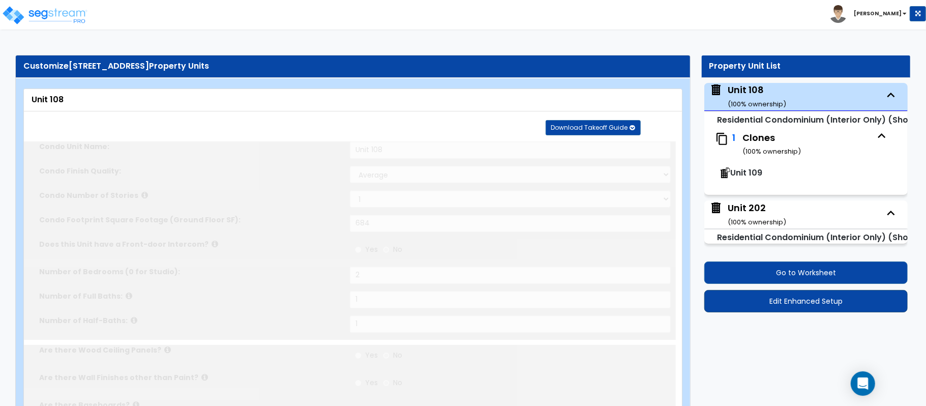
radio input "true"
select select "2"
radio input "true"
select select "1"
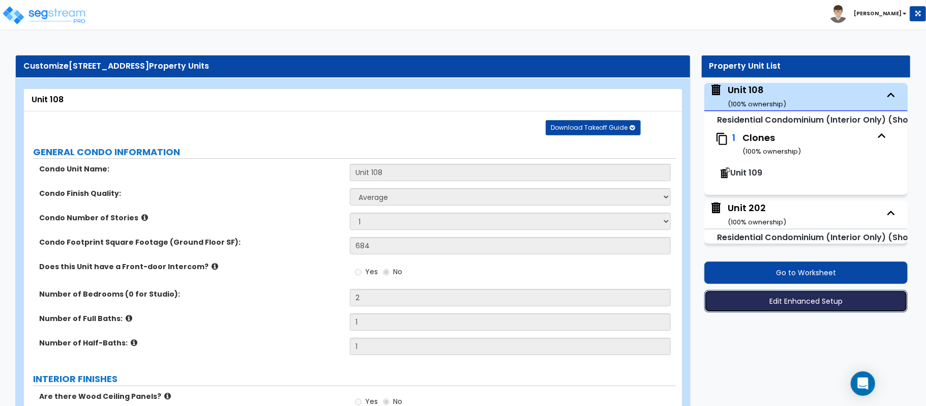
click at [791, 301] on button "Edit Enhanced Setup" at bounding box center [807, 301] width 204 height 22
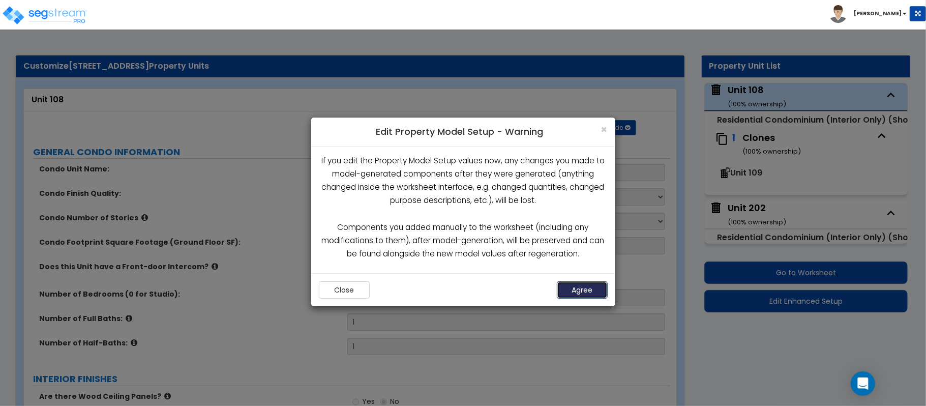
click at [591, 286] on button "Agree" at bounding box center [582, 289] width 51 height 17
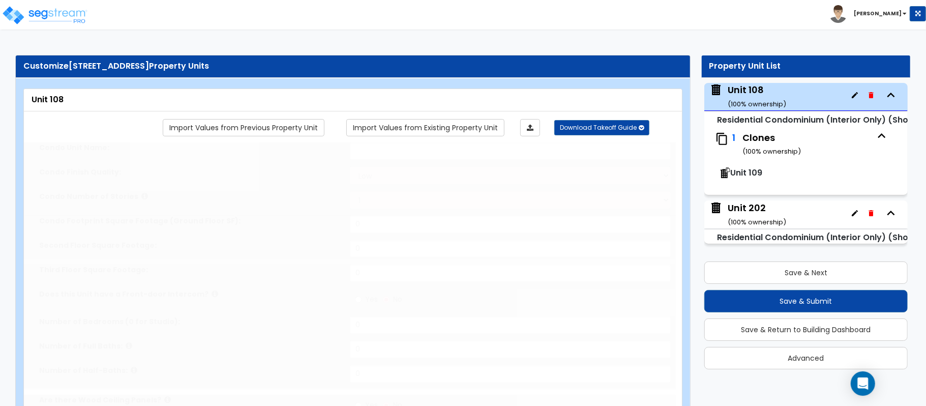
type input "Unit 108"
select select "1"
type input "684"
type input "2"
type input "1"
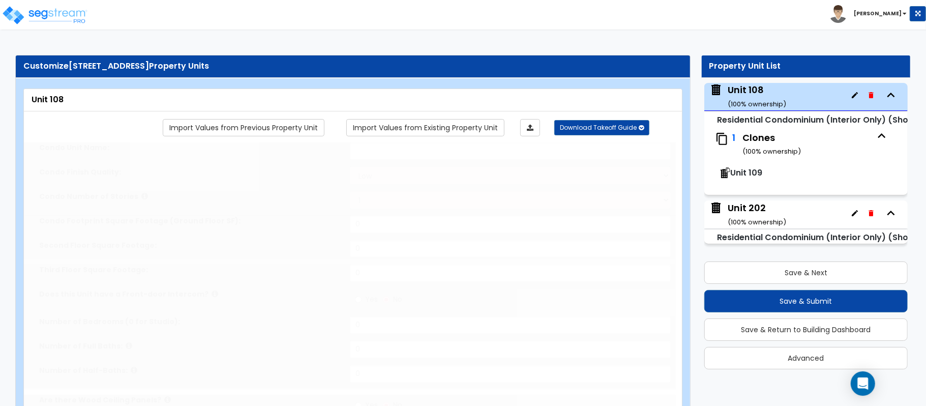
type input "1"
radio input "true"
select select "1"
select select "2"
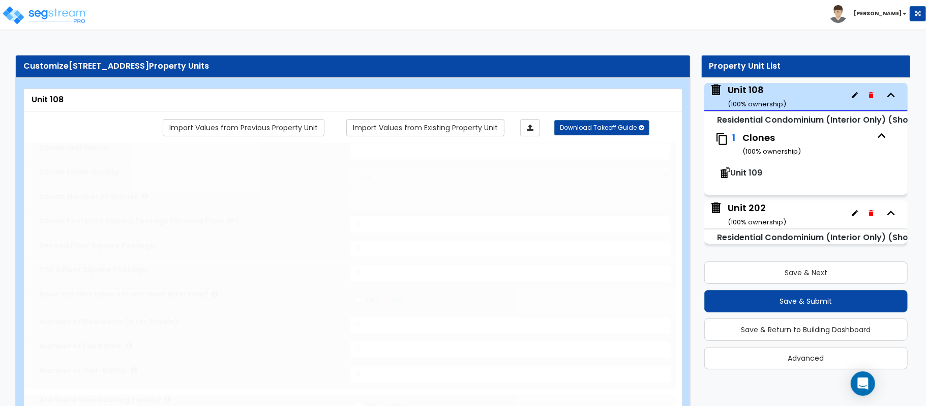
select select "2"
select select "3"
type input "2"
select select "2"
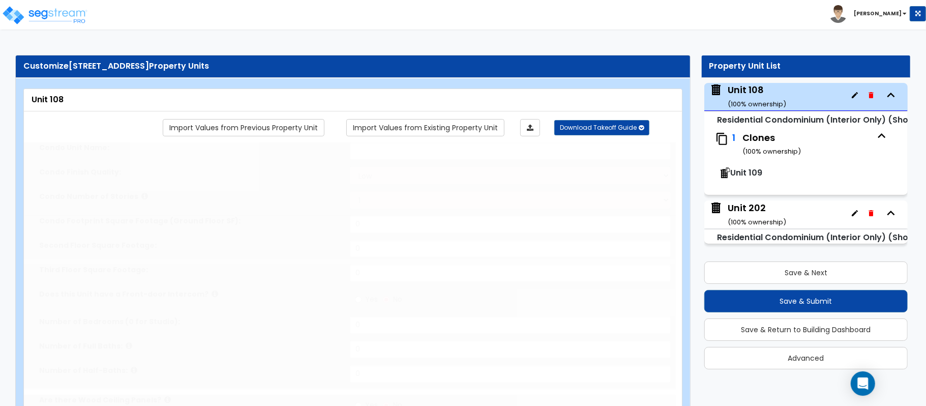
select select "1"
select select "2"
select select "1"
select select "3"
type input "1"
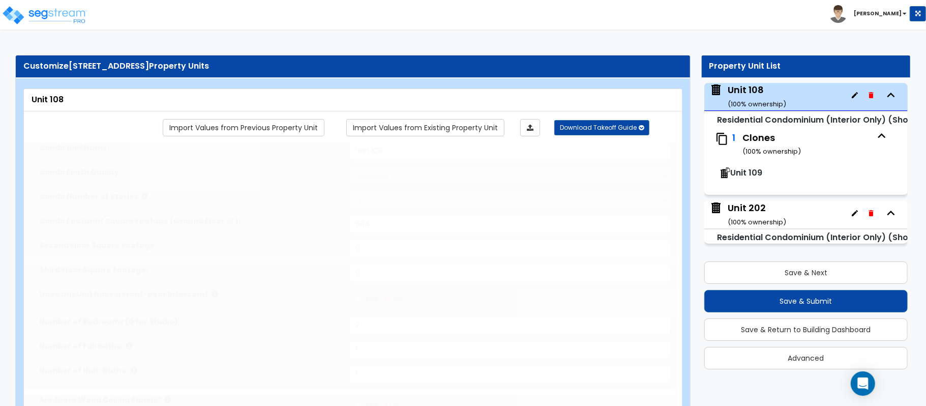
select select "2"
select select "1"
select select "5"
radio input "true"
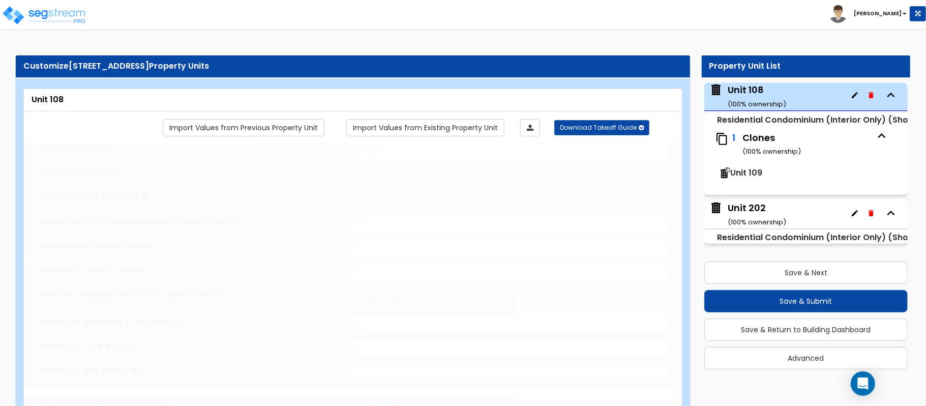
type input "5"
radio input "true"
type input "2"
select select "2"
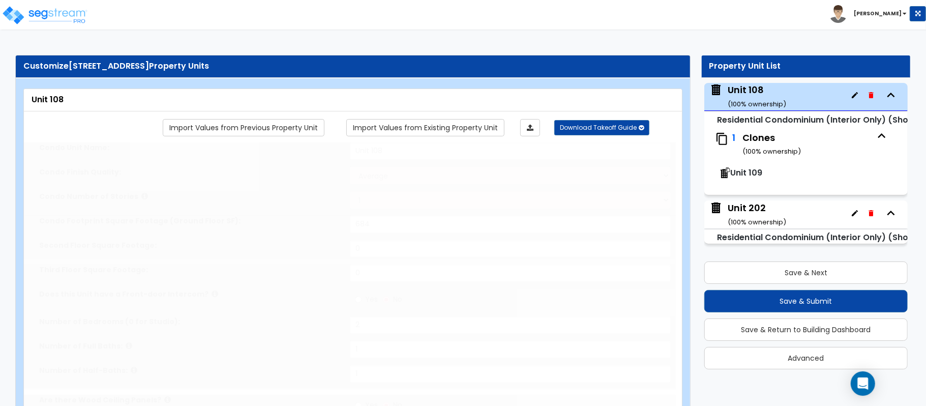
type input "10"
type input "40"
radio input "true"
type input "24"
select select "6"
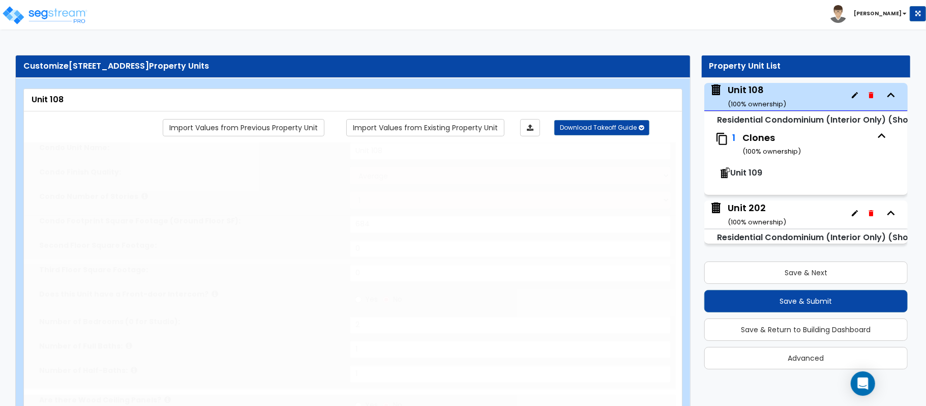
radio input "true"
select select "2"
type input "15"
select select "1"
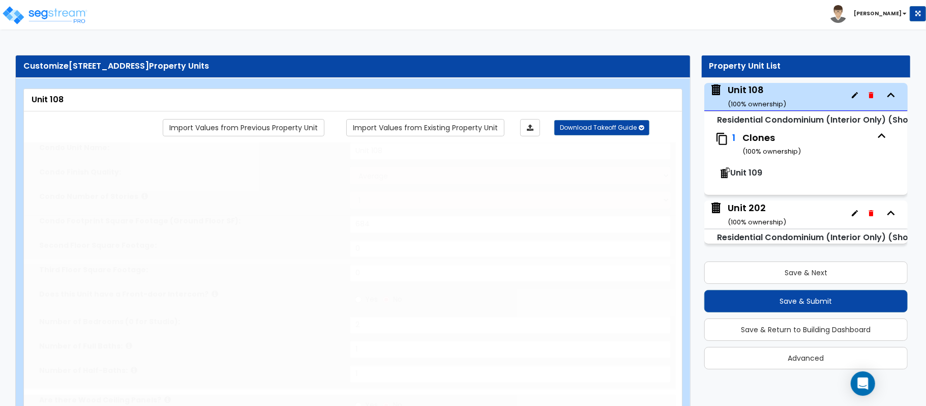
radio input "true"
select select "1"
radio input "true"
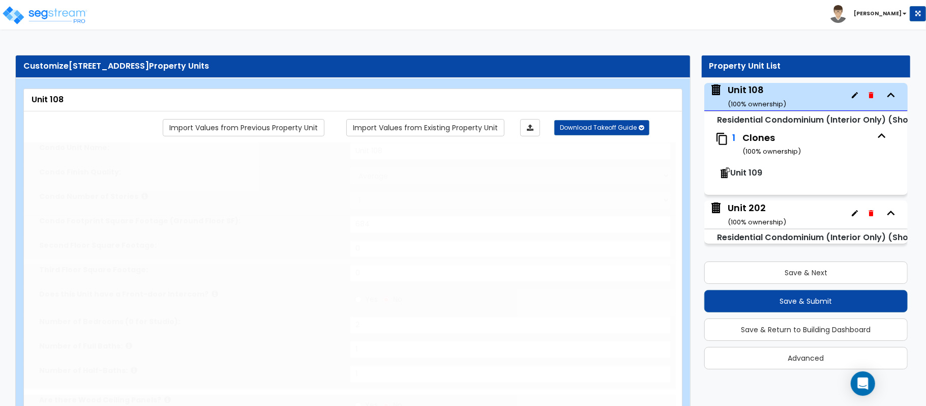
radio input "true"
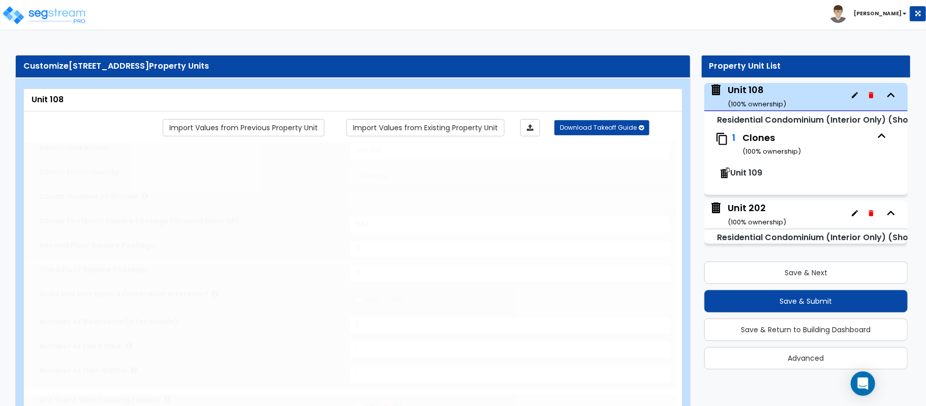
radio input "true"
select select "3"
type input "1"
type input "80"
select select "5"
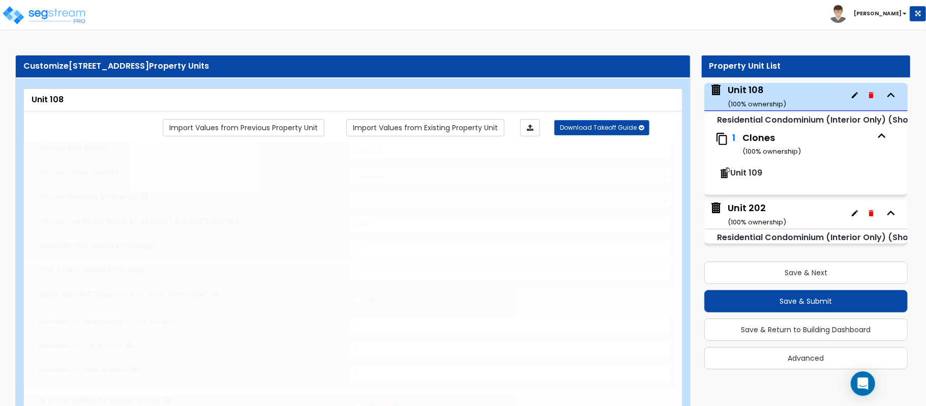
radio input "true"
select select "2"
radio input "true"
select select "1"
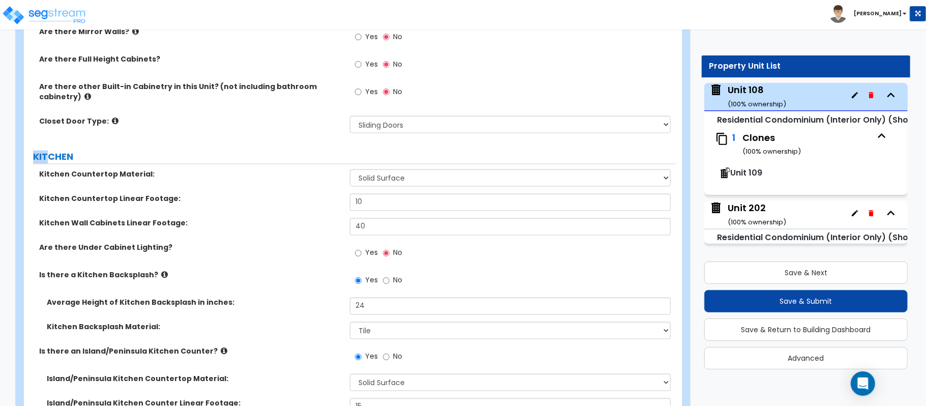
scroll to position [1282, 0]
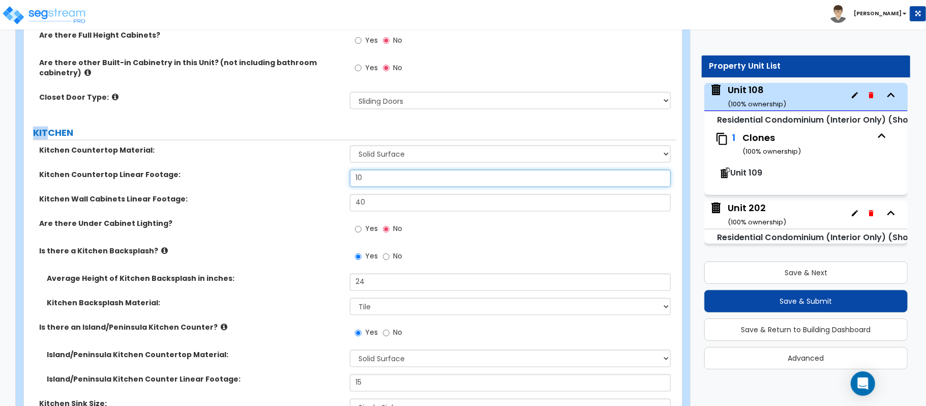
drag, startPoint x: 373, startPoint y: 180, endPoint x: 327, endPoint y: 182, distance: 46.3
click at [327, 182] on div "Kitchen Countertop Linear Footage: 10" at bounding box center [350, 182] width 652 height 24
type input "8"
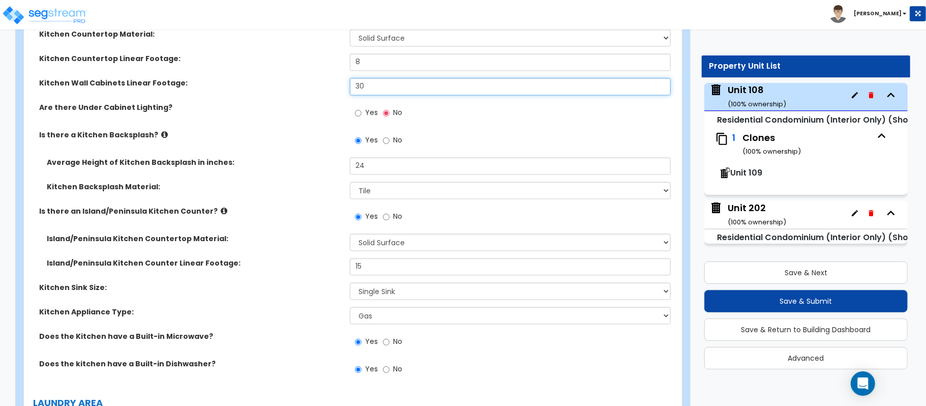
scroll to position [1417, 0]
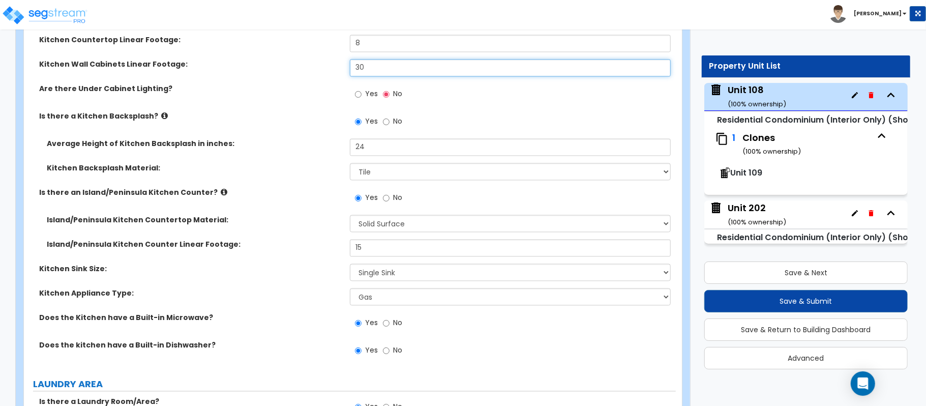
type input "30"
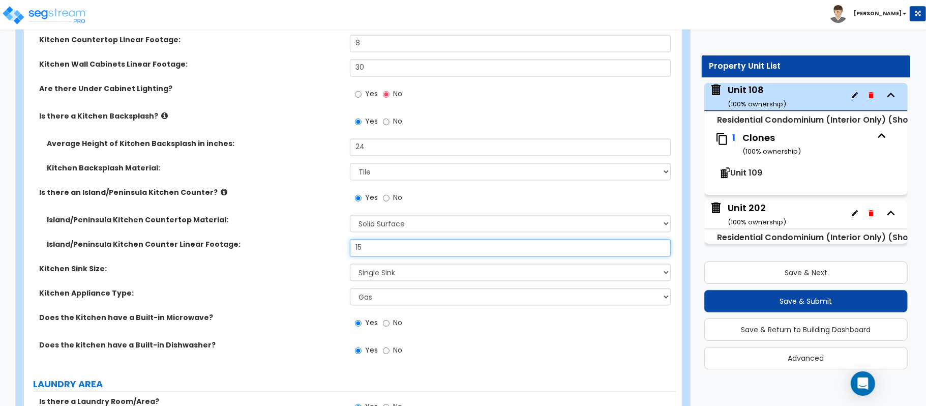
click at [381, 253] on input "15" at bounding box center [510, 247] width 321 height 17
type input "10"
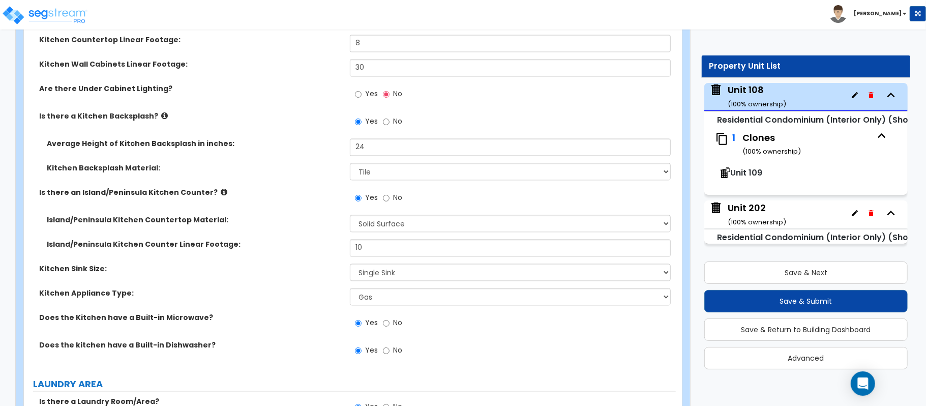
click at [297, 255] on div "Island/Peninsula Kitchen Counter Linear Footage: 10" at bounding box center [350, 251] width 652 height 24
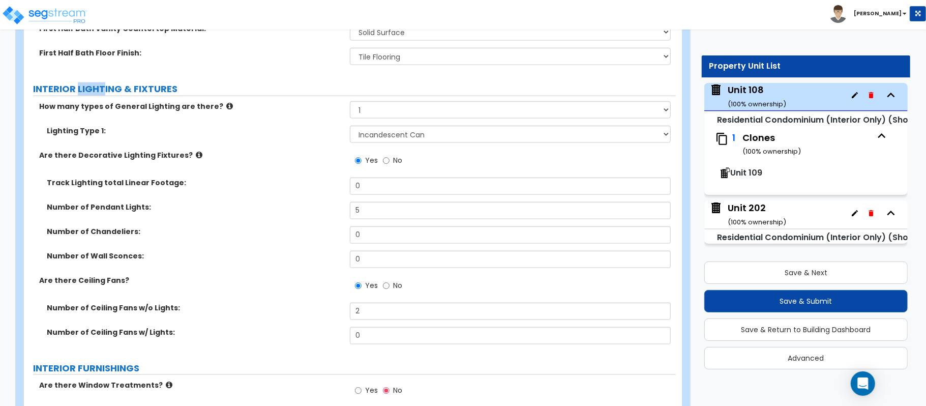
scroll to position [900, 0]
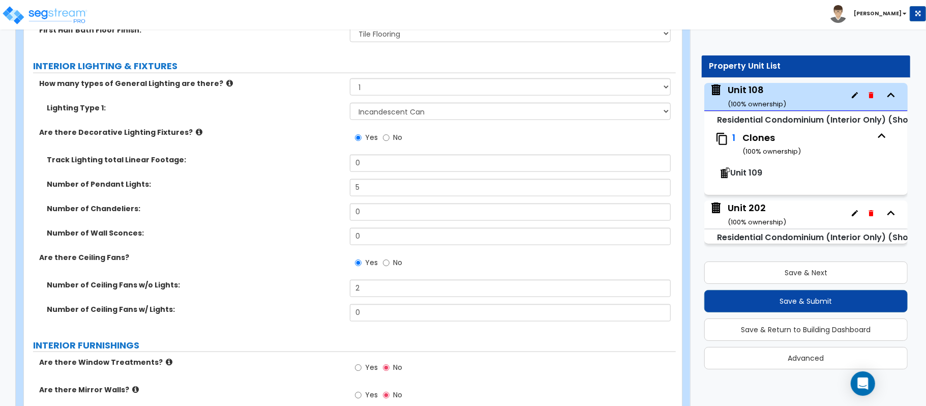
click at [501, 271] on div "Yes No" at bounding box center [513, 265] width 326 height 27
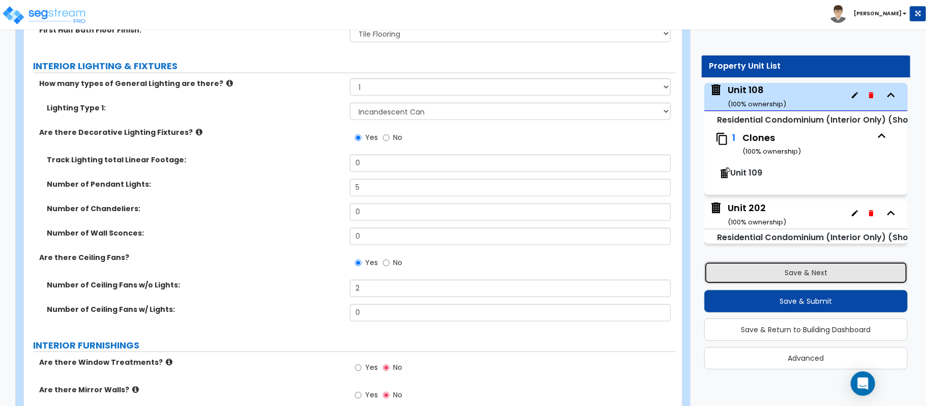
click at [817, 271] on button "Save & Next" at bounding box center [807, 273] width 204 height 22
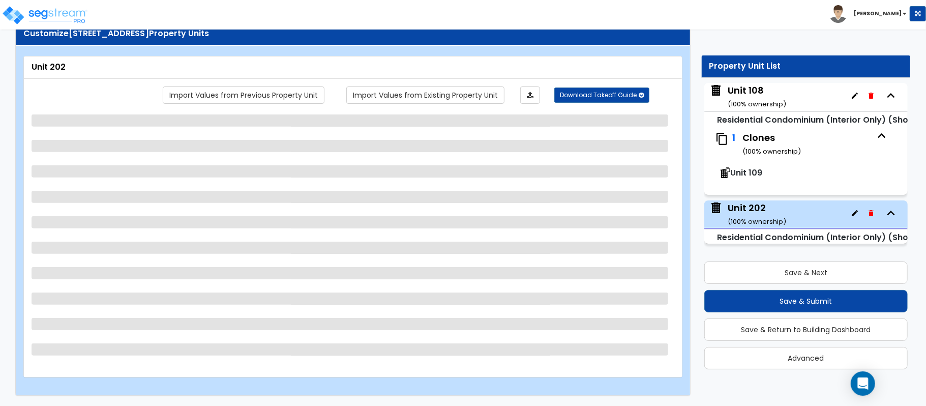
select select "1"
select select "2"
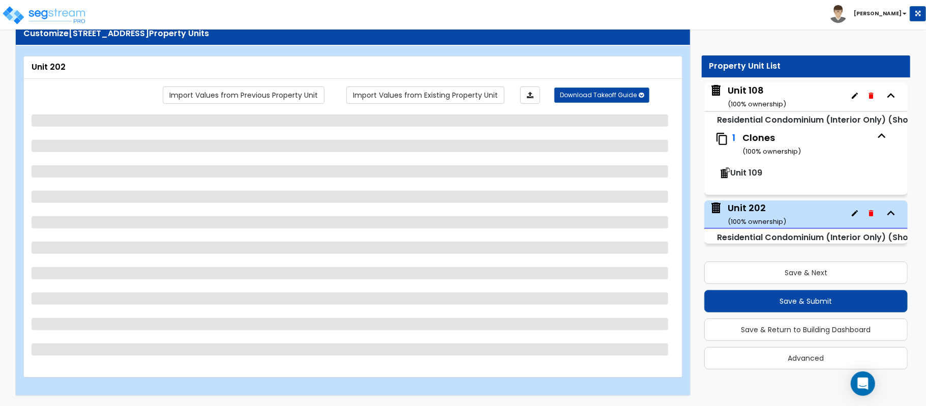
select select "2"
select select "3"
select select "2"
select select "1"
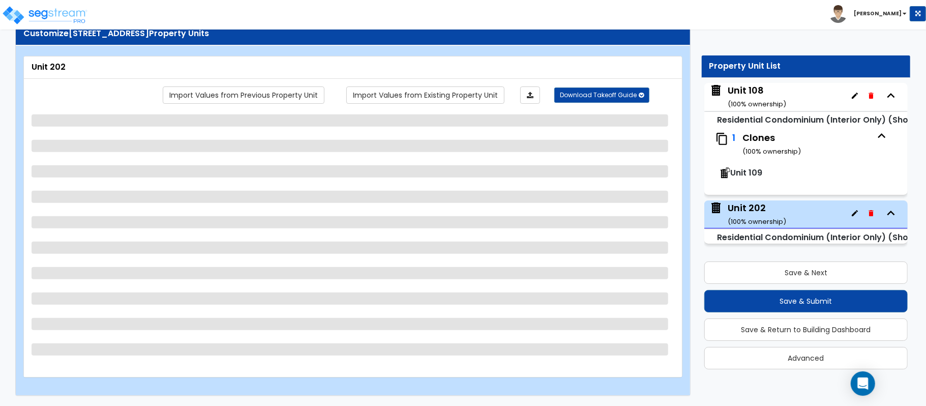
select select "3"
select select "1"
select select "5"
select select "2"
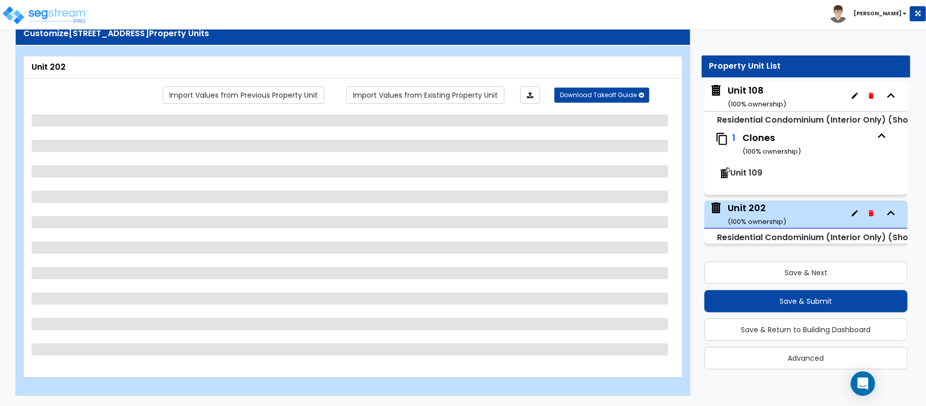
select select "6"
select select "2"
select select "1"
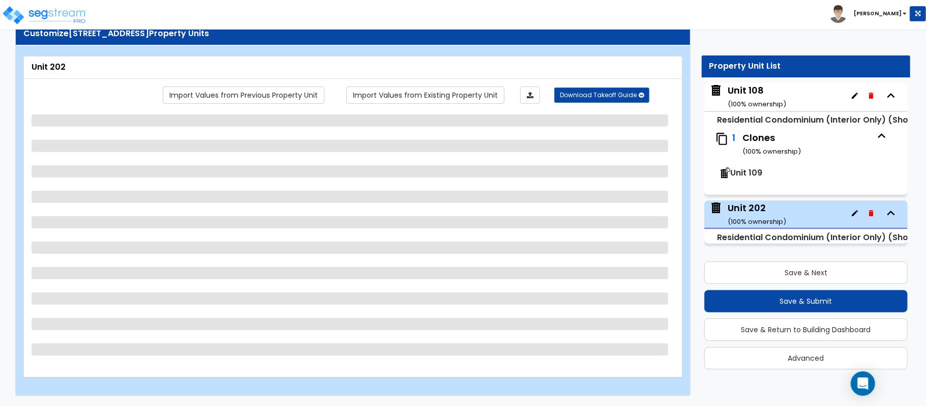
select select "5"
select select "1"
select select "2"
select select "1"
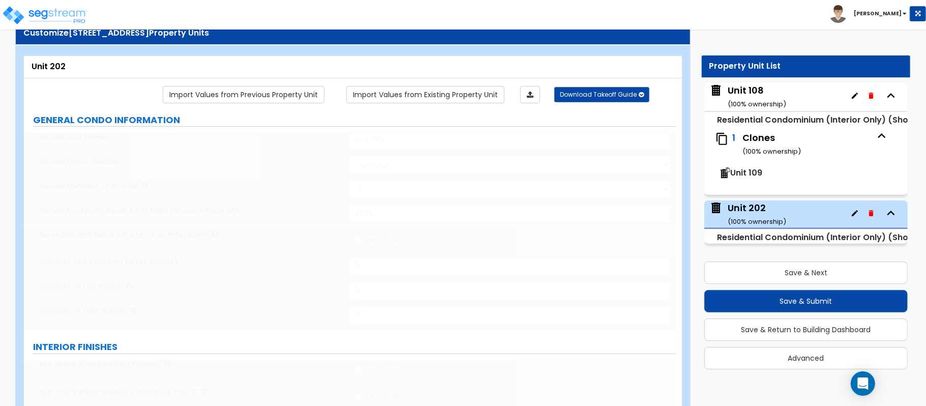
select select "2"
select select "3"
type input "1"
select select "2"
select select "1"
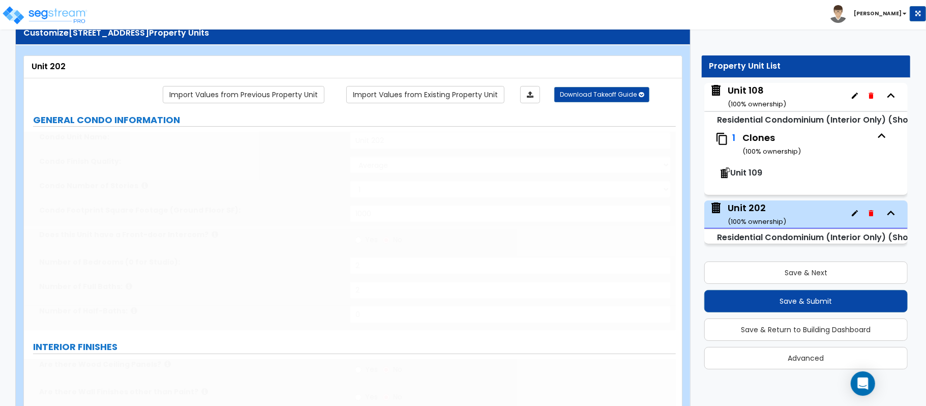
select select "2"
select select "1"
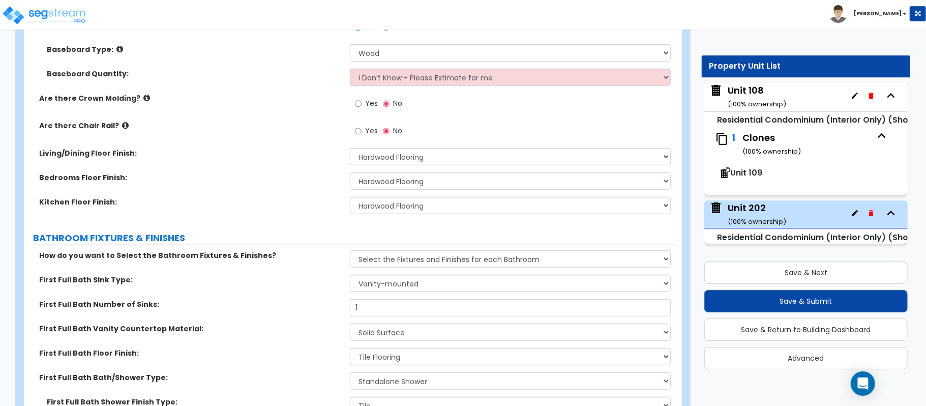
scroll to position [1315, 0]
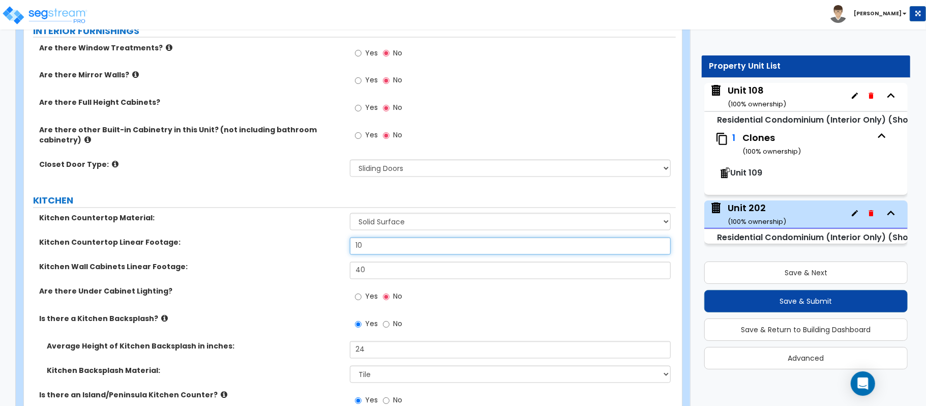
drag, startPoint x: 403, startPoint y: 243, endPoint x: 323, endPoint y: 244, distance: 80.9
click at [323, 244] on div "Kitchen Countertop Linear Footage: 10" at bounding box center [350, 250] width 652 height 24
type input "8"
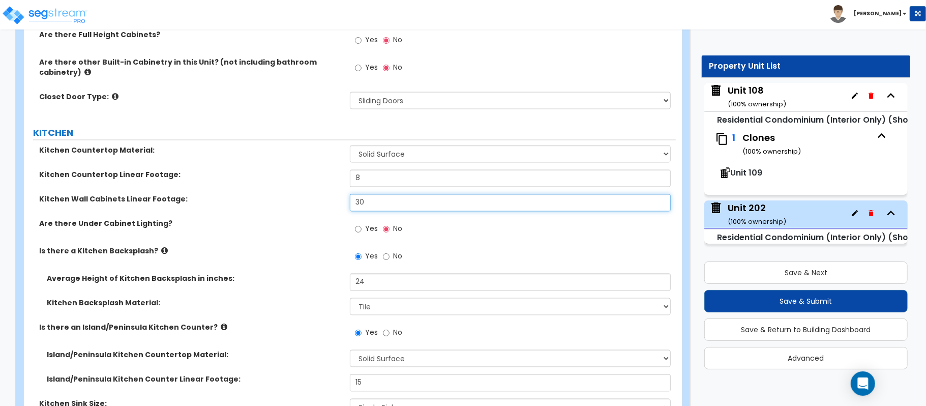
scroll to position [1451, 0]
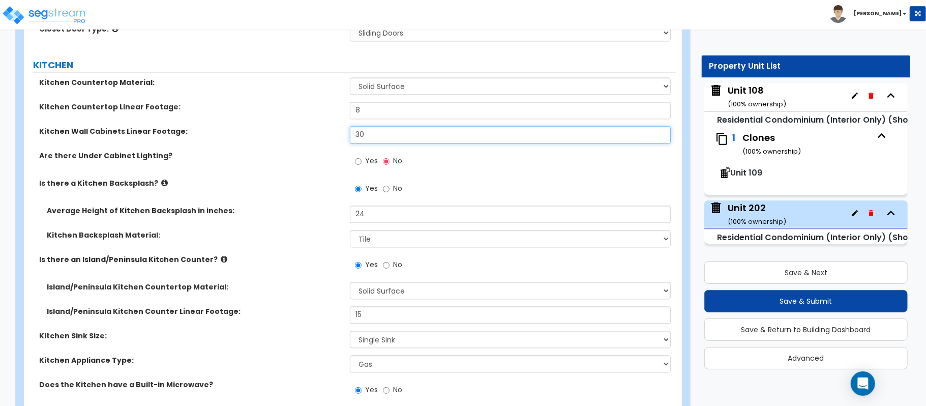
type input "30"
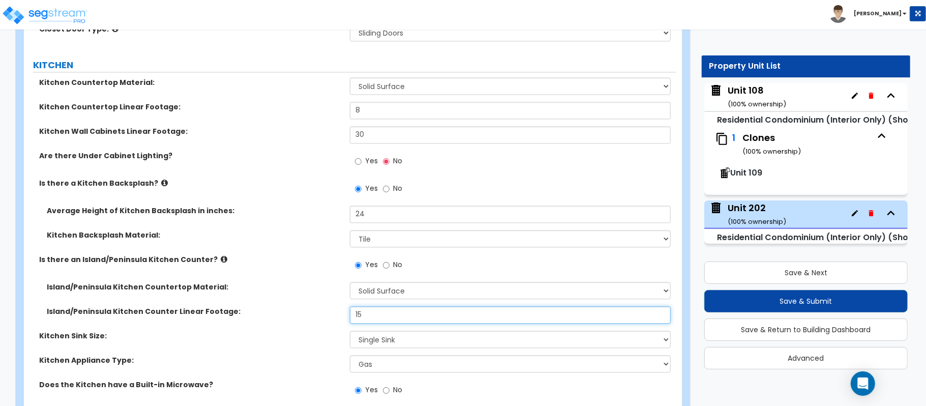
click at [382, 318] on input "15" at bounding box center [510, 314] width 321 height 17
type input "10"
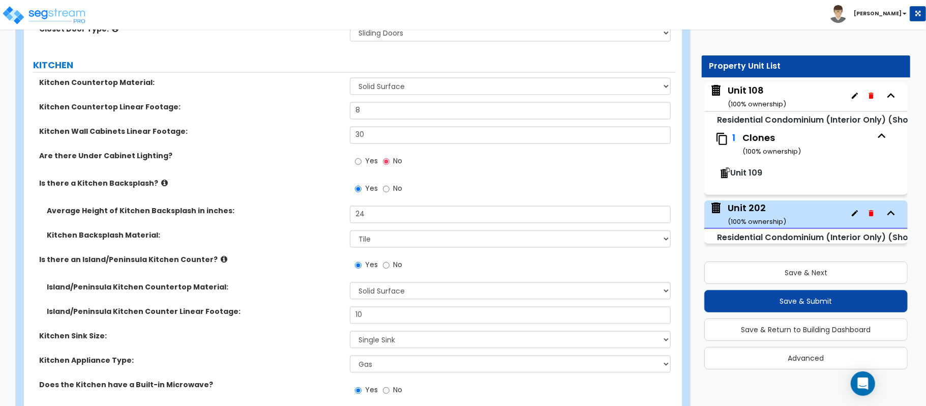
click at [324, 324] on div "Island/Peninsula Kitchen Counter Linear Footage: 10" at bounding box center [350, 318] width 652 height 24
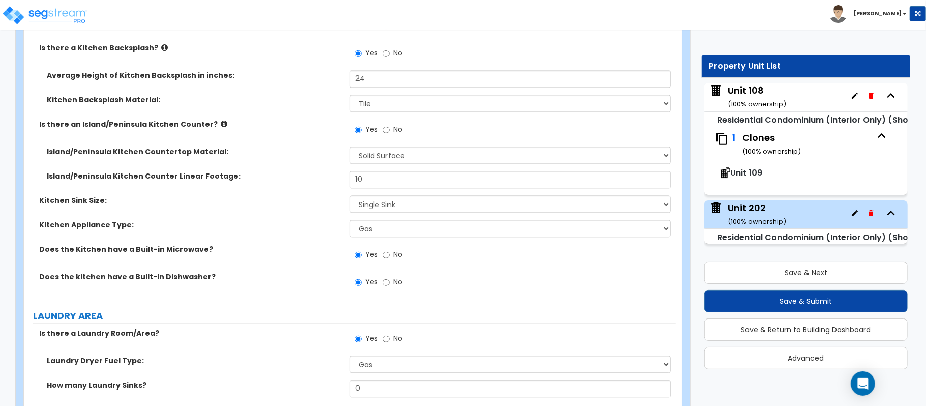
scroll to position [865, 0]
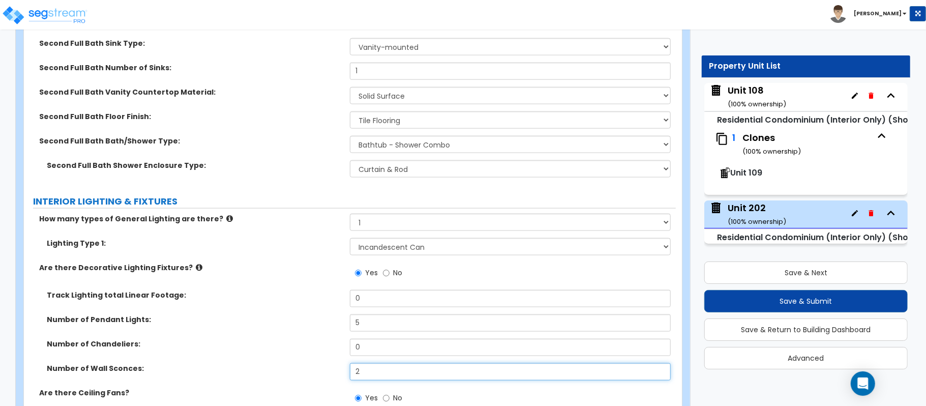
drag, startPoint x: 387, startPoint y: 377, endPoint x: 304, endPoint y: 372, distance: 82.5
click at [304, 372] on div "Number of Wall Sconces: 2" at bounding box center [350, 375] width 652 height 24
type input "0"
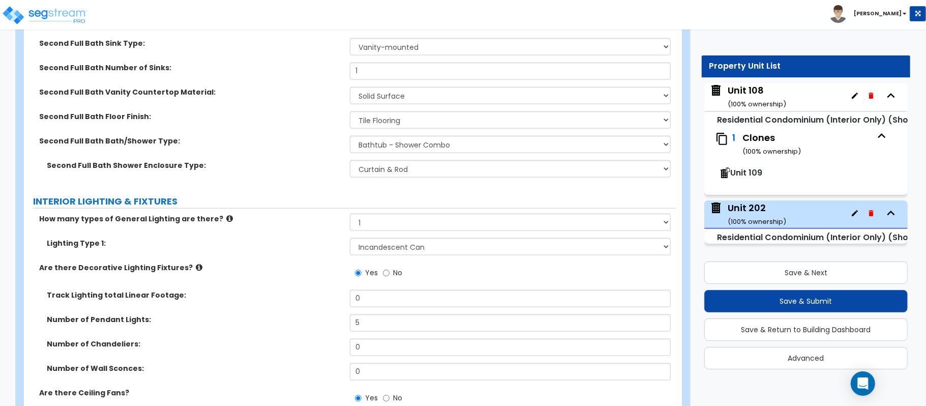
click at [306, 323] on label "Number of Pendant Lights:" at bounding box center [195, 319] width 296 height 10
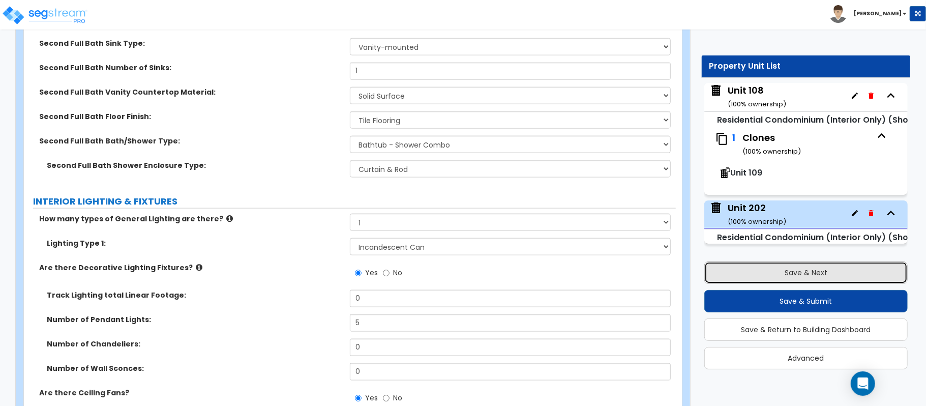
click at [773, 268] on button "Save & Next" at bounding box center [807, 273] width 204 height 22
select select "1"
select select "2"
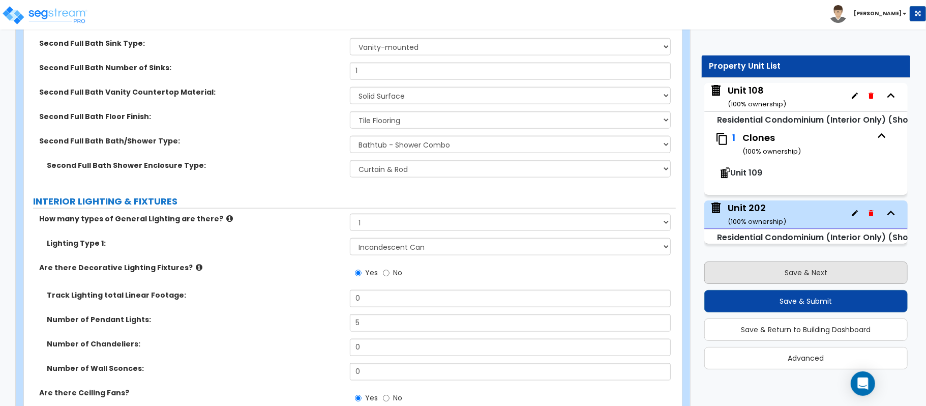
select select "2"
select select "3"
select select "2"
select select "1"
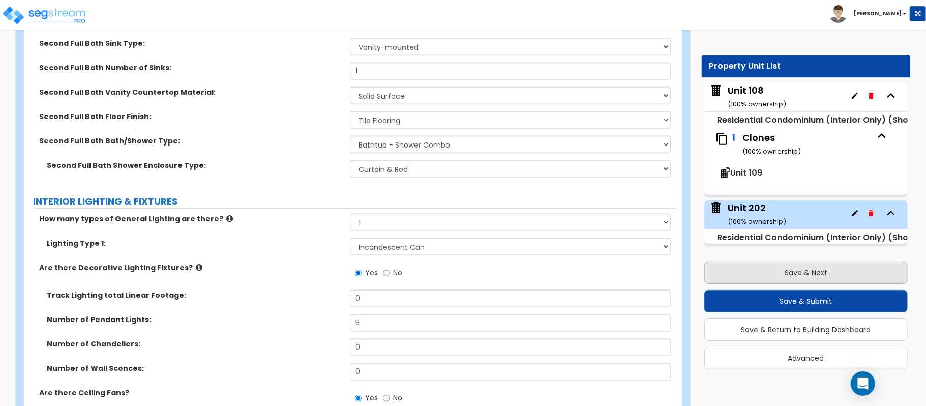
select select "2"
select select "1"
select select "5"
select select "2"
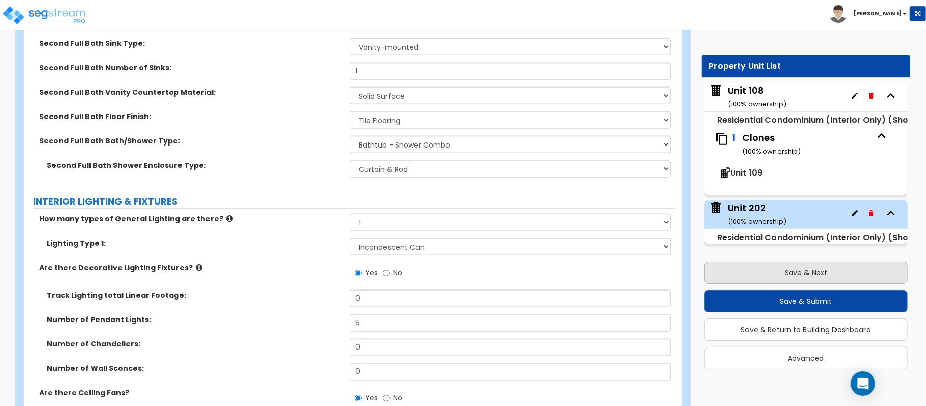
select select "2"
select select "6"
select select "2"
select select "1"
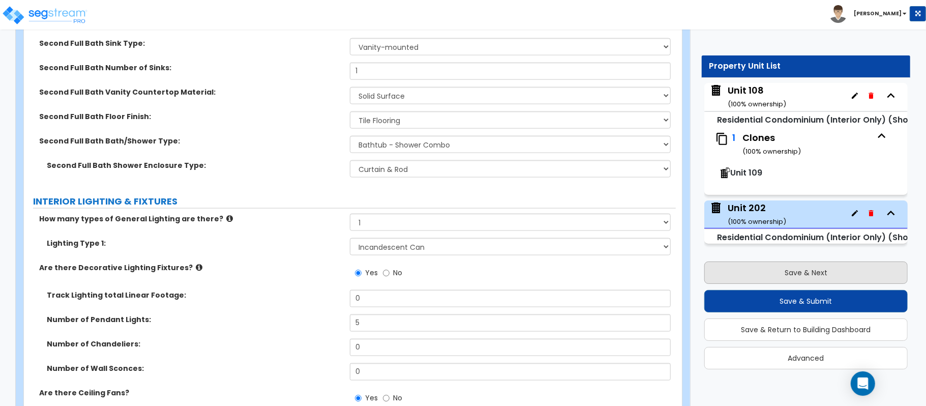
select select "1"
select select "3"
select select "5"
select select "2"
select select "1"
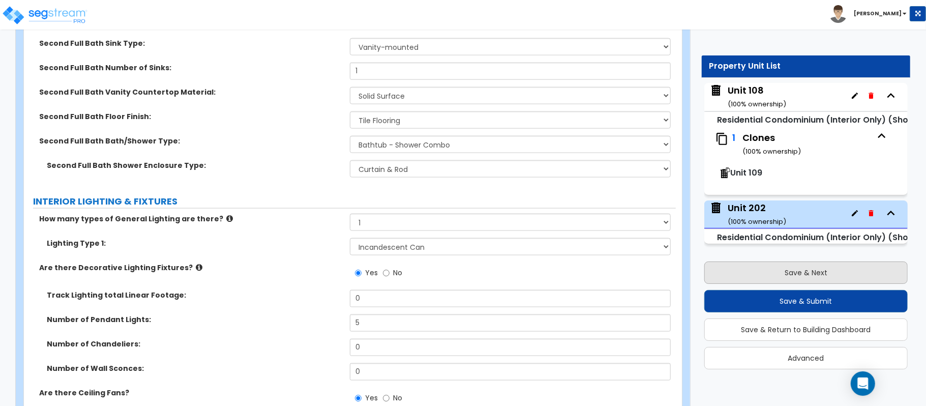
select select "1"
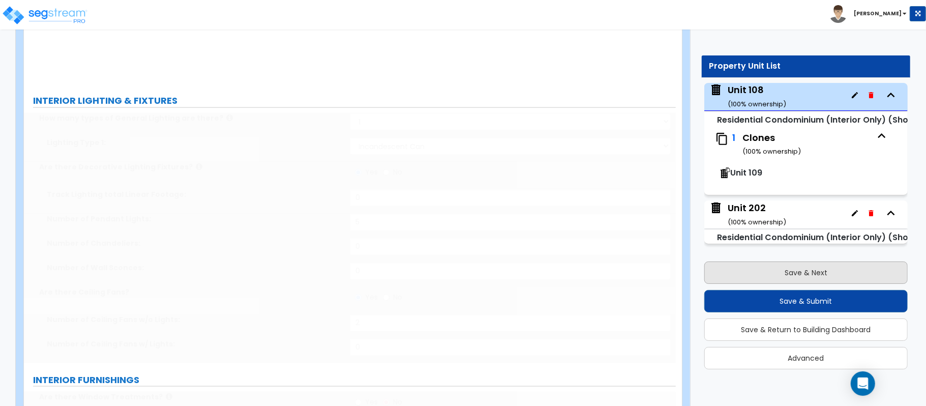
select select "3"
type input "1"
select select "2"
select select "1"
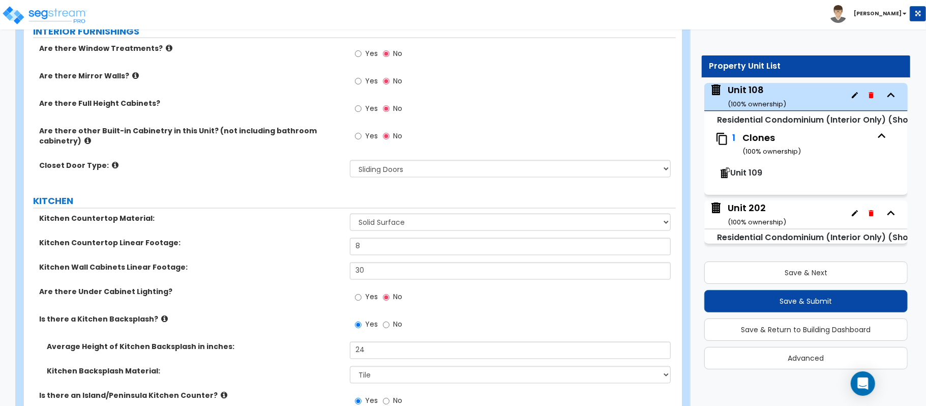
scroll to position [2084, 0]
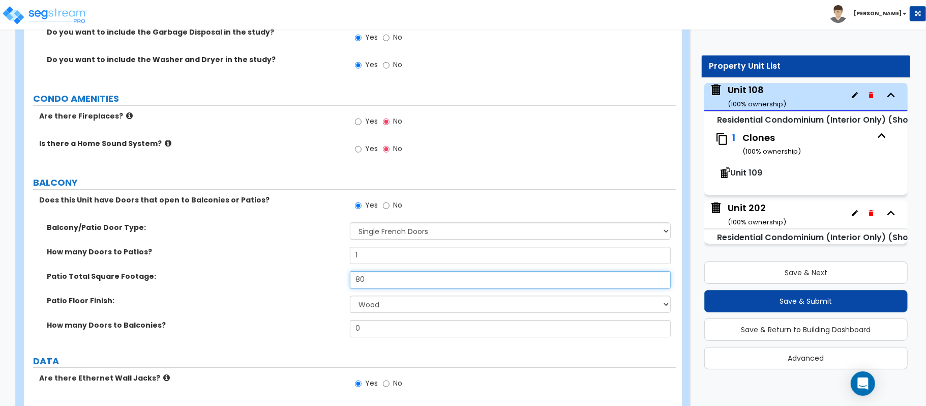
drag, startPoint x: 361, startPoint y: 279, endPoint x: 336, endPoint y: 279, distance: 24.4
click at [336, 279] on div "Patio Total Square Footage: 80" at bounding box center [350, 283] width 652 height 24
type input "60"
click at [318, 279] on label "Patio Total Square Footage:" at bounding box center [195, 276] width 296 height 10
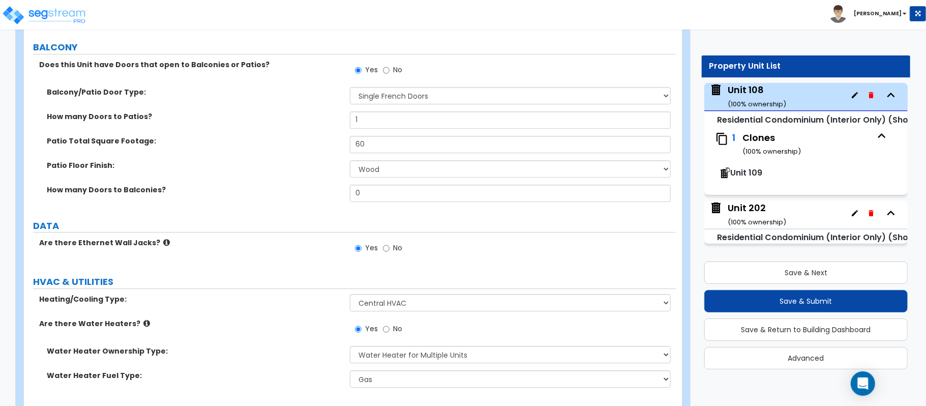
click at [163, 245] on icon at bounding box center [166, 243] width 7 height 8
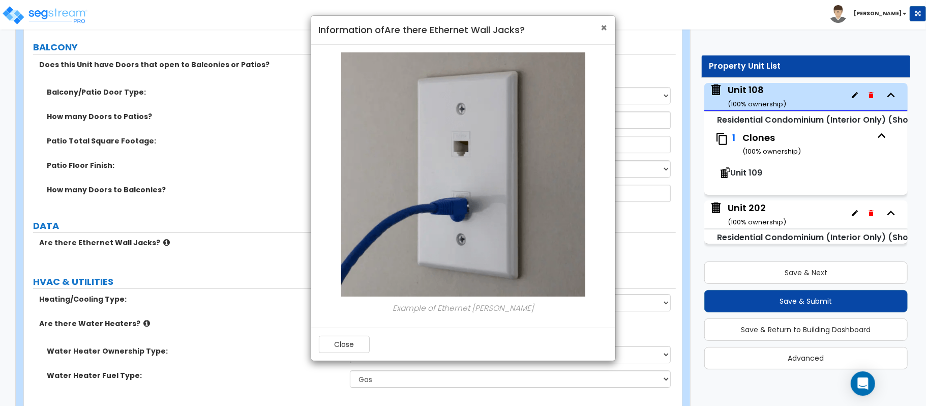
click at [603, 25] on span "×" at bounding box center [604, 27] width 7 height 15
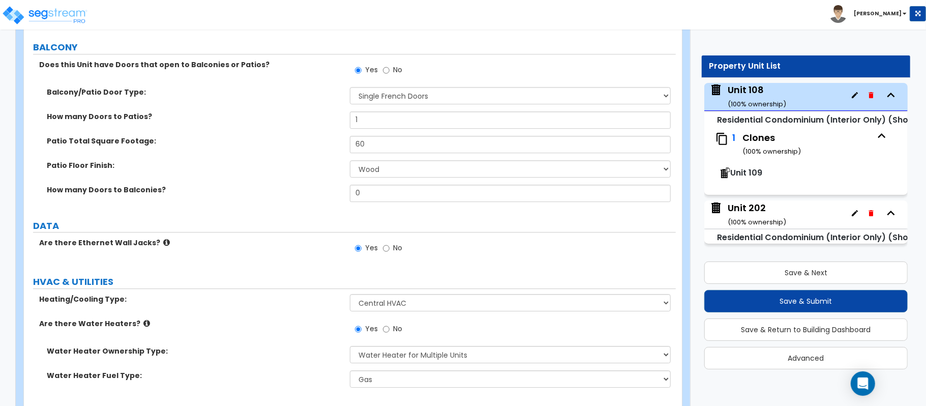
click at [276, 192] on label "How many Doors to Balconies?" at bounding box center [195, 190] width 296 height 10
click at [265, 160] on div "Patio Total Square Footage: 60" at bounding box center [350, 148] width 652 height 24
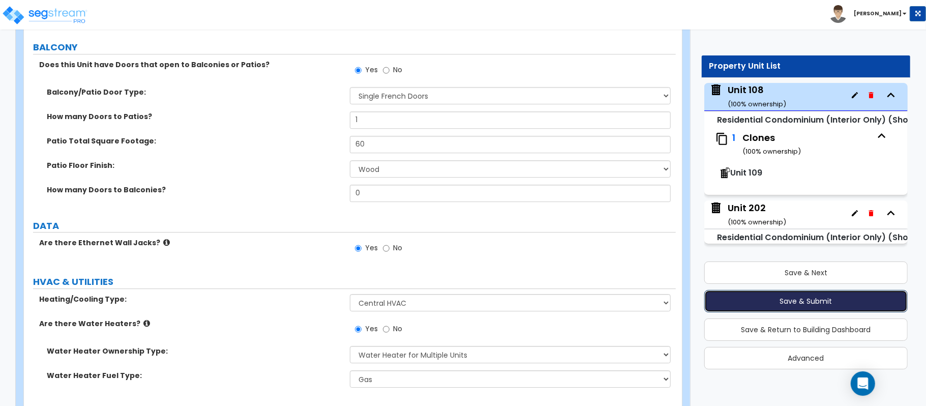
click at [805, 302] on button "Save & Submit" at bounding box center [807, 301] width 204 height 22
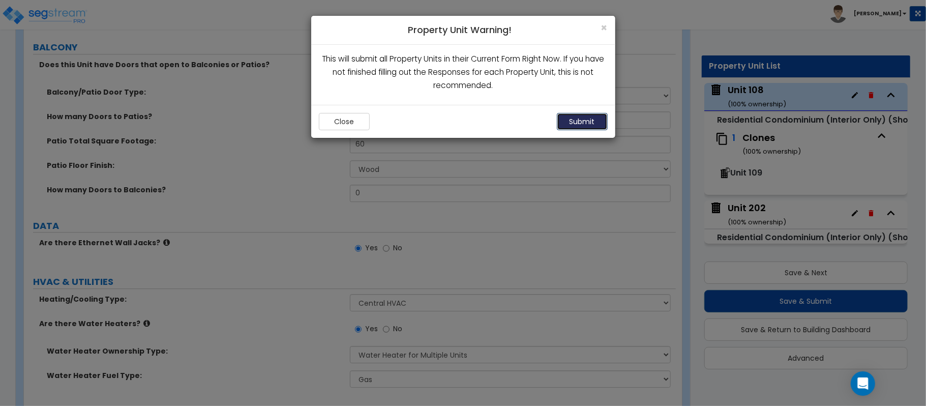
click at [585, 117] on button "Submit" at bounding box center [582, 121] width 51 height 17
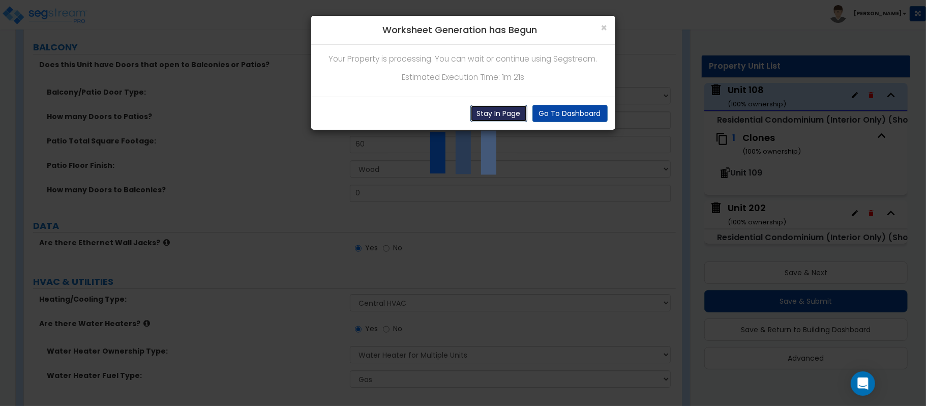
click at [500, 113] on button "Stay In Page" at bounding box center [499, 113] width 57 height 17
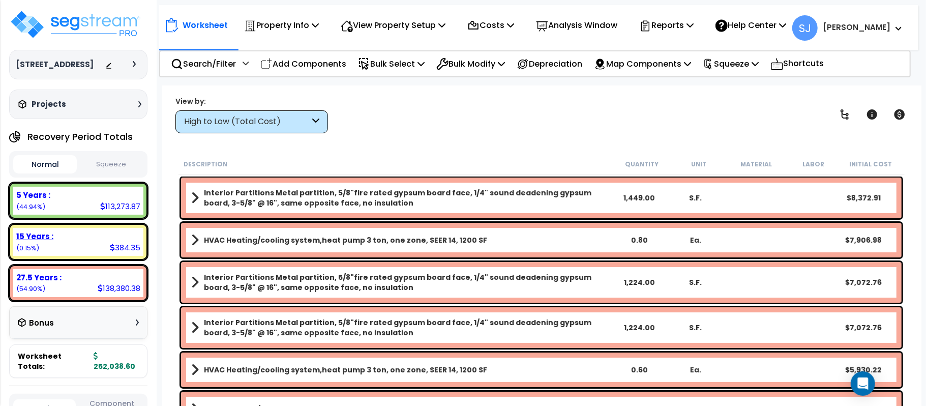
click at [90, 242] on div "15 Years :" at bounding box center [78, 236] width 124 height 11
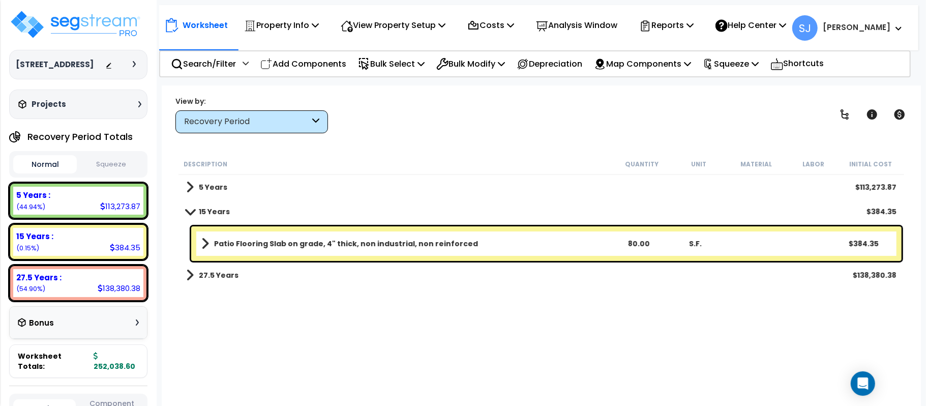
click at [202, 244] on span at bounding box center [205, 244] width 8 height 14
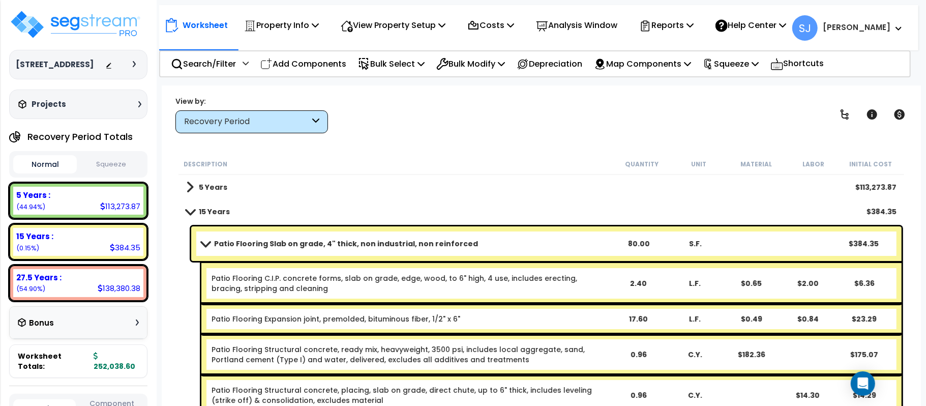
click at [201, 247] on link "Patio Flooring Slab on grade, 4" thick, non industrial, non reinforced" at bounding box center [405, 244] width 409 height 14
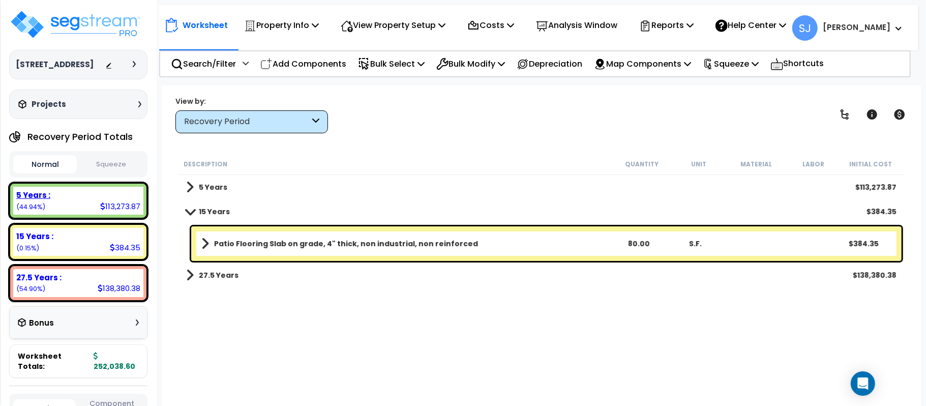
click at [72, 200] on div "5 Years :" at bounding box center [78, 195] width 124 height 11
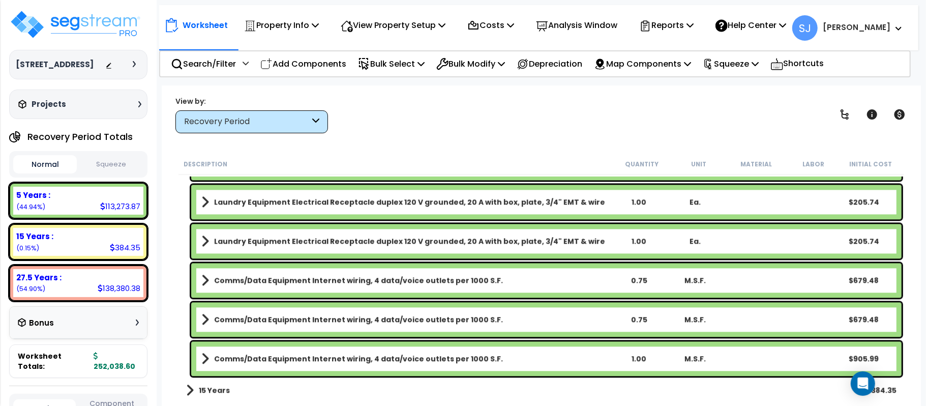
scroll to position [4520, 0]
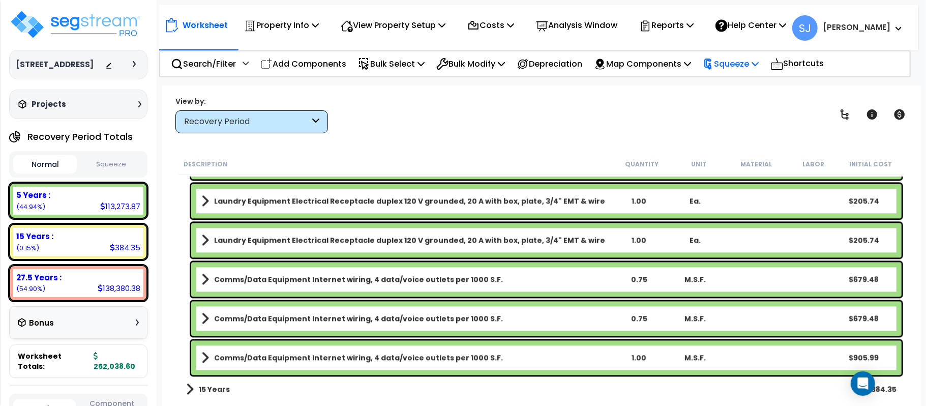
click at [759, 70] on p "Squeeze" at bounding box center [731, 64] width 56 height 14
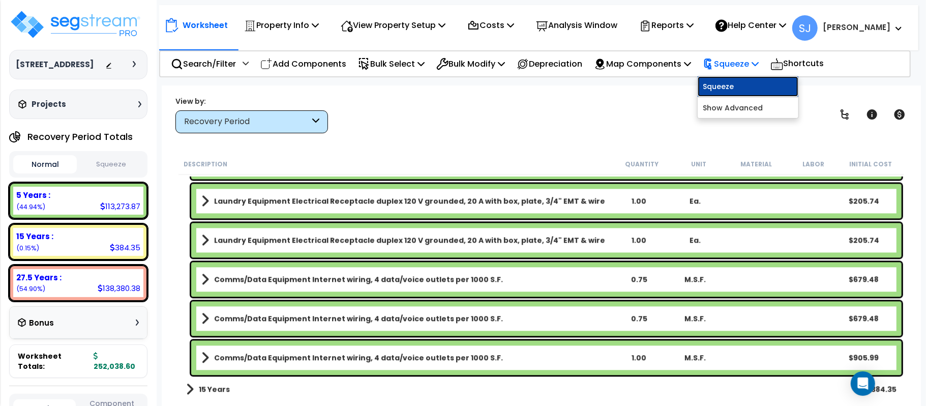
click at [756, 86] on link "Squeeze" at bounding box center [748, 86] width 101 height 20
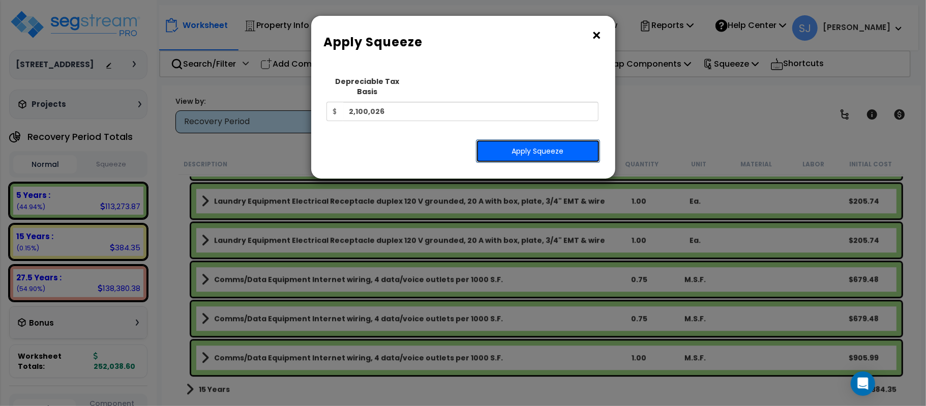
click at [567, 139] on button "Apply Squeeze" at bounding box center [538, 150] width 124 height 23
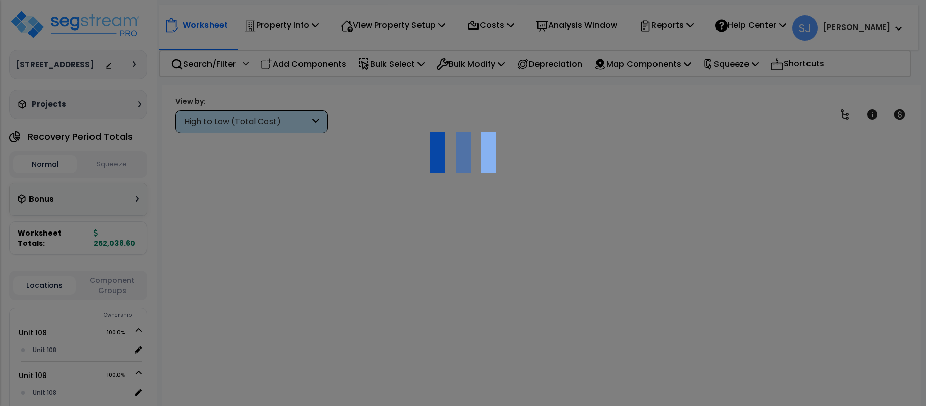
scroll to position [45, 0]
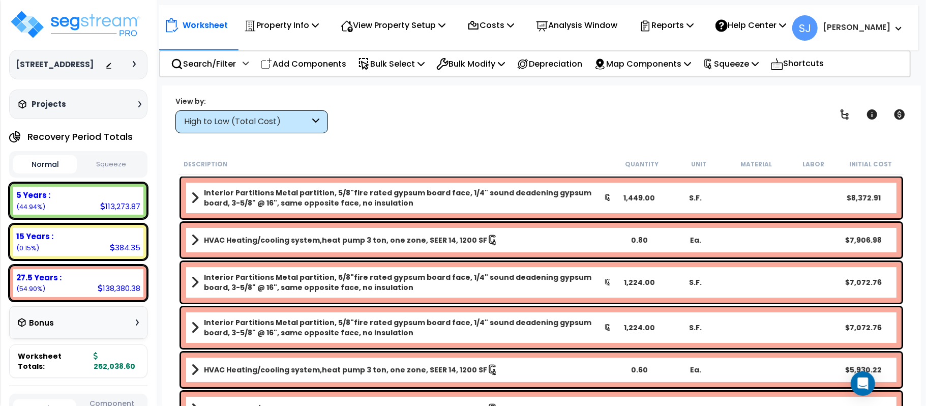
click at [112, 173] on button "Squeeze" at bounding box center [111, 165] width 64 height 18
click at [692, 21] on p "Reports" at bounding box center [667, 25] width 54 height 14
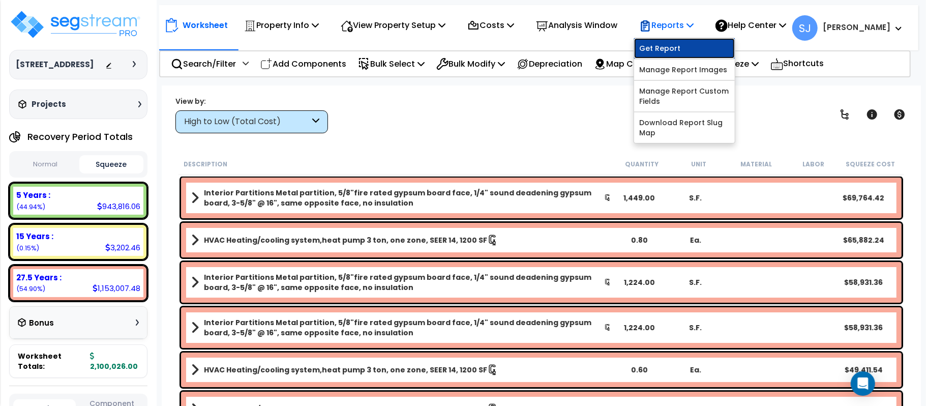
click at [687, 51] on link "Get Report" at bounding box center [684, 48] width 101 height 20
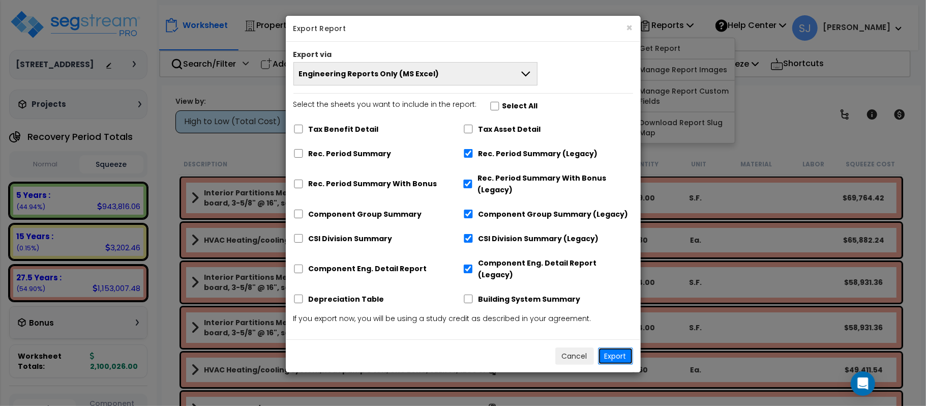
click at [612, 347] on button "Export" at bounding box center [615, 355] width 35 height 17
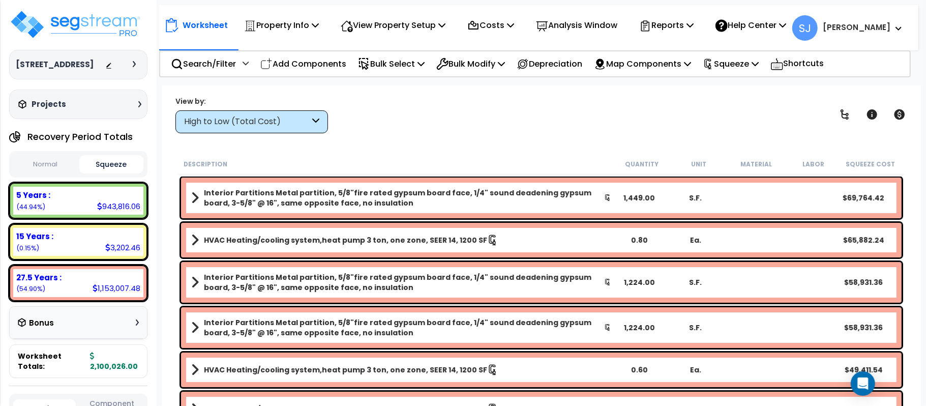
click at [122, 212] on div "943,816.06" at bounding box center [118, 206] width 43 height 11
copy div "943,816.06"
click at [119, 253] on div "3,202.46" at bounding box center [122, 247] width 35 height 11
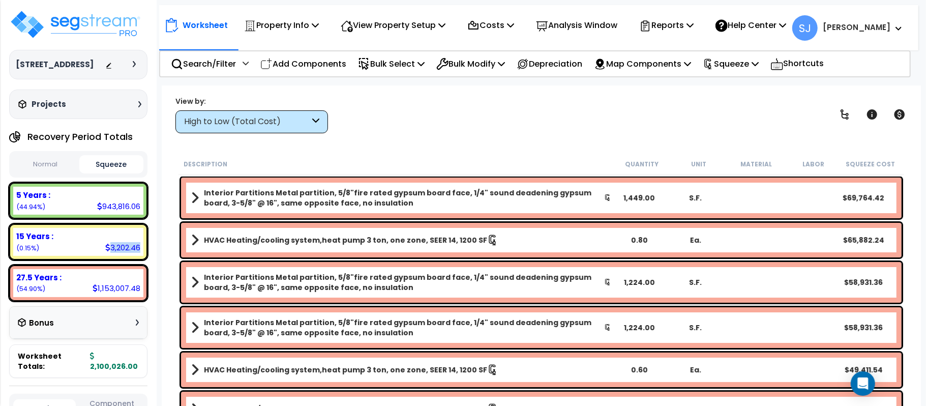
copy div "3,202.46"
click at [117, 294] on div "1,153,007.48" at bounding box center [117, 288] width 48 height 11
copy div "1,153,007.48"
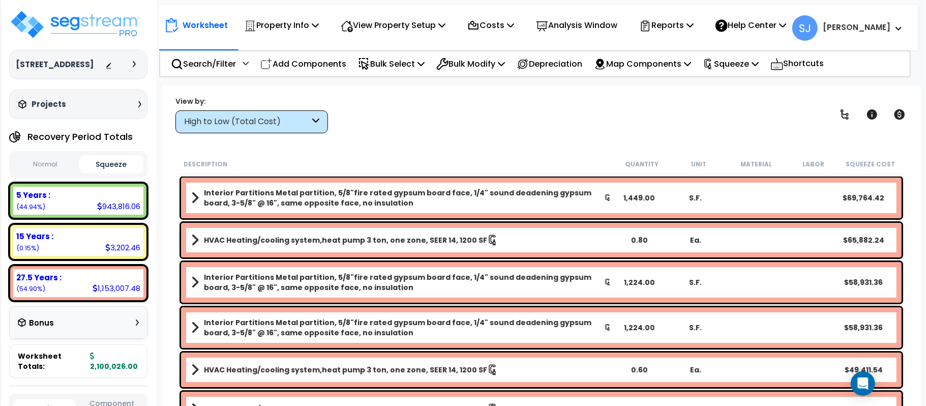
click at [123, 253] on div "3,202.46" at bounding box center [122, 247] width 35 height 11
copy div "3,202.46"
click at [165, 204] on div "Worksheet Property Info Property Setup Add Property Unit Template property Clon…" at bounding box center [542, 288] width 760 height 406
click at [86, 212] on div "5 Years : 943,816.06 (44.94%)" at bounding box center [78, 201] width 130 height 28
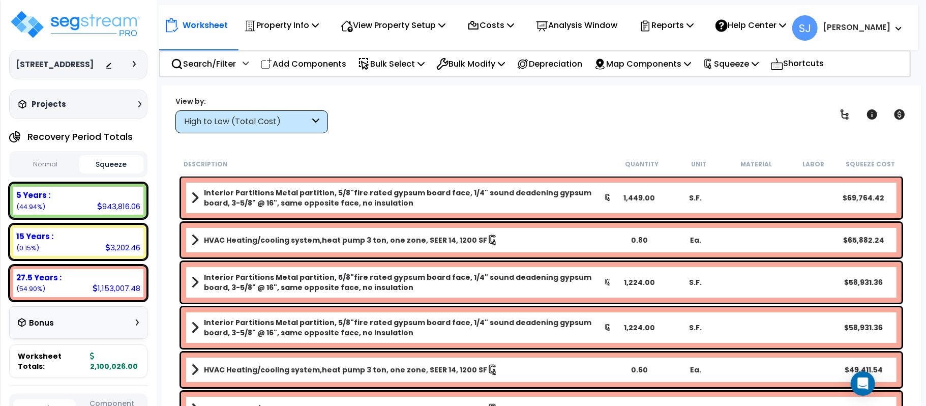
click at [84, 241] on div "15 Years :" at bounding box center [78, 236] width 124 height 11
click at [283, 121] on div "High to Low (Total Cost)" at bounding box center [247, 122] width 126 height 12
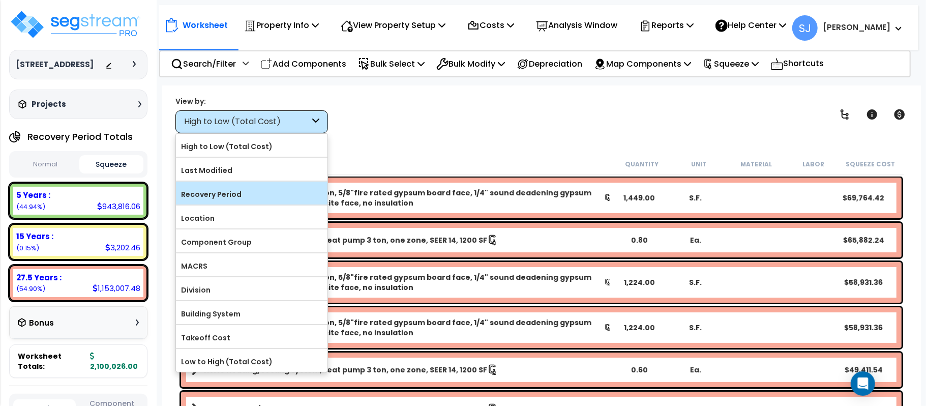
click at [266, 196] on label "Recovery Period" at bounding box center [252, 194] width 152 height 15
click at [0, 0] on input "Recovery Period" at bounding box center [0, 0] width 0 height 0
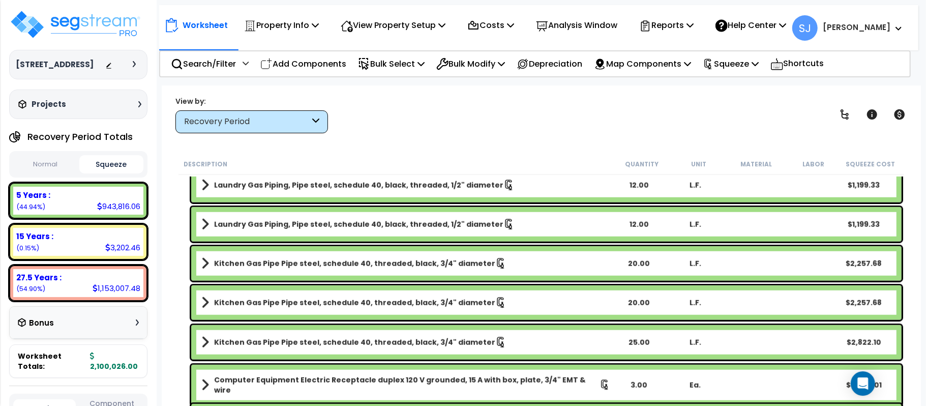
scroll to position [814, 0]
